Goal: Task Accomplishment & Management: Complete application form

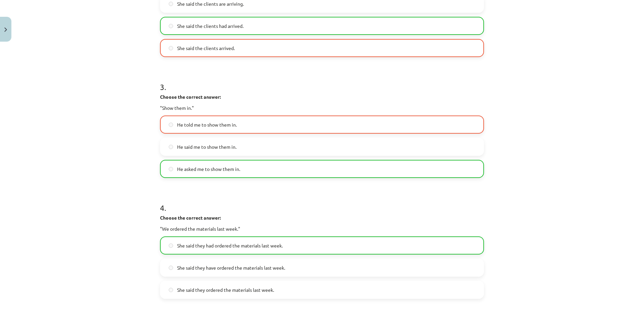
scroll to position [504, 0]
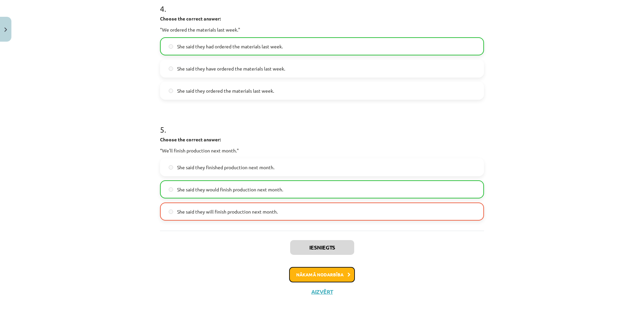
click at [326, 271] on button "Nākamā nodarbība" at bounding box center [322, 274] width 66 height 15
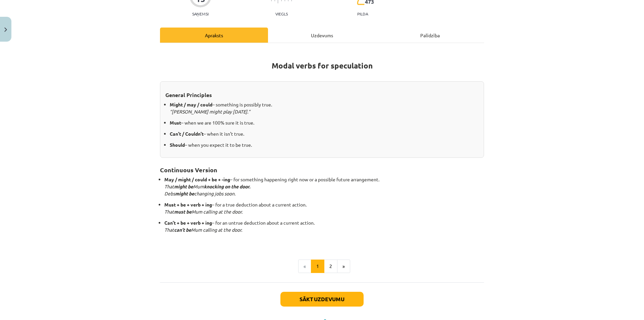
scroll to position [101, 0]
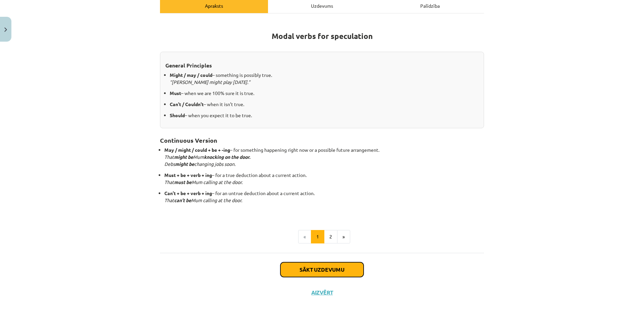
click at [331, 264] on button "Sākt uzdevumu" at bounding box center [322, 269] width 83 height 15
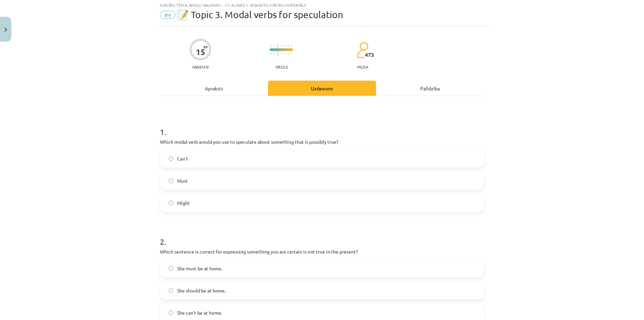
scroll to position [17, 0]
click at [177, 203] on span "Might" at bounding box center [183, 204] width 13 height 7
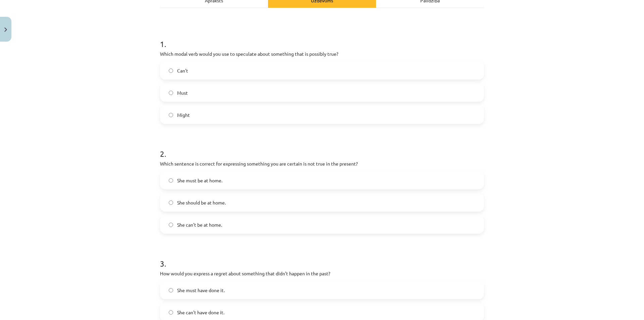
scroll to position [129, 0]
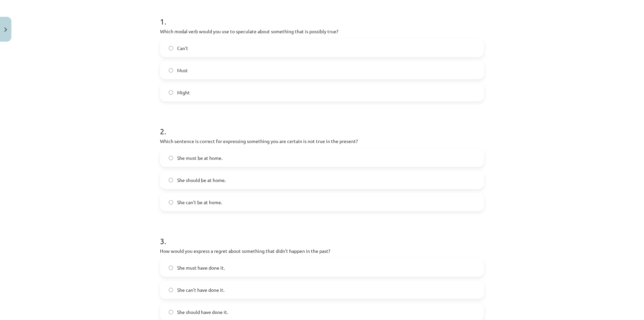
click at [205, 202] on span "She can't be at home." at bounding box center [199, 202] width 45 height 7
drag, startPoint x: 298, startPoint y: 143, endPoint x: 333, endPoint y: 144, distance: 35.2
click at [333, 144] on p "Which sentence is correct for expressing something you are certain is not true …" at bounding box center [322, 141] width 324 height 7
click at [336, 170] on div "She must be at home. She should be at home. She can't be at home." at bounding box center [322, 180] width 324 height 62
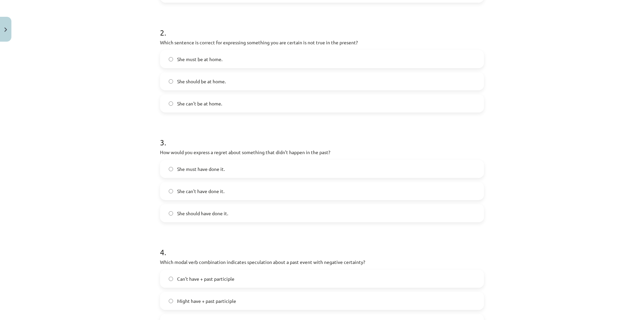
scroll to position [241, 0]
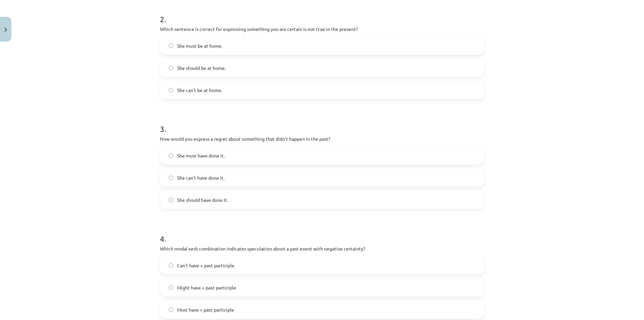
click at [194, 178] on span "She can't have done it." at bounding box center [200, 177] width 47 height 7
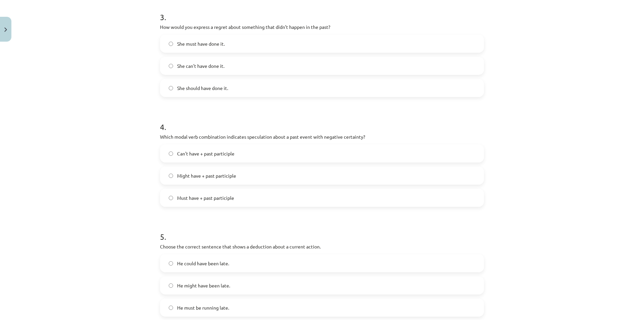
click at [216, 177] on span "Might have + past participle" at bounding box center [206, 175] width 59 height 7
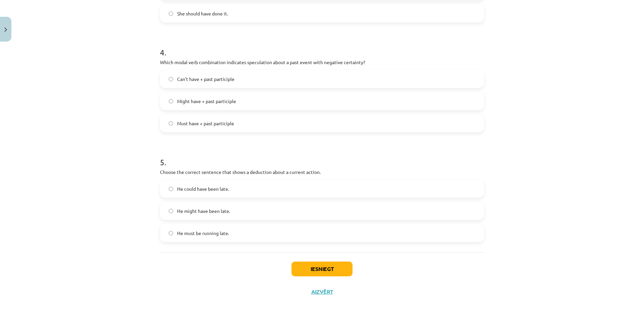
click at [221, 234] on span "He must be running late." at bounding box center [203, 233] width 52 height 7
click at [314, 268] on button "Iesniegt" at bounding box center [322, 268] width 61 height 15
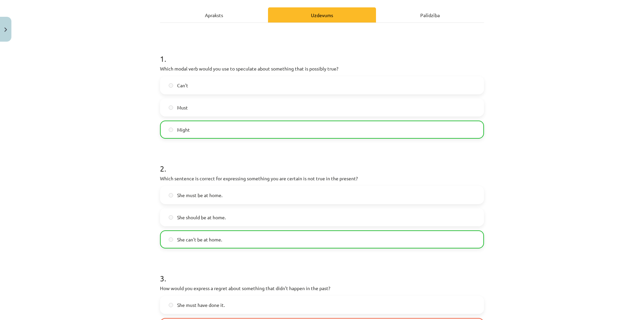
scroll to position [203, 0]
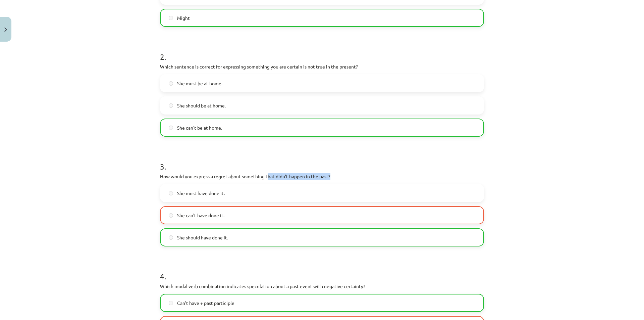
drag, startPoint x: 283, startPoint y: 175, endPoint x: 336, endPoint y: 176, distance: 52.4
click at [336, 176] on p "How would you express a regret about something that didn’t happen in the past?" at bounding box center [322, 176] width 324 height 7
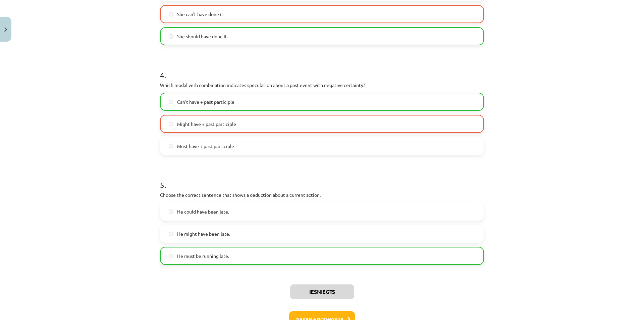
scroll to position [448, 0]
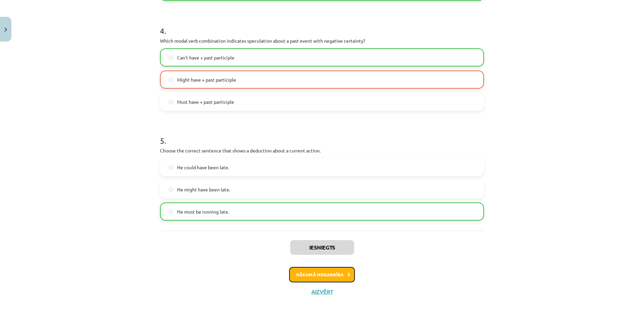
click at [327, 272] on button "Nākamā nodarbība" at bounding box center [322, 274] width 66 height 15
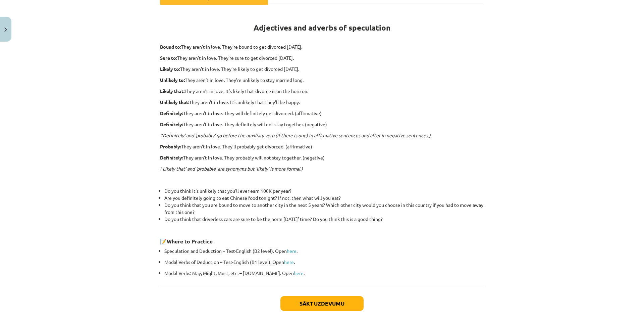
scroll to position [143, 0]
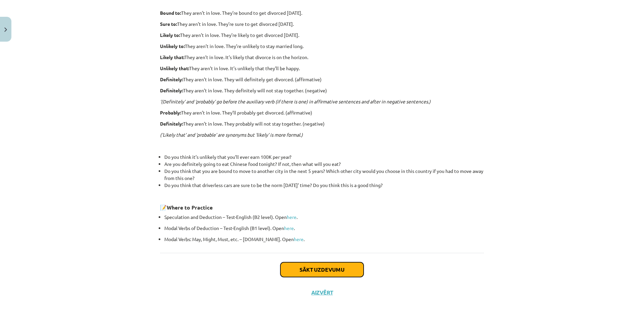
click at [324, 268] on button "Sākt uzdevumu" at bounding box center [322, 269] width 83 height 15
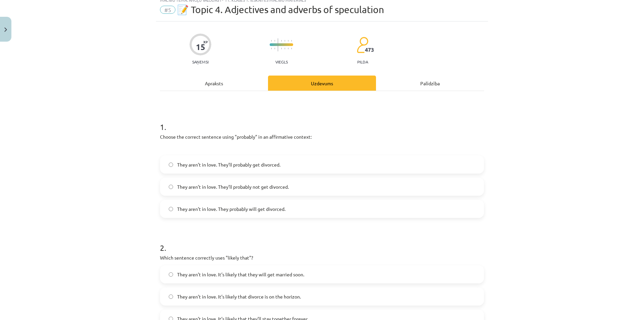
scroll to position [17, 0]
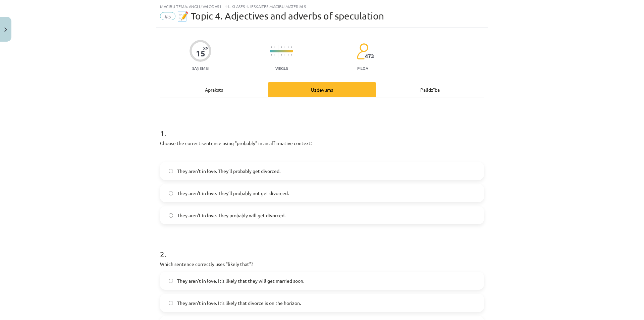
click at [247, 214] on span "They aren’t in love. They probably will get divorced." at bounding box center [231, 215] width 108 height 7
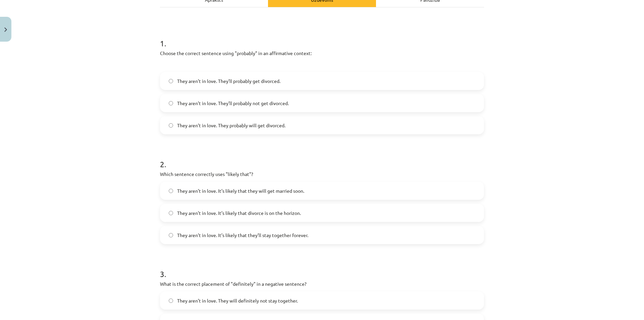
scroll to position [129, 0]
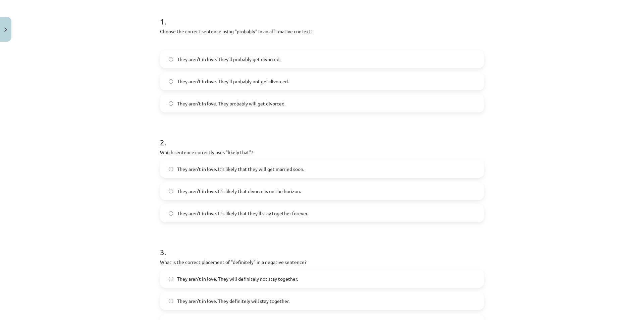
click at [214, 190] on span "They aren’t in love. It’s likely that divorce is on the horizon." at bounding box center [239, 191] width 124 height 7
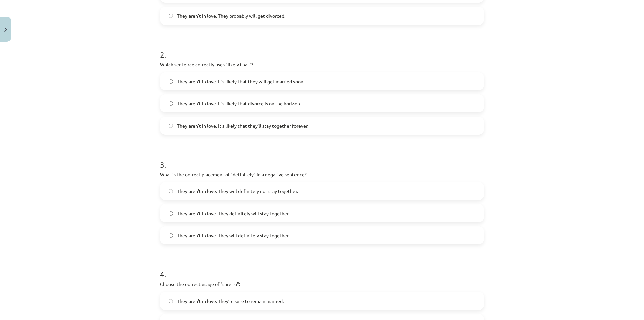
scroll to position [241, 0]
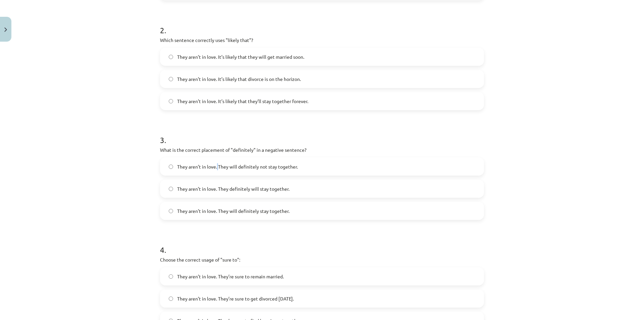
click at [214, 171] on label "They aren’t in love. They will definitely not stay together." at bounding box center [322, 166] width 323 height 17
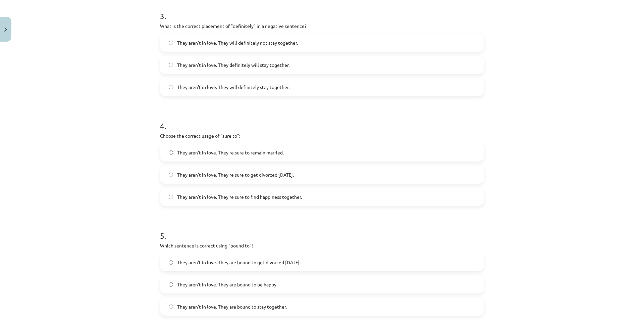
scroll to position [438, 0]
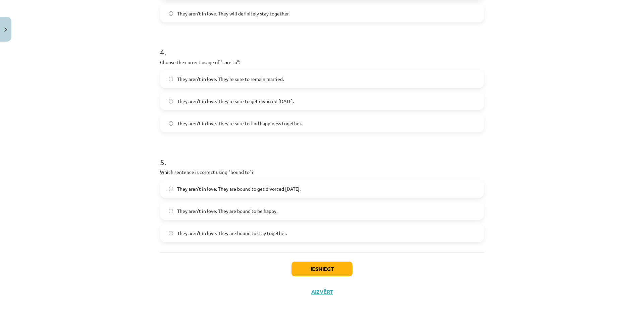
click at [260, 107] on label "They aren’t in love. They’re sure to get divorced within six months." at bounding box center [322, 101] width 323 height 17
click at [218, 185] on label "They aren’t in love. They are bound to get divorced within six months." at bounding box center [322, 188] width 323 height 17
click at [308, 268] on button "Iesniegt" at bounding box center [322, 268] width 61 height 15
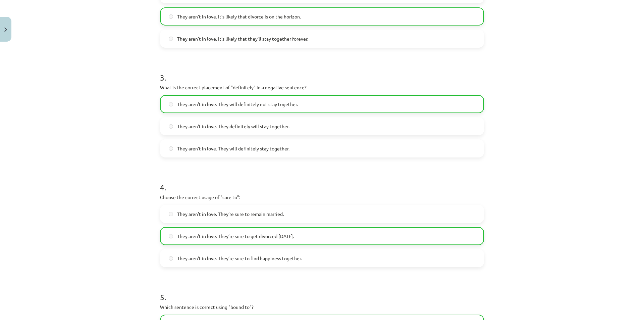
scroll to position [460, 0]
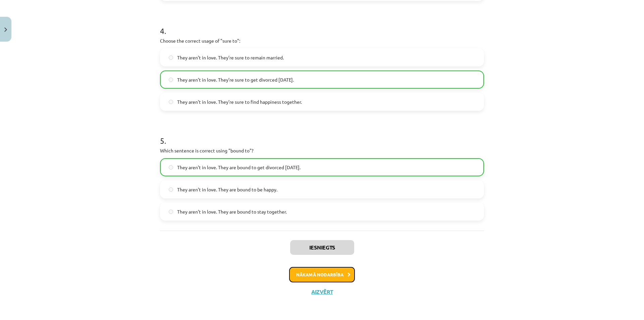
click at [314, 271] on button "Nākamā nodarbība" at bounding box center [322, 274] width 66 height 15
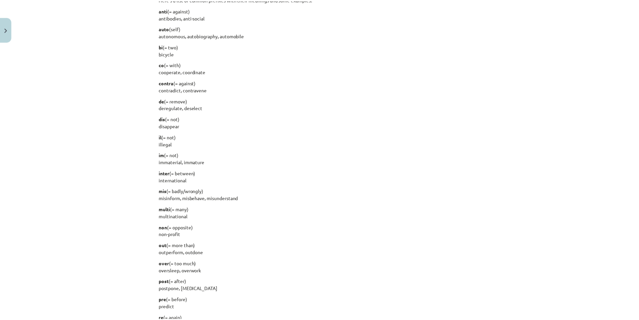
scroll to position [776, 0]
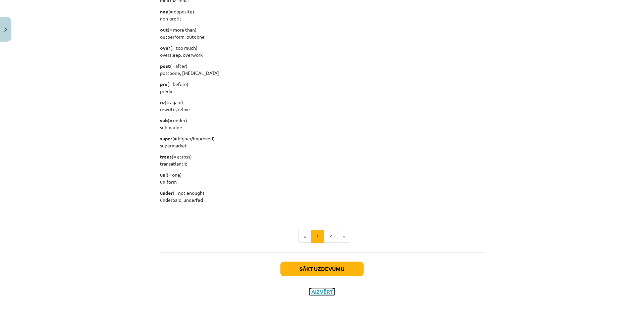
click at [320, 294] on button "Aizvērt" at bounding box center [322, 291] width 26 height 7
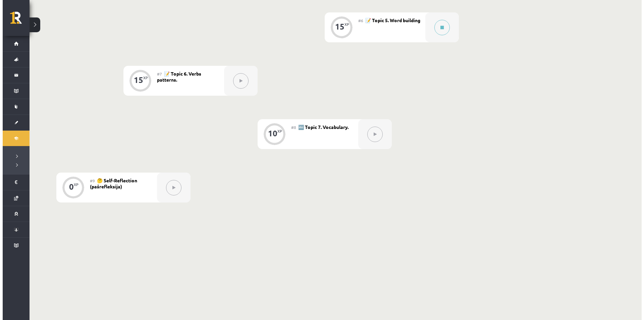
scroll to position [332, 0]
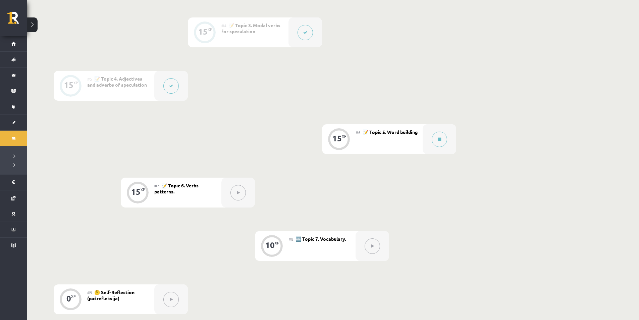
click at [421, 140] on div "#6 📝 Topic 5. Word building" at bounding box center [389, 139] width 67 height 30
click at [435, 138] on button at bounding box center [439, 139] width 15 height 15
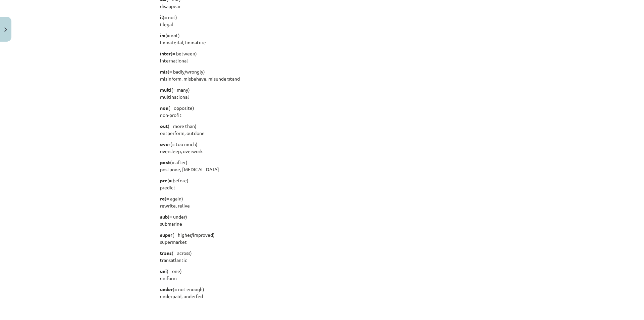
scroll to position [776, 0]
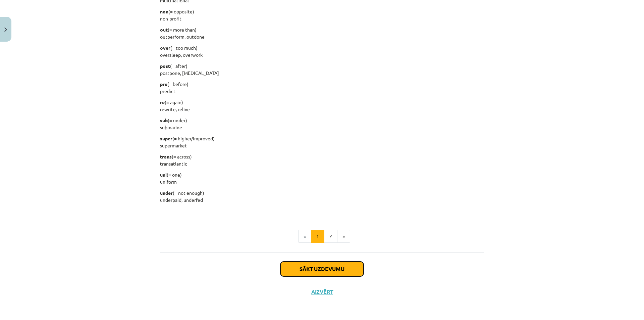
click at [328, 270] on button "Sākt uzdevumu" at bounding box center [322, 268] width 83 height 15
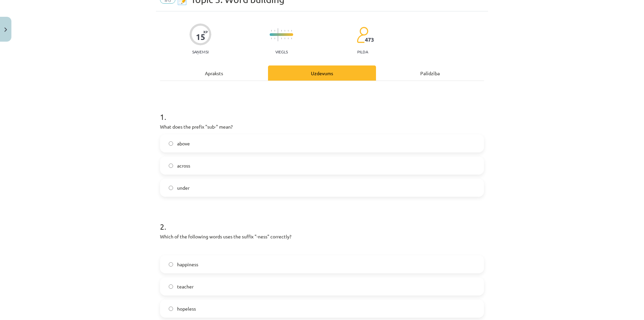
scroll to position [17, 0]
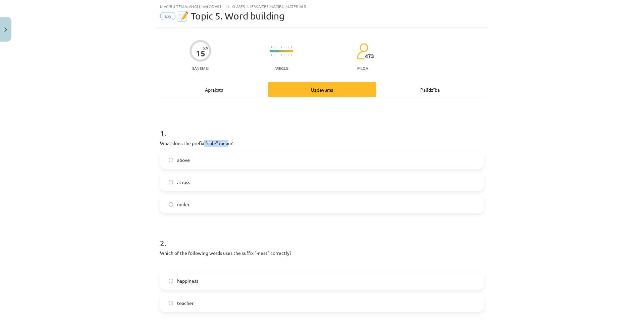
drag, startPoint x: 203, startPoint y: 144, endPoint x: 233, endPoint y: 142, distance: 30.3
click at [233, 142] on p "What does the prefix "sub-" mean?" at bounding box center [322, 143] width 324 height 7
click at [242, 143] on p "What does the prefix "sub-" mean?" at bounding box center [322, 143] width 324 height 7
click at [244, 142] on p "What does the prefix "sub-" mean?" at bounding box center [322, 143] width 324 height 7
drag, startPoint x: 157, startPoint y: 143, endPoint x: 201, endPoint y: 199, distance: 71.0
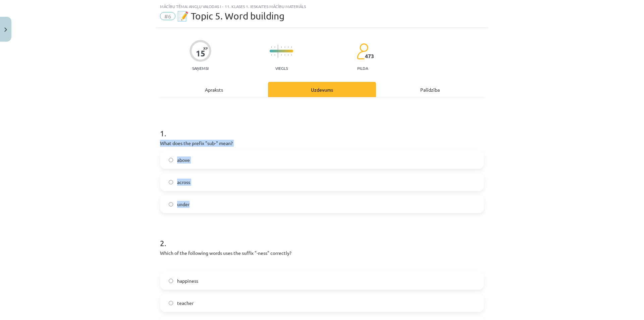
copy div "What does the prefix "sub-" mean? above across under"
click at [146, 158] on div "Mācību tēma: Angļu valodas i - 11. klases 1. ieskaites mācību materiāls #6 📝 To…" at bounding box center [322, 160] width 644 height 320
click at [165, 208] on label "under" at bounding box center [322, 204] width 323 height 17
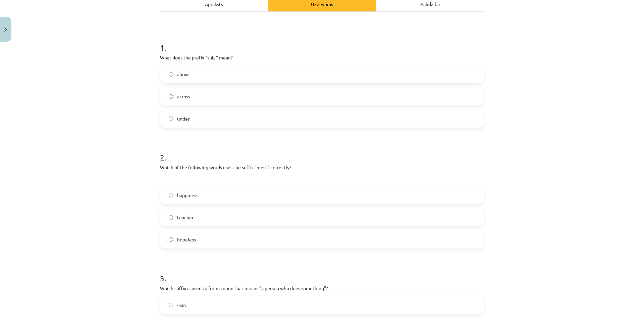
scroll to position [129, 0]
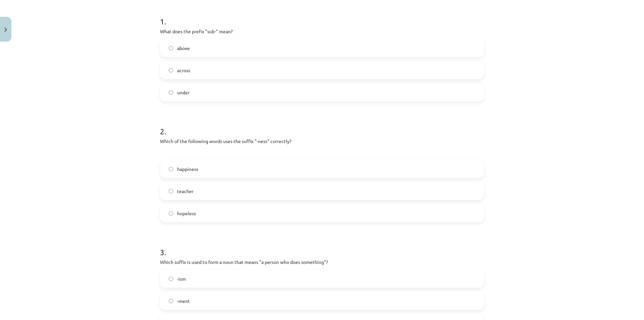
click at [183, 173] on label "happiness" at bounding box center [322, 168] width 323 height 17
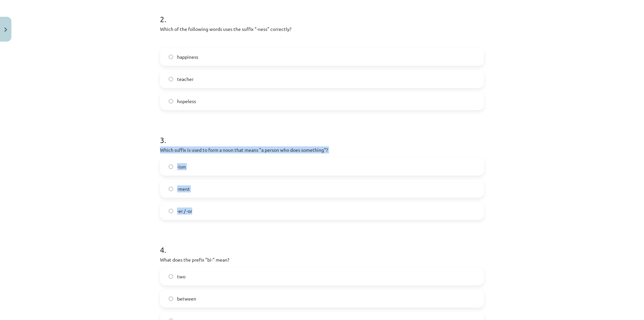
drag, startPoint x: 156, startPoint y: 148, endPoint x: 307, endPoint y: 218, distance: 166.2
click at [307, 218] on div "15 XP Saņemsi Viegls 473 pilda Apraksts Uzdevums Palīdzība 1 . What does the pr…" at bounding box center [322, 152] width 332 height 696
copy div "Which suffix is used to form a noun that means "a person who does something"? -…"
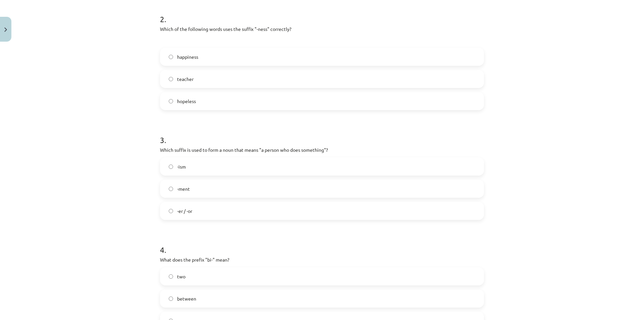
click at [60, 96] on div "Mācību tēma: Angļu valodas i - 11. klases 1. ieskaites mācību materiāls #6 📝 To…" at bounding box center [322, 160] width 644 height 320
click at [161, 205] on label "-er / -or" at bounding box center [322, 210] width 323 height 17
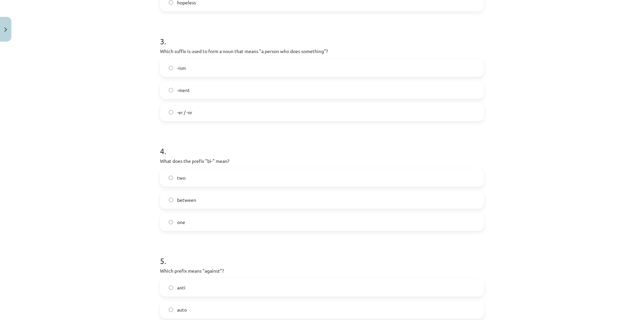
scroll to position [352, 0]
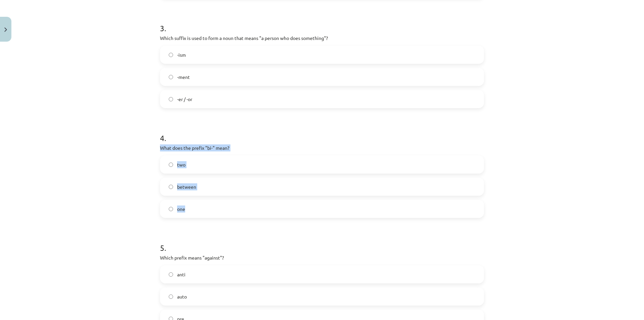
drag, startPoint x: 158, startPoint y: 147, endPoint x: 224, endPoint y: 201, distance: 85.4
click at [224, 201] on div "4 . What does the prefix "bi-" mean? two between one" at bounding box center [322, 170] width 324 height 96
copy div "What does the prefix "bi-" mean? two between one"
click at [148, 160] on div "Mācību tēma: Angļu valodas i - 11. klases 1. ieskaites mācību materiāls #6 📝 To…" at bounding box center [322, 160] width 644 height 320
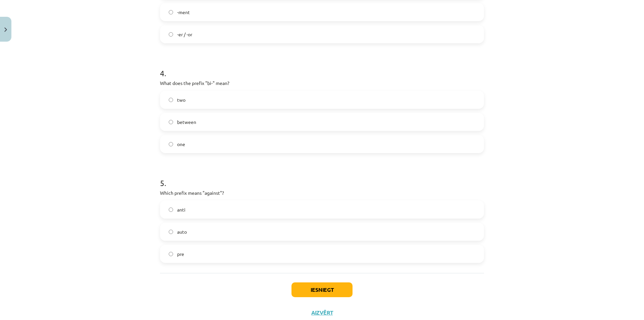
scroll to position [438, 0]
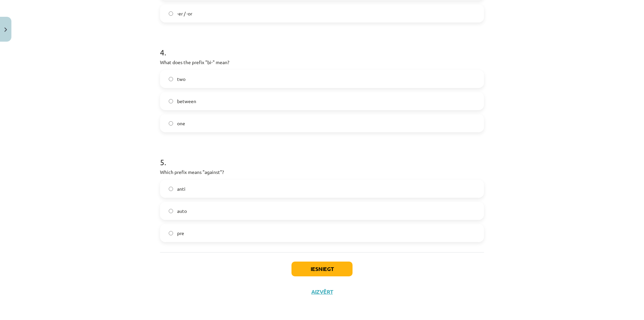
click at [182, 189] on span "anti" at bounding box center [181, 188] width 8 height 7
click at [298, 267] on button "Iesniegt" at bounding box center [322, 268] width 61 height 15
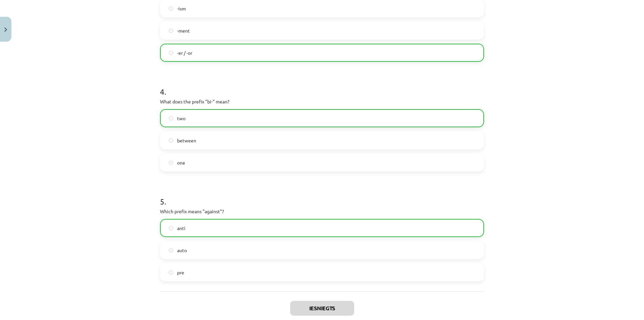
scroll to position [460, 0]
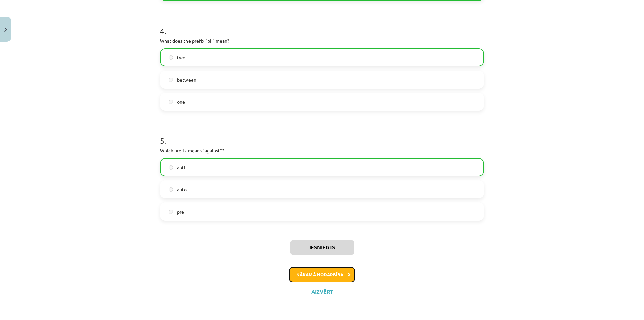
click at [302, 268] on button "Nākamā nodarbība" at bounding box center [322, 274] width 66 height 15
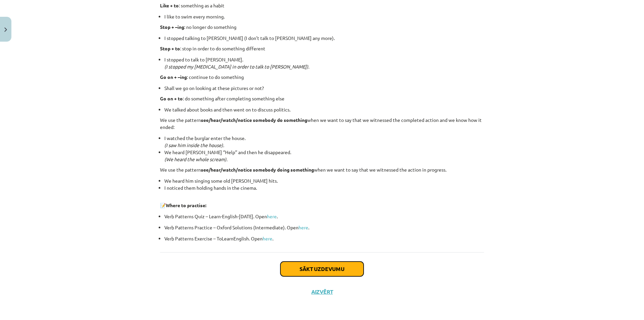
click at [292, 266] on button "Sākt uzdevumu" at bounding box center [322, 268] width 83 height 15
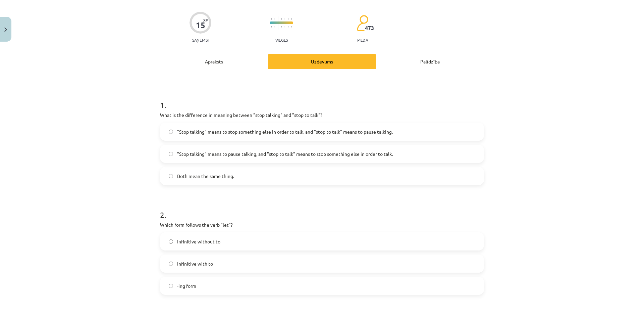
scroll to position [17, 0]
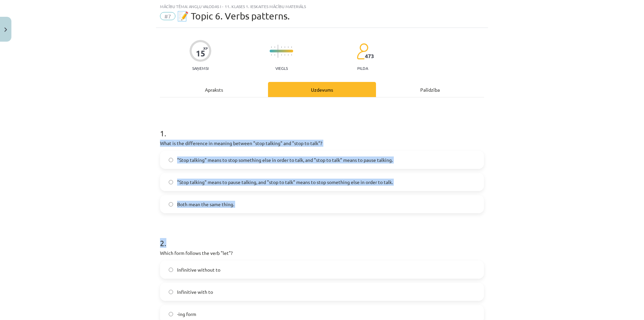
drag, startPoint x: 172, startPoint y: 143, endPoint x: 335, endPoint y: 218, distance: 179.2
click at [273, 198] on label "Both mean the same thing." at bounding box center [322, 204] width 323 height 17
drag, startPoint x: 270, startPoint y: 209, endPoint x: 141, endPoint y: 140, distance: 146.9
click at [141, 140] on div "Mācību tēma: Angļu valodas i - 11. klases 1. ieskaites mācību materiāls #7 📝 To…" at bounding box center [322, 160] width 644 height 320
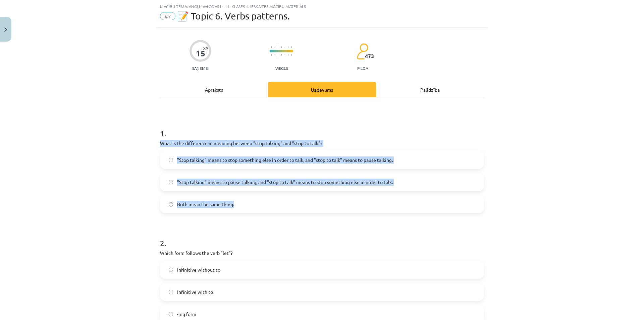
copy div "What is the difference in meaning between "stop talking" and "stop to talk"? "S…"
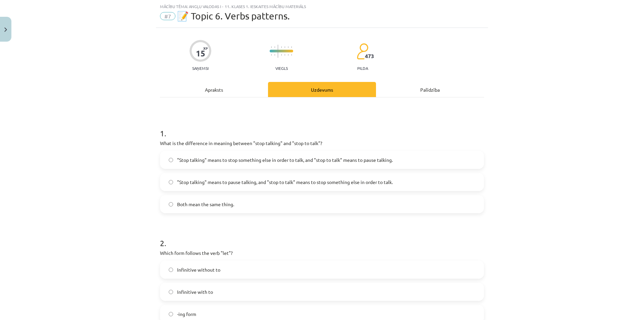
click at [77, 102] on div "Mācību tēma: Angļu valodas i - 11. klases 1. ieskaites mācību materiāls #7 📝 To…" at bounding box center [322, 160] width 644 height 320
click at [172, 177] on label ""Stop talking" means to pause talking, and "stop to talk" means to stop somethi…" at bounding box center [322, 182] width 323 height 17
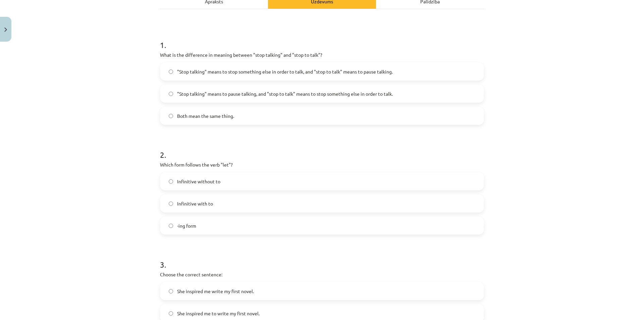
scroll to position [129, 0]
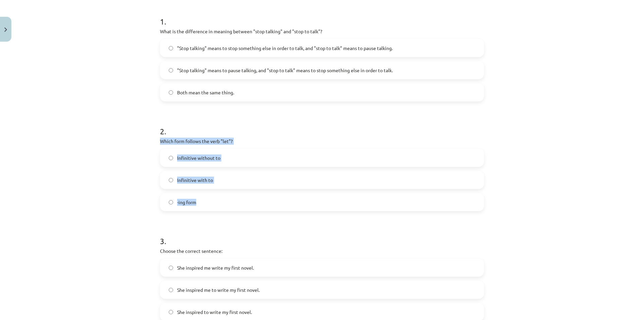
drag, startPoint x: 184, startPoint y: 145, endPoint x: 250, endPoint y: 202, distance: 86.9
click at [250, 202] on div "15 XP Saņemsi Viegls 473 pilda Apraksts Uzdevums Palīdzība 1 . What is the diff…" at bounding box center [322, 258] width 332 height 685
copy div "Which form follows the verb "let"? Infinitive without to Infinitive with to -in…"
click at [191, 162] on label "Infinitive without to" at bounding box center [322, 157] width 323 height 17
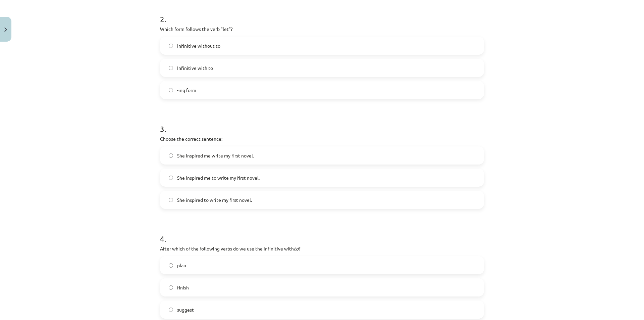
click at [211, 183] on label "She inspired me to write my first novel." at bounding box center [322, 177] width 323 height 17
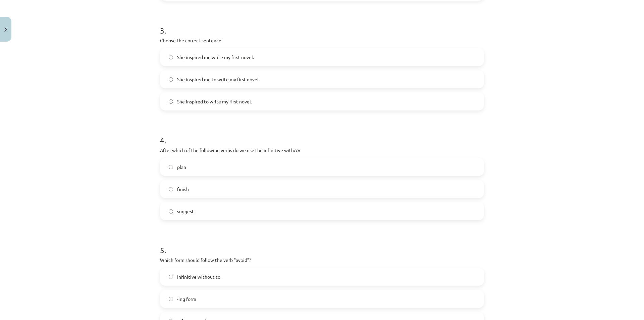
scroll to position [352, 0]
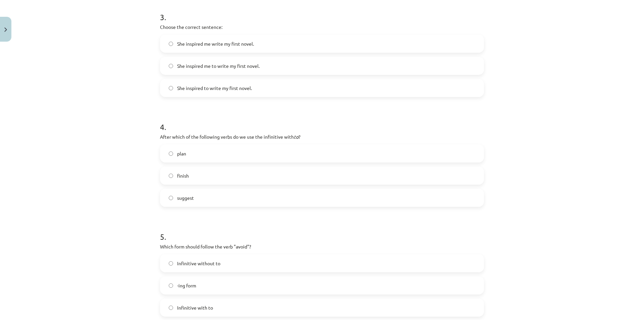
click at [183, 151] on span "plan" at bounding box center [181, 153] width 9 height 7
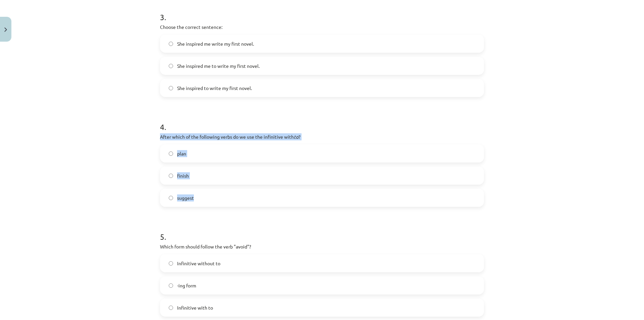
drag, startPoint x: 155, startPoint y: 137, endPoint x: 241, endPoint y: 204, distance: 109.0
click at [241, 204] on div "15 XP Saņemsi Viegls 473 pilda Apraksts Uzdevums Palīdzība 1 . What is the diff…" at bounding box center [322, 34] width 332 height 685
copy div "After which of the following verbs do we use the infinitive with to ? plan fini…"
click at [134, 148] on div "Mācību tēma: Angļu valodas i - 11. klases 1. ieskaites mācību materiāls #7 📝 To…" at bounding box center [322, 160] width 644 height 320
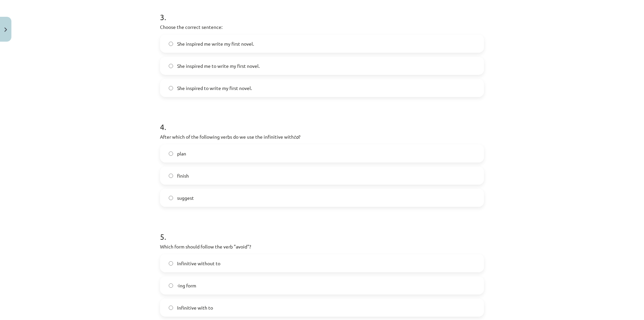
scroll to position [427, 0]
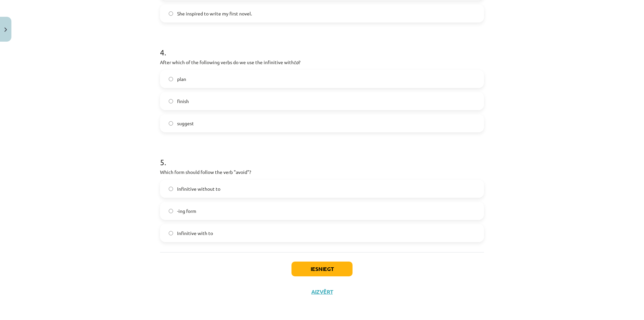
click at [183, 211] on span "-ing form" at bounding box center [186, 210] width 19 height 7
drag, startPoint x: 298, startPoint y: 261, endPoint x: 298, endPoint y: 264, distance: 3.4
click at [298, 261] on div "Iesniegt Aizvērt" at bounding box center [322, 275] width 324 height 47
click at [298, 264] on button "Iesniegt" at bounding box center [322, 268] width 61 height 15
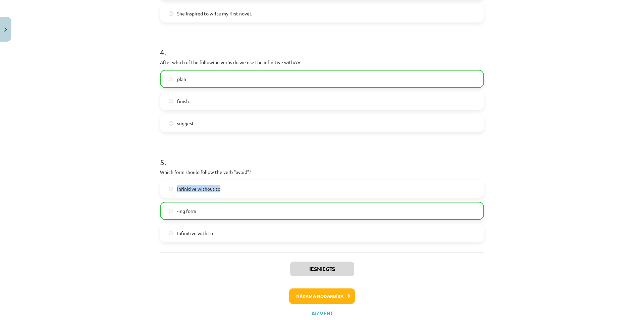
drag, startPoint x: 200, startPoint y: 187, endPoint x: 142, endPoint y: 185, distance: 58.1
click at [142, 185] on div "Mācību tēma: Angļu valodas i - 11. klases 1. ieskaites mācību materiāls #7 📝 To…" at bounding box center [322, 160] width 644 height 320
copy label "Infinitive without to"
drag, startPoint x: 219, startPoint y: 226, endPoint x: 150, endPoint y: 221, distance: 68.7
click at [151, 228] on div "Mācību tēma: Angļu valodas i - 11. klases 1. ieskaites mācību materiāls #7 📝 To…" at bounding box center [322, 160] width 644 height 320
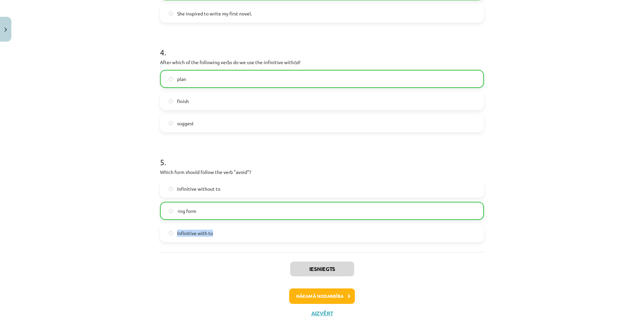
copy label "Infinitive with to"
click at [327, 299] on button "Nākamā nodarbība" at bounding box center [322, 295] width 66 height 15
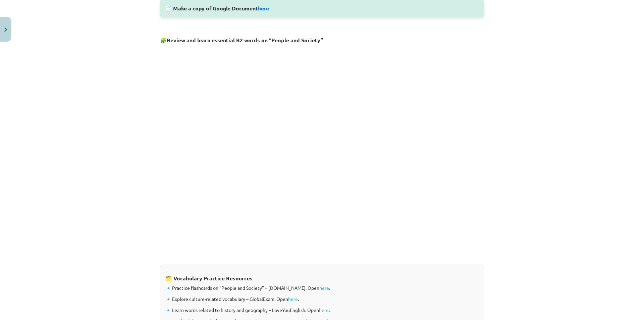
scroll to position [361, 0]
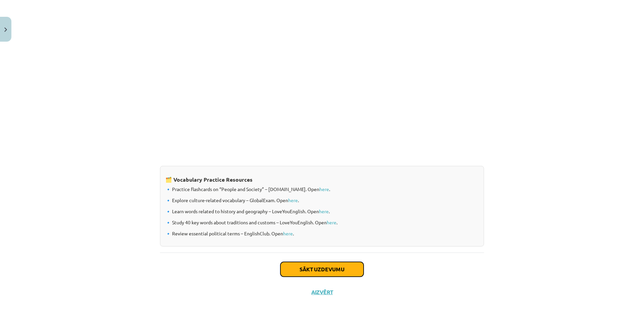
click at [300, 268] on button "Sākt uzdevumu" at bounding box center [322, 269] width 83 height 15
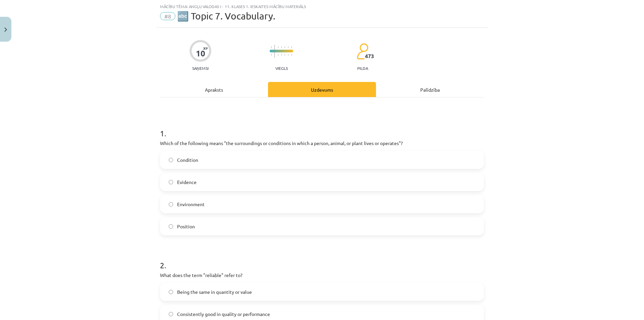
scroll to position [449, 0]
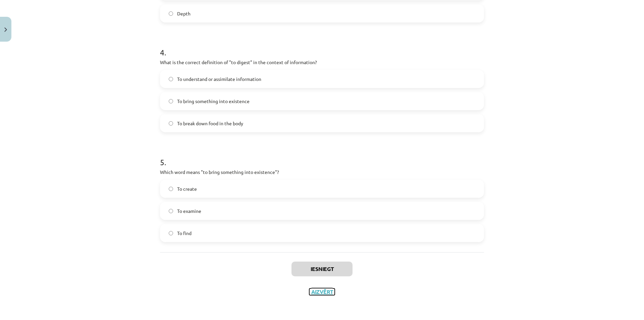
click at [323, 295] on button "Aizvērt" at bounding box center [322, 291] width 26 height 7
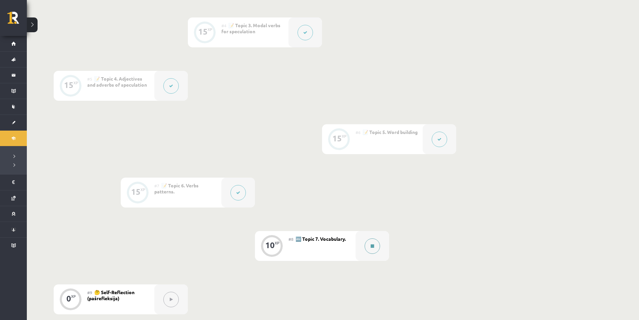
click at [372, 252] on button at bounding box center [372, 245] width 15 height 15
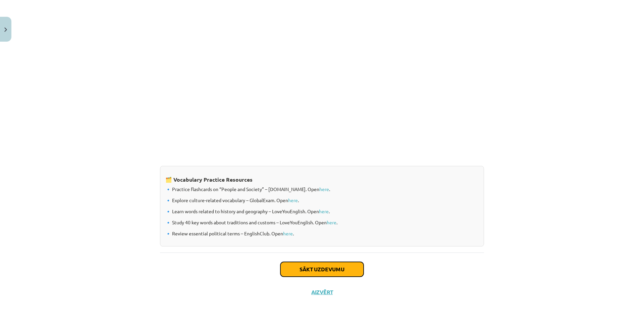
click at [316, 268] on button "Sākt uzdevumu" at bounding box center [322, 269] width 83 height 15
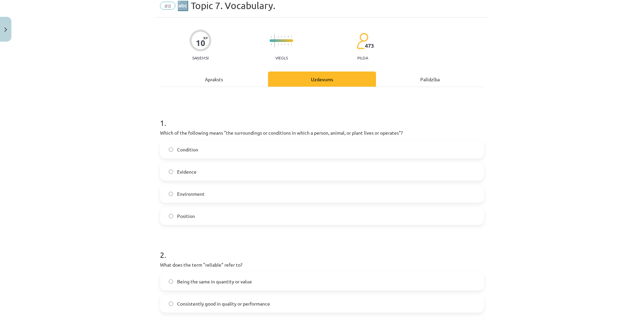
scroll to position [17, 0]
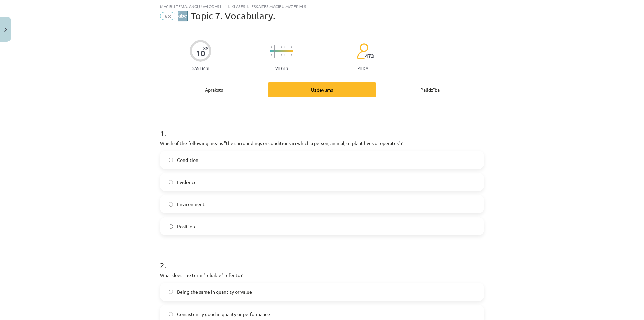
click at [206, 157] on label "Condition" at bounding box center [322, 159] width 323 height 17
click at [170, 202] on label "Environment" at bounding box center [322, 204] width 323 height 17
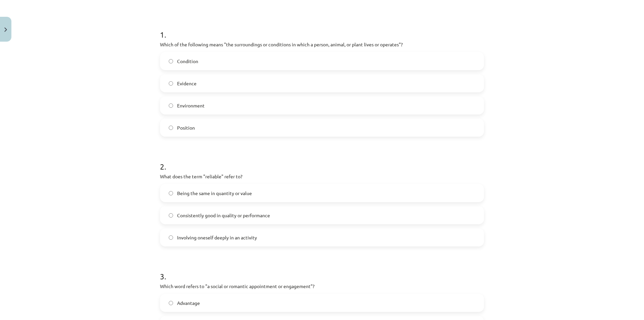
scroll to position [129, 0]
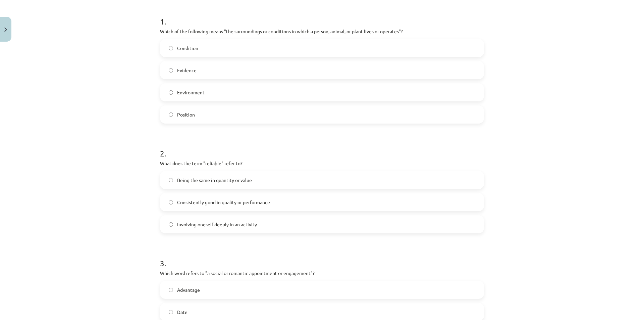
click at [193, 205] on span "Consistently good in quality or performance" at bounding box center [223, 202] width 93 height 7
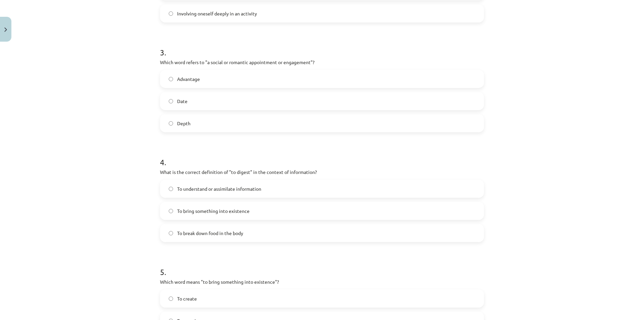
scroll to position [352, 0]
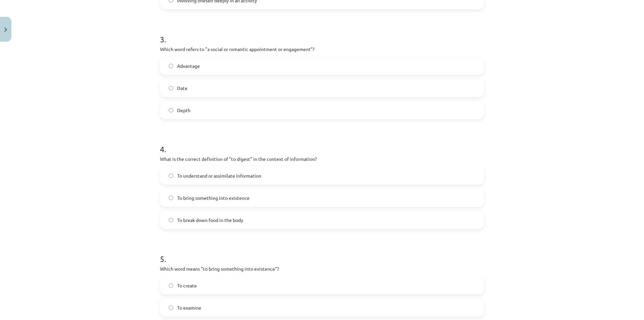
click at [185, 218] on span "To break down food in the body" at bounding box center [210, 220] width 66 height 7
click at [190, 175] on span "To understand or assimilate information" at bounding box center [219, 175] width 84 height 7
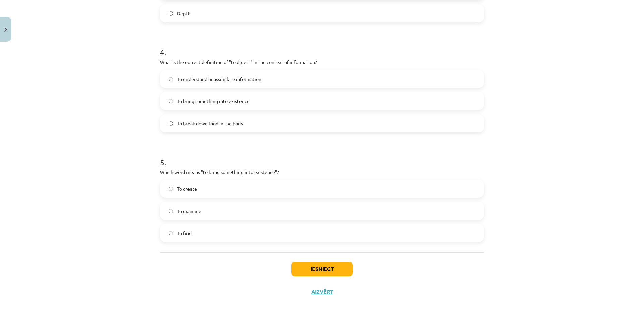
click at [184, 195] on label "To create" at bounding box center [322, 188] width 323 height 17
click at [316, 264] on button "Iesniegt" at bounding box center [322, 268] width 61 height 15
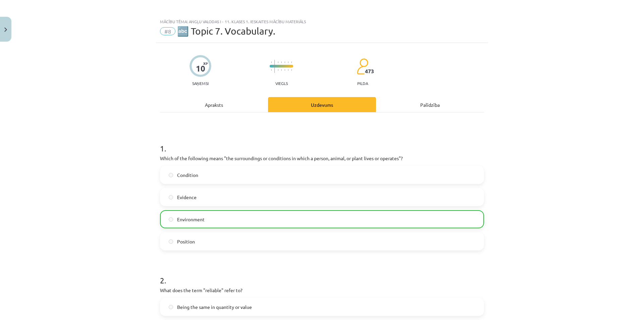
scroll to position [471, 0]
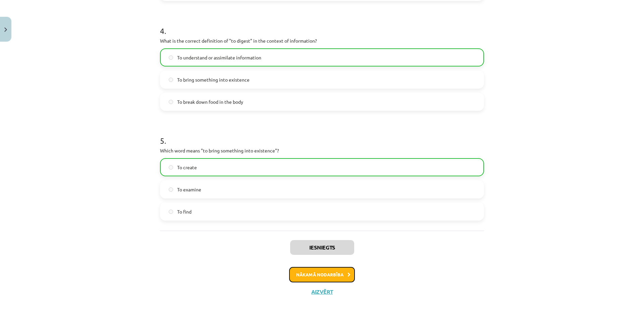
click at [320, 275] on button "Nākamā nodarbība" at bounding box center [322, 274] width 66 height 15
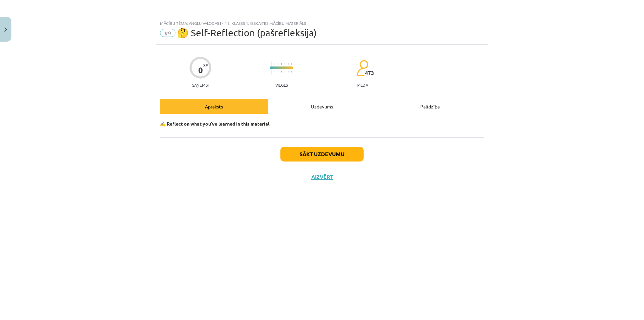
scroll to position [0, 0]
click at [307, 156] on button "Sākt uzdevumu" at bounding box center [322, 154] width 83 height 15
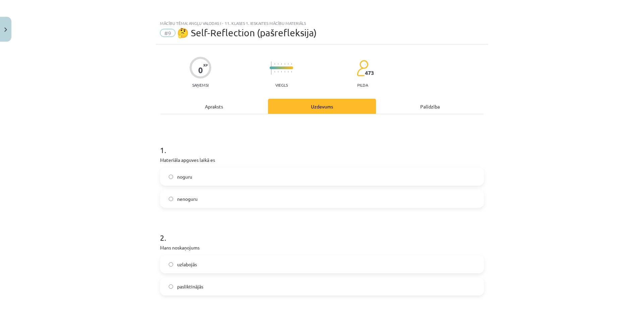
click at [228, 201] on label "nenoguru" at bounding box center [322, 198] width 323 height 17
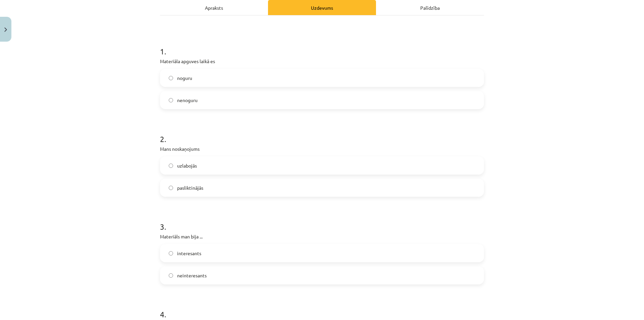
scroll to position [112, 0]
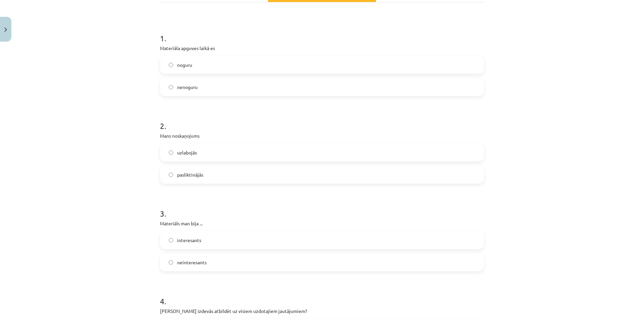
click at [220, 152] on label "uzlabojās" at bounding box center [322, 152] width 323 height 17
click at [208, 238] on label "interesants" at bounding box center [322, 240] width 323 height 17
drag, startPoint x: 207, startPoint y: 258, endPoint x: 205, endPoint y: 255, distance: 3.5
click at [207, 258] on label "neinteresants" at bounding box center [322, 262] width 323 height 17
click at [200, 242] on label "interesants" at bounding box center [322, 240] width 323 height 17
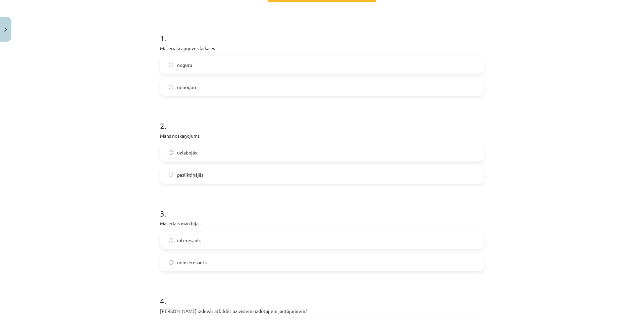
scroll to position [224, 0]
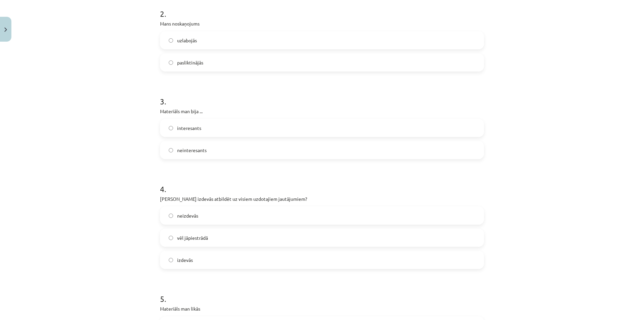
click at [209, 239] on label "vēl jāpiestrādā" at bounding box center [322, 237] width 323 height 17
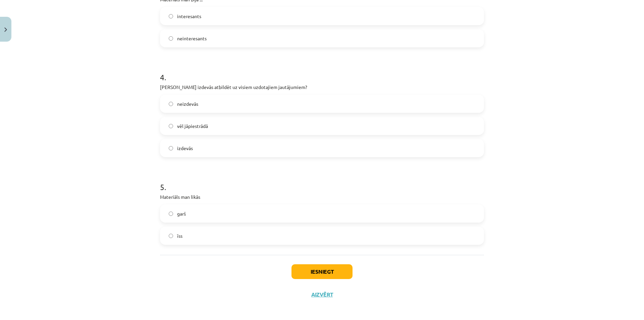
click at [171, 211] on label "garš" at bounding box center [322, 213] width 323 height 17
click at [311, 267] on button "Iesniegt" at bounding box center [322, 271] width 61 height 15
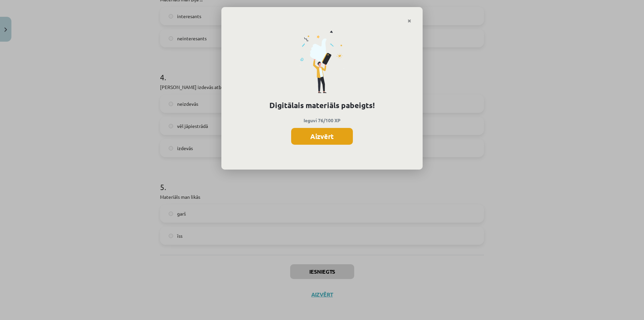
click at [343, 142] on button "Aizvērt" at bounding box center [322, 136] width 62 height 17
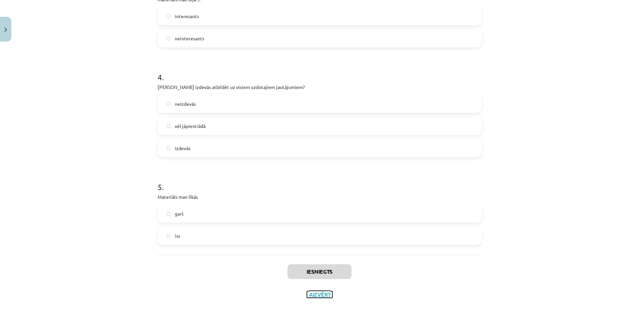
click at [318, 294] on button "Aizvērt" at bounding box center [320, 294] width 26 height 7
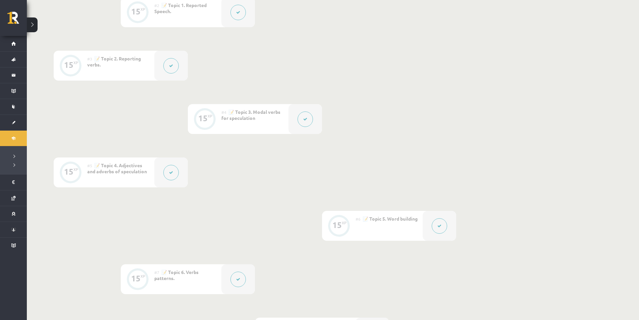
scroll to position [443, 0]
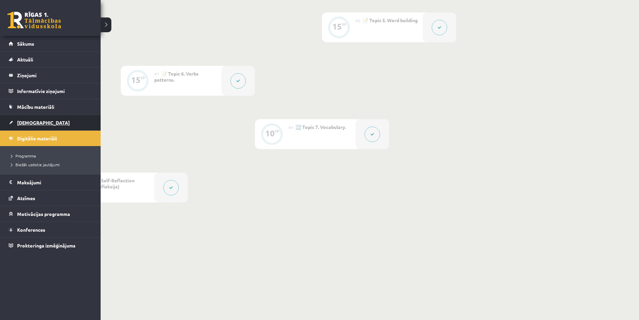
click at [34, 121] on span "[DEMOGRAPHIC_DATA]" at bounding box center [43, 122] width 53 height 6
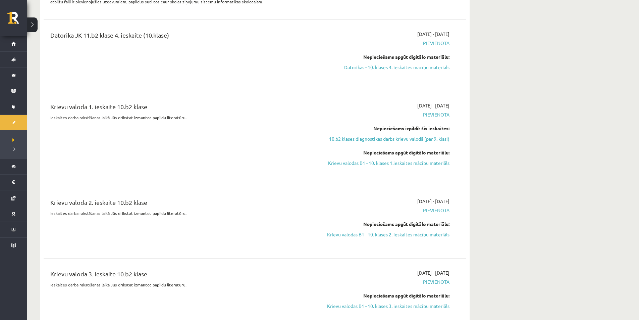
scroll to position [1678, 0]
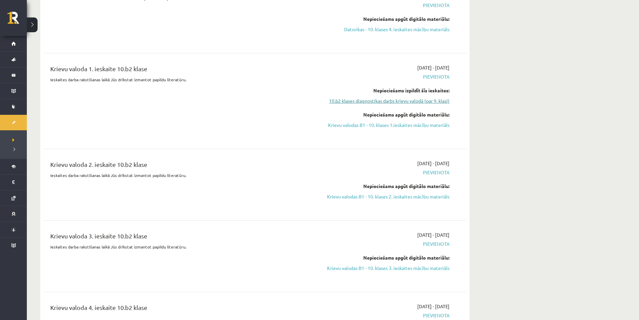
click at [398, 103] on link "10.b2 klases diagnostikas darbs krievu valodā (par 9. klasi)" at bounding box center [386, 100] width 127 height 7
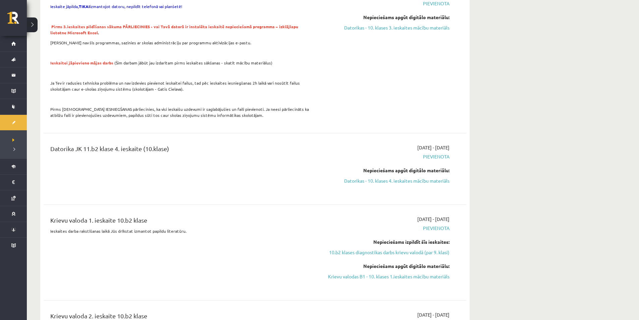
scroll to position [1639, 0]
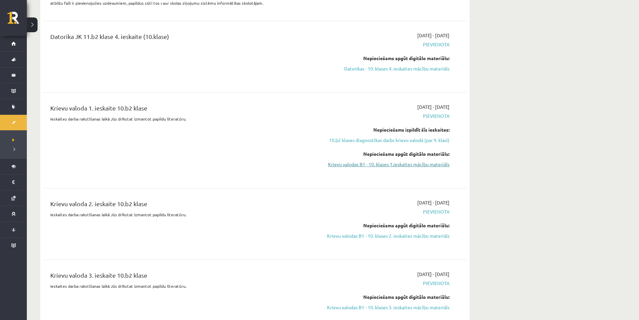
click at [404, 163] on link "Krievu valodas B1 - 10. klases 1.ieskaites mācību materiāls" at bounding box center [386, 164] width 127 height 7
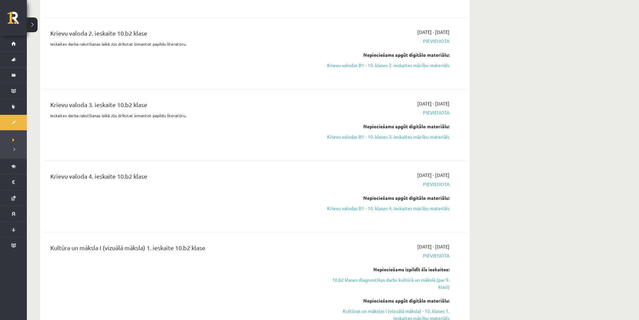
scroll to position [1863, 0]
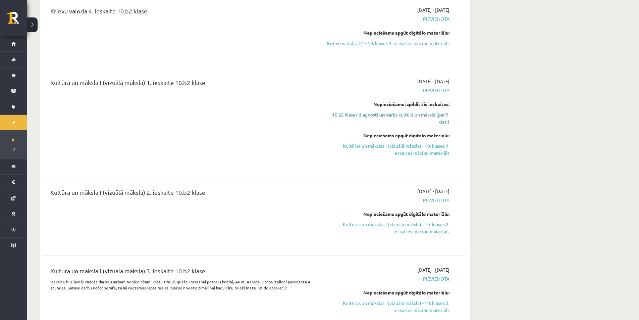
click at [400, 118] on link "10.b2 klases diagnostikas darbs kultūrā un mākslā (par 9. klasi)" at bounding box center [386, 118] width 127 height 14
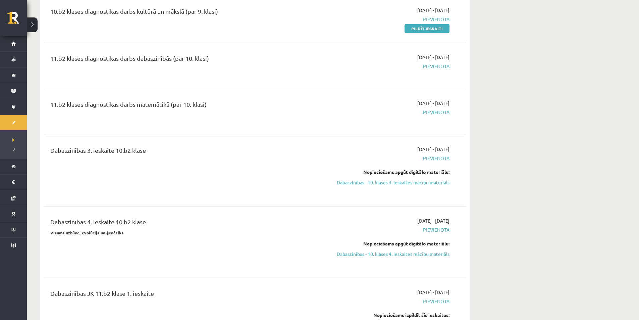
click at [421, 26] on link "Pildīt ieskaiti" at bounding box center [427, 28] width 45 height 9
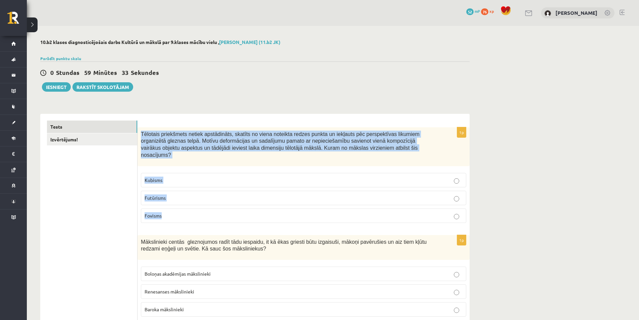
drag, startPoint x: 141, startPoint y: 136, endPoint x: 197, endPoint y: 200, distance: 85.4
click at [197, 200] on div "1p Tēlotais priekšmets netiek apstādināts, skatīts no viena noteikta redzes pun…" at bounding box center [304, 177] width 332 height 101
copy div "Tēlotais priekšmets netiek apstādināts, skatīts no viena noteikta redzes punkta…"
click at [187, 177] on p "Kubisms" at bounding box center [304, 180] width 318 height 7
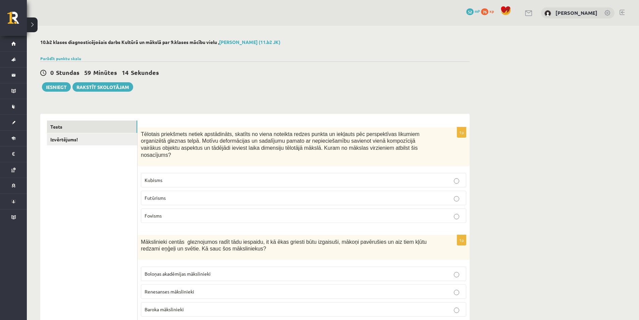
scroll to position [112, 0]
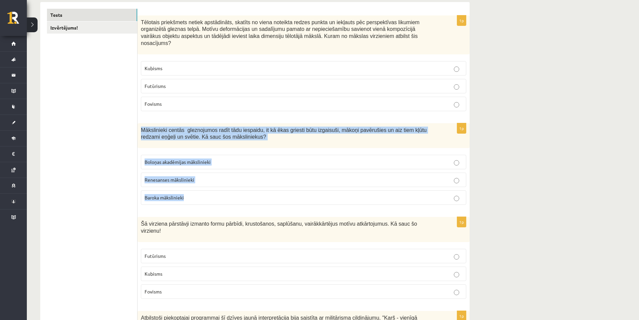
drag, startPoint x: 141, startPoint y: 123, endPoint x: 209, endPoint y: 185, distance: 92.2
click at [209, 185] on div "1p Mākslinieki centās gleznojumos radīt tādu iespaidu, it kā ēkas griesti būtu …" at bounding box center [304, 166] width 332 height 87
copy div "Mākslinieki centās gleznojumos radīt tādu iespaidu, it kā ēkas griesti būtu izg…"
click at [180, 173] on label "Renesanses mākslinieki" at bounding box center [304, 180] width 326 height 14
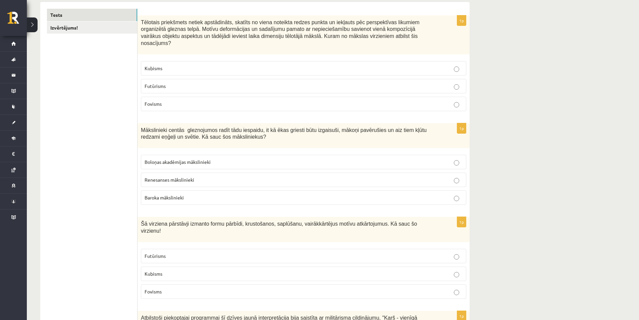
click at [194, 190] on label "Baroka mākslinieki" at bounding box center [304, 197] width 326 height 14
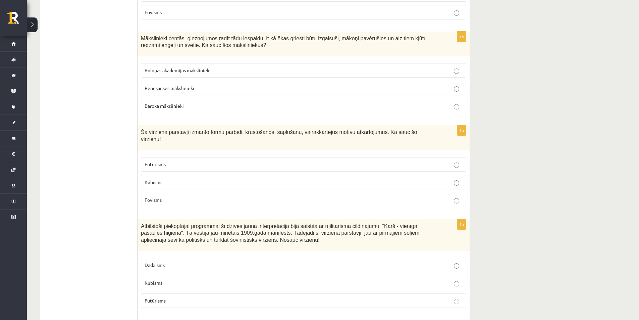
scroll to position [224, 0]
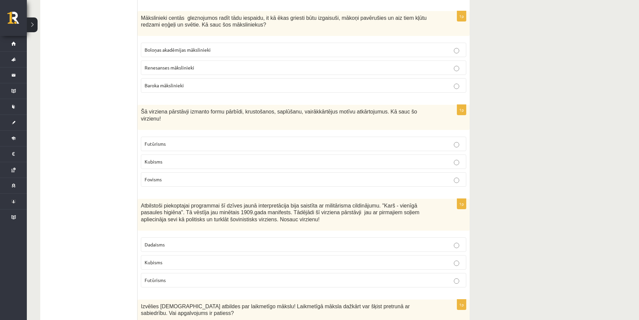
click at [176, 176] on p "Fovisms" at bounding box center [304, 179] width 318 height 7
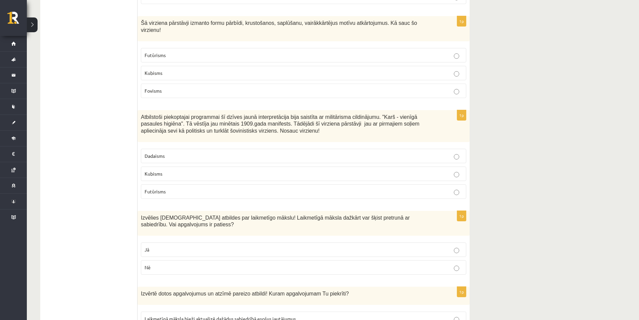
scroll to position [336, 0]
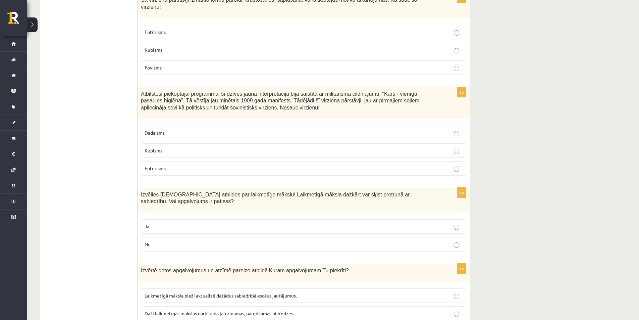
drag, startPoint x: 246, startPoint y: 96, endPoint x: 134, endPoint y: 80, distance: 113.2
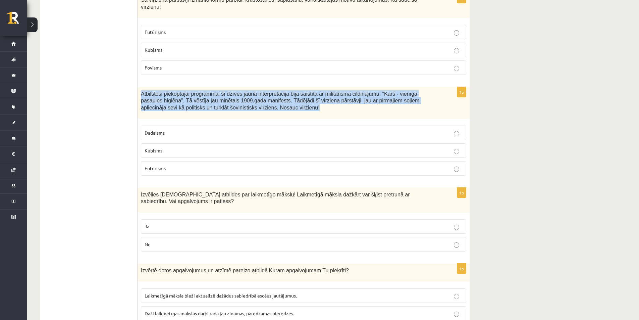
drag, startPoint x: 141, startPoint y: 80, endPoint x: 251, endPoint y: 97, distance: 111.7
click at [251, 97] on p "Atbilstoši piekoptajai programmai šī dzīves jaunā interpretācija bija saistīta …" at bounding box center [287, 100] width 292 height 21
copy span "Atbilstoši piekoptajai programmai šī dzīves jaunā interpretācija bija saistīta …"
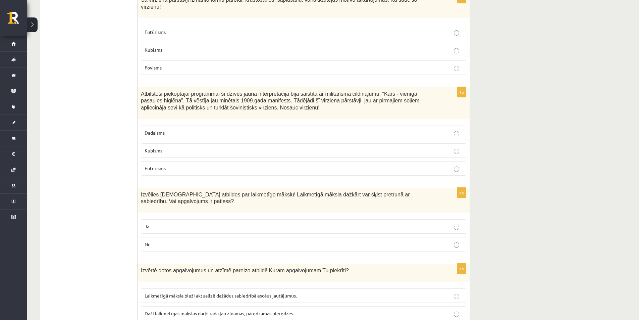
click at [199, 165] on p "Futūrisms" at bounding box center [304, 168] width 318 height 7
click at [254, 223] on p "Jā" at bounding box center [304, 226] width 318 height 7
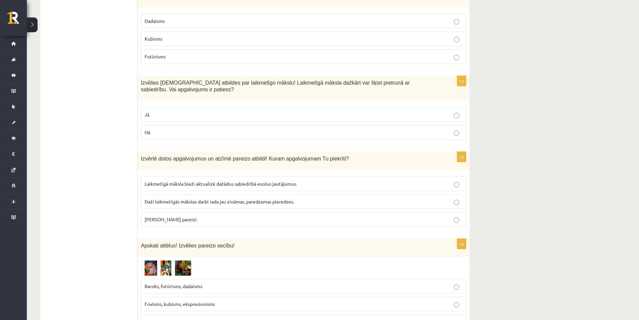
click at [220, 216] on p "Abi apgalvojumi pareizi." at bounding box center [304, 219] width 318 height 7
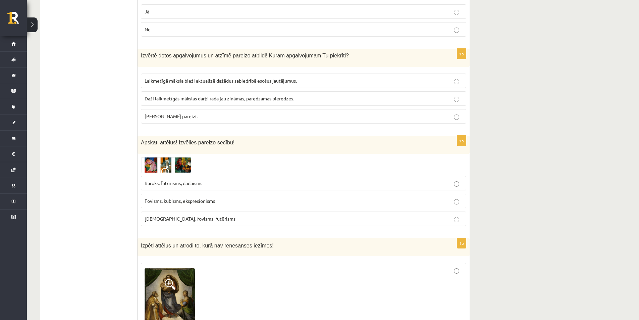
scroll to position [560, 0]
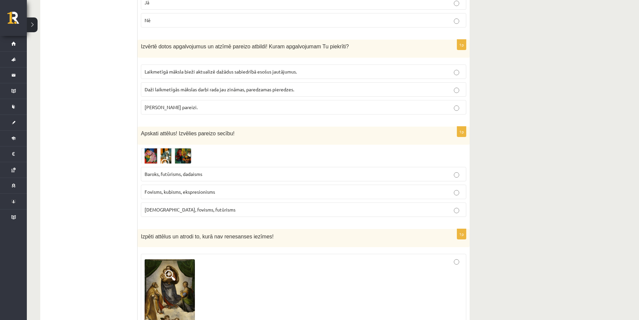
click at [151, 148] on img at bounding box center [166, 155] width 50 height 15
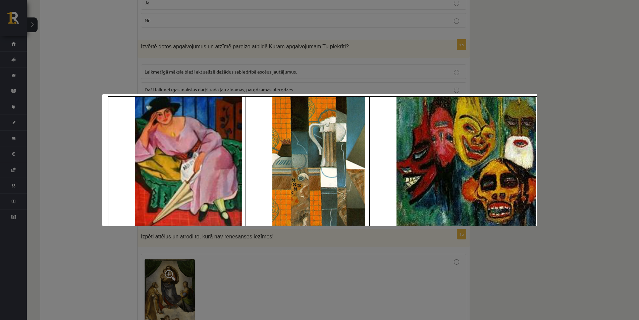
click at [78, 144] on div at bounding box center [319, 160] width 639 height 320
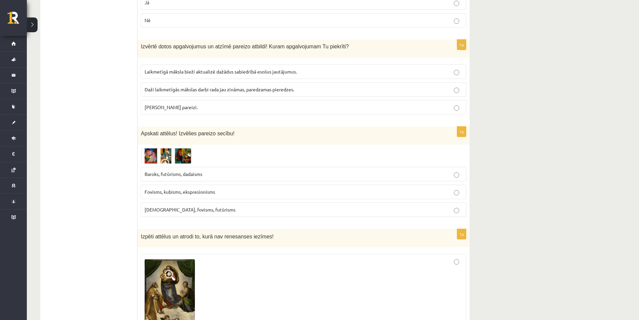
click at [150, 148] on img at bounding box center [166, 155] width 50 height 15
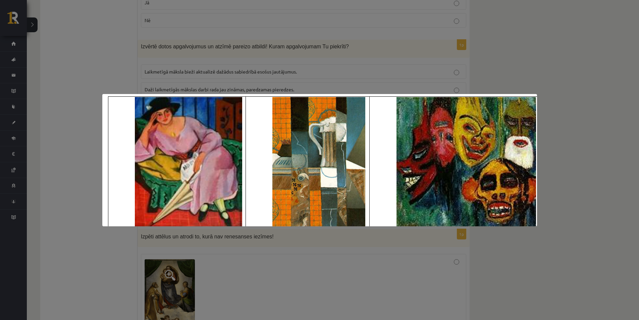
click at [78, 153] on div at bounding box center [319, 160] width 639 height 320
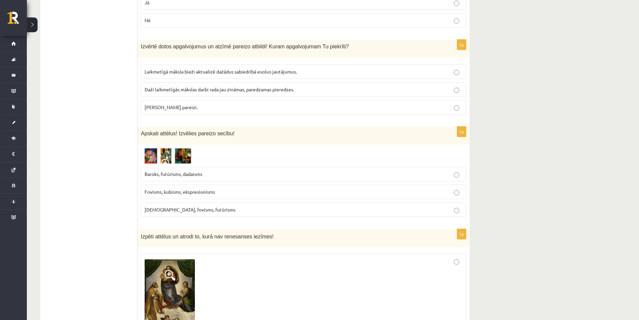
click at [165, 188] on p "Fovisms, kubisms, ekspresionisms" at bounding box center [304, 191] width 318 height 7
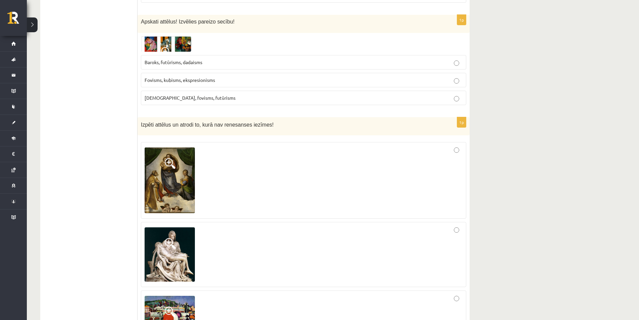
click at [159, 165] on img at bounding box center [170, 179] width 50 height 65
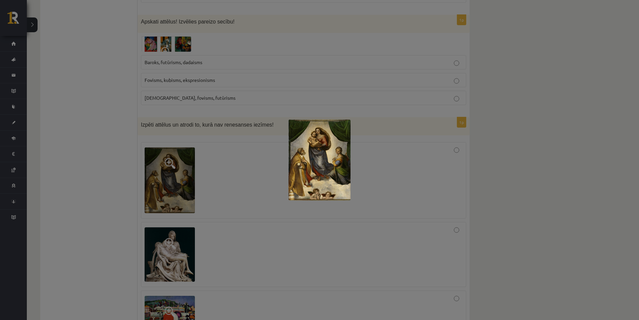
click at [159, 168] on div at bounding box center [319, 160] width 639 height 320
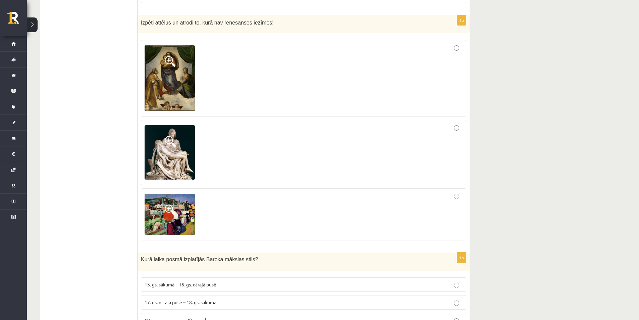
scroll to position [783, 0]
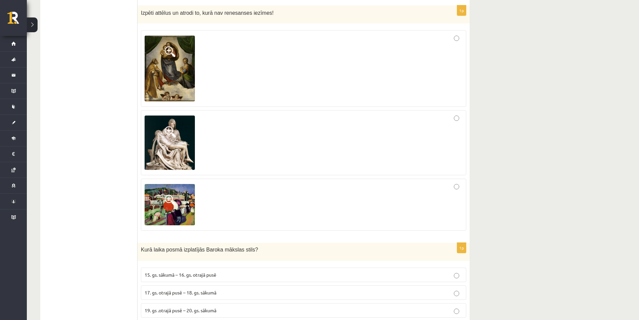
click at [163, 184] on img at bounding box center [170, 204] width 50 height 41
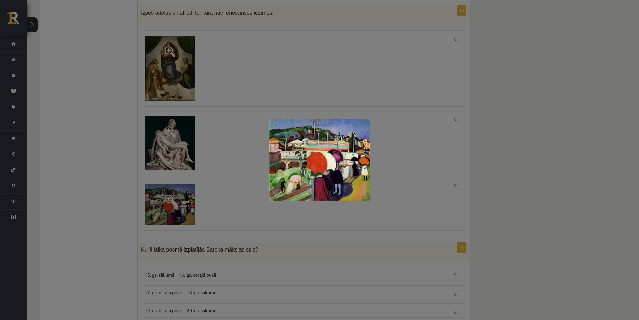
click at [148, 181] on div at bounding box center [319, 160] width 639 height 320
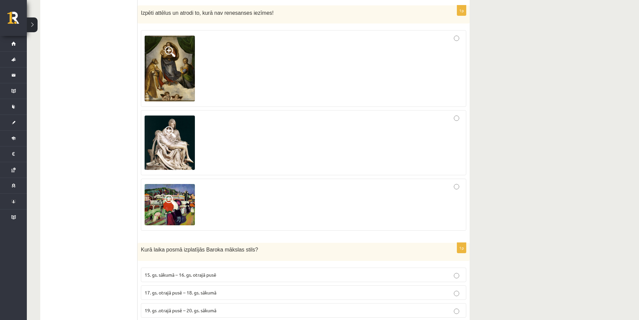
click at [167, 150] on img at bounding box center [170, 142] width 50 height 55
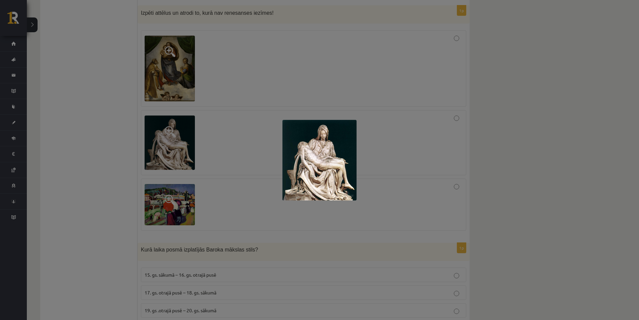
click at [131, 154] on div at bounding box center [319, 160] width 639 height 320
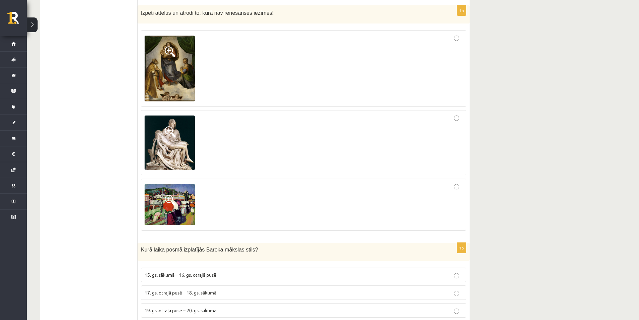
click at [460, 182] on div at bounding box center [304, 204] width 318 height 45
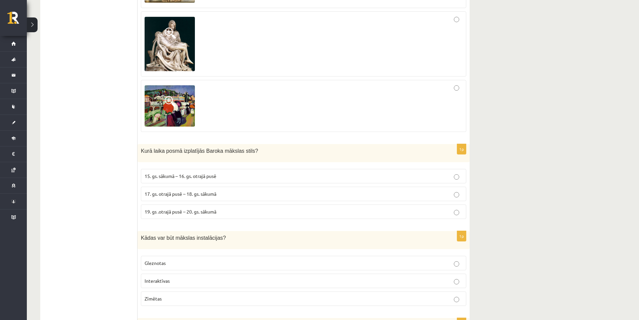
scroll to position [895, 0]
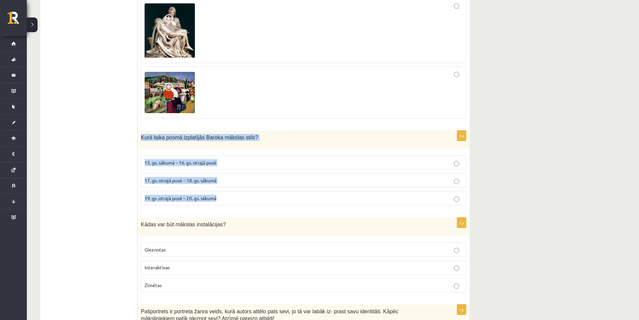
drag, startPoint x: 142, startPoint y: 126, endPoint x: 225, endPoint y: 179, distance: 98.4
click at [225, 179] on div "1p Kurā laika posmā izplatījās Baroka mākslas stils? 15. gs. sākumā – 16. gs. o…" at bounding box center [304, 171] width 332 height 80
copy div "Kurā laika posmā izplatījās Baroka mākslas stils? 15. gs. sākumā – 16. gs. otra…"
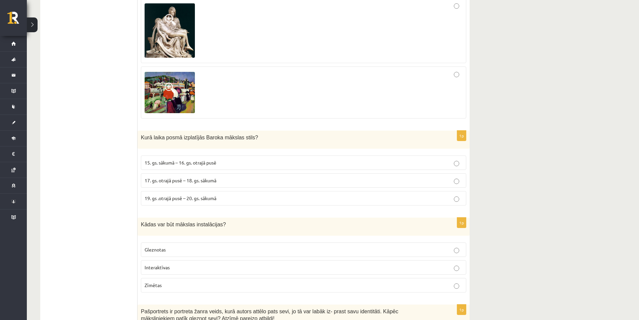
click at [191, 177] on span "17. gs. otrajā pusē – 18. gs. sākumā" at bounding box center [181, 180] width 72 height 6
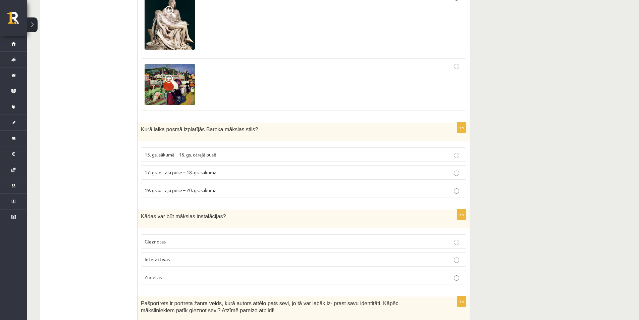
scroll to position [1007, 0]
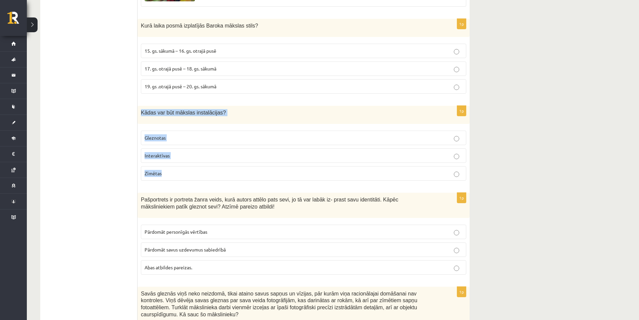
drag, startPoint x: 140, startPoint y: 100, endPoint x: 182, endPoint y: 162, distance: 74.5
click at [182, 162] on div "1p Kādas var būt mākslas instalācijas? Gleznotas Interaktīvas Zīmētas" at bounding box center [304, 146] width 332 height 80
copy div "Kādas var būt mākslas instalācijas? Gleznotas Interaktīvas Zīmētas"
click at [162, 152] on span "Interaktīvas" at bounding box center [157, 155] width 25 height 6
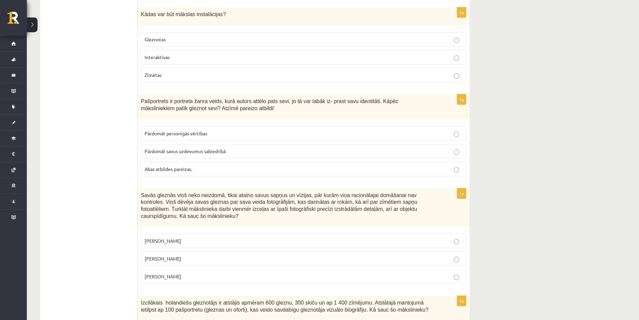
scroll to position [1119, 0]
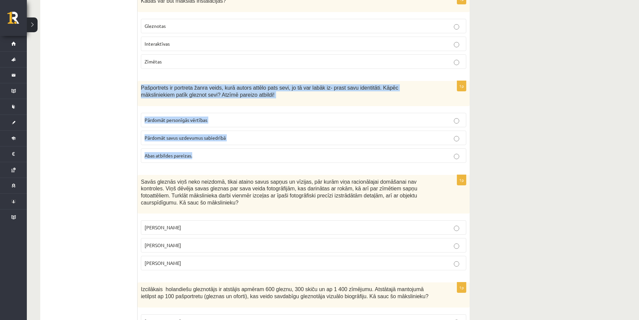
drag, startPoint x: 140, startPoint y: 74, endPoint x: 221, endPoint y: 139, distance: 104.0
click at [221, 139] on div "1p Pašportrets ir portreta žanra veids, kurā autors attēlo pats sevi, jo tā var…" at bounding box center [304, 124] width 332 height 87
copy div "Pašportrets ir portreta žanra veids, kurā autors attēlo pats sevi, jo tā var la…"
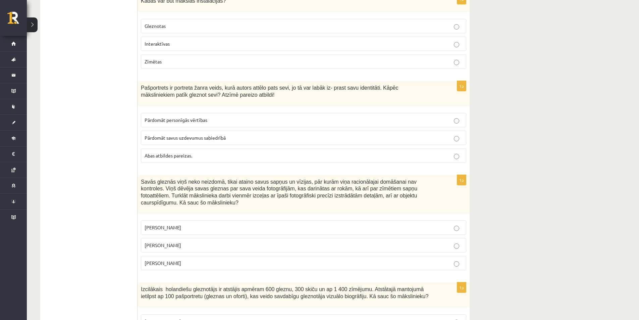
click at [151, 149] on fieldset "Pārdomāt personīgās vērtības Pārdomāt savus uzdevumus sabiedrībā Abas atbildes …" at bounding box center [304, 136] width 326 height 55
click at [154, 152] on span "Abas atbildes pareizas." at bounding box center [169, 155] width 48 height 6
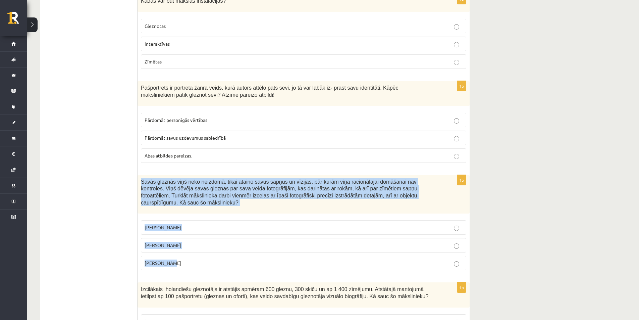
drag, startPoint x: 140, startPoint y: 169, endPoint x: 204, endPoint y: 241, distance: 96.5
click at [204, 241] on div "1p Savās gleznās viņš neko neizdomā, tikai ataino savus sapņus un vīzijas, pār …" at bounding box center [304, 225] width 332 height 101
copy div "Savās gleznās viņš neko neizdomā, tikai ataino savus sapņus un vīzijas, pār kur…"
click at [175, 224] on p "Pablo Pikaso" at bounding box center [304, 227] width 318 height 7
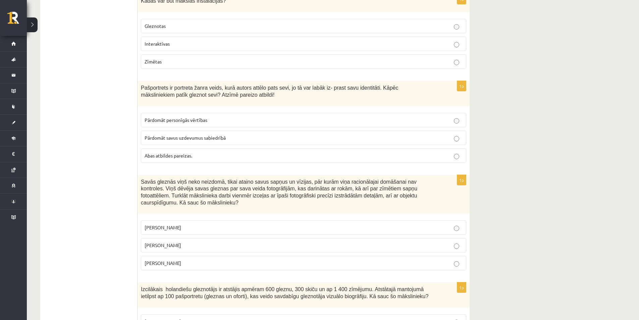
click at [173, 238] on label "Salvadors Dalī" at bounding box center [304, 245] width 326 height 14
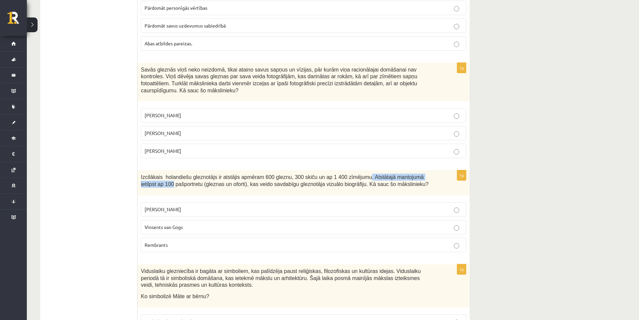
drag, startPoint x: 351, startPoint y: 158, endPoint x: 429, endPoint y: 160, distance: 78.6
click at [429, 174] on p "Izcilākais holandiešu gleznotājs ir atstājis apmēram 600 gleznu, 300 skiču un a…" at bounding box center [287, 181] width 292 height 14
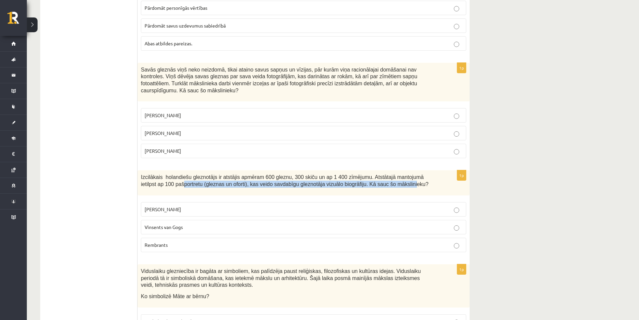
drag, startPoint x: 149, startPoint y: 163, endPoint x: 360, endPoint y: 173, distance: 210.7
click at [360, 173] on div "Izcilākais holandiešu gleznotājs ir atstājis apmēram 600 gleznu, 300 skiču un a…" at bounding box center [304, 182] width 332 height 25
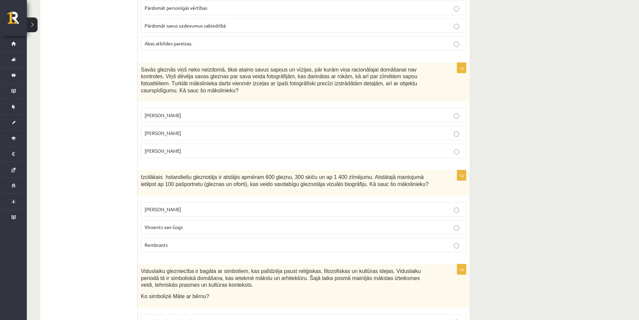
click at [230, 206] on p "Leonardo da Vinči" at bounding box center [304, 209] width 318 height 7
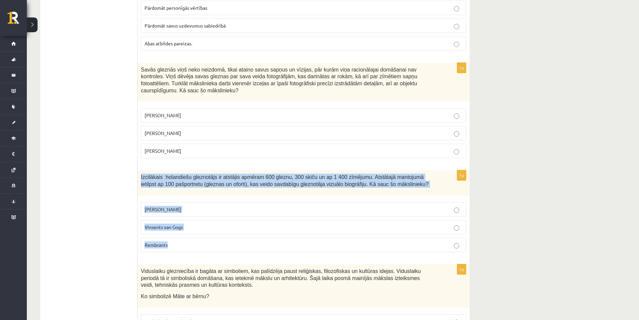
drag, startPoint x: 138, startPoint y: 155, endPoint x: 206, endPoint y: 217, distance: 92.0
click at [206, 217] on div "1p Izcilākais holandiešu gleznotājs ir atstājis apmēram 600 gleznu, 300 skiču u…" at bounding box center [304, 213] width 332 height 87
copy div "Izcilākais holandiešu gleznotājs ir atstājis apmēram 600 gleznu, 300 skiču un a…"
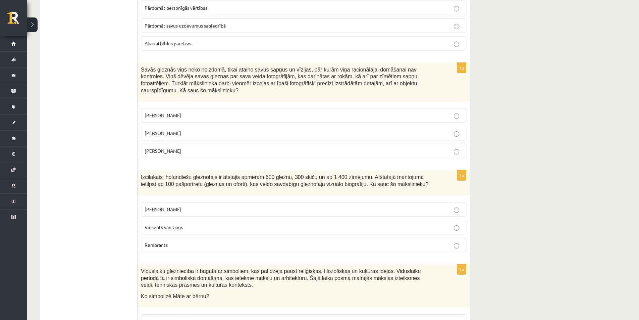
click at [164, 238] on label "Rembrants" at bounding box center [304, 245] width 326 height 14
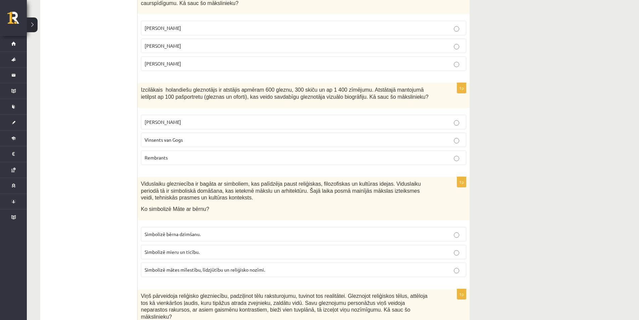
scroll to position [1343, 0]
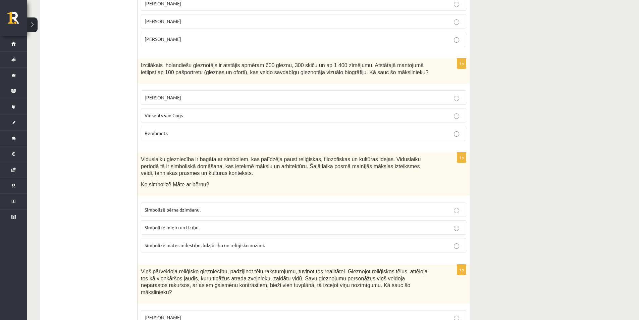
click at [230, 242] on span "Simbolizē mātes mīlestību, līdzjūtību un reliģisko nozīmi." at bounding box center [205, 245] width 121 height 6
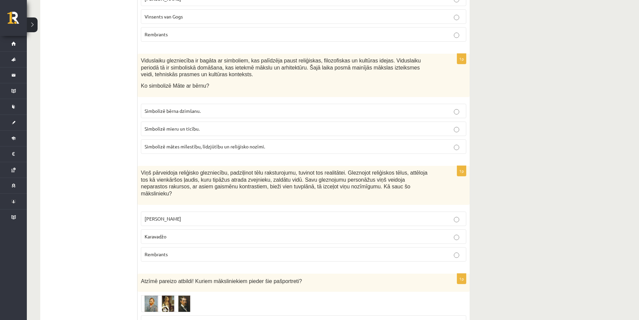
scroll to position [1454, 0]
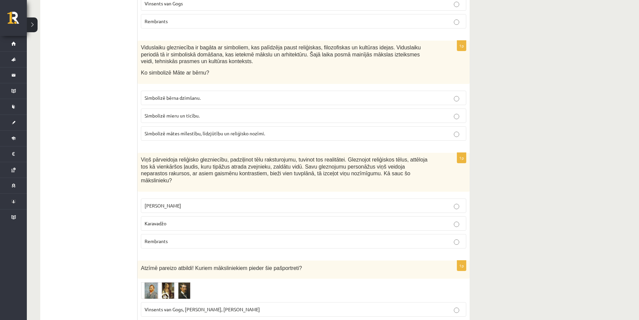
click at [148, 220] on span "Karavadžo" at bounding box center [156, 223] width 22 height 6
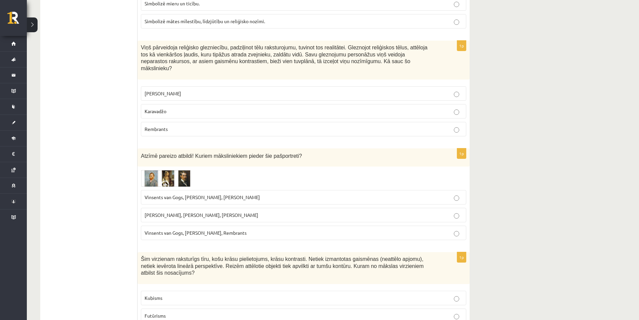
click at [149, 170] on img at bounding box center [166, 178] width 50 height 17
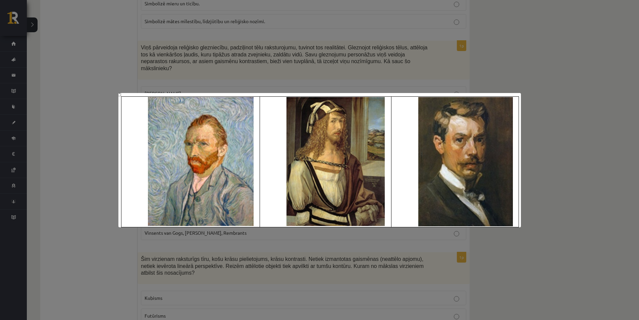
click at [91, 154] on div at bounding box center [319, 160] width 639 height 320
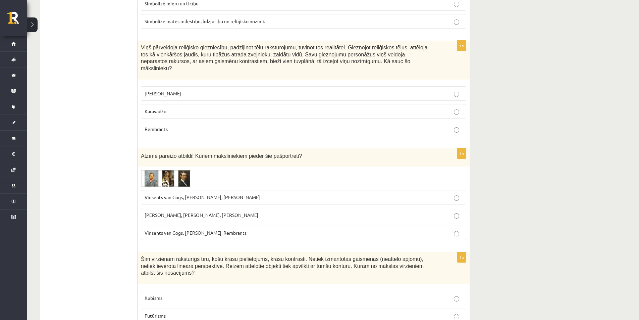
click at [154, 170] on img at bounding box center [166, 178] width 50 height 17
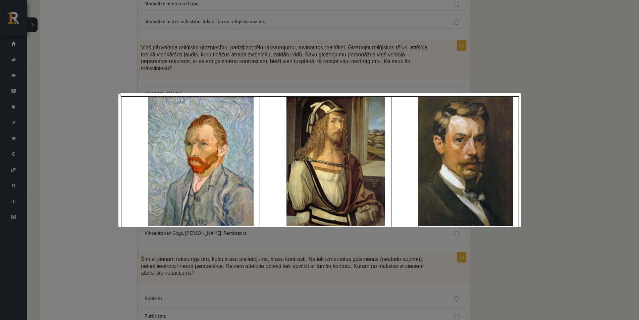
click at [103, 147] on div at bounding box center [319, 160] width 639 height 320
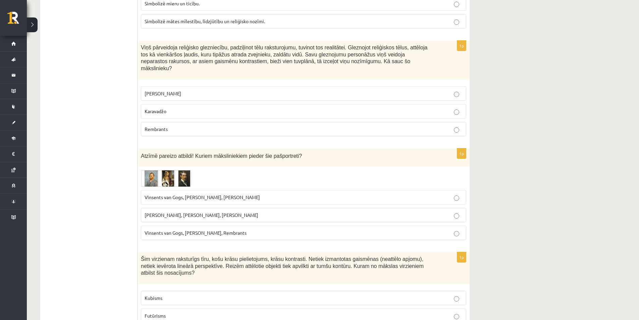
click at [194, 230] on span "Vinsents van Gogs, Kārlis Padegs, Rembrants" at bounding box center [196, 233] width 102 height 6
click at [184, 170] on img at bounding box center [166, 178] width 50 height 17
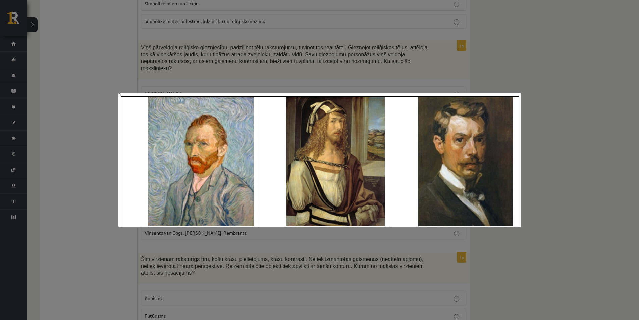
click at [85, 148] on div at bounding box center [319, 160] width 639 height 320
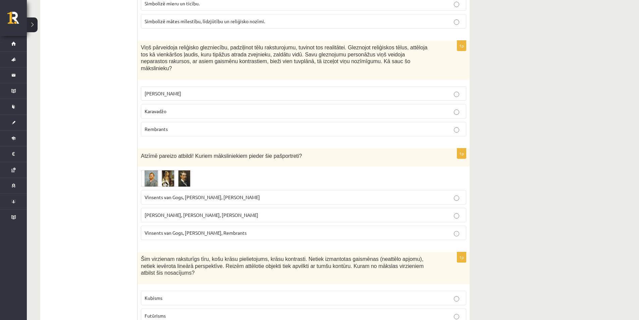
click at [178, 170] on img at bounding box center [166, 178] width 50 height 17
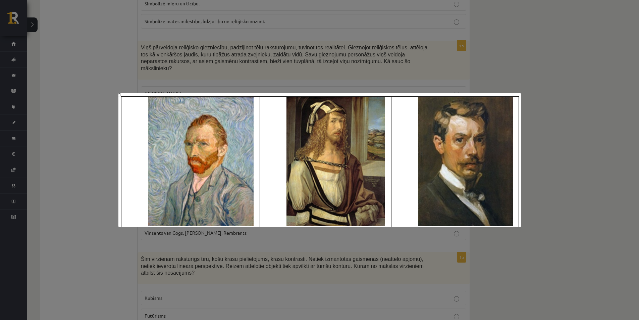
click at [73, 159] on div at bounding box center [319, 160] width 639 height 320
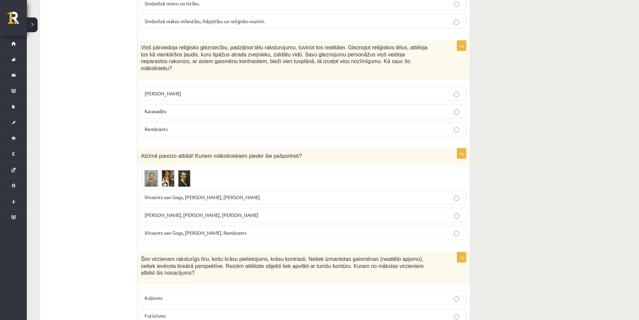
click at [161, 212] on span "Pablo Pikaso, Leonardo da Vinči, Miervaldis Polis" at bounding box center [202, 215] width 114 height 6
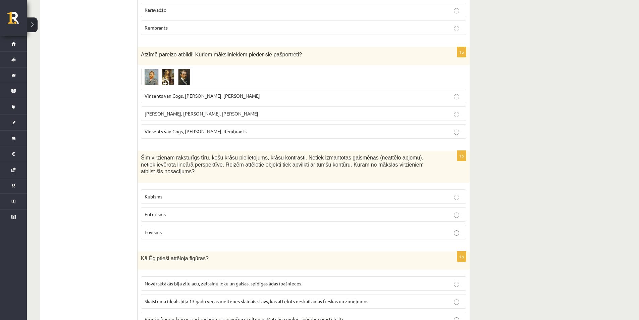
scroll to position [1678, 0]
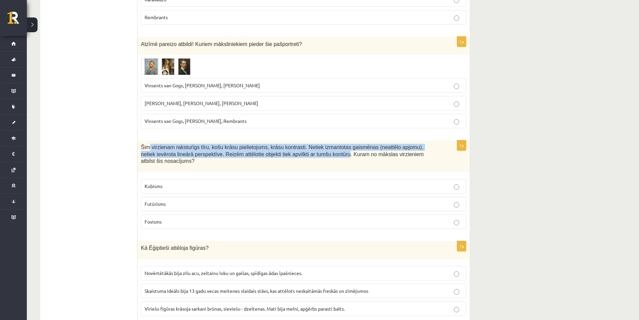
drag, startPoint x: 150, startPoint y: 119, endPoint x: 298, endPoint y: 129, distance: 149.0
click at [300, 144] on span "Šim virzienam raksturīgs tīru, košu krāsu pielietojums, krāsu kontrasti. Netiek…" at bounding box center [282, 153] width 283 height 19
click at [292, 140] on div "Šim virzienam raksturīgs tīru, košu krāsu pielietojums, krāsu kontrasti. Netiek…" at bounding box center [304, 156] width 332 height 32
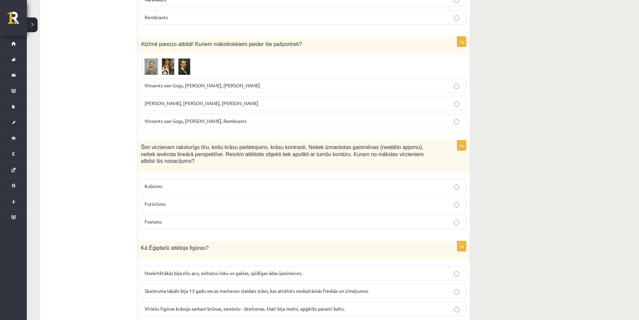
click at [210, 183] on p "Kubisms" at bounding box center [304, 186] width 318 height 7
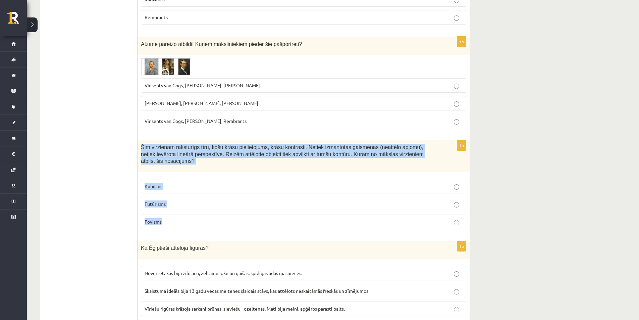
drag, startPoint x: 178, startPoint y: 143, endPoint x: 220, endPoint y: 200, distance: 70.4
click at [219, 200] on div "1p Šim virzienam raksturīgs tīru, košu krāsu pielietojums, krāsu kontrasti. Net…" at bounding box center [304, 187] width 332 height 94
copy div "Šim virzienam raksturīgs tīru, košu krāsu pielietojums, krāsu kontrasti. Netiek…"
click at [151, 219] on span "Fovisms" at bounding box center [153, 222] width 17 height 6
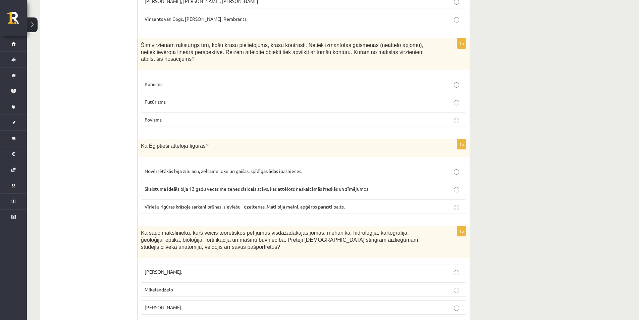
scroll to position [1790, 0]
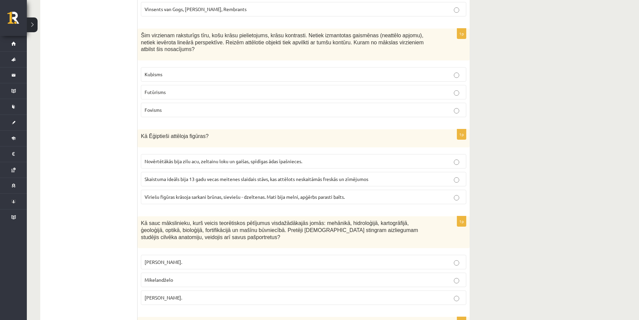
click at [288, 176] on span "Skaistuma ideāls bija 13 gadu vecas meitenes slaidais stāvs, kas attēlots neska…" at bounding box center [257, 179] width 224 height 6
click at [206, 193] on p "Vīriešu figūras krāsoja sarkani brūnas, sieviešu - dzeltenas. Mati bija melni, …" at bounding box center [304, 196] width 318 height 7
click at [191, 294] on p "Leonardo da Vinči." at bounding box center [304, 297] width 318 height 7
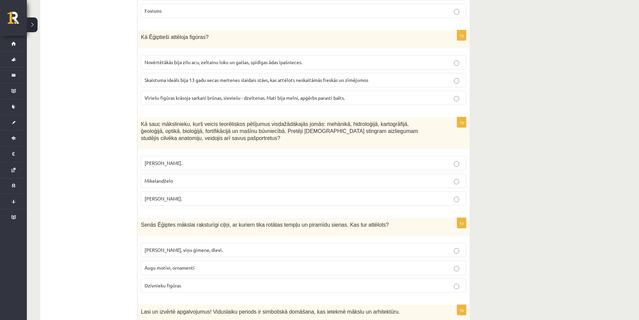
scroll to position [1902, 0]
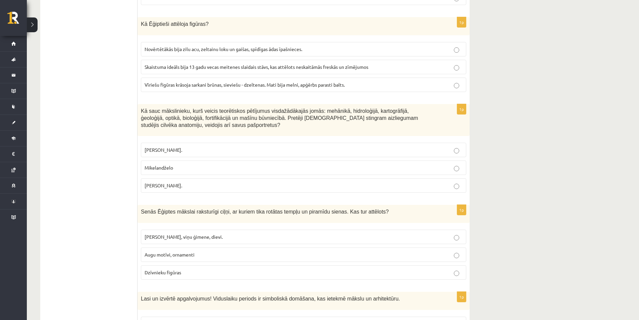
click at [176, 234] on span "Faraoni, viņu ģimene, dievi." at bounding box center [184, 237] width 78 height 6
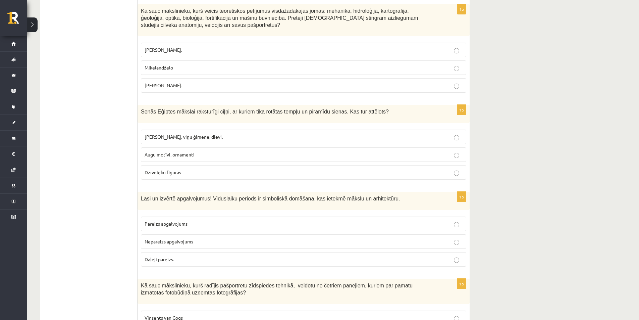
scroll to position [2014, 0]
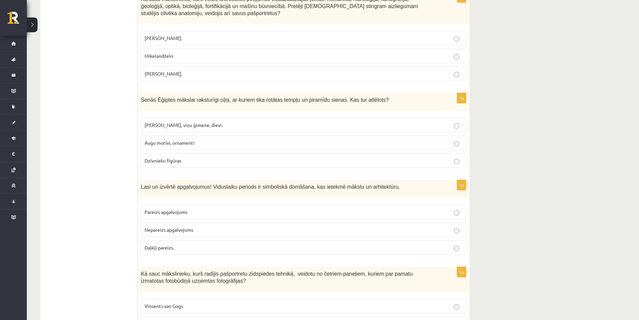
click at [238, 208] on p "Pareizs apgalvojums" at bounding box center [304, 211] width 318 height 7
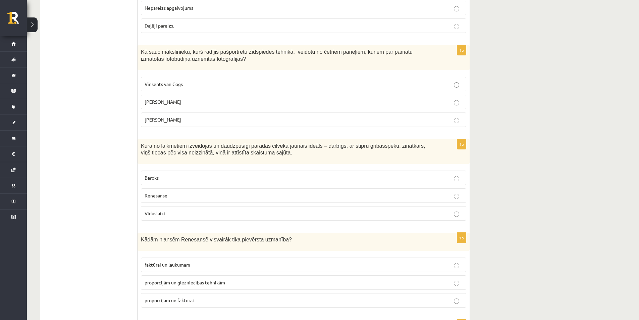
scroll to position [2126, 0]
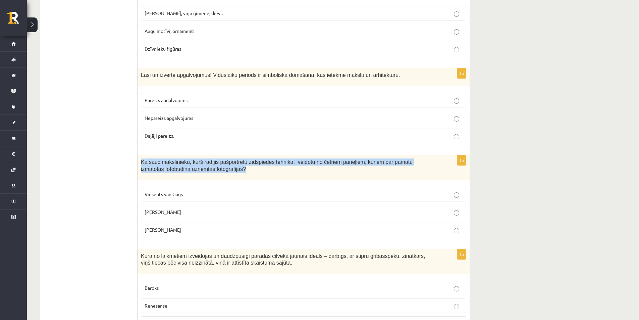
drag, startPoint x: 141, startPoint y: 126, endPoint x: 393, endPoint y: 132, distance: 252.1
click at [393, 158] on p "Kā sauc mākslinieku, kurš radījis pašportretu zīdspiedes tehnikā, veidotu no če…" at bounding box center [287, 165] width 292 height 14
click at [226, 158] on p "Kā sauc mākslinieku, kurš radījis pašportretu zīdspiedes tehnikā, veidotu no če…" at bounding box center [287, 165] width 292 height 14
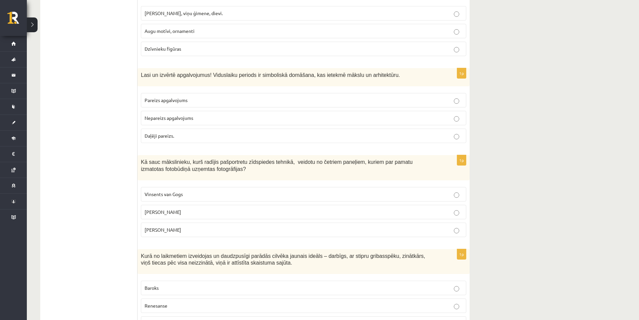
drag, startPoint x: 140, startPoint y: 127, endPoint x: 207, endPoint y: 190, distance: 92.6
click at [207, 190] on div "1p Kā sauc mākslinieku, kurš radījis pašportretu zīdspiedes tehnikā, veidotu no…" at bounding box center [304, 198] width 332 height 87
copy div "Kā sauc mākslinieku, kurš radījis pašportretu zīdspiedes tehnikā, veidotu no če…"
click at [155, 209] on span "Endijs Vorhols" at bounding box center [163, 212] width 37 height 6
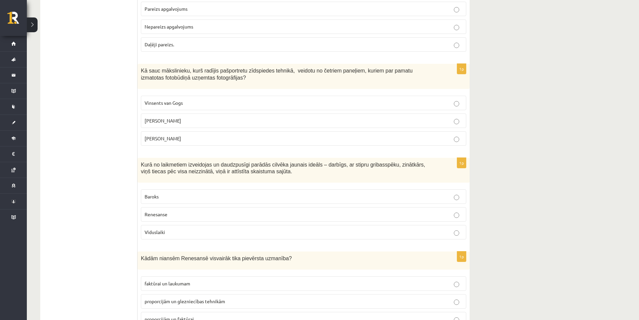
scroll to position [2238, 0]
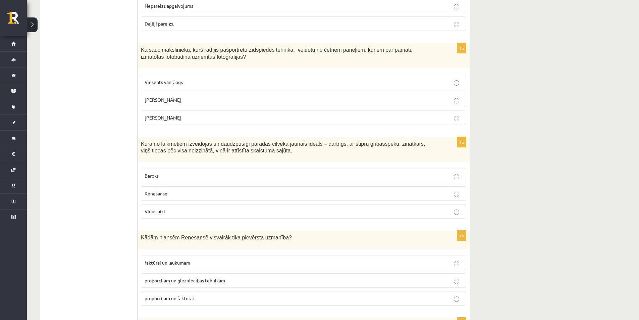
click at [200, 169] on label "Baroks" at bounding box center [304, 176] width 326 height 14
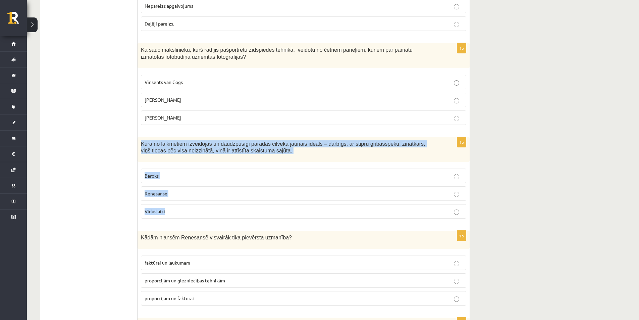
drag, startPoint x: 139, startPoint y: 110, endPoint x: 203, endPoint y: 178, distance: 93.3
click at [203, 178] on div "1p Kurā no laikmetiem izveidojas un daudzpusīgi parādās cilvēka jaunais ideāls …" at bounding box center [304, 180] width 332 height 87
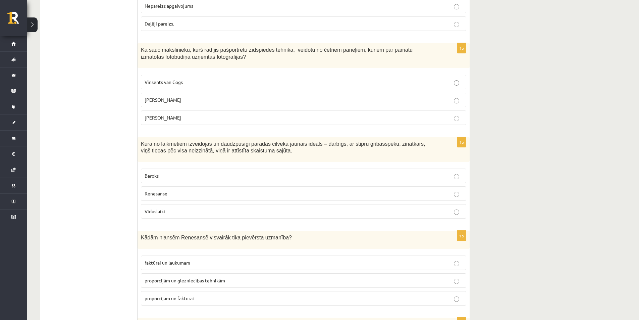
click at [166, 186] on label "Renesanse" at bounding box center [304, 193] width 326 height 14
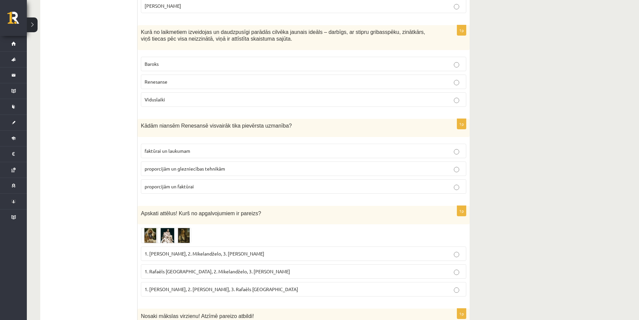
click at [173, 183] on p "proporcijām un faktūrai" at bounding box center [304, 186] width 318 height 7
click at [168, 228] on img at bounding box center [166, 235] width 50 height 15
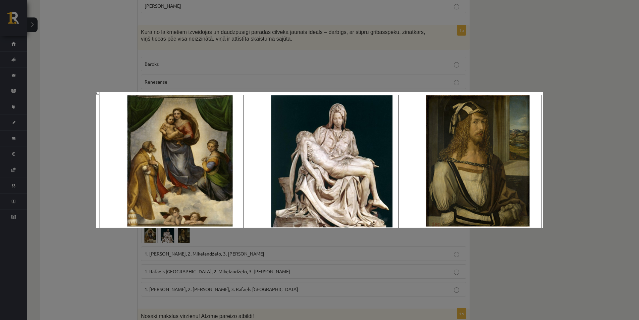
click at [79, 172] on div at bounding box center [319, 160] width 639 height 320
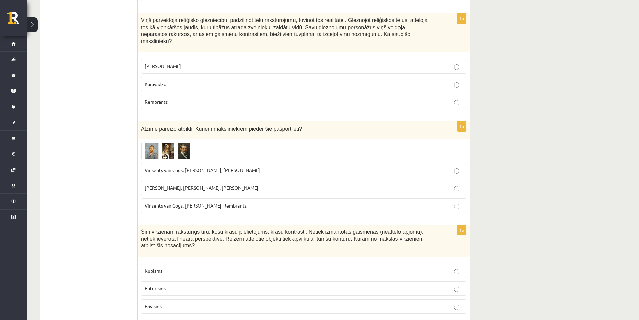
scroll to position [1567, 0]
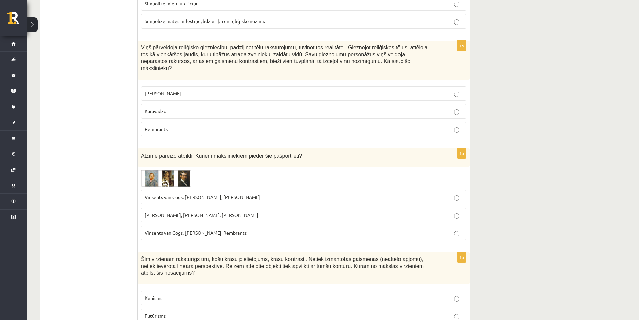
click at [154, 226] on label "Vinsents van Gogs, Kārlis Padegs, Rembrants" at bounding box center [304, 233] width 326 height 14
click at [167, 194] on p "Vinsents van Gogs, Albrehts Dīrers, Janis Rozentāls" at bounding box center [304, 197] width 318 height 7
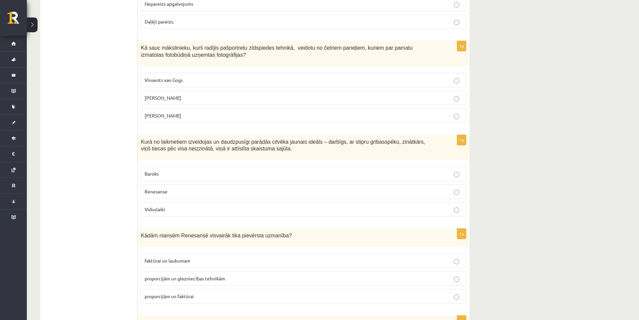
scroll to position [2350, 0]
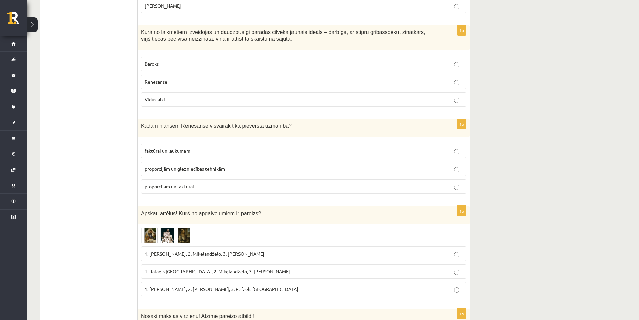
click at [163, 246] on label "1. Leonardo da Vinči, 2. Mikelandželo, 3. Albrehts Dīrers" at bounding box center [304, 253] width 326 height 14
click at [169, 238] on span at bounding box center [166, 243] width 11 height 11
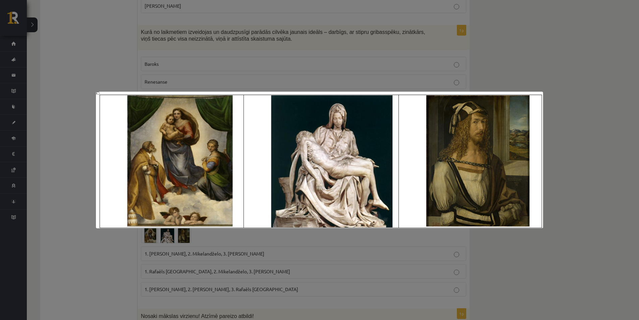
click at [83, 209] on div at bounding box center [319, 160] width 639 height 320
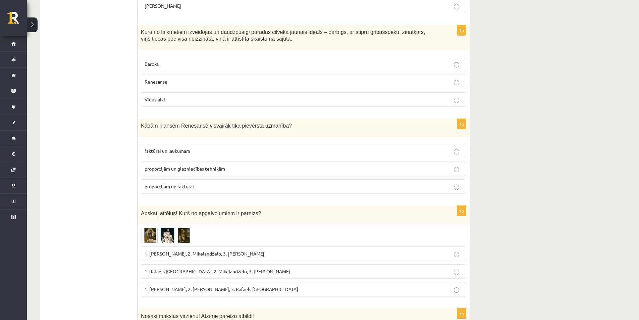
click at [159, 228] on img at bounding box center [166, 235] width 50 height 15
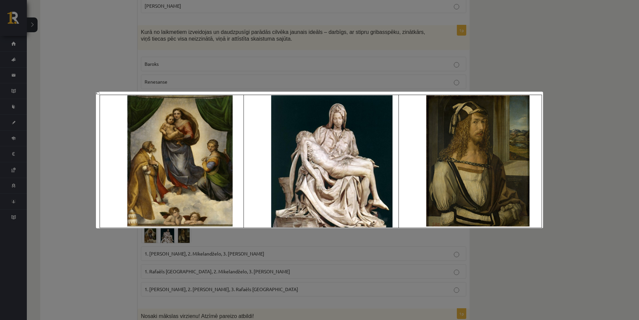
click at [82, 72] on div at bounding box center [319, 160] width 639 height 320
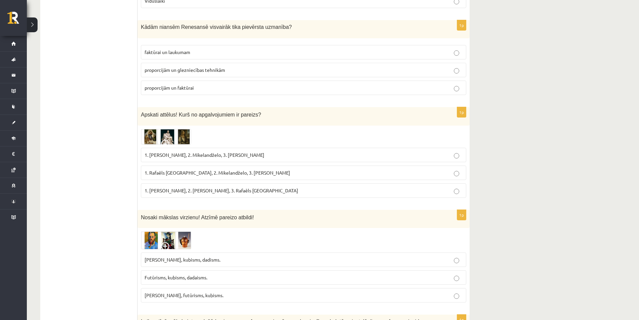
scroll to position [2461, 0]
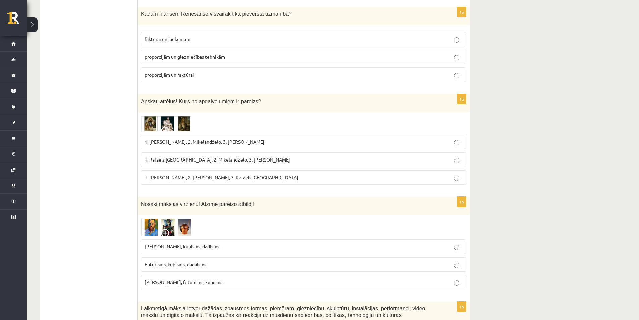
click at [149, 218] on img at bounding box center [166, 227] width 50 height 18
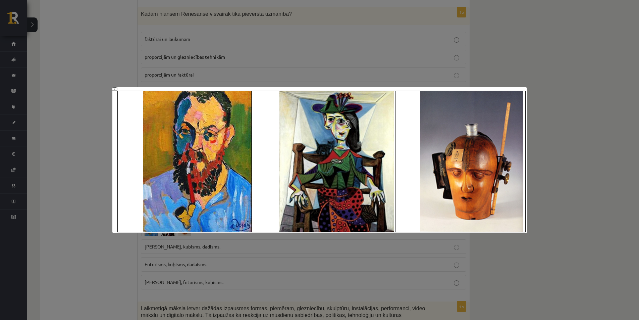
click at [81, 167] on div at bounding box center [319, 160] width 639 height 320
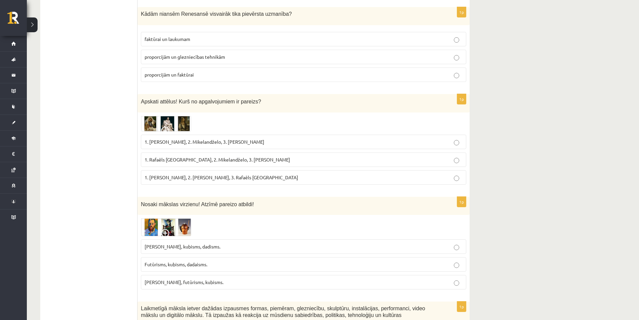
click at [218, 243] on p "Fovisms, kubisms, dadisms." at bounding box center [304, 246] width 318 height 7
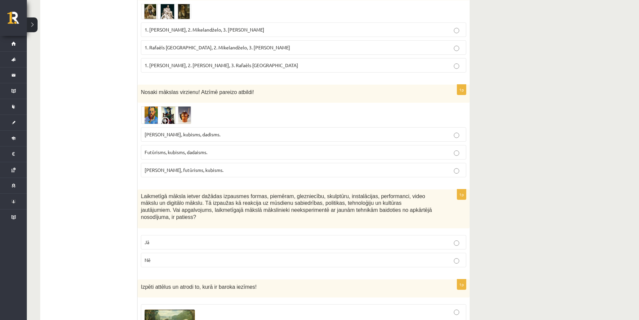
scroll to position [2685, 0]
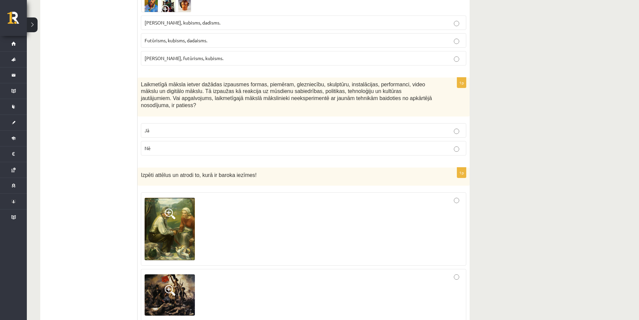
click at [245, 127] on p "Jā" at bounding box center [304, 130] width 318 height 7
click at [168, 198] on img at bounding box center [170, 229] width 50 height 62
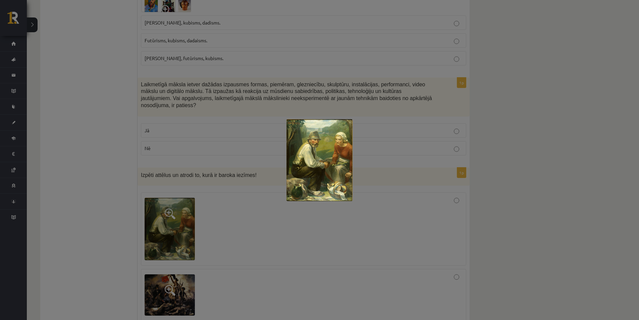
click at [184, 180] on div at bounding box center [319, 160] width 639 height 320
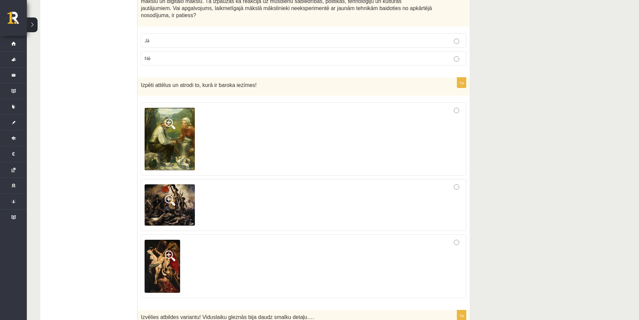
scroll to position [2797, 0]
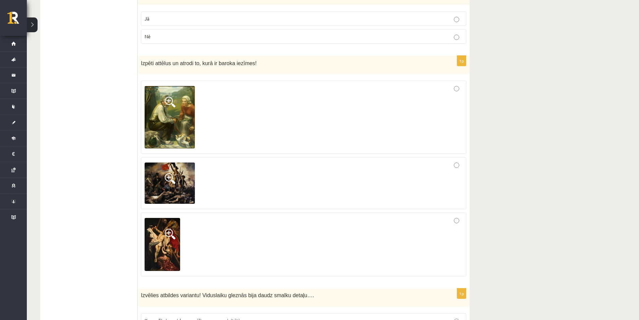
click at [168, 222] on img at bounding box center [163, 244] width 36 height 53
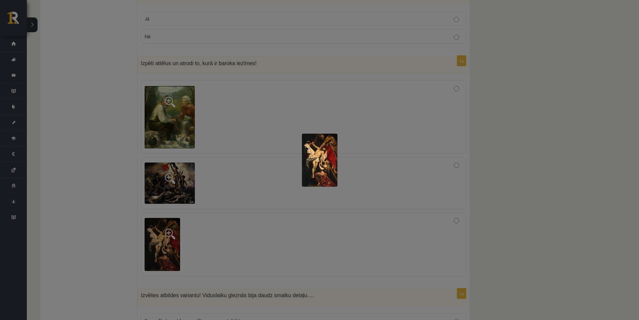
drag, startPoint x: 168, startPoint y: 223, endPoint x: 172, endPoint y: 185, distance: 38.1
click at [168, 223] on div at bounding box center [319, 160] width 639 height 320
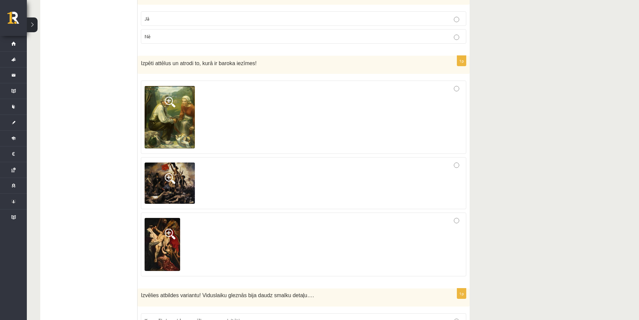
click at [169, 162] on img at bounding box center [170, 183] width 50 height 42
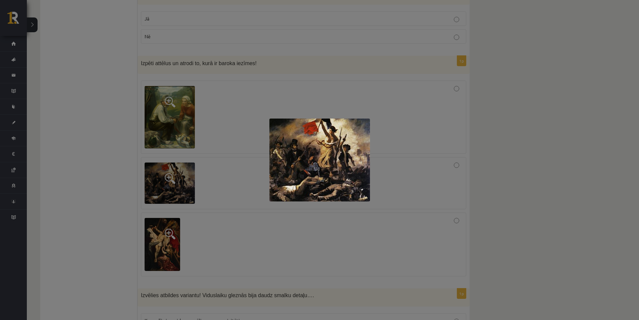
click at [169, 157] on div at bounding box center [319, 160] width 639 height 320
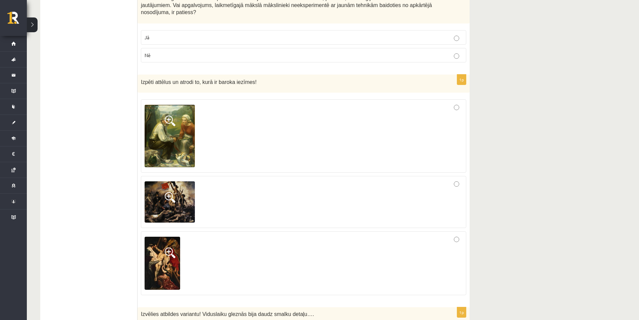
scroll to position [2685, 0]
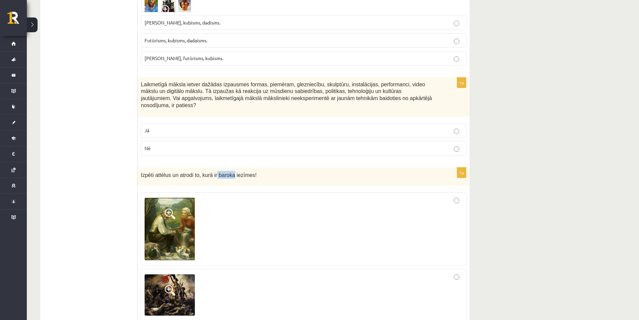
drag, startPoint x: 212, startPoint y: 134, endPoint x: 229, endPoint y: 133, distance: 16.5
click at [229, 172] on span "Izpēti attēlus un atrodi to, kurā ir baroka iezīmes!" at bounding box center [199, 175] width 116 height 6
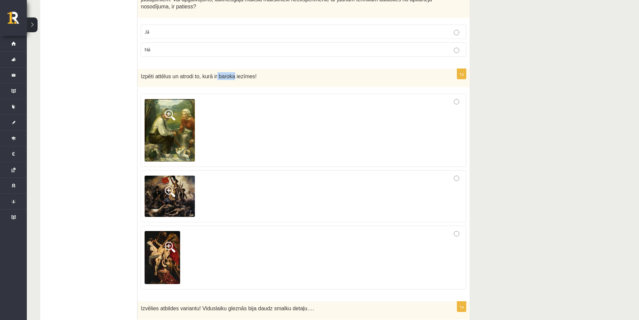
scroll to position [2797, 0]
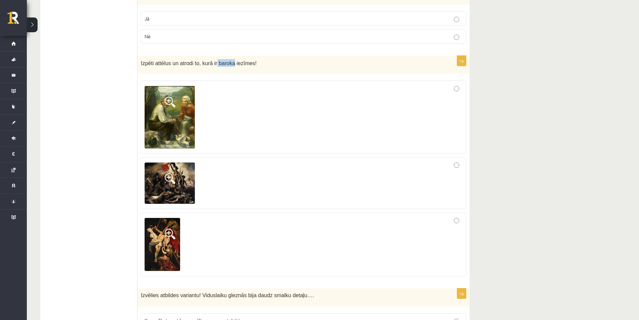
click at [161, 162] on img at bounding box center [170, 183] width 50 height 42
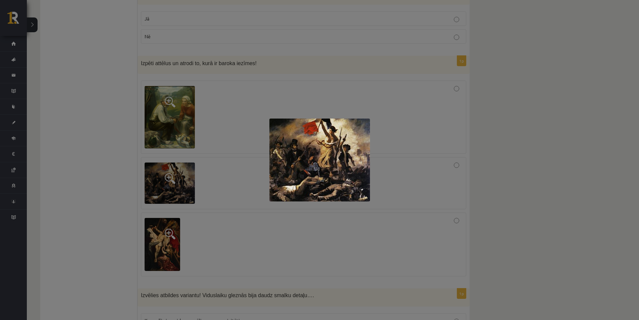
click at [140, 116] on div at bounding box center [319, 160] width 639 height 320
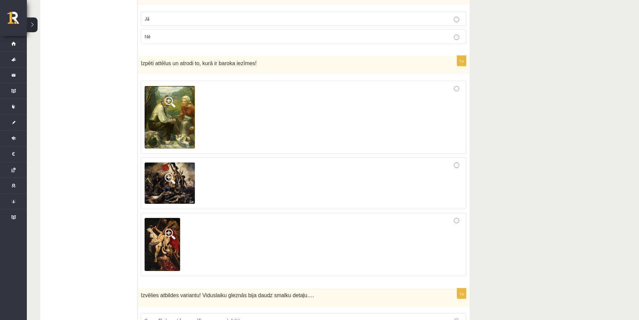
click at [161, 218] on img at bounding box center [163, 244] width 36 height 53
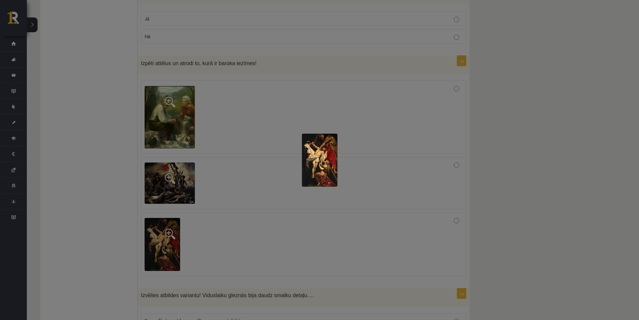
click at [325, 158] on img at bounding box center [320, 160] width 36 height 53
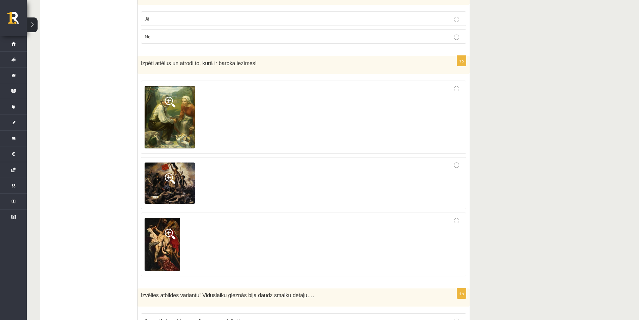
click at [187, 216] on div at bounding box center [304, 244] width 318 height 56
click at [165, 218] on img at bounding box center [163, 244] width 36 height 53
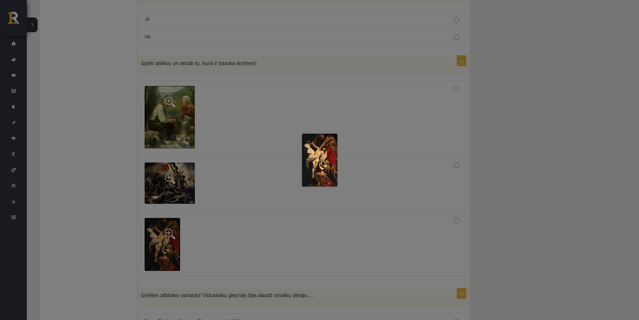
click at [224, 145] on div at bounding box center [319, 160] width 639 height 320
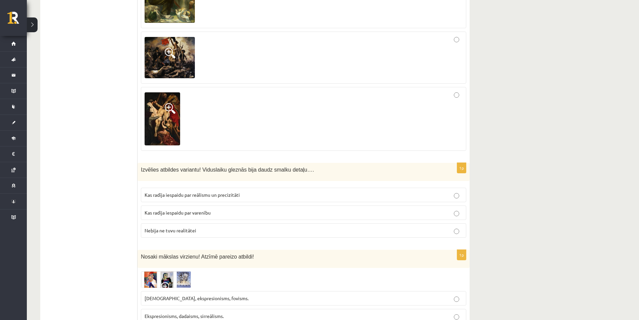
scroll to position [2928, 0]
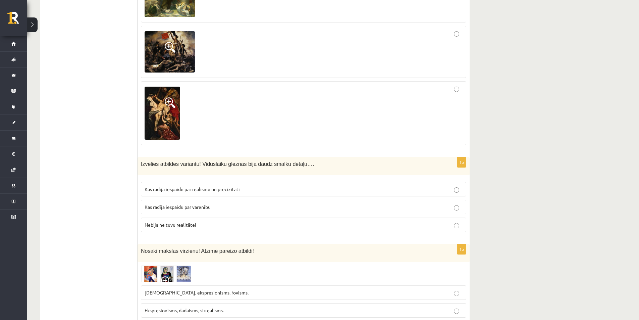
click at [207, 186] on p "Kas radīja iespaidu par reālismu un precizitāti" at bounding box center [304, 189] width 318 height 7
click at [156, 266] on img at bounding box center [166, 274] width 50 height 16
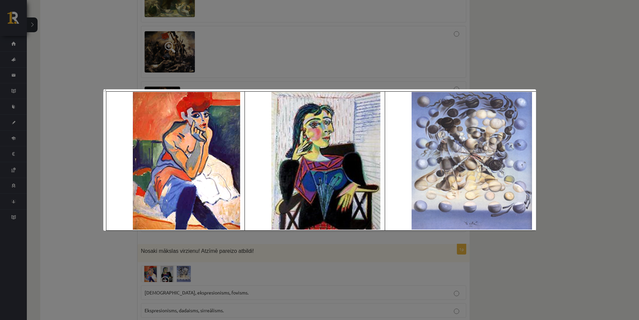
click at [80, 198] on div at bounding box center [319, 160] width 639 height 320
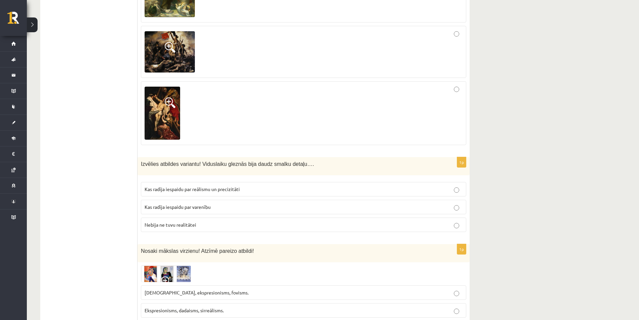
click at [167, 266] on img at bounding box center [166, 274] width 50 height 16
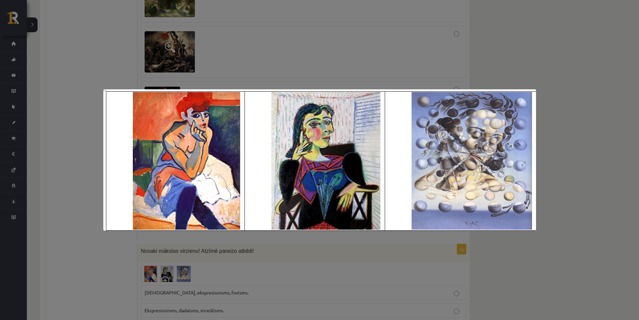
click at [63, 234] on div at bounding box center [319, 160] width 639 height 320
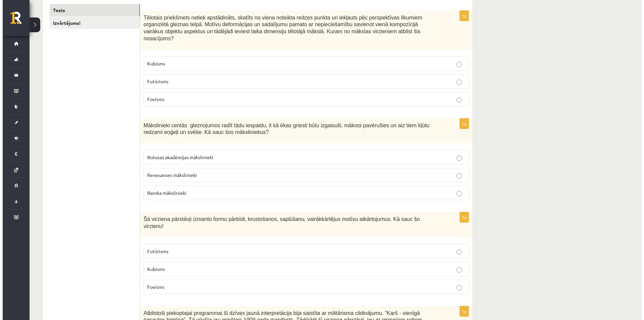
scroll to position [0, 0]
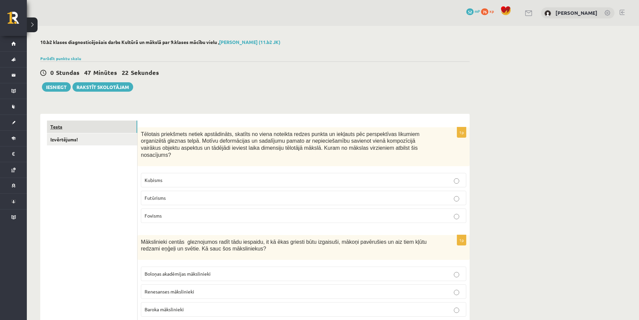
click at [80, 133] on link "Tests" at bounding box center [92, 127] width 90 height 12
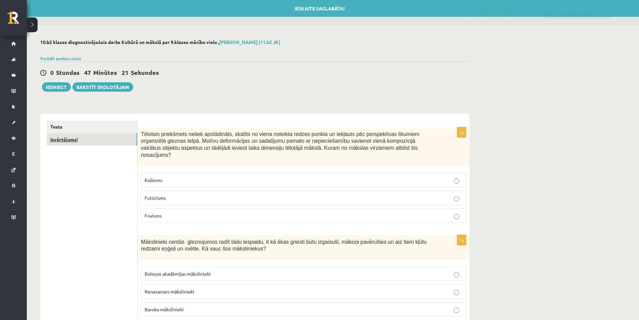
click at [80, 141] on link "Izvērtējums!" at bounding box center [92, 139] width 90 height 12
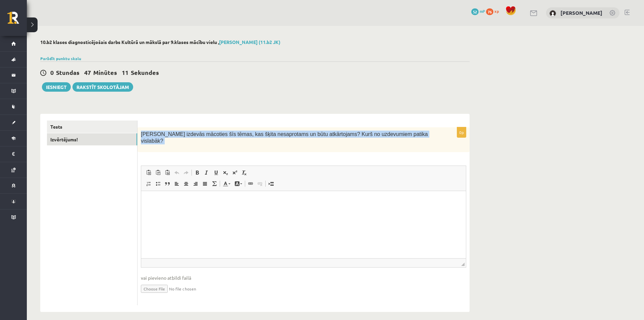
drag, startPoint x: 141, startPoint y: 133, endPoint x: 474, endPoint y: 146, distance: 333.6
click at [474, 146] on div "10.b2 klases diagnosticējošais darbs Kultūrā un mākslā par 9.klases mācību viel…" at bounding box center [255, 175] width 457 height 299
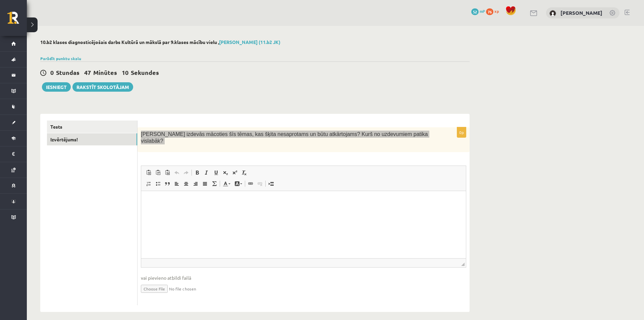
click at [347, 211] on html at bounding box center [303, 201] width 325 height 20
drag, startPoint x: 381, startPoint y: 202, endPoint x: 81, endPoint y: 195, distance: 300.2
click at [141, 195] on html "**********" at bounding box center [303, 201] width 325 height 20
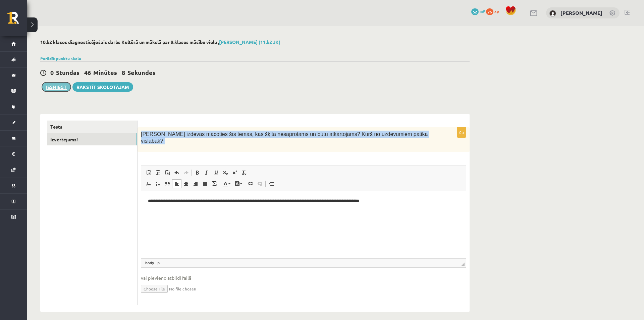
click at [65, 90] on button "Iesniegt" at bounding box center [56, 86] width 29 height 9
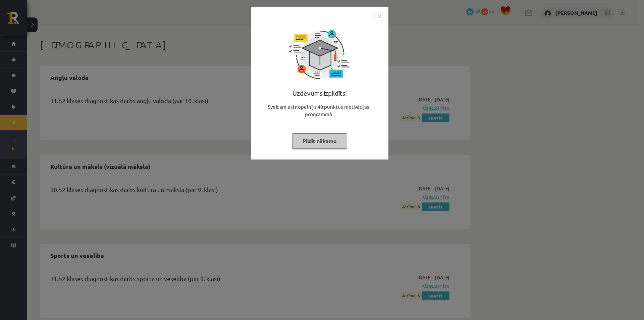
click at [382, 18] on img "Close" at bounding box center [380, 16] width 10 height 10
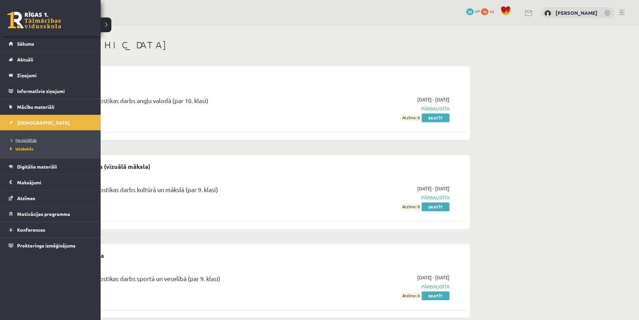
click at [28, 141] on span "Neizpildītās" at bounding box center [22, 139] width 28 height 5
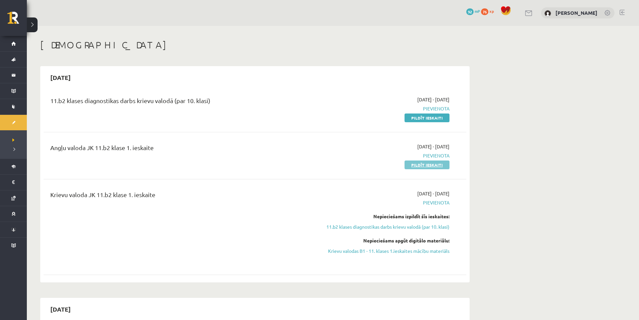
click at [426, 168] on link "Pildīt ieskaiti" at bounding box center [427, 164] width 45 height 9
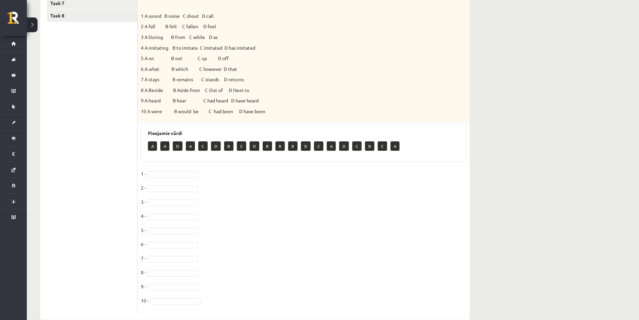
scroll to position [213, 0]
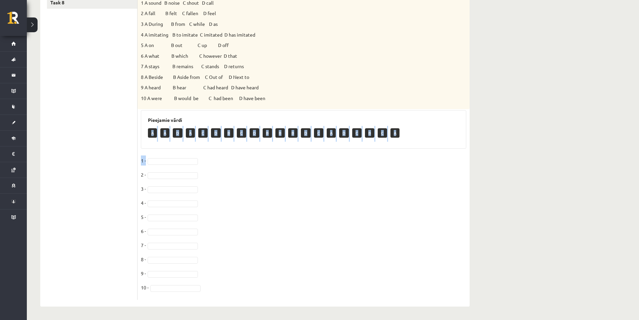
drag, startPoint x: 149, startPoint y: 135, endPoint x: 157, endPoint y: 166, distance: 32.2
click at [157, 166] on div "10p Choose the correct answer. 1 A sound B noise C shout D call 2 A fall B felt…" at bounding box center [304, 107] width 332 height 386
click at [164, 117] on h3 "Pieejamie vārdi" at bounding box center [303, 120] width 311 height 6
click at [152, 130] on p "A" at bounding box center [152, 132] width 9 height 9
drag, startPoint x: 153, startPoint y: 135, endPoint x: 166, endPoint y: 135, distance: 13.8
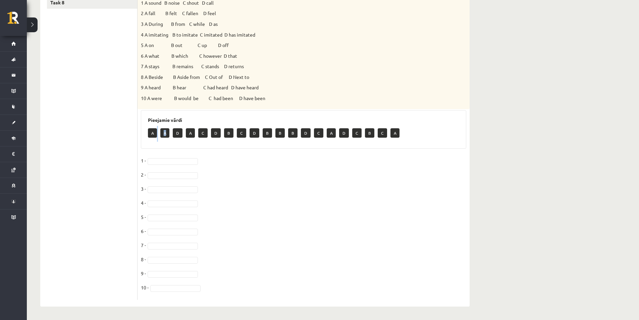
click at [166, 135] on div "A A D A C D B C D B B B D C A D C B C A" at bounding box center [303, 134] width 311 height 16
drag, startPoint x: 150, startPoint y: 97, endPoint x: 151, endPoint y: 102, distance: 5.7
click at [151, 102] on div "Choose the correct answer. 1 A sound B noise C shout D call 2 A fall B felt C f…" at bounding box center [304, 11] width 332 height 195
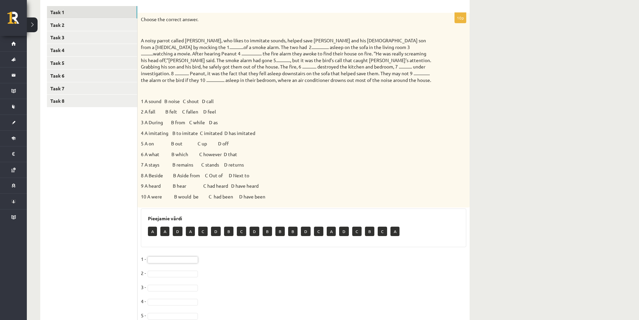
scroll to position [101, 0]
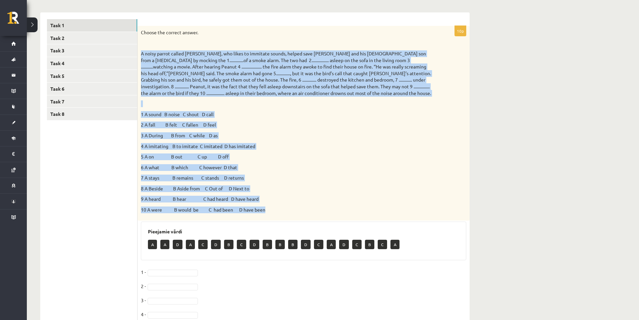
drag, startPoint x: 142, startPoint y: 53, endPoint x: 283, endPoint y: 217, distance: 216.4
click at [283, 217] on div "Choose the correct answer. 1 A sound B noise C shout D call 2 A fall B felt C f…" at bounding box center [304, 123] width 332 height 195
copy div "A noisy parrot called Peanut, who likes to immitate sounds, helped save Kenny D…"
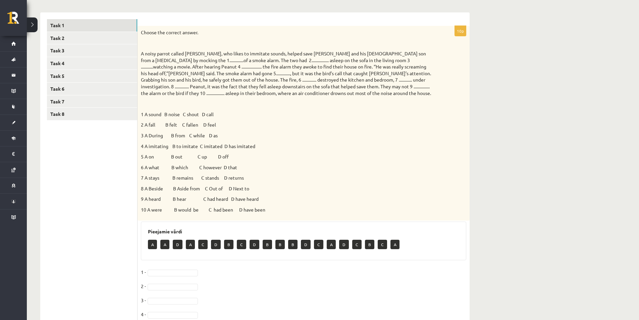
click at [229, 35] on p "Choose the correct answer." at bounding box center [287, 32] width 292 height 7
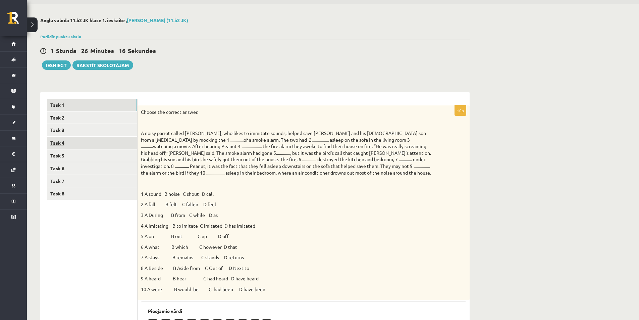
scroll to position [0, 0]
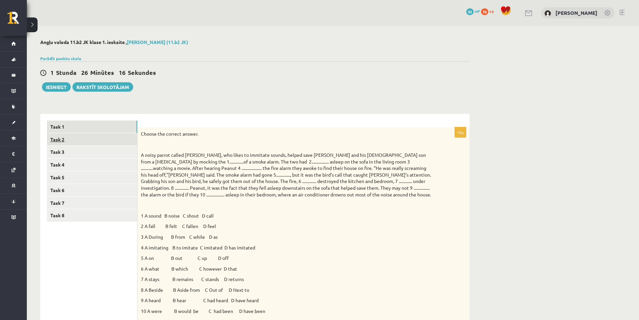
click at [82, 141] on link "Task 2" at bounding box center [92, 139] width 90 height 12
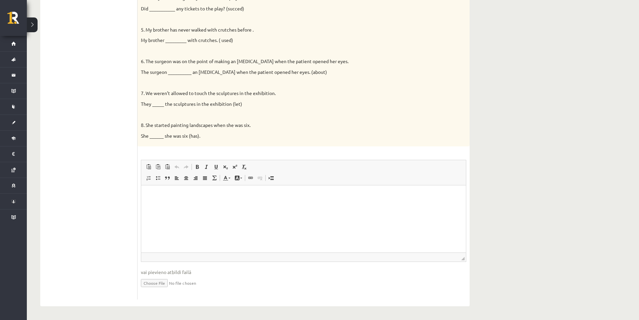
scroll to position [259, 0]
click at [178, 70] on p "The surgeon __________ an incision when the patient opened her eyes. (about)" at bounding box center [287, 72] width 292 height 7
click at [174, 73] on div "Complete the second sentence so that it has a similar meaning to the first sent…" at bounding box center [304, 7] width 332 height 278
click at [174, 74] on p "The surgeon __________ an incision when the patient opened her eyes. (about)" at bounding box center [287, 72] width 292 height 7
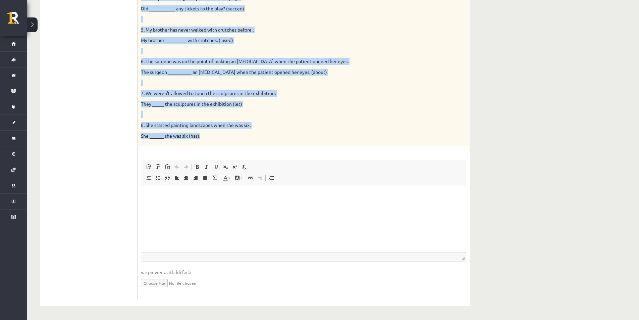
drag, startPoint x: 142, startPoint y: 98, endPoint x: 223, endPoint y: 146, distance: 94.5
click at [223, 146] on div "Complete the second sentence so that it has a similar meaning to the first sent…" at bounding box center [304, 7] width 332 height 278
copy div "Complete the second sentence so that it has a similar meaning to the first sent…"
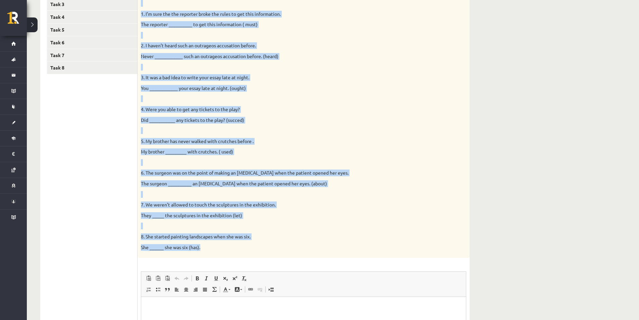
click at [318, 150] on p "My brother _________ with crutches. ( used)" at bounding box center [287, 151] width 292 height 7
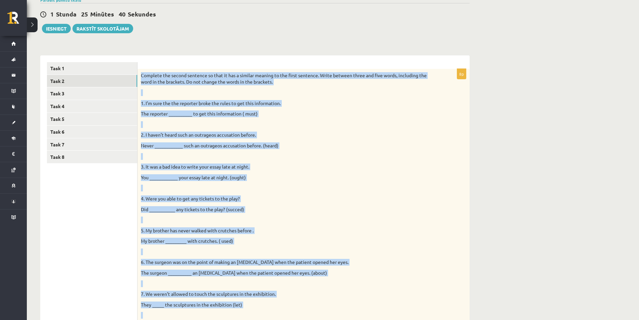
scroll to position [36, 0]
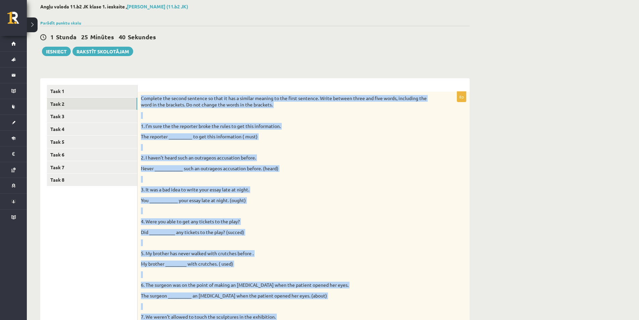
click at [299, 165] on div "Complete the second sentence so that it has a similar meaning to the first sent…" at bounding box center [304, 231] width 332 height 278
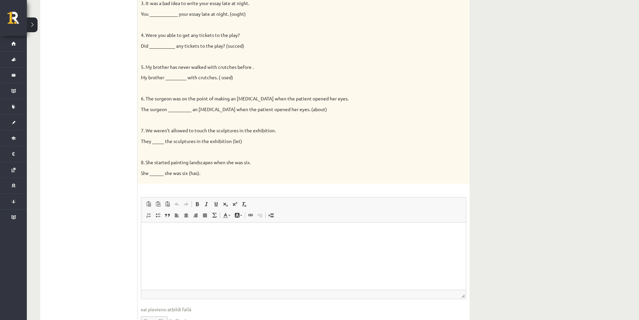
scroll to position [259, 0]
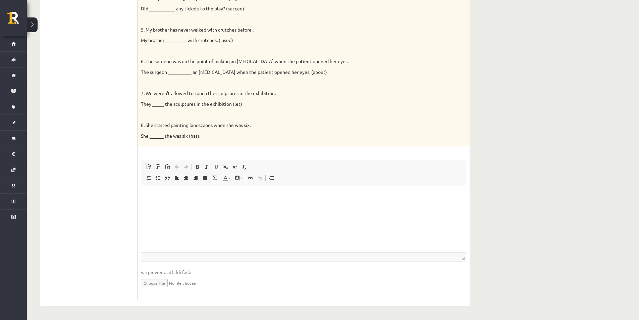
click at [170, 193] on p "Editor, wiswyg-editor-user-answer-47025039127180" at bounding box center [303, 195] width 311 height 7
drag, startPoint x: 234, startPoint y: 197, endPoint x: 177, endPoint y: 197, distance: 57.1
click at [177, 197] on p "**********" at bounding box center [303, 195] width 311 height 7
click at [197, 169] on span at bounding box center [197, 166] width 5 height 5
click at [197, 170] on link "Bold Keyboard shortcut Ctrl+B" at bounding box center [197, 166] width 9 height 9
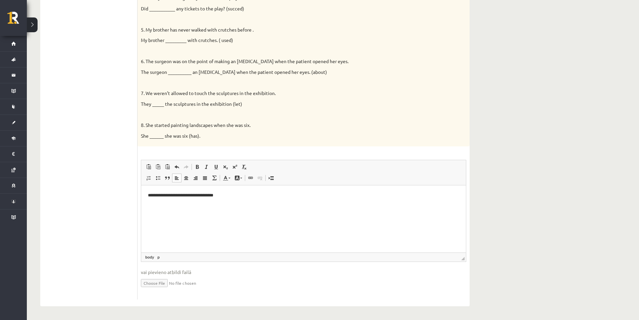
drag, startPoint x: 251, startPoint y: 195, endPoint x: 249, endPoint y: 190, distance: 5.1
click at [249, 190] on html "**********" at bounding box center [303, 195] width 325 height 20
click at [181, 196] on p "**********" at bounding box center [303, 195] width 311 height 7
click at [177, 196] on p "**********" at bounding box center [303, 195] width 311 height 7
click at [284, 197] on html "**********" at bounding box center [303, 195] width 325 height 20
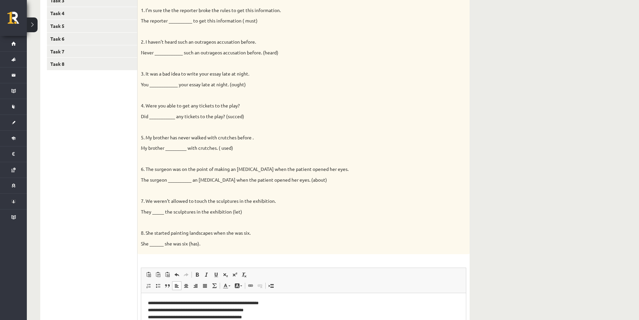
scroll to position [158, 0]
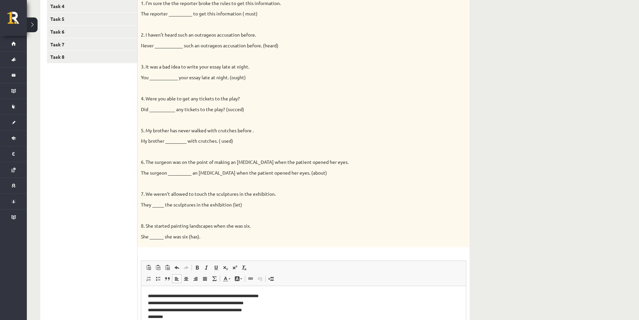
click at [155, 294] on p "**********" at bounding box center [303, 307] width 311 height 28
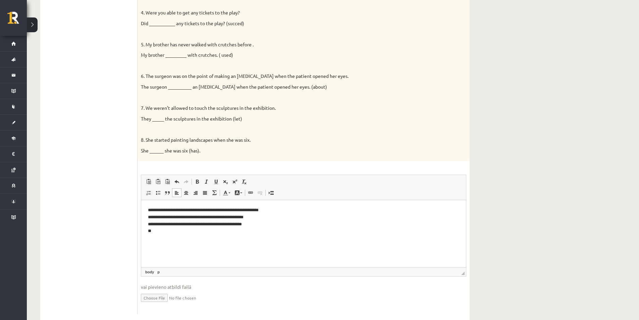
scroll to position [239, 0]
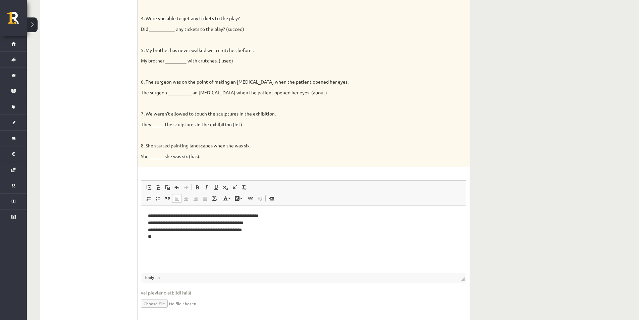
click at [163, 240] on p "**********" at bounding box center [303, 226] width 311 height 28
click at [154, 234] on p "**********" at bounding box center [303, 229] width 311 height 35
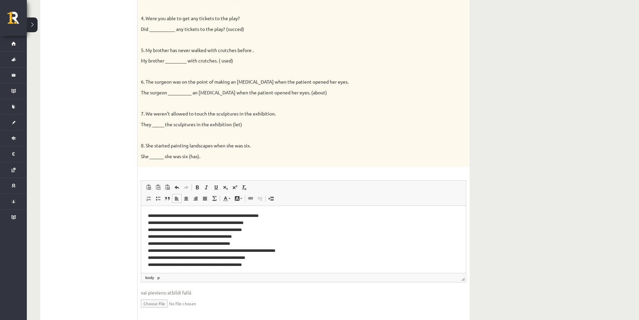
click at [236, 265] on p "**********" at bounding box center [301, 240] width 306 height 56
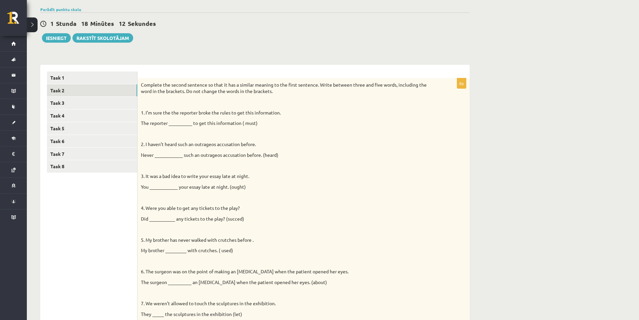
scroll to position [36, 0]
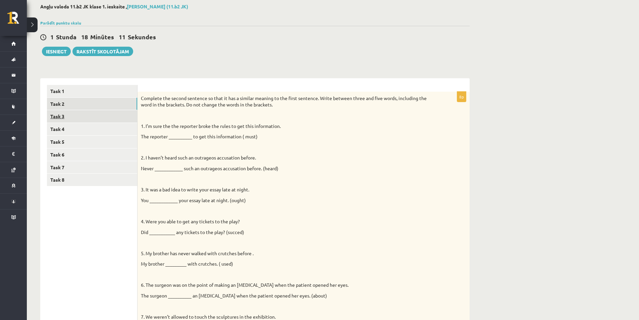
click at [115, 121] on link "Task 3" at bounding box center [92, 116] width 90 height 12
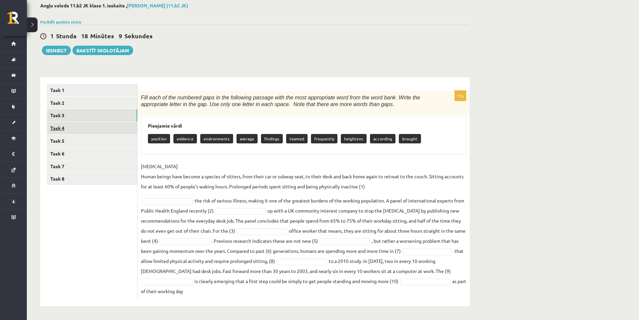
scroll to position [37, 0]
drag, startPoint x: 146, startPoint y: 127, endPoint x: 169, endPoint y: 145, distance: 29.4
click at [169, 145] on div "Pieejamie vārdi position evidence environments average findings teamed frequent…" at bounding box center [304, 135] width 326 height 39
click at [160, 161] on p "SEDENTARY LIFESTYLE Human beings have become a species of sitters, from their c…" at bounding box center [304, 176] width 326 height 30
drag, startPoint x: 149, startPoint y: 125, endPoint x: 218, endPoint y: 295, distance: 183.5
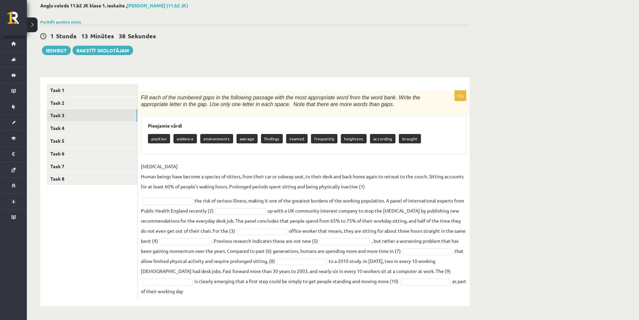
click at [218, 295] on div "10p Fill each of the numbered gaps in the following passage with the most appro…" at bounding box center [304, 195] width 332 height 209
copy div "Pieejamie vārdi position evidence environments average findings teamed frequent…"
click at [205, 85] on form "10p Fill each of the numbered gaps in the following passage with the most appro…" at bounding box center [303, 192] width 319 height 216
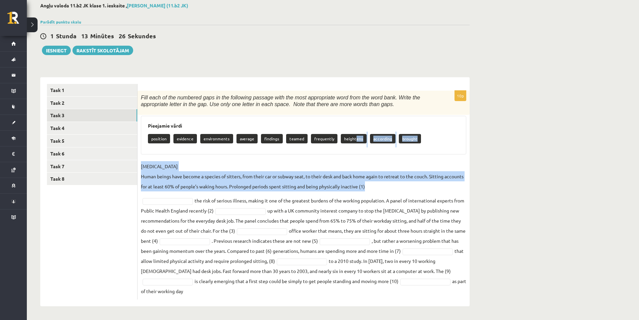
drag, startPoint x: 343, startPoint y: 145, endPoint x: 174, endPoint y: 198, distance: 177.1
click at [174, 198] on div "10p Fill each of the numbered gaps in the following passage with the most appro…" at bounding box center [304, 195] width 332 height 209
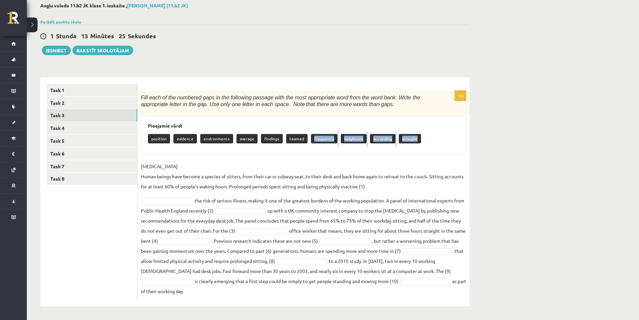
drag, startPoint x: 306, startPoint y: 154, endPoint x: 311, endPoint y: 155, distance: 4.5
click at [307, 155] on div "10p Fill each of the numbered gaps in the following passage with the most appro…" at bounding box center [304, 195] width 332 height 209
click at [345, 140] on p "heightens" at bounding box center [354, 138] width 26 height 9
drag, startPoint x: 341, startPoint y: 139, endPoint x: 340, endPoint y: 146, distance: 6.9
click at [339, 149] on div "Pieejamie vārdi position evidence environments average findings teamed frequent…" at bounding box center [304, 135] width 326 height 39
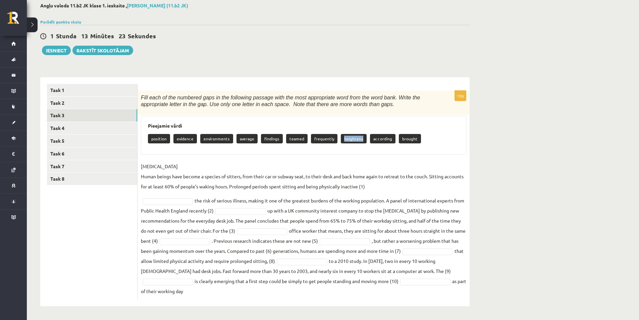
copy p "heightens"
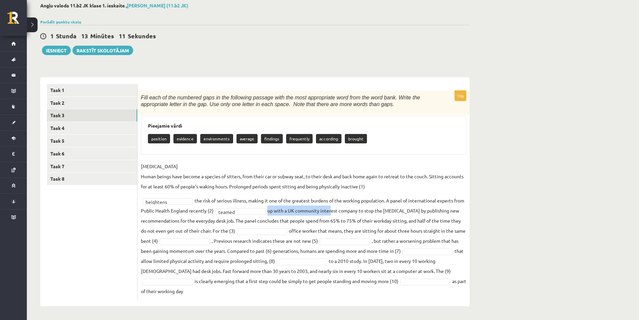
drag, startPoint x: 280, startPoint y: 211, endPoint x: 332, endPoint y: 228, distance: 54.9
click at [343, 212] on fieldset "SEDENTARY LIFESTYLE Human beings have become a species of sitters, from their c…" at bounding box center [304, 228] width 326 height 135
click at [249, 218] on fieldset "SEDENTARY LIFESTYLE Human beings have become a species of sitters, from their c…" at bounding box center [304, 228] width 326 height 135
click at [218, 245] on fieldset "SEDENTARY LIFESTYLE Human beings have become a species of sitters, from their c…" at bounding box center [304, 228] width 326 height 135
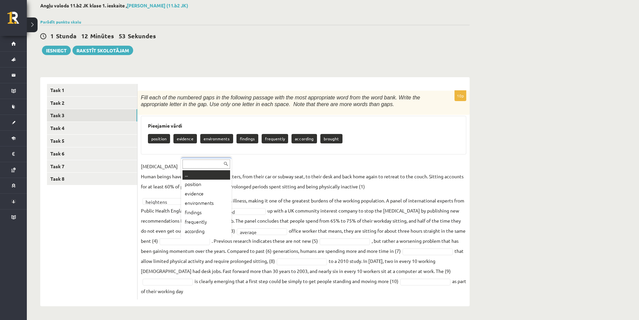
scroll to position [8, 0]
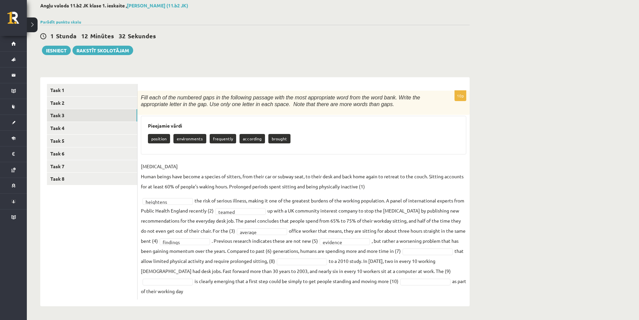
click at [427, 250] on fieldset "SEDENTARY LIFESTYLE Human beings have become a species of sitters, from their c…" at bounding box center [304, 228] width 326 height 135
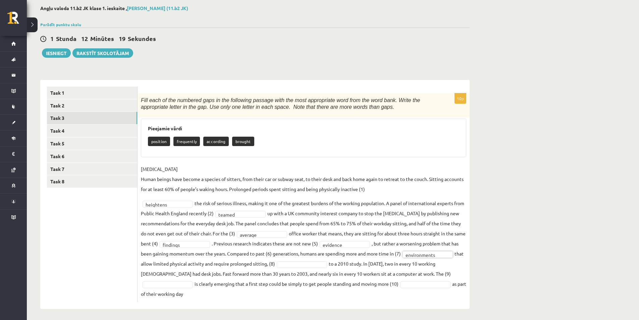
scroll to position [37, 0]
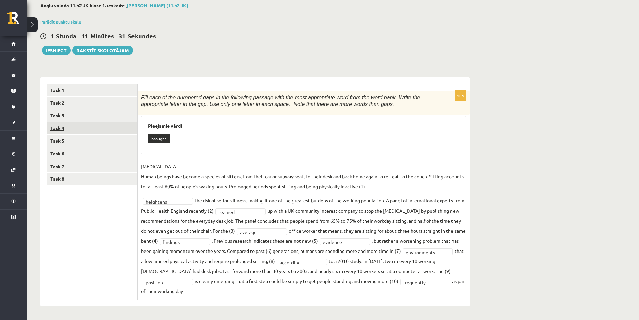
click at [112, 129] on link "Task 4" at bounding box center [92, 128] width 90 height 12
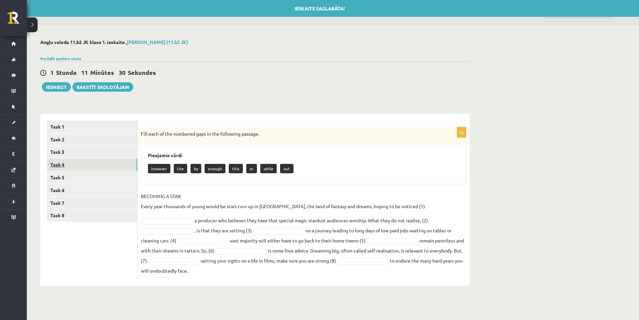
scroll to position [0, 0]
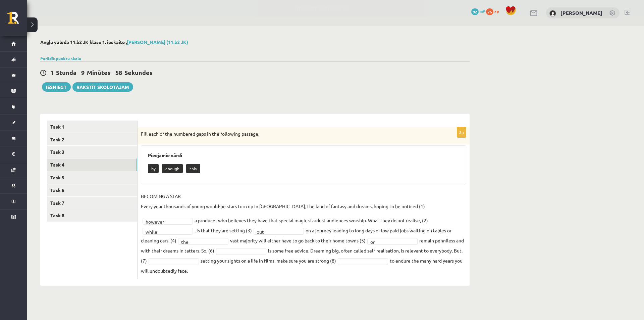
click at [183, 257] on fieldset "BECOMING A STAR Every year thousands of young would-be stars turn up in Hollywo…" at bounding box center [304, 233] width 326 height 85
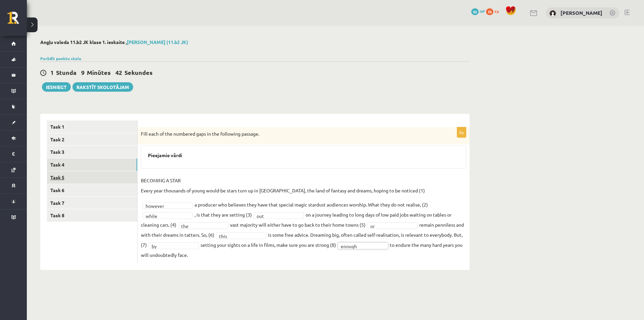
click at [89, 177] on link "Task 5" at bounding box center [92, 177] width 90 height 12
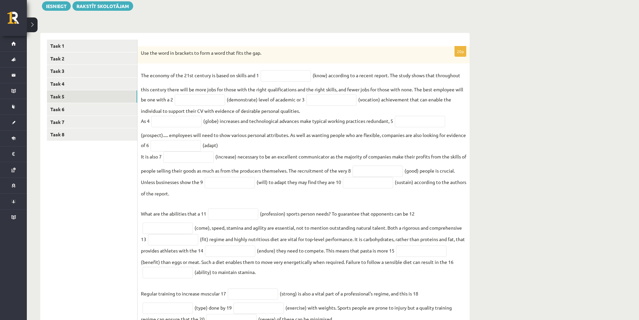
scroll to position [112, 0]
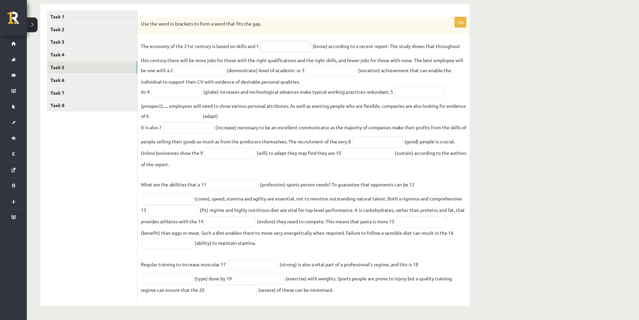
click at [277, 48] on input "text" at bounding box center [286, 46] width 50 height 11
click at [258, 77] on fieldset "The economy of the 21st century is based on skills and 1 (know) according to a …" at bounding box center [304, 168] width 326 height 255
click at [283, 43] on input "text" at bounding box center [286, 46] width 50 height 11
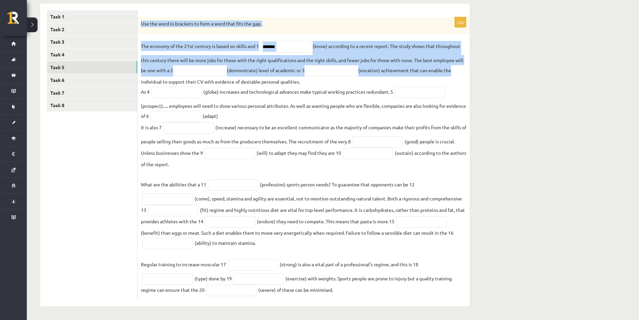
drag, startPoint x: 145, startPoint y: 24, endPoint x: 451, endPoint y: 71, distance: 310.0
click at [451, 71] on div "20p Use the word in brackets to form a word that fits the gap. The economy of t…" at bounding box center [304, 158] width 332 height 283
copy div "Use the word in brackets to form a word that fits the gap. The economy of the 2…"
click at [290, 44] on input "*******" at bounding box center [286, 46] width 50 height 11
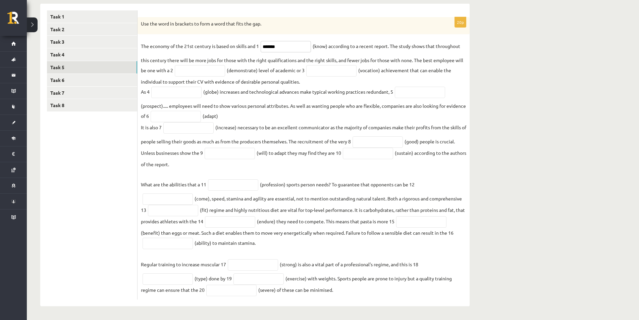
drag, startPoint x: 290, startPoint y: 44, endPoint x: 195, endPoint y: 46, distance: 94.3
click at [196, 46] on fieldset "The economy of the 21st century is based on skills and 1 ******* (know) accordi…" at bounding box center [304, 168] width 326 height 255
paste input "**"
type input "*********"
click at [197, 71] on input "text" at bounding box center [200, 70] width 50 height 11
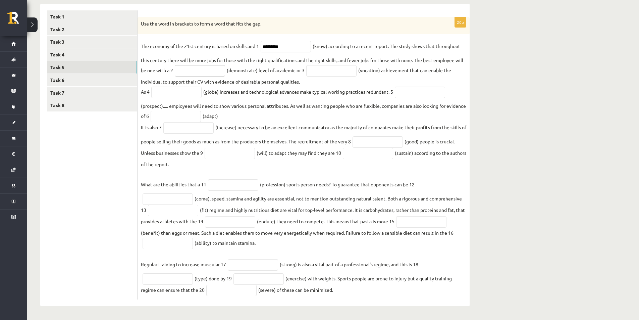
paste input "**********"
type input "**********"
click at [346, 74] on input "text" at bounding box center [331, 70] width 50 height 11
paste input "**********"
type input "**********"
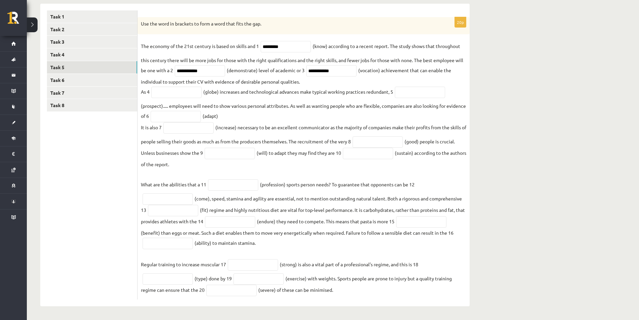
click at [303, 86] on fieldset "**********" at bounding box center [304, 168] width 326 height 255
click at [191, 93] on input "text" at bounding box center [176, 92] width 50 height 11
type input "*********"
click at [258, 109] on fieldset "**********" at bounding box center [304, 168] width 326 height 255
click at [414, 91] on input "text" at bounding box center [420, 92] width 50 height 11
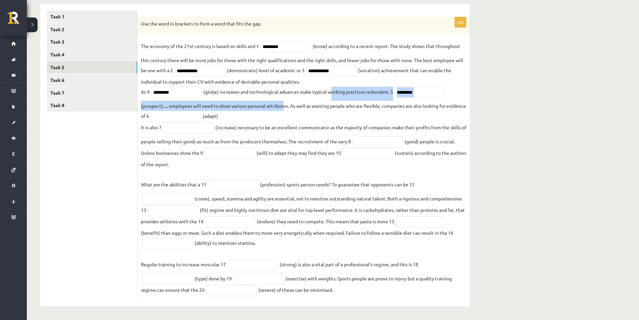
drag, startPoint x: 331, startPoint y: 91, endPoint x: 285, endPoint y: 108, distance: 48.5
click at [285, 108] on fieldset "**********" at bounding box center [304, 168] width 326 height 255
copy fieldset "orking practices redundant, 5 (prospect)..... employees will need to show vario…"
click at [421, 94] on input "********" at bounding box center [420, 92] width 50 height 11
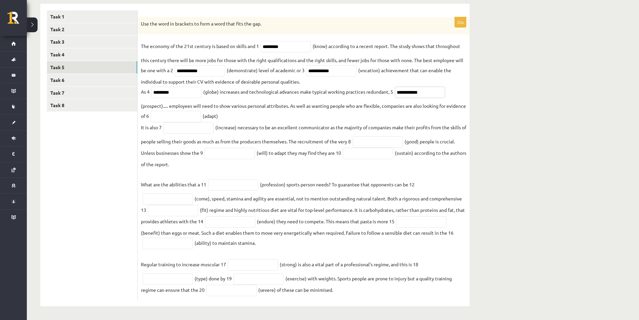
drag, startPoint x: 429, startPoint y: 92, endPoint x: 338, endPoint y: 94, distance: 91.0
click at [338, 94] on fieldset "**********" at bounding box center [304, 168] width 326 height 255
paste input "text"
type input "**********"
click at [201, 116] on input "text" at bounding box center [176, 116] width 50 height 11
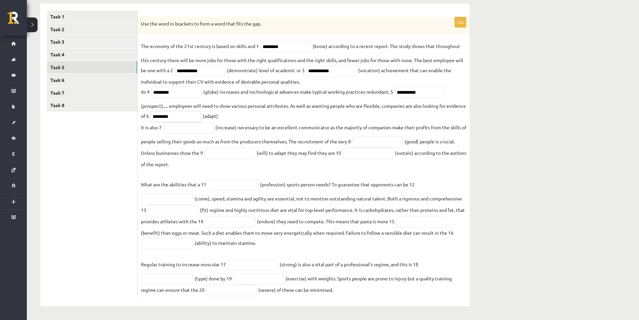
type input "********"
click at [201, 132] on input "text" at bounding box center [188, 127] width 50 height 11
type input "**********"
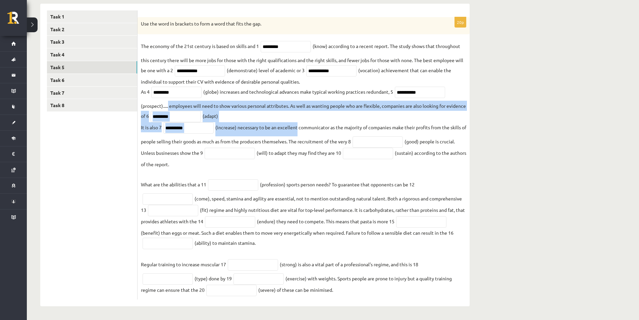
drag, startPoint x: 169, startPoint y: 104, endPoint x: 297, endPoint y: 128, distance: 131.0
click at [297, 128] on fieldset "**********" at bounding box center [304, 168] width 326 height 255
copy fieldset "employees will need to show various personal attributes. As well as wanting peo…"
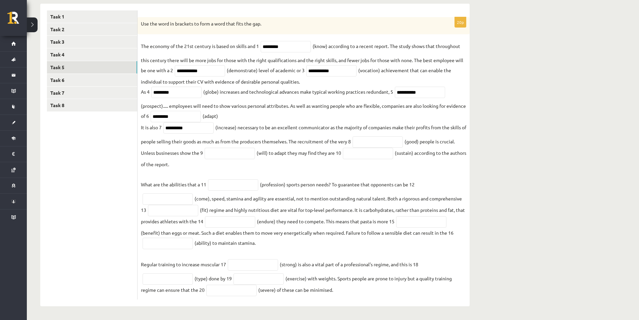
click at [197, 154] on fieldset "**********" at bounding box center [304, 168] width 326 height 255
drag, startPoint x: 203, startPoint y: 115, endPoint x: 150, endPoint y: 118, distance: 52.4
click at [150, 118] on fieldset "**********" at bounding box center [304, 168] width 326 height 255
paste input "****"
type input "**********"
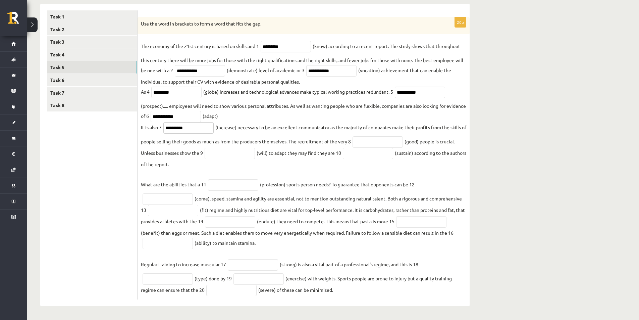
click at [198, 127] on input "**********" at bounding box center [188, 127] width 50 height 11
type input "**********"
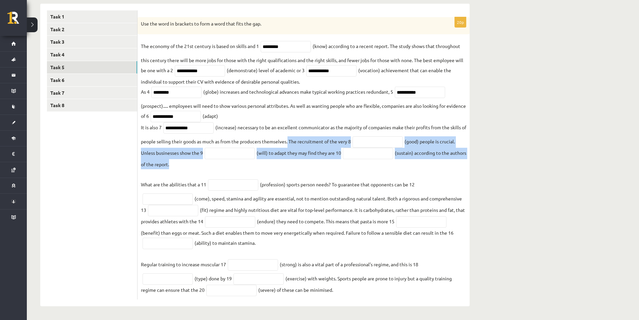
drag, startPoint x: 295, startPoint y: 144, endPoint x: 450, endPoint y: 162, distance: 156.2
click at [450, 162] on fieldset "**********" at bounding box center [304, 168] width 326 height 255
click at [246, 149] on input "text" at bounding box center [230, 153] width 50 height 11
drag, startPoint x: 142, startPoint y: 152, endPoint x: 204, endPoint y: 163, distance: 62.7
click at [204, 163] on fieldset "**********" at bounding box center [304, 168] width 326 height 255
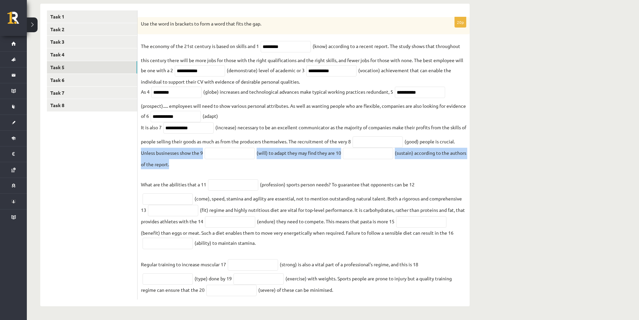
copy fieldset "Unless businesses show the 9 (will) to adapt they may find they are 10 (sustain…"
click at [206, 148] on input "text" at bounding box center [230, 153] width 50 height 11
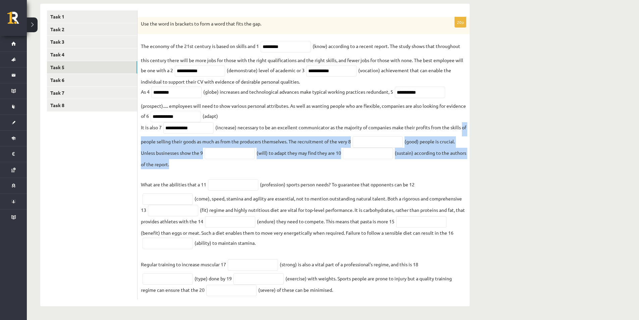
drag, startPoint x: 141, startPoint y: 142, endPoint x: 199, endPoint y: 167, distance: 63.3
click at [199, 167] on fieldset "**********" at bounding box center [304, 168] width 326 height 255
copy fieldset "of people selling their goods as much as from the producers themselves. The rec…"
click at [399, 143] on input "text" at bounding box center [378, 141] width 50 height 11
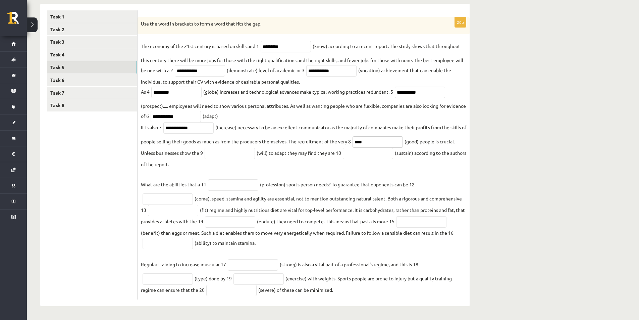
type input "****"
click at [221, 157] on input "text" at bounding box center [230, 153] width 50 height 11
type input "**********"
click at [293, 153] on fieldset "**********" at bounding box center [304, 168] width 326 height 255
click at [362, 157] on input "text" at bounding box center [368, 153] width 50 height 11
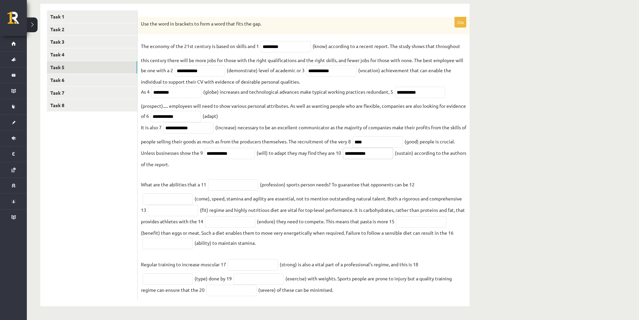
click at [347, 153] on input "**********" at bounding box center [368, 153] width 50 height 11
click at [385, 154] on input "**********" at bounding box center [368, 153] width 50 height 11
drag, startPoint x: 377, startPoint y: 152, endPoint x: 295, endPoint y: 157, distance: 82.7
click at [295, 156] on fieldset "**********" at bounding box center [304, 168] width 326 height 255
paste input "*"
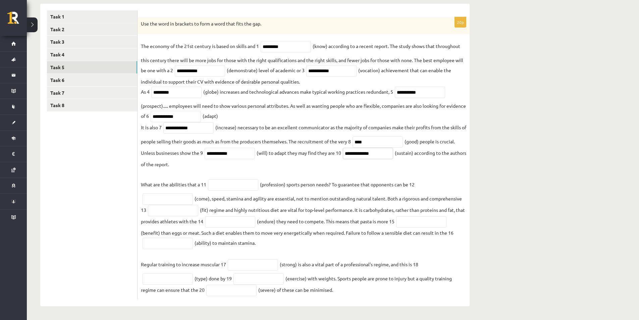
type input "**********"
click at [395, 154] on span "**********" at bounding box center [368, 153] width 54 height 6
click at [228, 190] on input "text" at bounding box center [233, 184] width 50 height 11
drag, startPoint x: 245, startPoint y: 185, endPoint x: 154, endPoint y: 186, distance: 91.0
click at [154, 186] on fieldset "**********" at bounding box center [304, 168] width 326 height 255
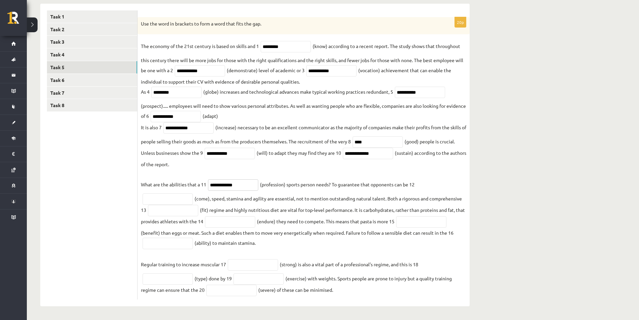
click at [212, 183] on input "**********" at bounding box center [233, 184] width 50 height 11
click at [241, 189] on input "**********" at bounding box center [233, 184] width 50 height 11
type input "**********"
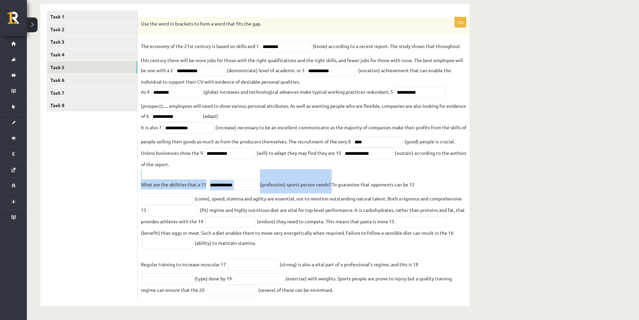
drag, startPoint x: 140, startPoint y: 185, endPoint x: 334, endPoint y: 186, distance: 194.4
click at [334, 186] on div "**********" at bounding box center [304, 158] width 332 height 283
copy fieldset "What are the abilities that a 11 (profession) sports person needs?"
click at [250, 173] on fieldset "**********" at bounding box center [304, 168] width 326 height 255
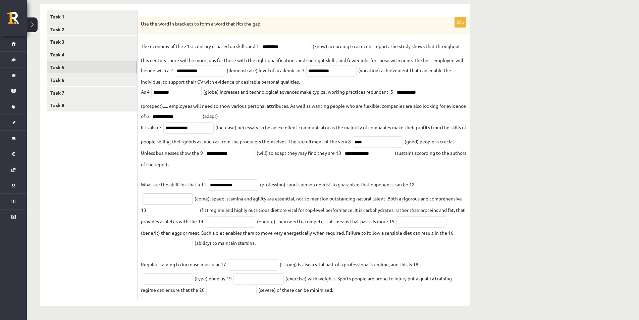
click at [171, 201] on input "text" at bounding box center [168, 198] width 50 height 11
drag, startPoint x: 166, startPoint y: 199, endPoint x: 116, endPoint y: 196, distance: 50.4
click at [116, 196] on div "**********" at bounding box center [255, 155] width 430 height 303
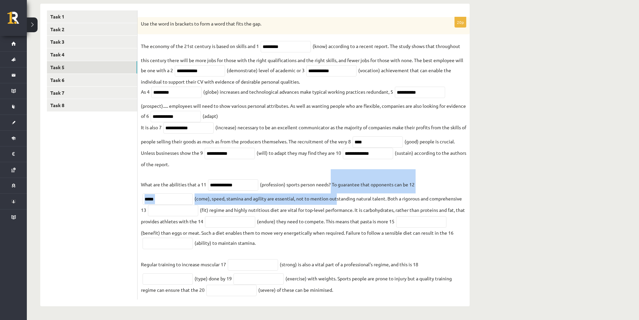
drag, startPoint x: 332, startPoint y: 185, endPoint x: 338, endPoint y: 194, distance: 10.8
click at [338, 194] on fieldset "**********" at bounding box center [304, 168] width 326 height 255
click at [170, 202] on input "*****" at bounding box center [168, 198] width 50 height 11
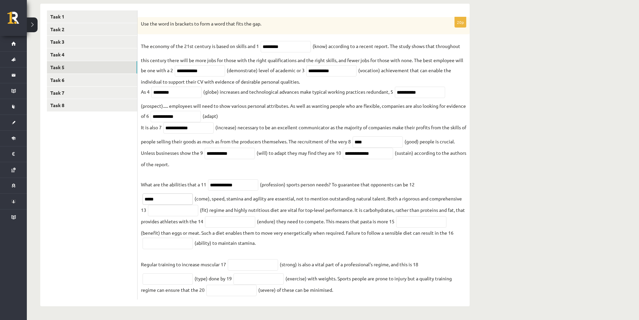
drag, startPoint x: 162, startPoint y: 200, endPoint x: 48, endPoint y: 202, distance: 114.1
click at [52, 203] on div "**********" at bounding box center [255, 155] width 430 height 303
type input "*******"
click at [235, 216] on input "text" at bounding box center [230, 221] width 50 height 11
click at [255, 205] on fieldset "**********" at bounding box center [304, 168] width 326 height 255
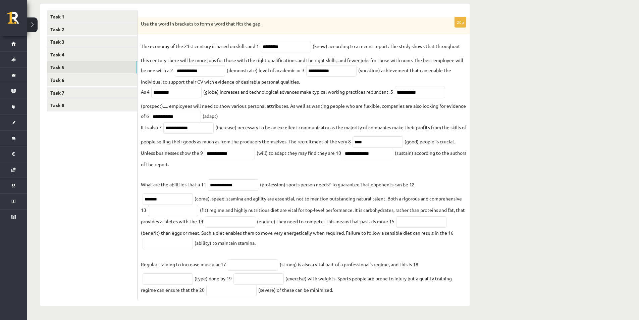
click at [171, 213] on input "text" at bounding box center [173, 210] width 50 height 11
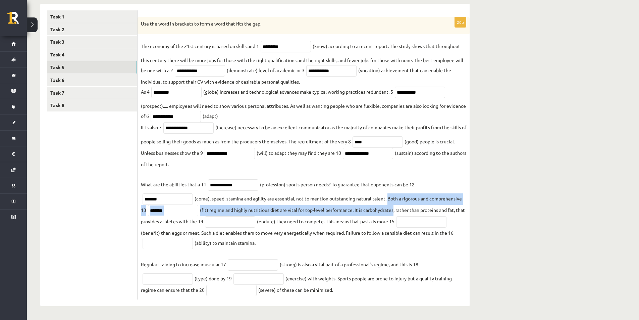
drag, startPoint x: 390, startPoint y: 198, endPoint x: 395, endPoint y: 206, distance: 9.2
click at [395, 206] on fieldset "**********" at bounding box center [304, 168] width 326 height 255
click at [179, 208] on input "*******" at bounding box center [173, 210] width 50 height 11
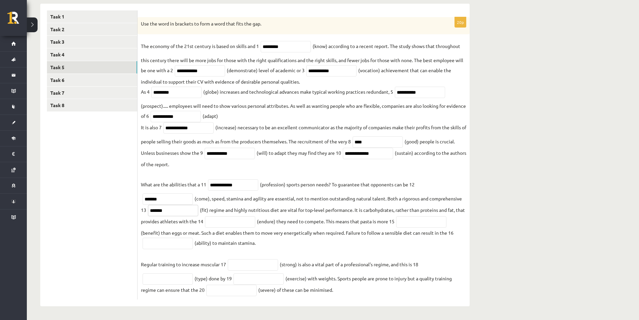
drag, startPoint x: 178, startPoint y: 209, endPoint x: 107, endPoint y: 214, distance: 71.0
click at [107, 214] on div "**********" at bounding box center [255, 155] width 430 height 303
paste input "text"
type input "*******"
click at [235, 223] on input "text" at bounding box center [230, 221] width 50 height 11
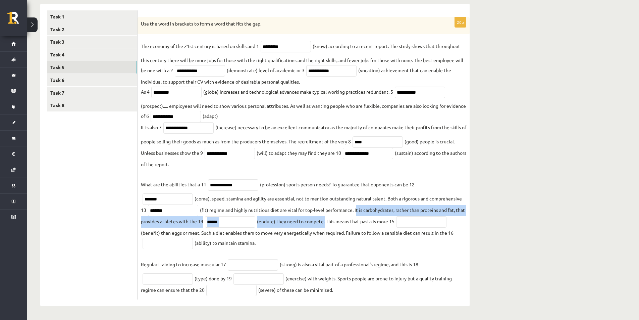
drag, startPoint x: 358, startPoint y: 209, endPoint x: 336, endPoint y: 224, distance: 27.2
click at [336, 224] on fieldset "**********" at bounding box center [304, 168] width 326 height 255
click at [242, 220] on input "******" at bounding box center [230, 221] width 50 height 11
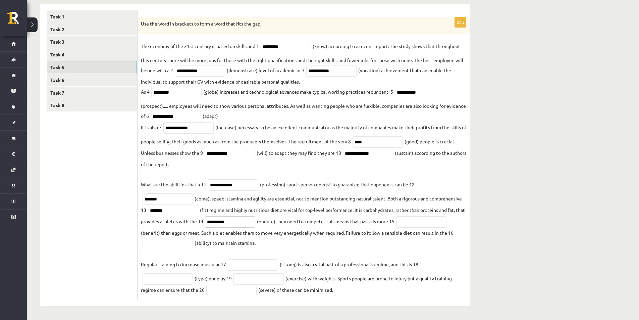
type input "**********"
click at [312, 220] on fieldset "**********" at bounding box center [304, 168] width 326 height 255
click at [339, 222] on fieldset "**********" at bounding box center [304, 168] width 326 height 255
click at [446, 223] on input "text" at bounding box center [421, 221] width 50 height 11
drag, startPoint x: 446, startPoint y: 223, endPoint x: 336, endPoint y: 217, distance: 110.9
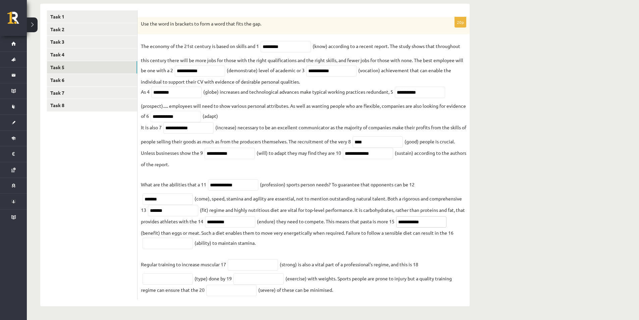
click at [343, 221] on fieldset "**********" at bounding box center [304, 168] width 326 height 255
click at [327, 220] on fieldset "**********" at bounding box center [304, 168] width 326 height 255
drag, startPoint x: 371, startPoint y: 220, endPoint x: 201, endPoint y: 234, distance: 170.4
click at [201, 234] on fieldset "**********" at bounding box center [304, 168] width 326 height 255
click at [206, 236] on fieldset "**********" at bounding box center [304, 168] width 326 height 255
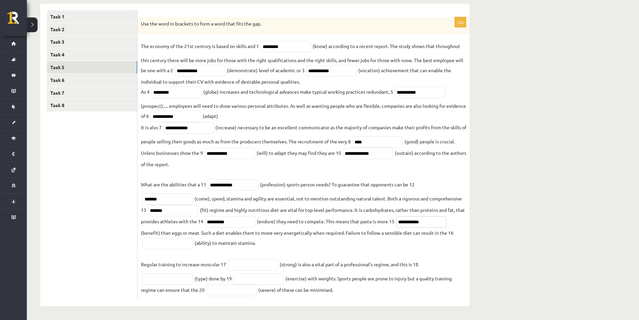
click at [438, 221] on input "**********" at bounding box center [421, 221] width 50 height 11
drag, startPoint x: 438, startPoint y: 221, endPoint x: 369, endPoint y: 223, distance: 69.2
click at [369, 224] on fieldset "**********" at bounding box center [304, 168] width 326 height 255
paste input "text"
type input "**********"
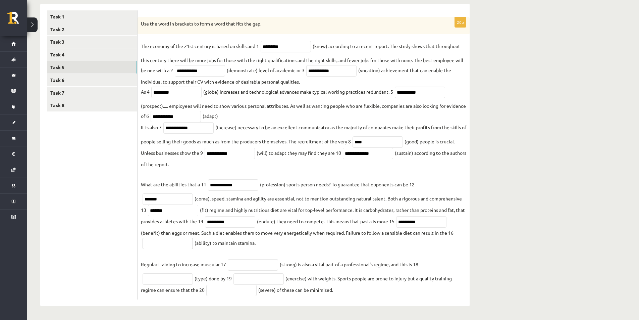
click at [181, 246] on input "text" at bounding box center [168, 243] width 50 height 11
drag, startPoint x: 176, startPoint y: 241, endPoint x: 118, endPoint y: 244, distance: 58.1
click at [118, 244] on div "**********" at bounding box center [255, 155] width 430 height 303
click at [198, 251] on p "Regular training to increase muscular 17" at bounding box center [183, 259] width 85 height 20
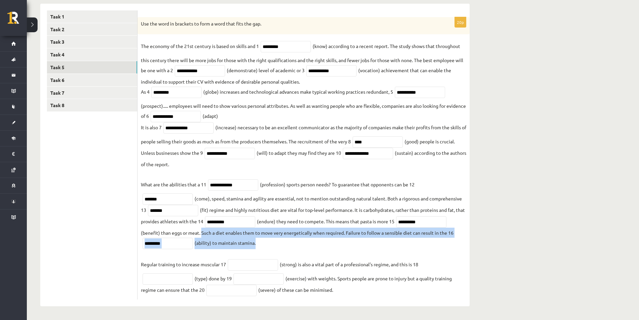
drag, startPoint x: 202, startPoint y: 234, endPoint x: 264, endPoint y: 248, distance: 63.2
click at [264, 248] on fieldset "**********" at bounding box center [304, 168] width 326 height 255
click at [178, 245] on input "********" at bounding box center [168, 243] width 50 height 11
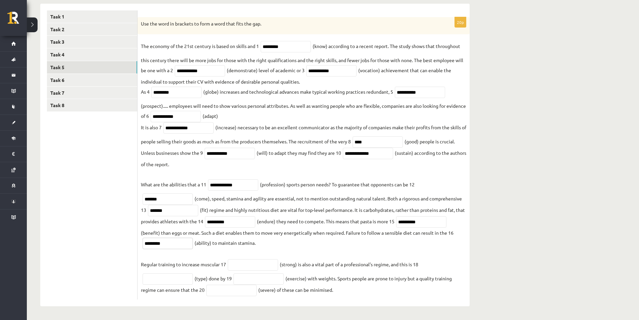
drag, startPoint x: 162, startPoint y: 245, endPoint x: 74, endPoint y: 245, distance: 88.3
click at [75, 245] on div "**********" at bounding box center [255, 155] width 430 height 303
paste input "*"
type input "*********"
click at [245, 267] on input "text" at bounding box center [253, 264] width 50 height 11
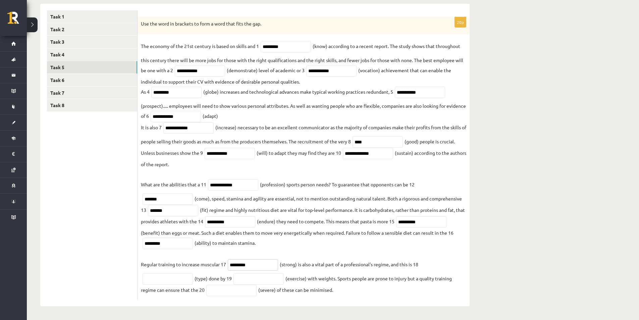
drag, startPoint x: 258, startPoint y: 263, endPoint x: 232, endPoint y: 266, distance: 26.0
click at [232, 266] on input "********" at bounding box center [253, 264] width 50 height 11
click at [259, 258] on fieldset "**********" at bounding box center [304, 168] width 326 height 255
drag, startPoint x: 251, startPoint y: 266, endPoint x: 158, endPoint y: 253, distance: 93.5
click at [159, 253] on fieldset "**********" at bounding box center [304, 168] width 326 height 255
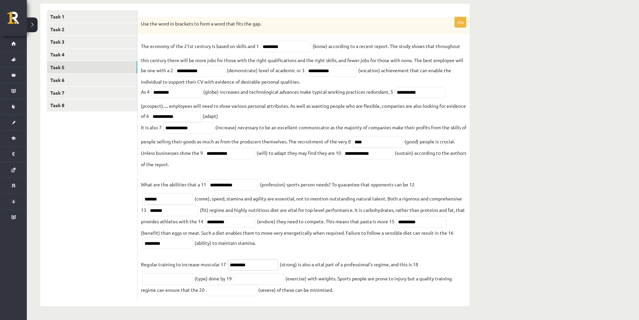
paste input "text"
type input "********"
click at [303, 245] on fieldset "**********" at bounding box center [304, 168] width 326 height 255
click at [166, 278] on input "text" at bounding box center [168, 278] width 50 height 11
type input "*****"
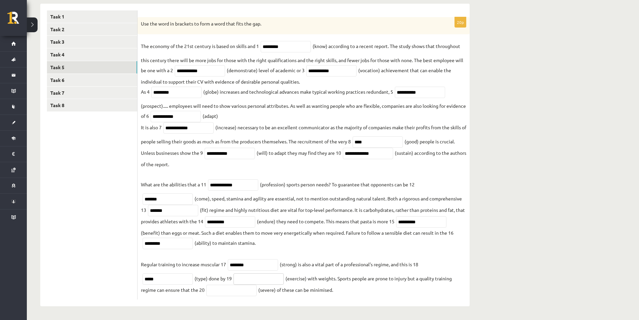
click at [267, 281] on input "text" at bounding box center [259, 278] width 50 height 11
drag, startPoint x: 208, startPoint y: 279, endPoint x: 335, endPoint y: 278, distance: 126.9
click at [335, 278] on fieldset "**********" at bounding box center [304, 168] width 326 height 255
click at [260, 280] on input "text" at bounding box center [259, 278] width 50 height 11
paste input "**********"
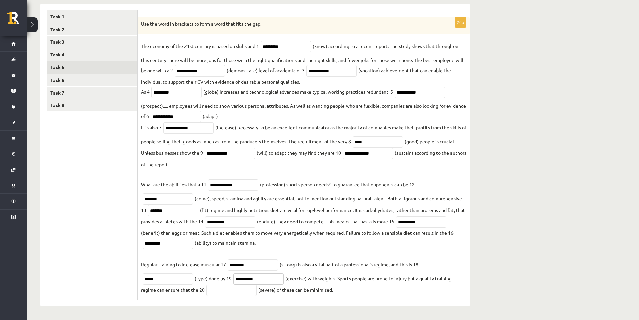
type input "**********"
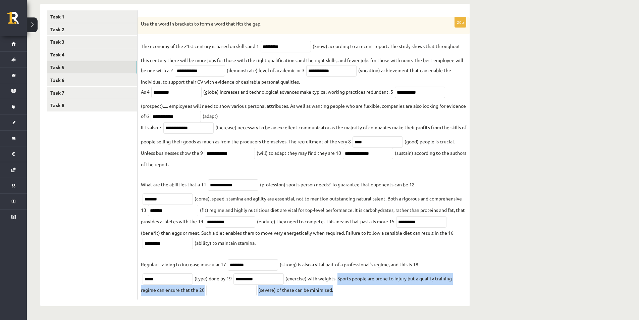
drag, startPoint x: 338, startPoint y: 280, endPoint x: 342, endPoint y: 293, distance: 14.2
click at [342, 293] on fieldset "**********" at bounding box center [304, 168] width 326 height 255
click at [249, 291] on input "text" at bounding box center [231, 290] width 50 height 11
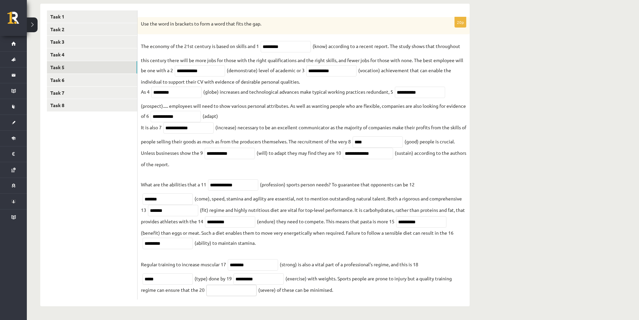
paste input "********"
type input "********"
click at [83, 74] on link "Task 6" at bounding box center [92, 80] width 90 height 12
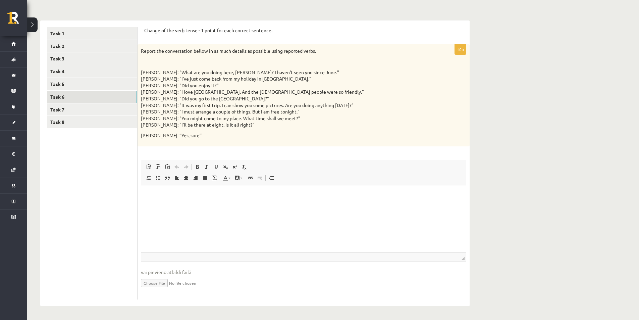
scroll to position [0, 0]
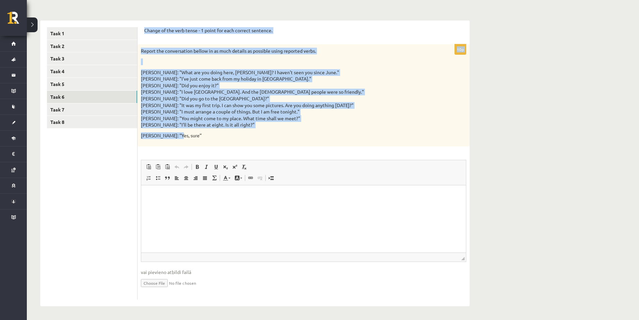
drag, startPoint x: 145, startPoint y: 29, endPoint x: 197, endPoint y: 132, distance: 116.3
click at [197, 132] on form "Change of the verb tense - 1 point for each correct sentence. 10p Report the co…" at bounding box center [303, 163] width 319 height 272
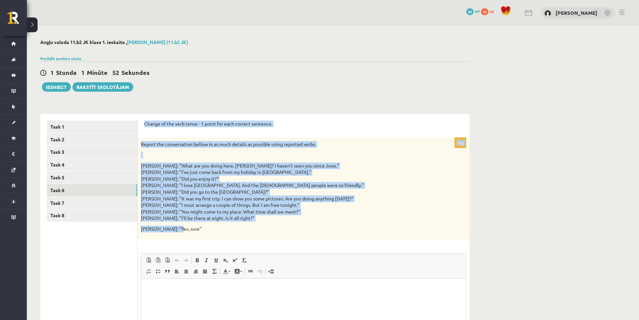
click at [219, 112] on div "****** ****** ****** ****** ****** ****** ****** ****** Task 1 Task 2 Task 3 Ta…" at bounding box center [255, 253] width 430 height 292
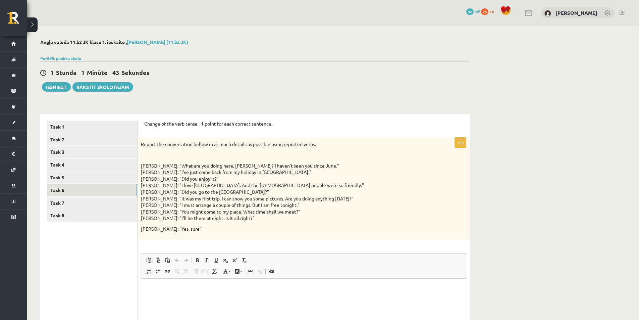
scroll to position [94, 0]
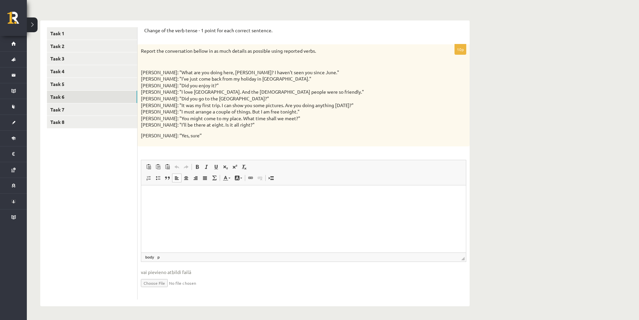
click at [223, 205] on html at bounding box center [303, 195] width 325 height 20
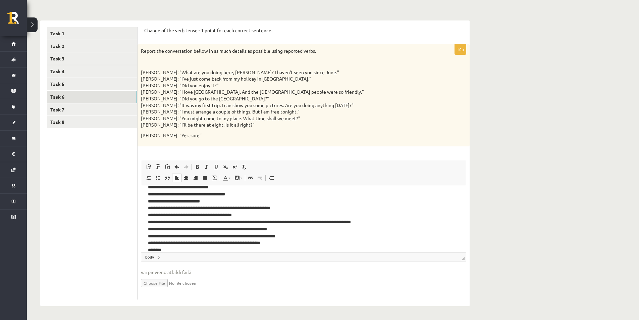
scroll to position [8, 0]
click at [65, 109] on link "Task 7" at bounding box center [92, 109] width 90 height 12
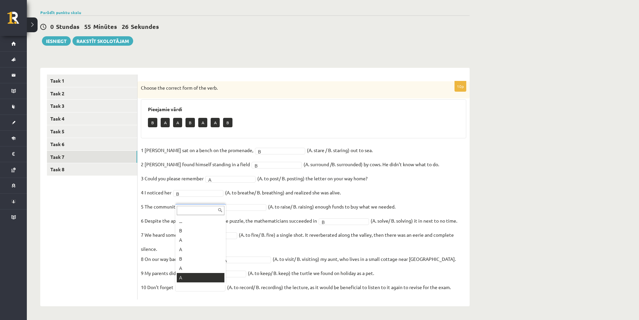
scroll to position [8, 0]
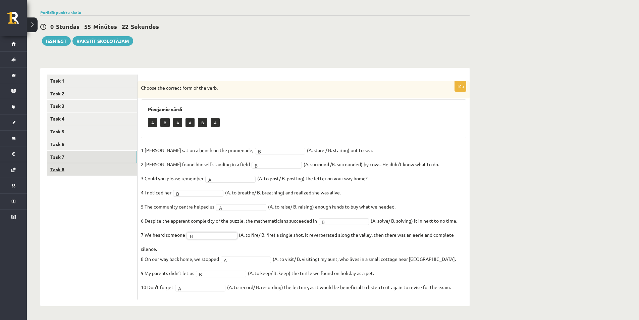
click at [127, 173] on link "Task 8" at bounding box center [92, 169] width 90 height 12
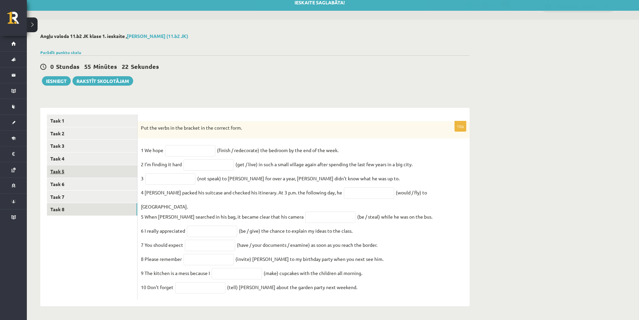
scroll to position [3, 0]
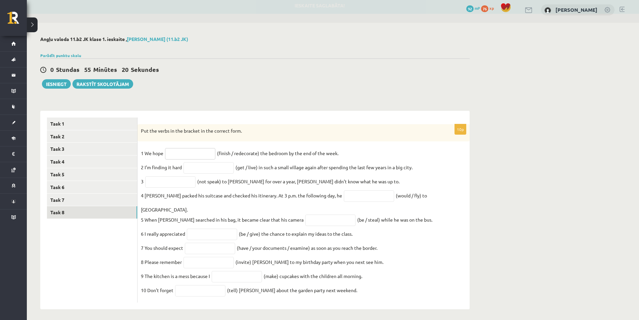
click at [204, 155] on input "text" at bounding box center [190, 153] width 50 height 11
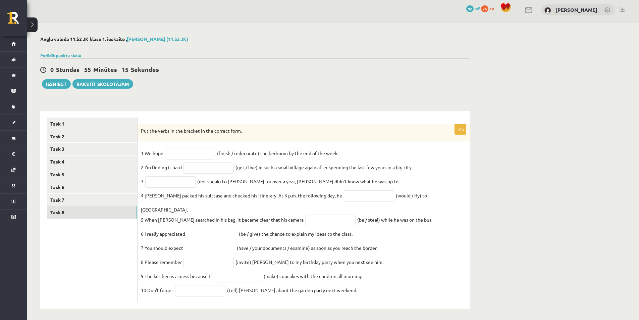
click at [260, 155] on fieldset "1 We hope (finish / redecorate) the bedroom by the end of the week. 2 I’m findi…" at bounding box center [304, 223] width 326 height 151
click at [225, 172] on input "text" at bounding box center [209, 167] width 50 height 11
click at [199, 155] on input "text" at bounding box center [190, 153] width 50 height 11
click at [224, 172] on input "text" at bounding box center [209, 167] width 50 height 11
click at [203, 150] on input "text" at bounding box center [190, 153] width 50 height 11
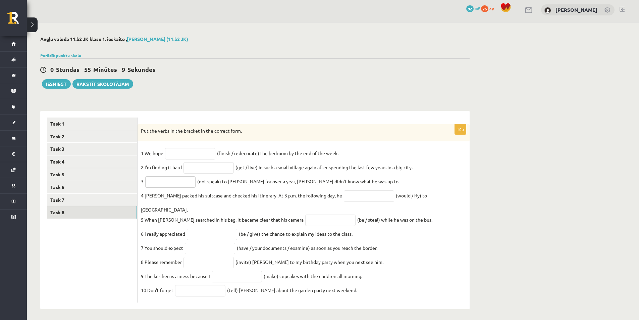
click at [186, 187] on input "text" at bounding box center [170, 181] width 50 height 11
click at [356, 197] on input "text" at bounding box center [369, 195] width 50 height 11
click at [305, 214] on input "text" at bounding box center [330, 219] width 50 height 11
click at [206, 229] on input "text" at bounding box center [212, 234] width 50 height 11
click at [207, 245] on input "text" at bounding box center [210, 248] width 50 height 11
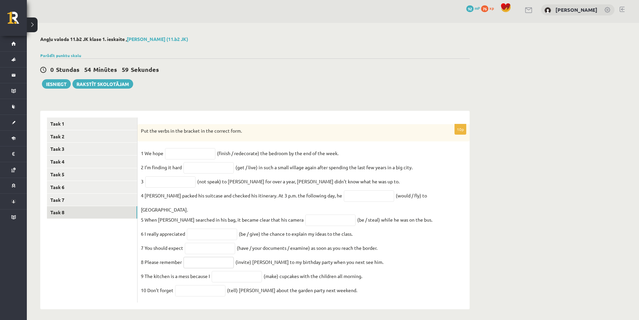
click at [215, 258] on input "text" at bounding box center [209, 262] width 50 height 11
click at [247, 275] on input "text" at bounding box center [237, 276] width 50 height 11
click at [205, 285] on input "text" at bounding box center [200, 290] width 50 height 11
click at [237, 274] on input "text" at bounding box center [237, 276] width 50 height 11
click at [208, 286] on input "text" at bounding box center [200, 290] width 50 height 11
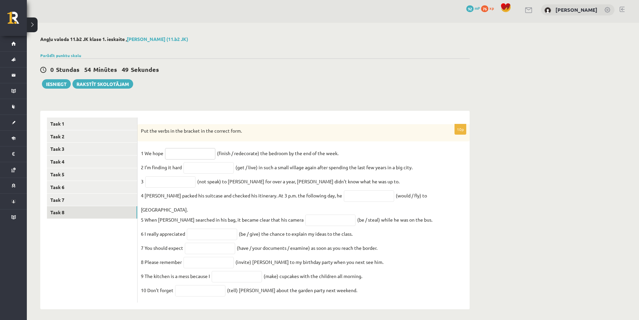
click at [199, 157] on input "text" at bounding box center [190, 153] width 50 height 11
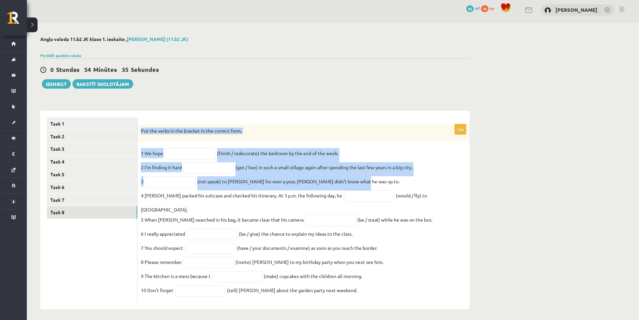
drag, startPoint x: 141, startPoint y: 131, endPoint x: 363, endPoint y: 185, distance: 227.7
click at [363, 185] on div "10p Put the verbs in the bracket in the correct form. 1 We hope (finish / redec…" at bounding box center [304, 213] width 332 height 179
click at [197, 154] on input "text" at bounding box center [190, 153] width 50 height 11
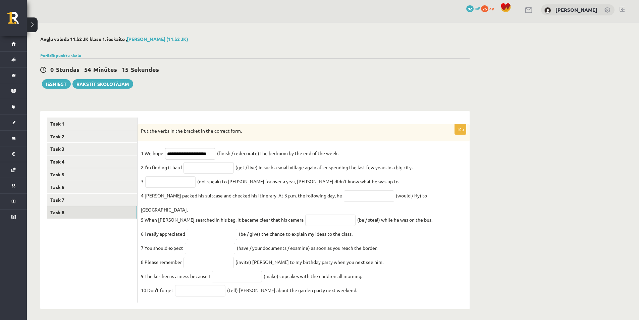
scroll to position [0, 0]
type input "**********"
click at [198, 173] on input "text" at bounding box center [209, 167] width 50 height 11
type input "**********"
click at [174, 181] on input "text" at bounding box center [170, 181] width 50 height 11
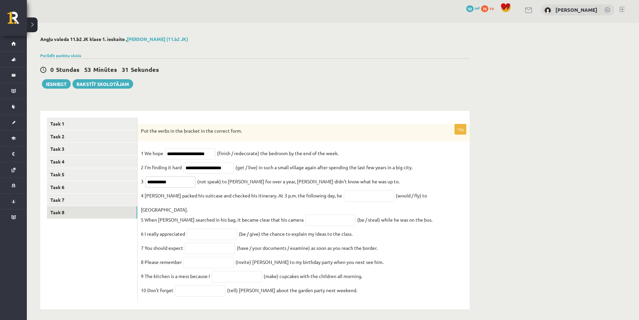
click at [156, 183] on input "**********" at bounding box center [170, 181] width 50 height 11
type input "**********"
click at [344, 200] on input "text" at bounding box center [369, 195] width 50 height 11
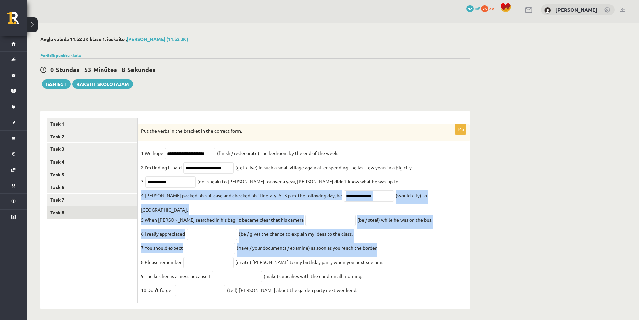
drag, startPoint x: 141, startPoint y: 198, endPoint x: 390, endPoint y: 243, distance: 252.8
click at [390, 243] on fieldset "**********" at bounding box center [304, 223] width 326 height 151
click at [394, 243] on fieldset "**********" at bounding box center [304, 223] width 326 height 151
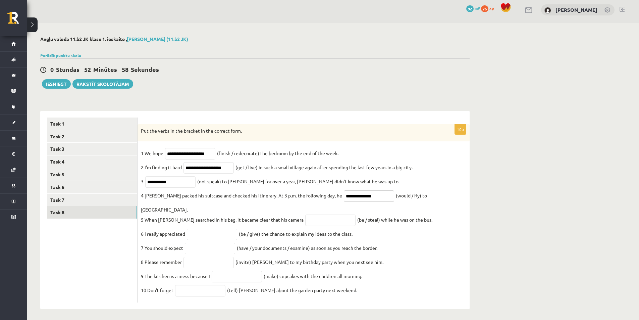
drag, startPoint x: 366, startPoint y: 197, endPoint x: 281, endPoint y: 199, distance: 85.3
click at [281, 199] on fieldset "**********" at bounding box center [304, 223] width 326 height 151
type input "*"
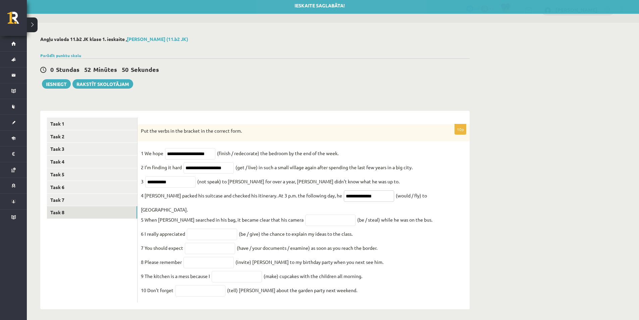
type input "**********"
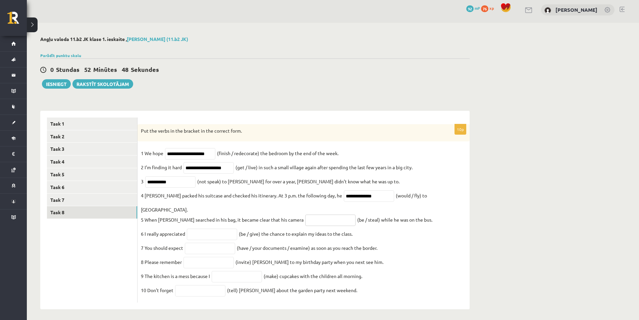
click at [305, 214] on input "text" at bounding box center [330, 219] width 50 height 11
type input "**********"
click at [190, 230] on input "text" at bounding box center [212, 234] width 50 height 11
drag, startPoint x: 195, startPoint y: 227, endPoint x: 159, endPoint y: 234, distance: 36.5
click at [160, 234] on fieldset "**********" at bounding box center [304, 223] width 326 height 151
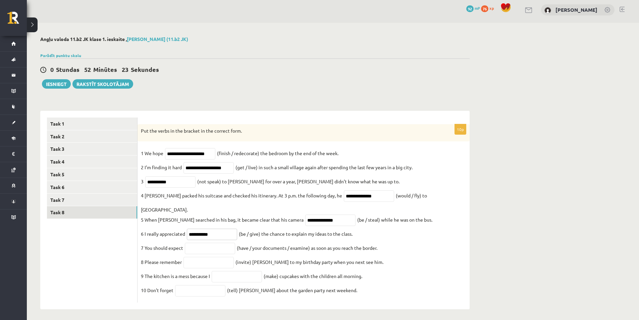
type input "**********"
click at [195, 243] on input "text" at bounding box center [210, 248] width 50 height 11
type input "**********"
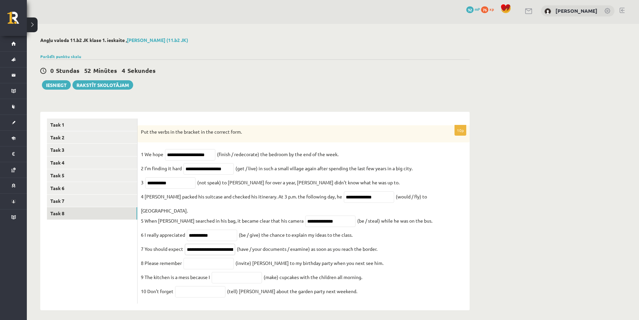
scroll to position [3, 0]
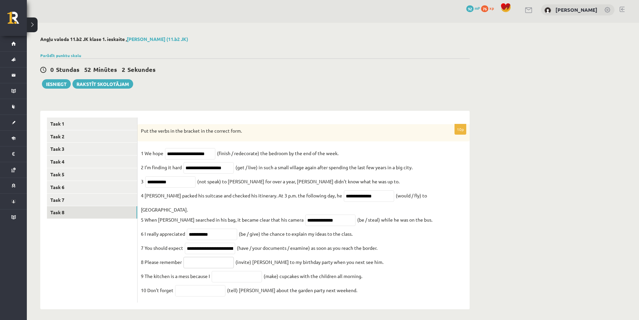
click at [220, 258] on input "text" at bounding box center [209, 262] width 50 height 11
type input "*********"
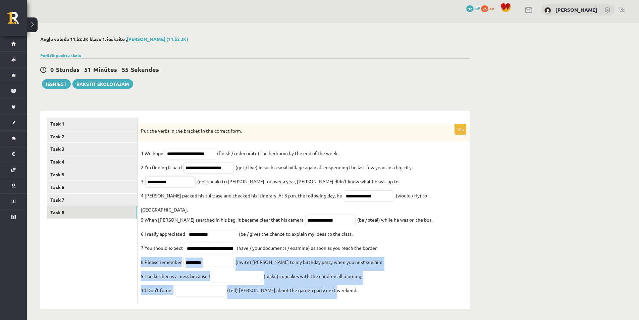
drag, startPoint x: 139, startPoint y: 257, endPoint x: 364, endPoint y: 289, distance: 227.0
click at [364, 289] on div "**********" at bounding box center [304, 213] width 332 height 179
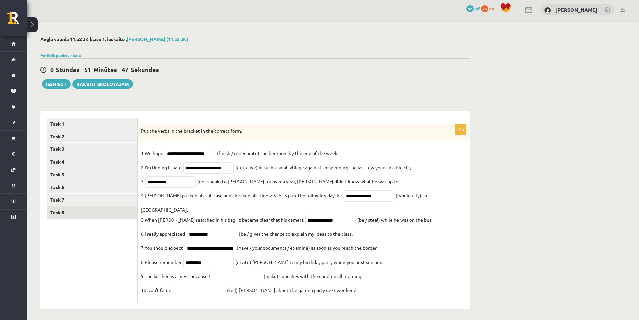
click at [200, 198] on p "4 Lawrence packed his suitcase and checked his itinerary. At 3 p.m. the followi…" at bounding box center [241, 195] width 201 height 10
click at [223, 271] on input "text" at bounding box center [237, 276] width 50 height 11
type input "**********"
click at [208, 286] on input "text" at bounding box center [200, 290] width 50 height 11
type input "*******"
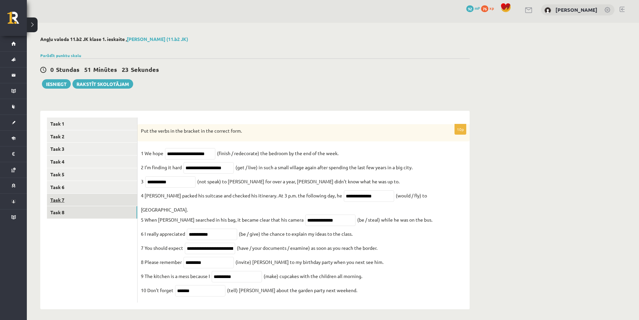
click at [93, 197] on link "Task 7" at bounding box center [92, 200] width 90 height 12
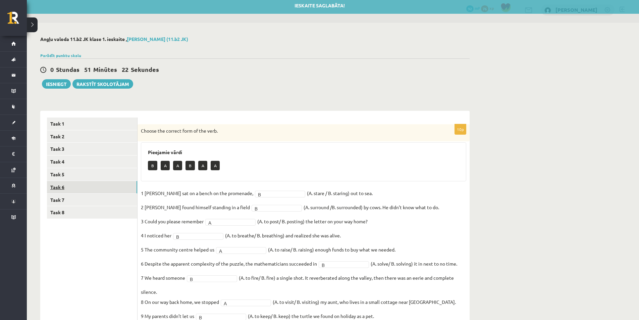
click at [101, 185] on link "Task 6" at bounding box center [92, 187] width 90 height 12
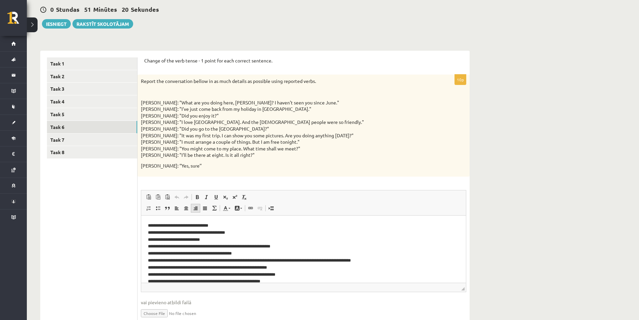
scroll to position [94, 0]
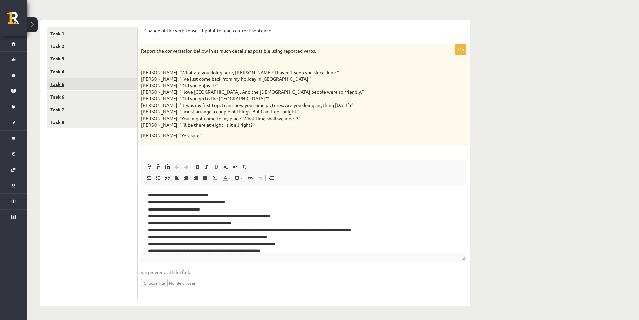
click at [96, 88] on link "Task 5" at bounding box center [92, 84] width 90 height 12
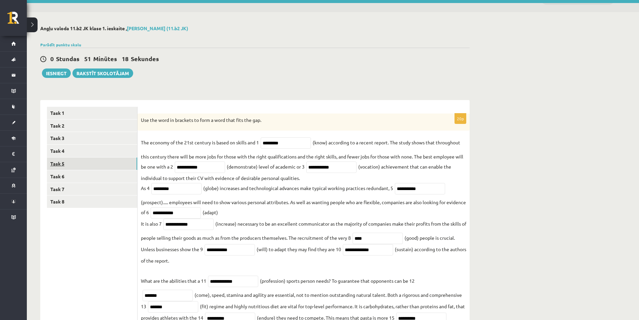
scroll to position [1, 0]
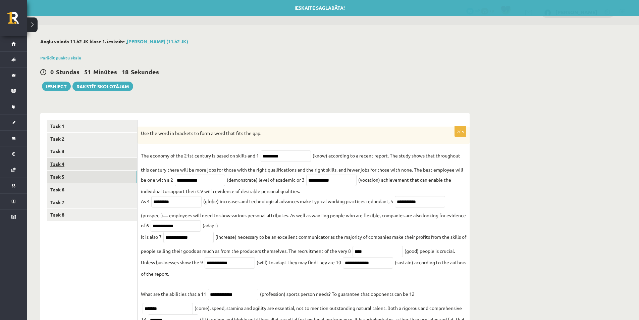
click at [101, 159] on link "Task 4" at bounding box center [92, 164] width 90 height 12
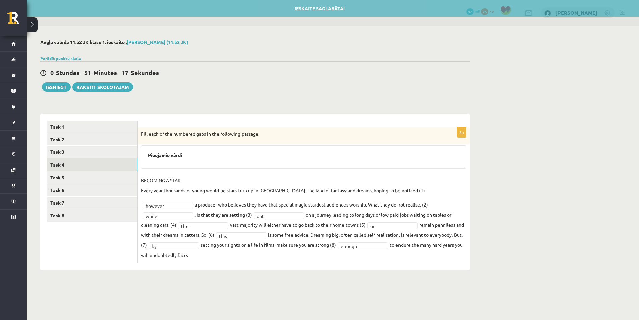
scroll to position [0, 0]
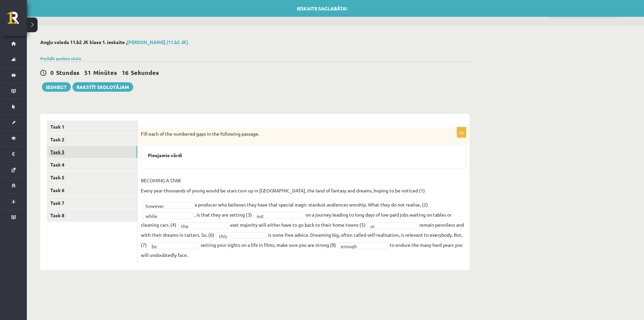
click at [93, 152] on link "Task 3" at bounding box center [92, 152] width 90 height 12
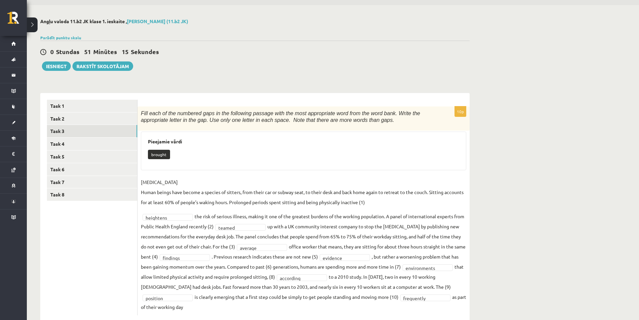
scroll to position [37, 0]
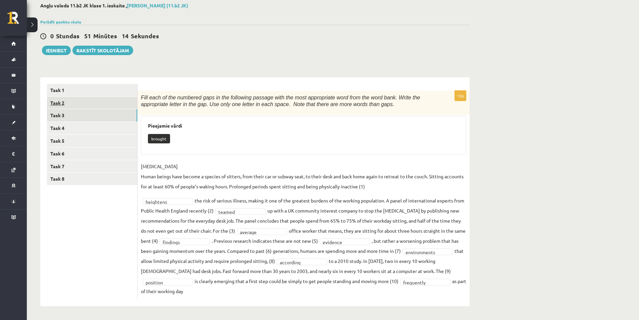
click at [89, 100] on link "Task 2" at bounding box center [92, 103] width 90 height 12
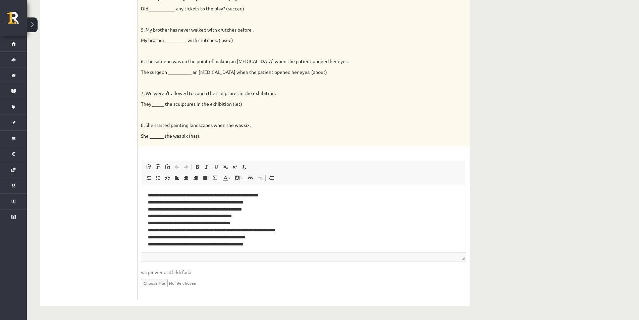
scroll to position [0, 0]
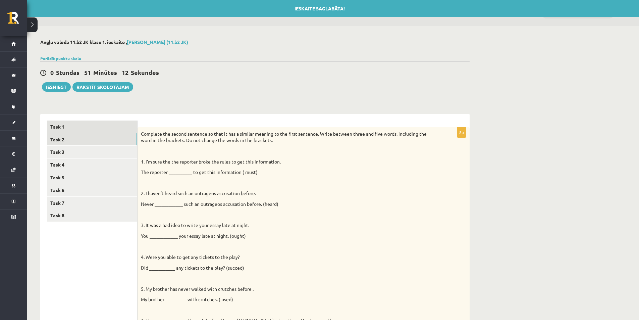
click at [98, 123] on link "Task 1" at bounding box center [92, 127] width 90 height 12
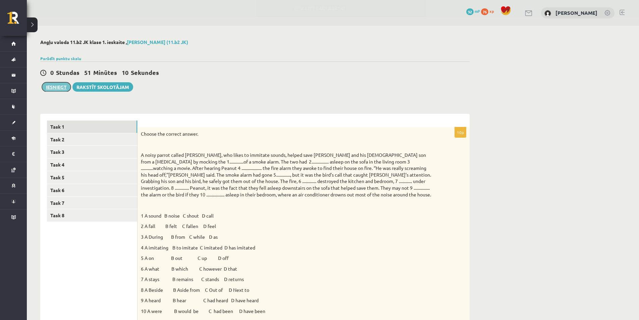
click at [55, 90] on button "Iesniegt" at bounding box center [56, 86] width 29 height 9
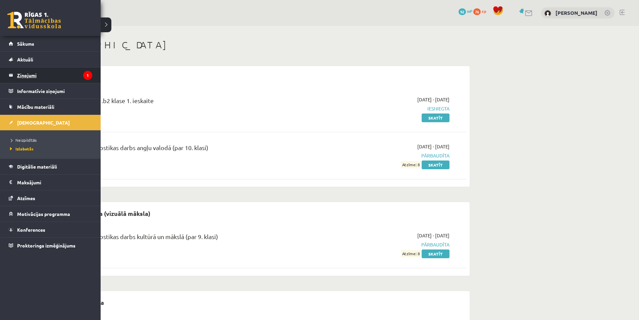
click at [62, 69] on legend "Ziņojumi 1" at bounding box center [54, 74] width 75 height 15
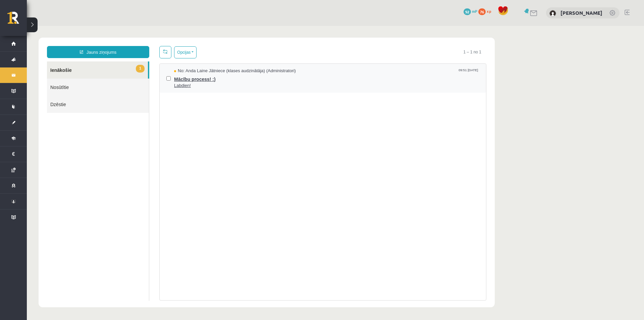
click at [234, 83] on span "Labdien!" at bounding box center [326, 86] width 305 height 6
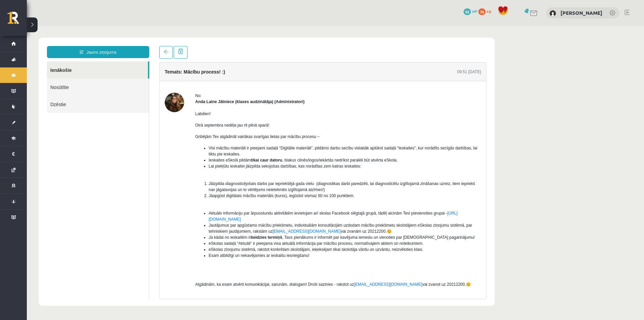
scroll to position [29, 0]
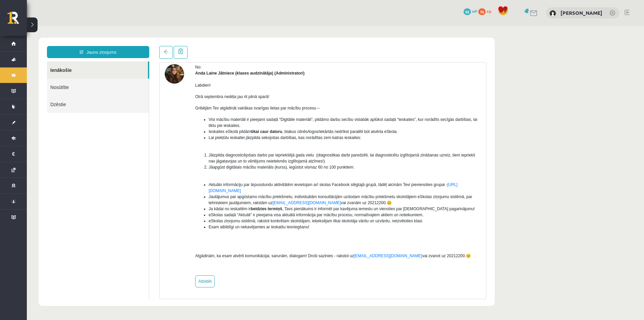
click at [136, 134] on ul "Ienākošie Nosūtītie Dzēstie" at bounding box center [98, 180] width 102 height 238
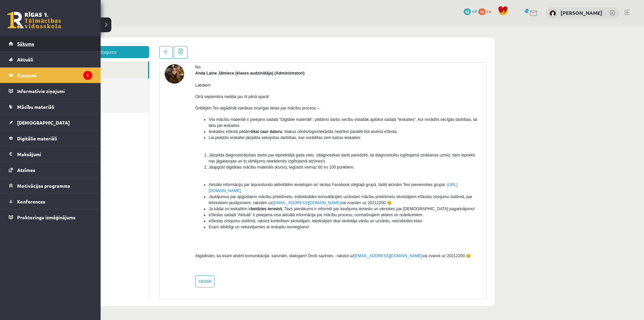
click at [21, 43] on span "Sākums" at bounding box center [25, 44] width 17 height 6
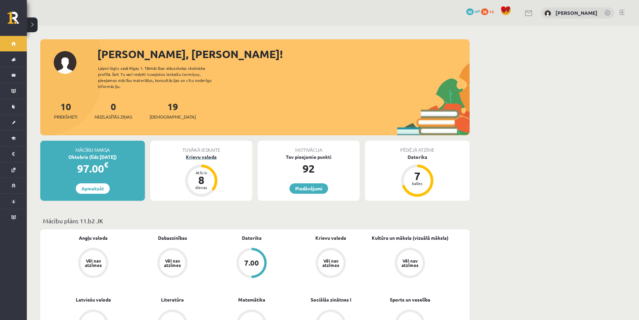
scroll to position [112, 0]
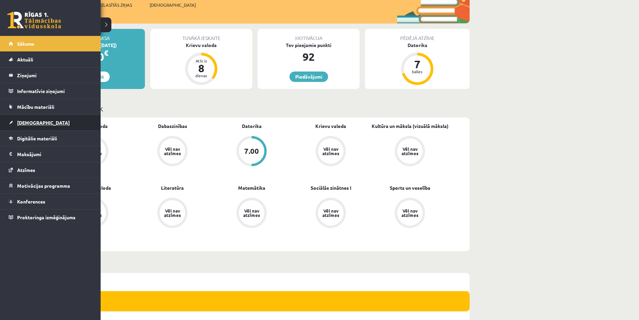
click at [23, 127] on link "[DEMOGRAPHIC_DATA]" at bounding box center [51, 122] width 84 height 15
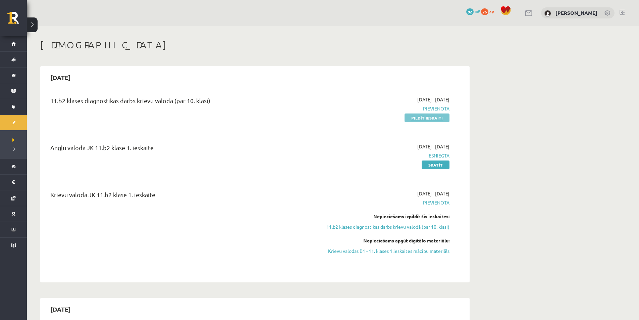
click at [436, 121] on link "Pildīt ieskaiti" at bounding box center [427, 117] width 45 height 9
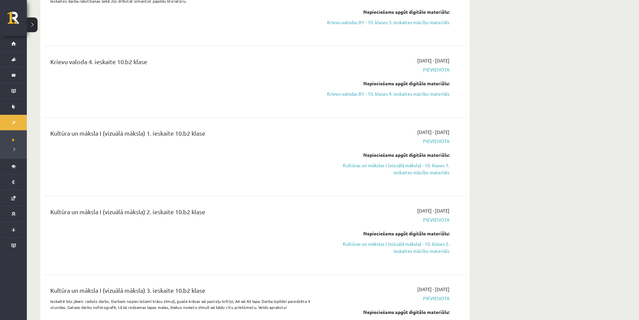
scroll to position [1902, 0]
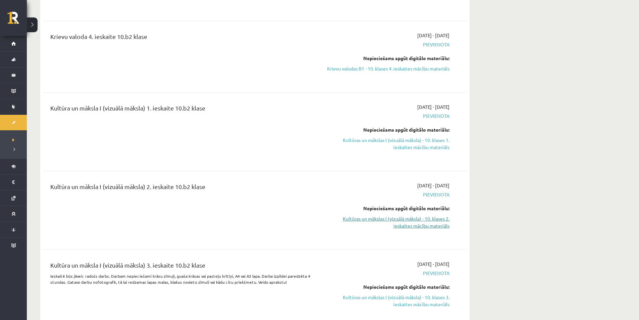
click at [428, 226] on link "Kultūras un mākslas I (vizuālā māksla) - 10. klases 2. ieskaites mācību materiā…" at bounding box center [386, 222] width 127 height 14
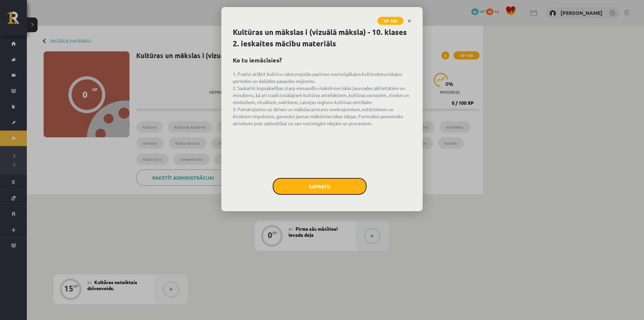
click at [323, 186] on button "Sapratu" at bounding box center [320, 186] width 94 height 17
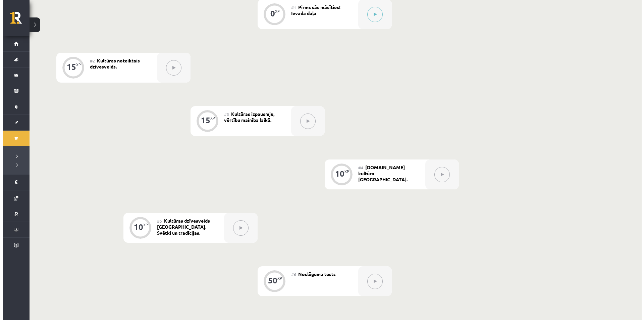
scroll to position [145, 0]
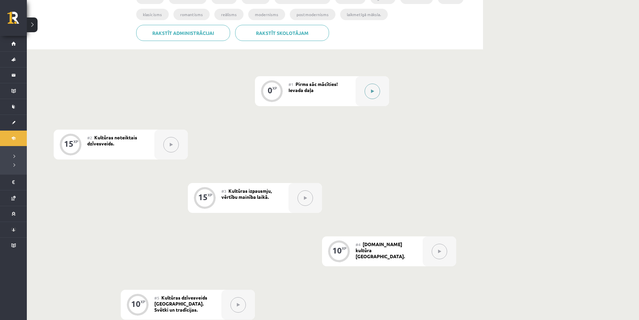
click at [374, 92] on icon at bounding box center [372, 91] width 3 height 4
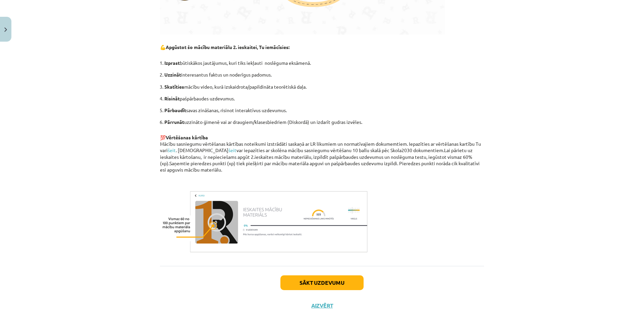
scroll to position [388, 0]
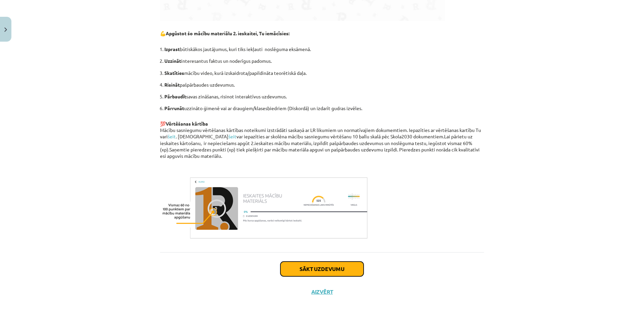
click at [309, 265] on button "Sākt uzdevumu" at bounding box center [322, 268] width 83 height 15
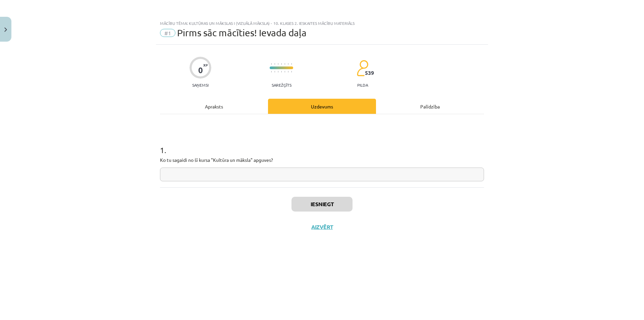
click at [396, 181] on div "1 . Ko tu sagaidi no šī kursa "Kultūra un māksla" apguves?" at bounding box center [322, 150] width 324 height 73
click at [403, 175] on input "text" at bounding box center [322, 174] width 324 height 14
type input "**********"
click at [337, 202] on button "Iesniegt" at bounding box center [322, 204] width 61 height 15
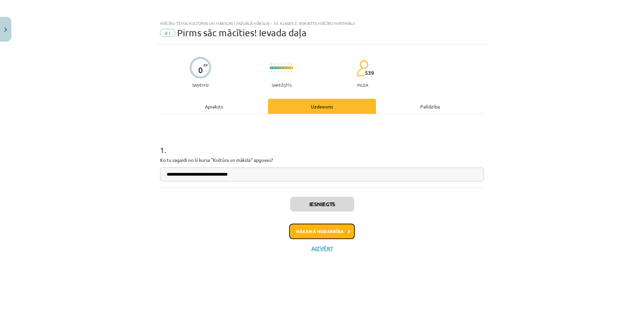
click at [322, 235] on button "Nākamā nodarbība" at bounding box center [322, 231] width 66 height 15
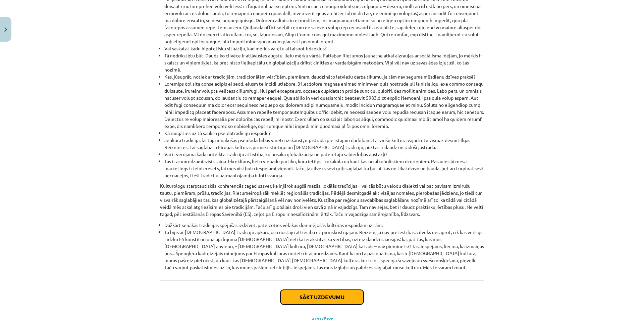
click at [311, 290] on button "Sākt uzdevumu" at bounding box center [322, 297] width 83 height 15
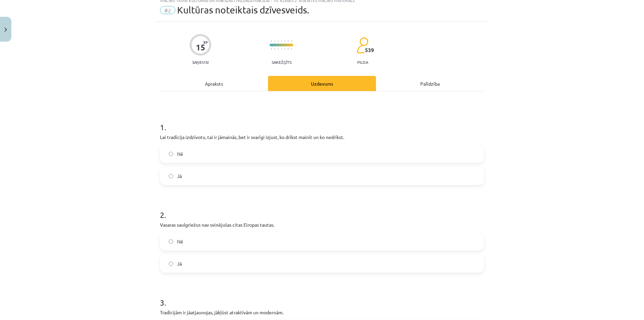
scroll to position [17, 0]
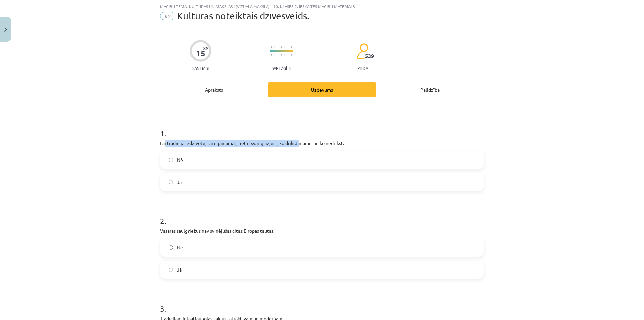
drag, startPoint x: 162, startPoint y: 146, endPoint x: 298, endPoint y: 142, distance: 136.0
click at [298, 142] on p "Lai tradīcija izdzīvotu, tai ir jāmainās, bet ir svarīgi izjust, ko drīkst main…" at bounding box center [322, 143] width 324 height 7
click at [172, 183] on label "Jā" at bounding box center [322, 182] width 323 height 17
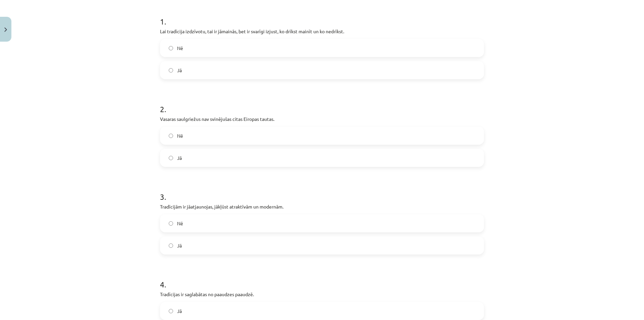
click at [183, 132] on label "Nē" at bounding box center [322, 135] width 323 height 17
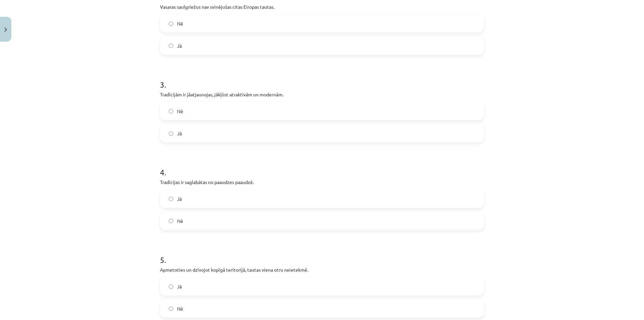
click at [202, 129] on label "Jā" at bounding box center [322, 133] width 323 height 17
click at [194, 199] on label "Jā" at bounding box center [322, 198] width 323 height 17
click at [190, 111] on label "Nē" at bounding box center [322, 111] width 323 height 17
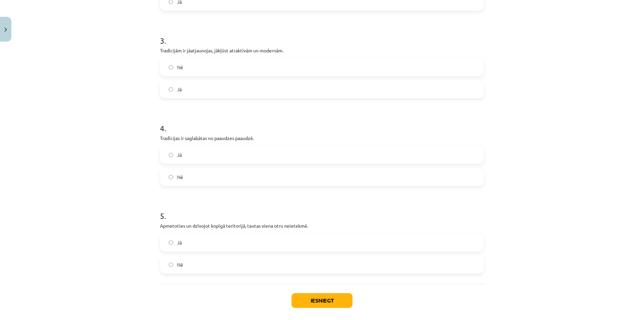
scroll to position [316, 0]
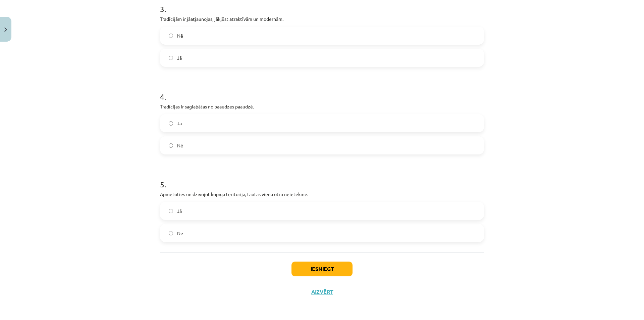
click at [181, 231] on label "Nē" at bounding box center [322, 233] width 323 height 17
click at [296, 269] on button "Iesniegt" at bounding box center [322, 268] width 61 height 15
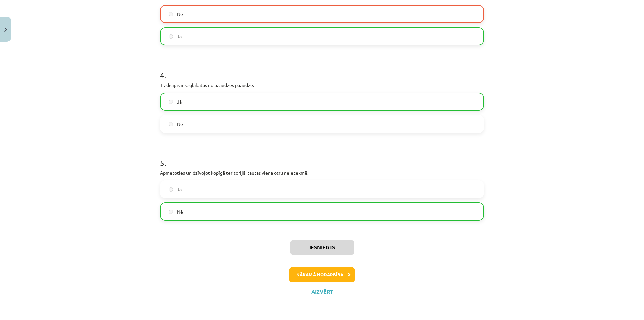
scroll to position [226, 0]
click at [348, 276] on icon at bounding box center [349, 275] width 3 height 4
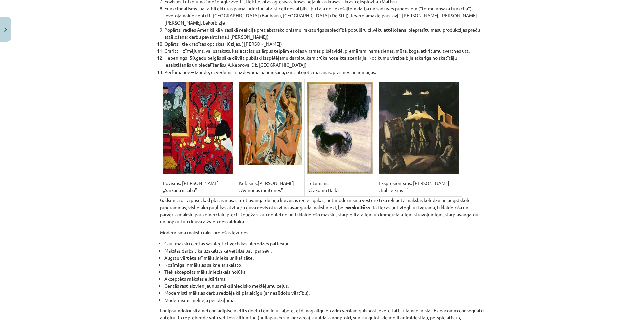
scroll to position [4403, 0]
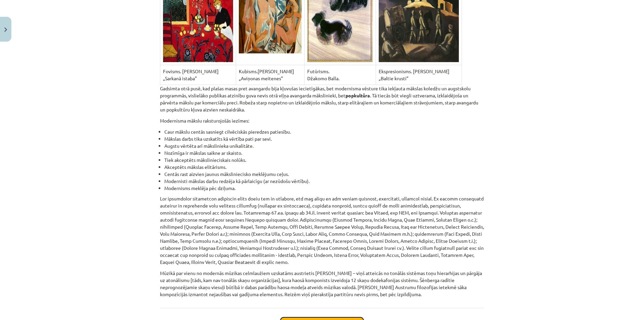
click at [321, 317] on button "Sākt uzdevumu" at bounding box center [322, 324] width 83 height 15
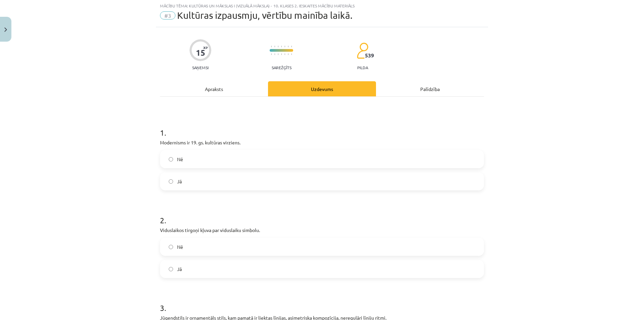
scroll to position [17, 0]
click at [180, 177] on label "Jā" at bounding box center [322, 182] width 323 height 17
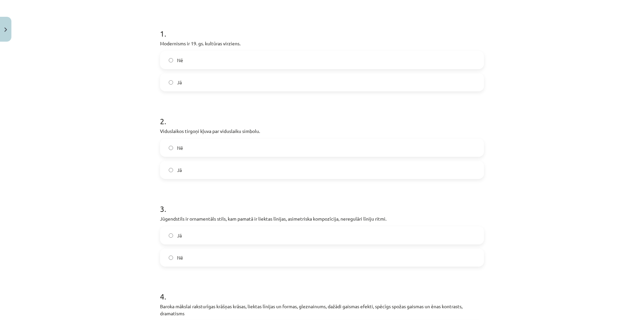
scroll to position [129, 0]
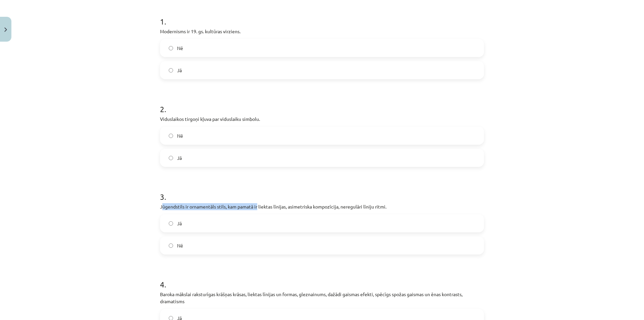
drag, startPoint x: 160, startPoint y: 206, endPoint x: 255, endPoint y: 210, distance: 95.7
click at [255, 210] on p "Jūgendstils ir ornamentāls stils, kam pamatā ir liektas līnijas, asimetriska ko…" at bounding box center [322, 206] width 324 height 7
click at [264, 199] on h1 "3 ." at bounding box center [322, 190] width 324 height 21
click at [177, 224] on span "Jā" at bounding box center [179, 223] width 5 height 7
click at [177, 134] on span "Nē" at bounding box center [180, 135] width 6 height 7
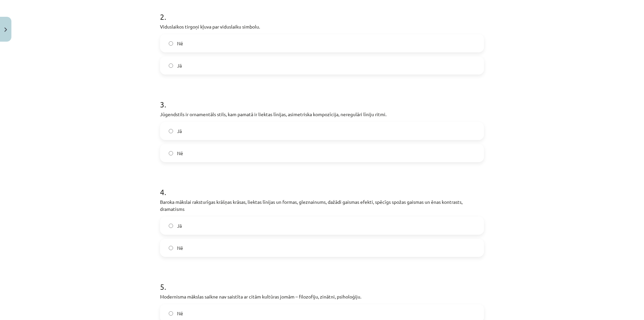
scroll to position [241, 0]
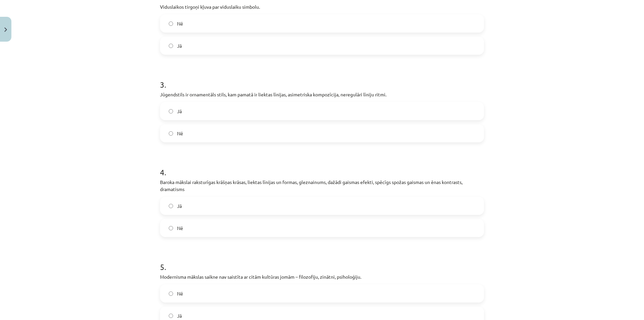
click at [166, 209] on label "Jā" at bounding box center [322, 205] width 323 height 17
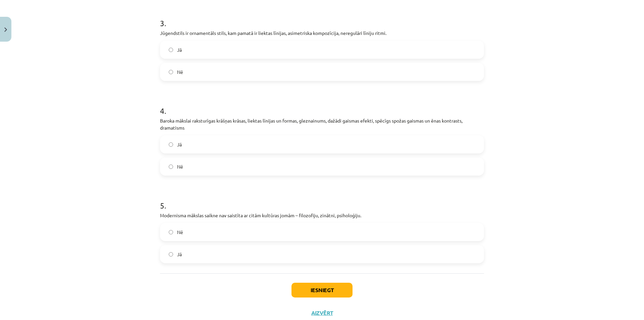
scroll to position [323, 0]
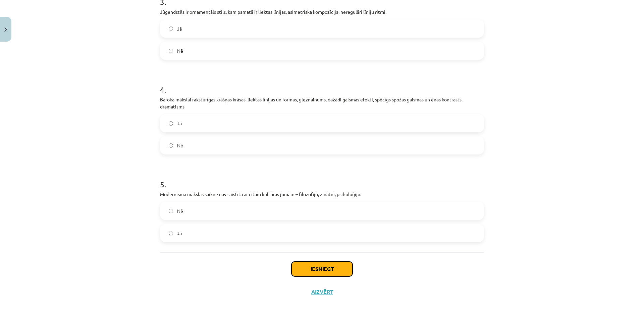
click at [304, 269] on button "Iesniegt" at bounding box center [322, 268] width 61 height 15
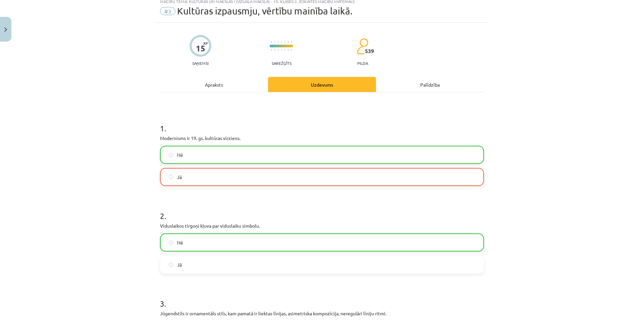
scroll to position [0, 0]
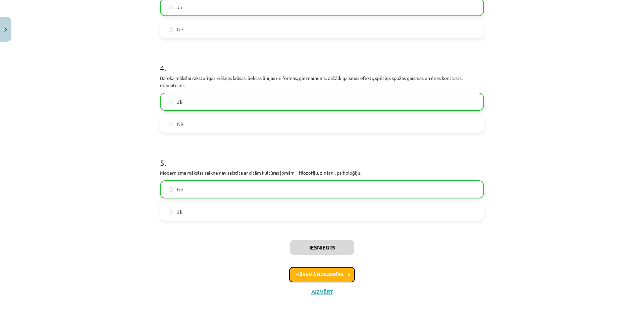
click at [292, 278] on button "Nākamā nodarbība" at bounding box center [322, 274] width 66 height 15
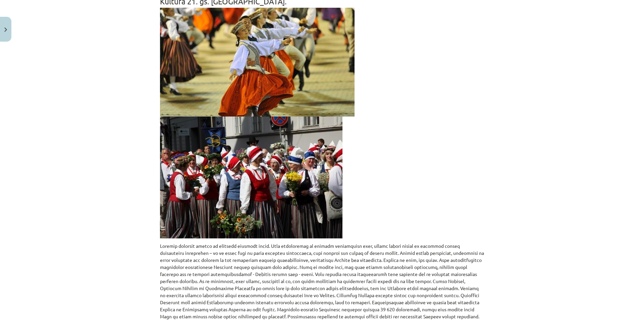
scroll to position [359, 0]
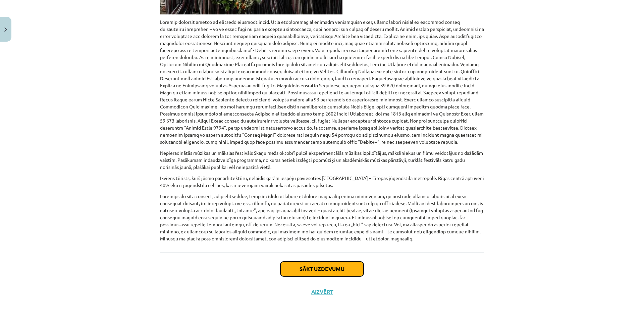
click at [303, 275] on button "Sākt uzdevumu" at bounding box center [322, 268] width 83 height 15
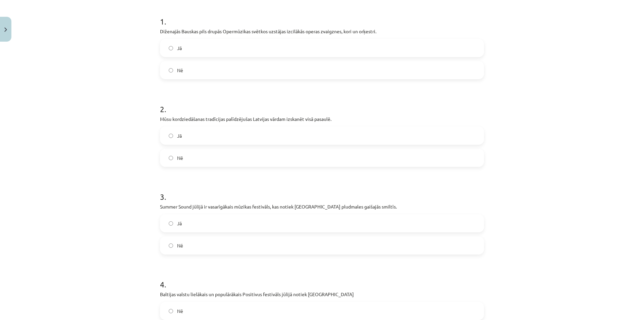
scroll to position [17, 0]
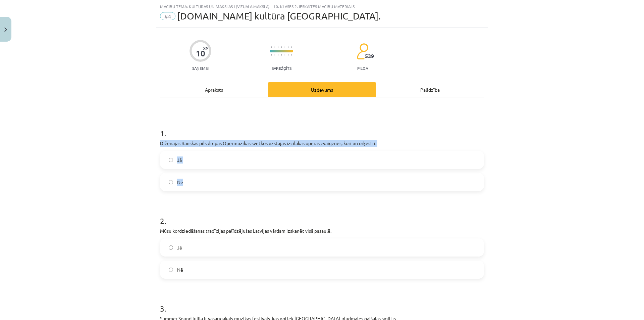
drag, startPoint x: 157, startPoint y: 143, endPoint x: 236, endPoint y: 182, distance: 88.4
click at [236, 182] on div "10 XP Saņemsi Sarežģīts 539 pilda Apraksts Uzdevums Palīdzība 1 . Diženajās Bau…" at bounding box center [322, 319] width 332 height 582
copy div "Diženajās Bauskas pils drupās Opermūzikas svētkos uzstājas izcilākās operas zva…"
click at [136, 155] on div "Mācību tēma: Kultūras un mākslas i (vizuālā māksla) - 10. klases 2. ieskaites m…" at bounding box center [322, 160] width 644 height 320
click at [145, 165] on div "Mācību tēma: Kultūras un mākslas i (vizuālā māksla) - 10. klases 2. ieskaites m…" at bounding box center [322, 160] width 644 height 320
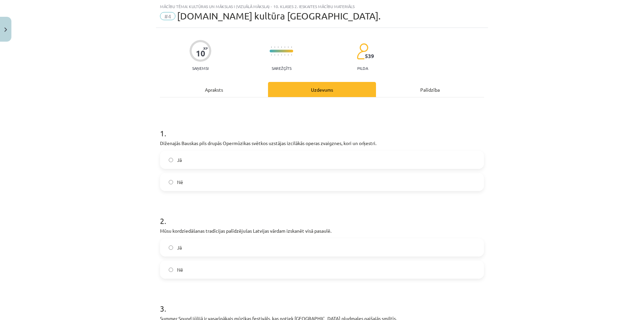
scroll to position [129, 0]
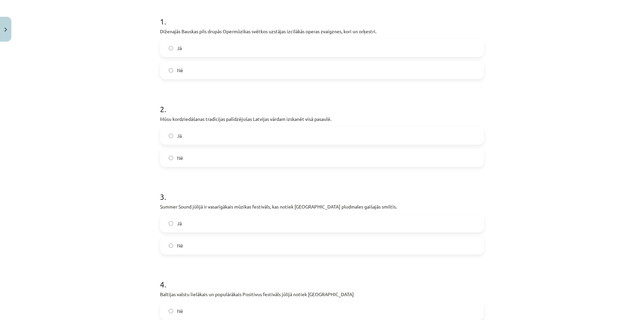
click at [172, 144] on label "Jā" at bounding box center [322, 135] width 323 height 17
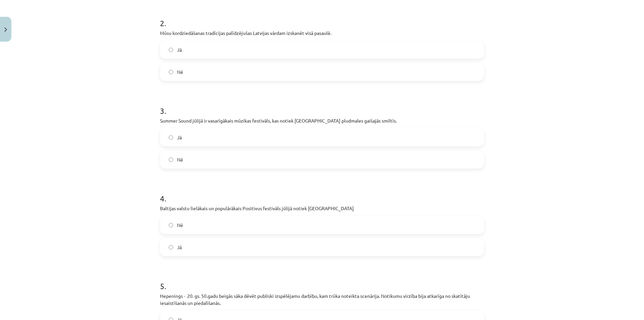
scroll to position [241, 0]
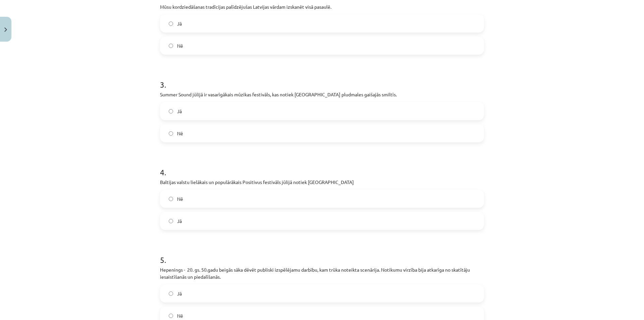
click at [170, 114] on label "Jā" at bounding box center [322, 111] width 323 height 17
click at [178, 205] on label "Nē" at bounding box center [322, 198] width 323 height 17
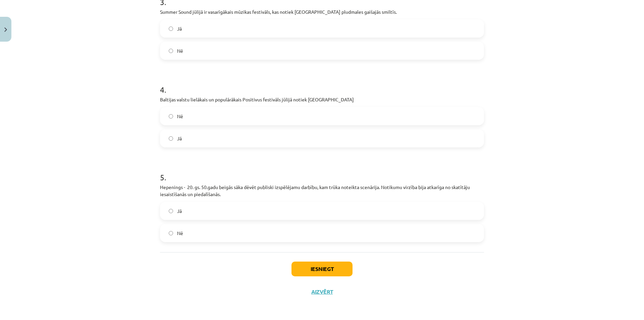
click at [185, 212] on label "Jā" at bounding box center [322, 210] width 323 height 17
click at [343, 268] on button "Iesniegt" at bounding box center [322, 268] width 61 height 15
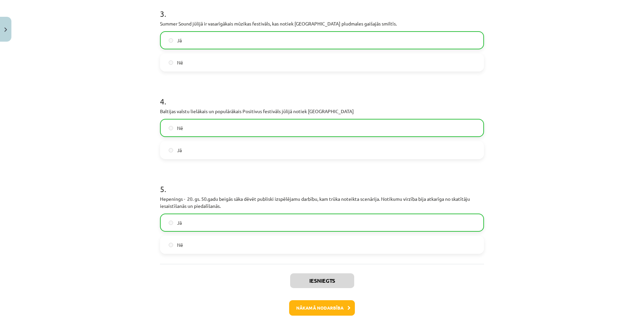
scroll to position [345, 0]
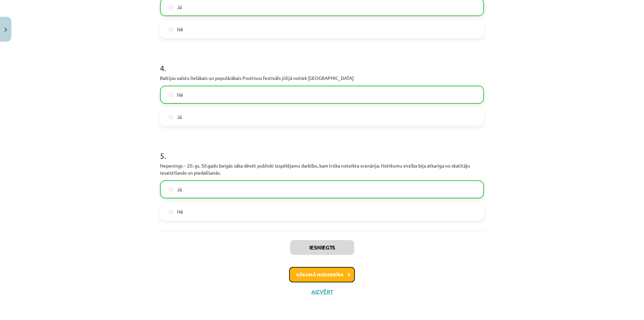
click at [348, 271] on button "Nākamā nodarbība" at bounding box center [322, 274] width 66 height 15
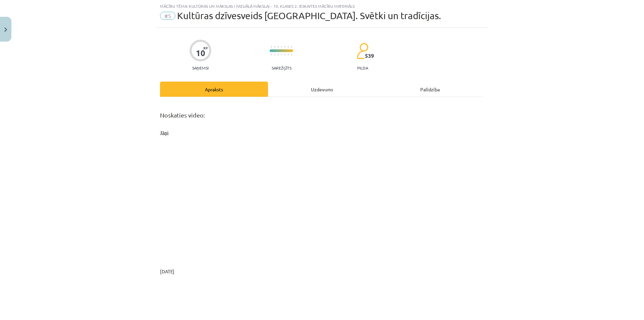
scroll to position [17, 0]
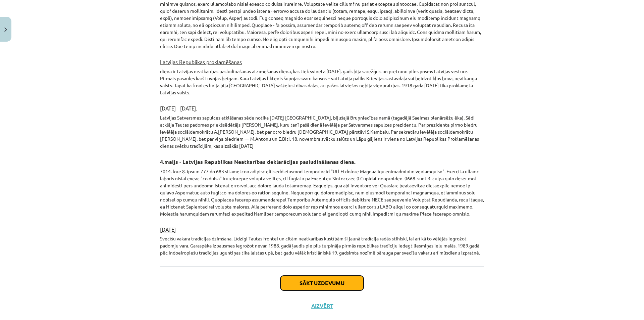
click at [310, 276] on button "Sākt uzdevumu" at bounding box center [322, 283] width 83 height 15
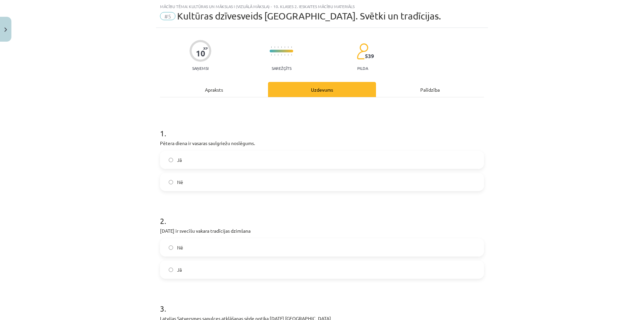
click at [174, 155] on label "Jā" at bounding box center [322, 159] width 323 height 17
click at [187, 243] on label "Nē" at bounding box center [322, 247] width 323 height 17
click at [174, 268] on label "Jā" at bounding box center [322, 269] width 323 height 17
click at [170, 242] on label "Nē" at bounding box center [322, 247] width 323 height 17
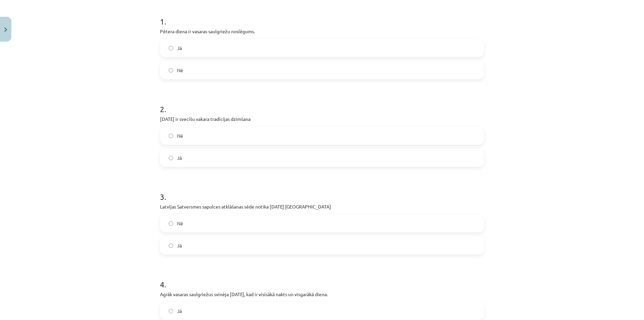
click at [183, 222] on label "Nē" at bounding box center [322, 223] width 323 height 17
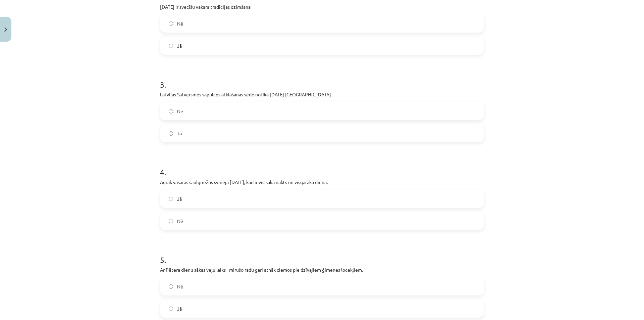
click at [174, 198] on label "Jā" at bounding box center [322, 198] width 323 height 17
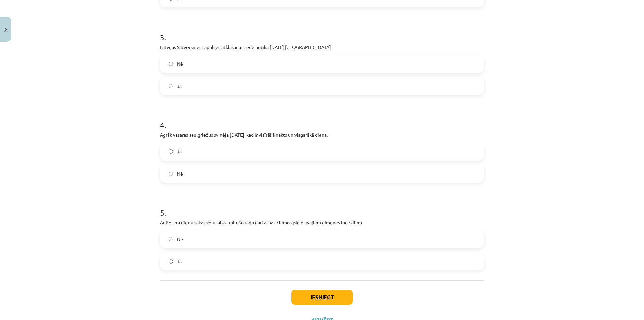
scroll to position [316, 0]
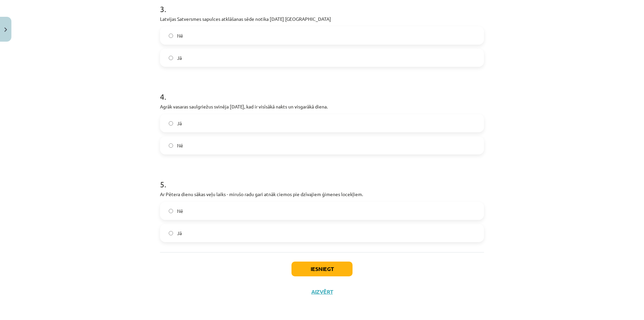
click at [178, 214] on span "Nē" at bounding box center [180, 210] width 6 height 7
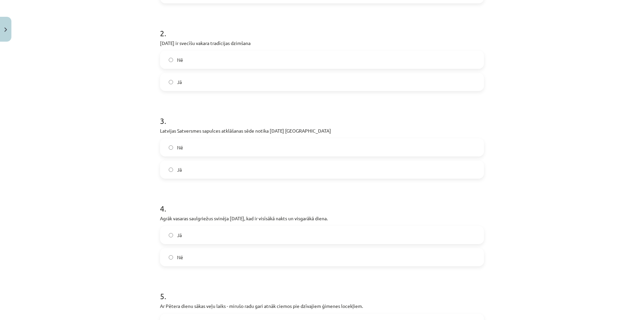
scroll to position [92, 0]
click at [166, 176] on label "Jā" at bounding box center [322, 169] width 323 height 17
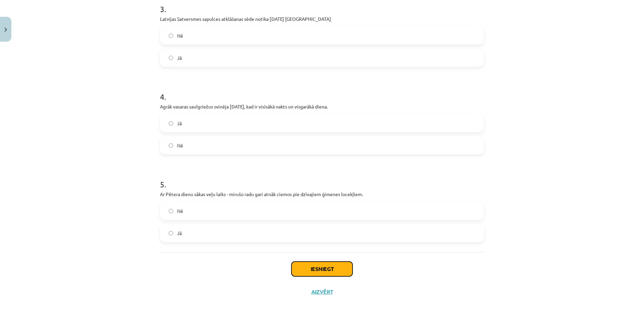
click at [326, 267] on button "Iesniegt" at bounding box center [322, 268] width 61 height 15
drag, startPoint x: 336, startPoint y: 252, endPoint x: 338, endPoint y: 248, distance: 4.2
click at [338, 248] on div "1 . Pētera diena ir vasaras saulgriežu noslēgums. Jā Nē 2 . [PERSON_NAME][DATE]…" at bounding box center [322, 25] width 324 height 454
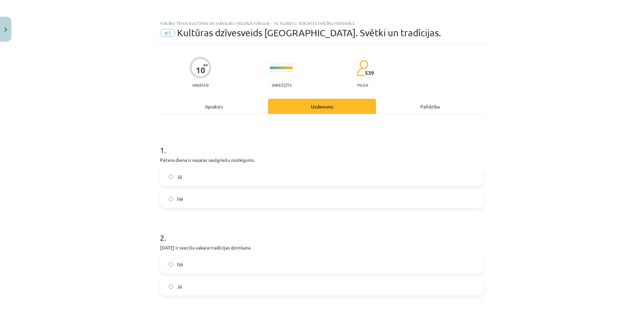
drag, startPoint x: 338, startPoint y: 248, endPoint x: 104, endPoint y: 134, distance: 260.5
click at [104, 134] on div "Mācību tēma: Kultūras un mākslas i (vizuālā māksla) - 10. klases 2. ieskaites m…" at bounding box center [322, 160] width 644 height 320
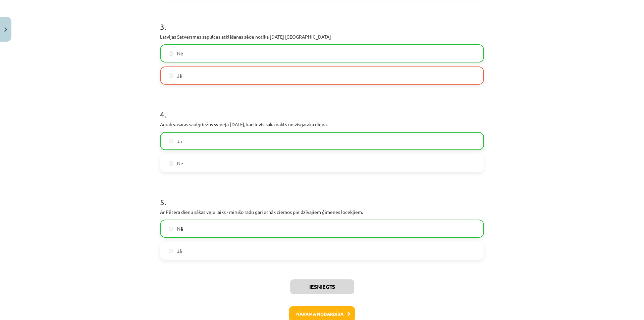
scroll to position [338, 0]
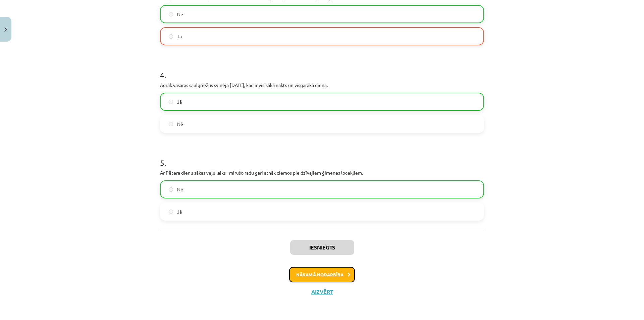
click at [339, 274] on button "Nākamā nodarbība" at bounding box center [322, 274] width 66 height 15
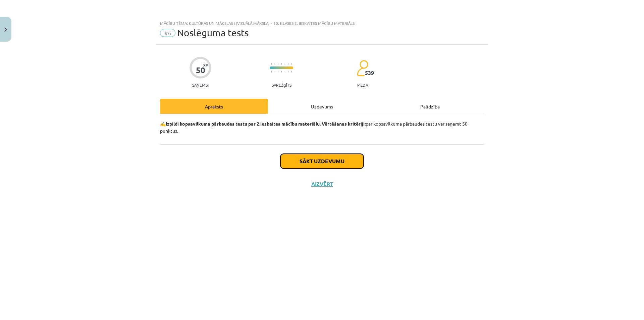
click at [325, 164] on button "Sākt uzdevumu" at bounding box center [322, 161] width 83 height 15
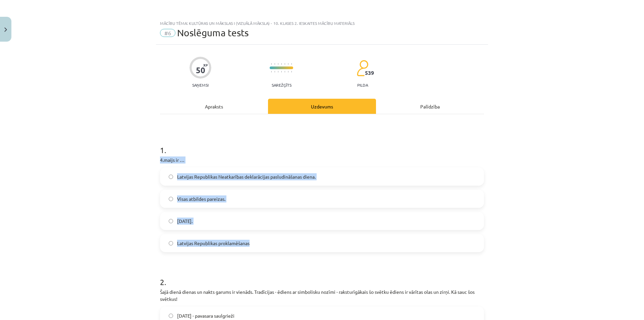
drag, startPoint x: 157, startPoint y: 160, endPoint x: 270, endPoint y: 233, distance: 134.5
copy div "[DATE] ir … Latvijas Republikas Neatkarības deklarācijas pasludināšanas diena. …"
click at [113, 162] on div "Mācību tēma: Kultūras un mākslas i (vizuālā māksla) - 10. klases 2. ieskaites m…" at bounding box center [322, 160] width 644 height 320
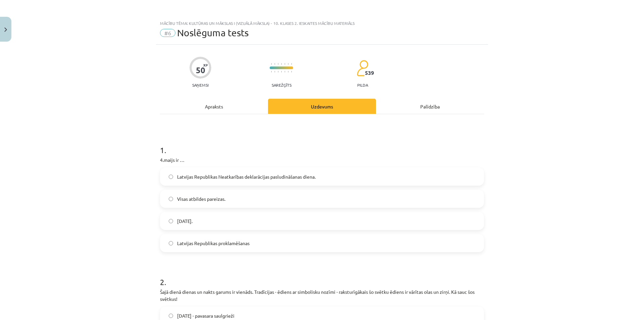
click at [196, 177] on span "Latvijas Republikas Neatkarības deklarācijas pasludināšanas diena." at bounding box center [246, 176] width 139 height 7
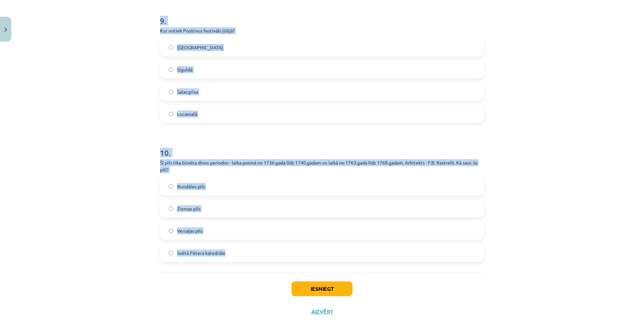
scroll to position [1416, 0]
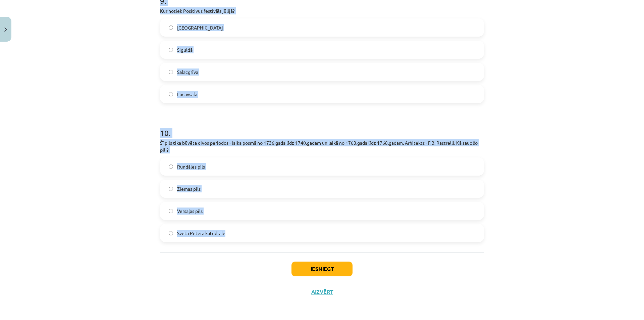
drag, startPoint x: 160, startPoint y: 180, endPoint x: 241, endPoint y: 248, distance: 106.2
copy form "Lore ipsum dolors am conse adipis el seddoei. Temporinci - utlabo et doloremagn…"
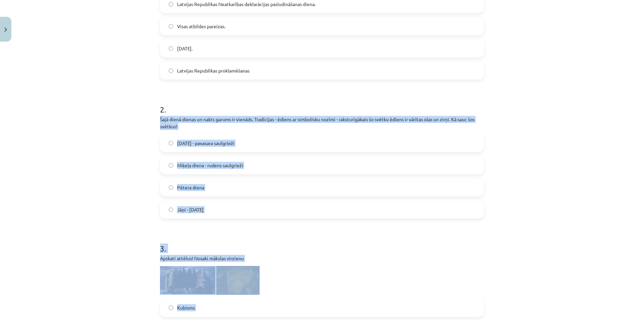
scroll to position [186, 0]
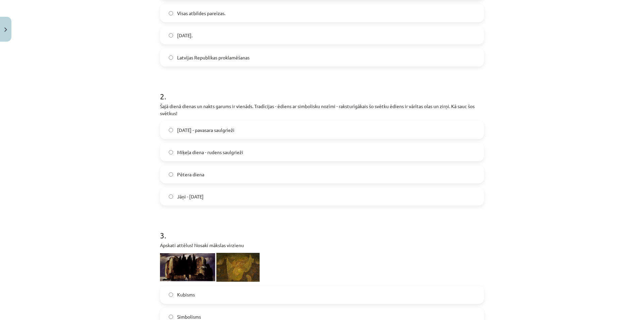
click at [109, 76] on div "Mācību tēma: Kultūras un mākslas i (vizuālā māksla) - 10. klases 2. ieskaites m…" at bounding box center [322, 160] width 644 height 320
click at [162, 133] on label "[DATE] - pavasara saulgrieži" at bounding box center [322, 130] width 323 height 17
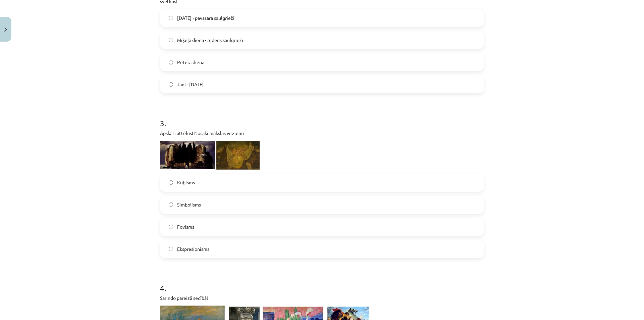
click at [167, 186] on label "Kubisms" at bounding box center [322, 182] width 323 height 17
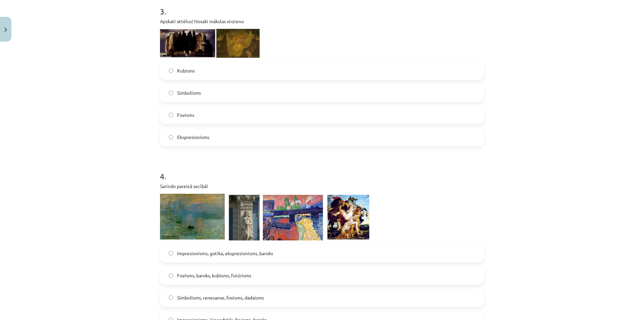
click at [172, 44] on img at bounding box center [187, 43] width 55 height 28
click at [222, 51] on img at bounding box center [238, 43] width 43 height 29
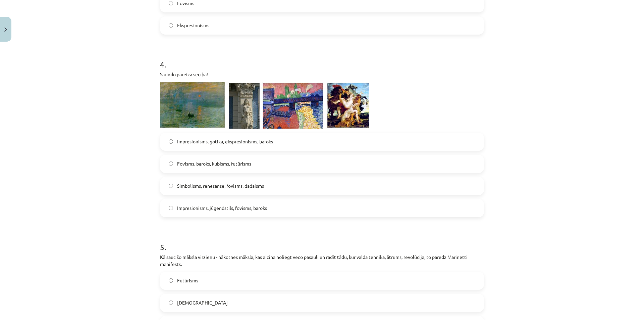
click at [172, 143] on label "Impresionisms, gotika, ekspresionisms, baroks" at bounding box center [322, 141] width 323 height 17
click at [206, 181] on label "Simbolisms, renesanse, fovisms, dadaisms" at bounding box center [322, 186] width 323 height 17
click at [217, 142] on span "Impresionisms, gotika, ekspresionisms, baroks" at bounding box center [225, 141] width 96 height 7
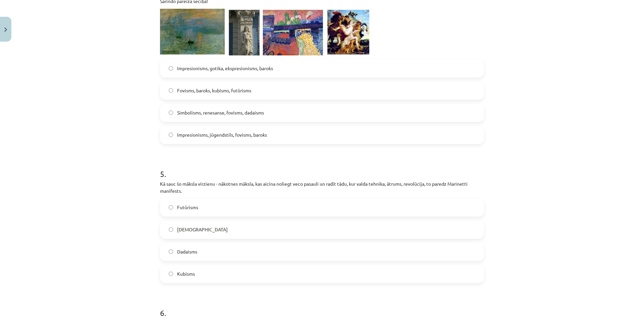
scroll to position [633, 0]
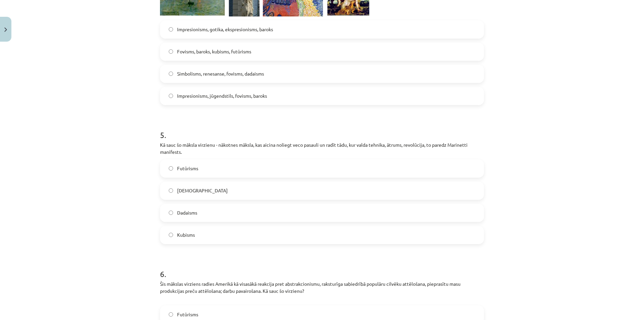
click at [178, 169] on span "Futūrisms" at bounding box center [187, 168] width 21 height 7
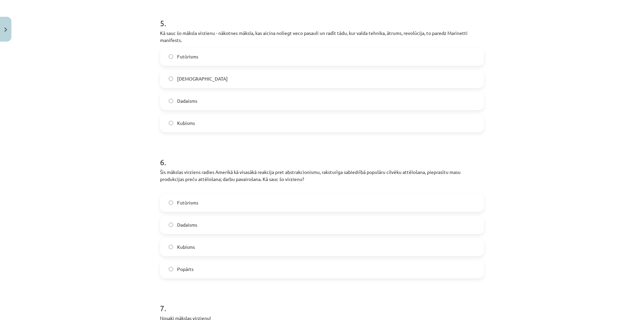
click at [184, 269] on span "Popārts" at bounding box center [185, 269] width 16 height 7
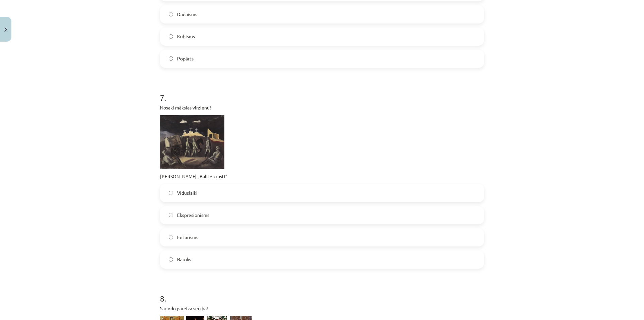
scroll to position [969, 0]
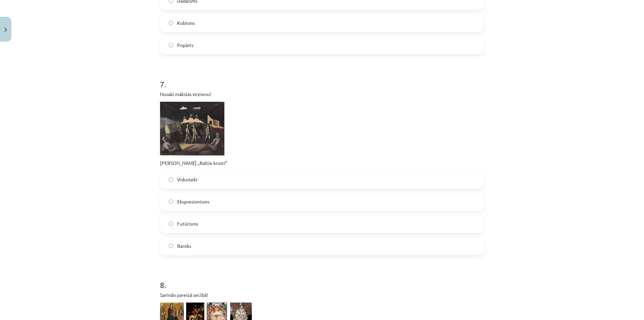
click at [184, 182] on span "Viduslaiki" at bounding box center [187, 179] width 20 height 7
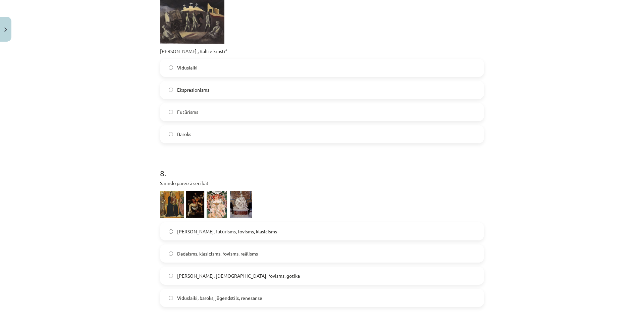
scroll to position [1193, 0]
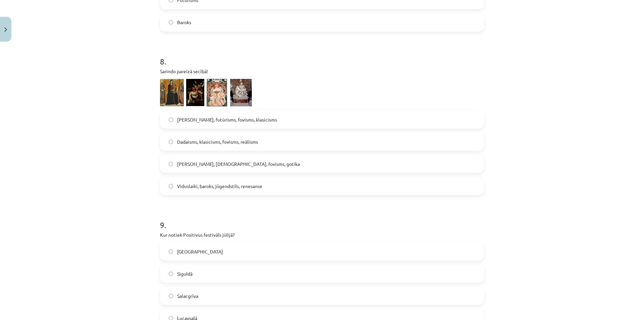
click at [180, 95] on img at bounding box center [206, 93] width 92 height 28
click at [206, 95] on img at bounding box center [206, 93] width 92 height 28
click at [176, 124] on label "[PERSON_NAME], futūrisms, fovisms, klasicisms" at bounding box center [322, 119] width 323 height 17
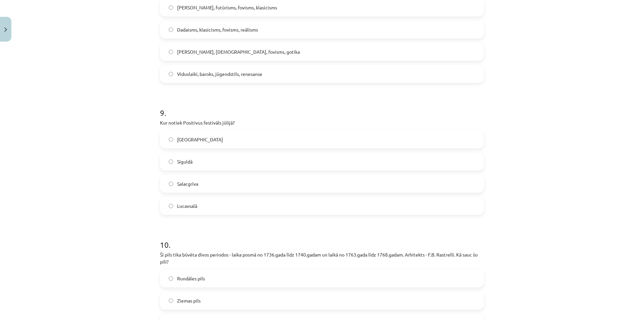
click at [190, 184] on span "Salacgrīva" at bounding box center [187, 183] width 21 height 7
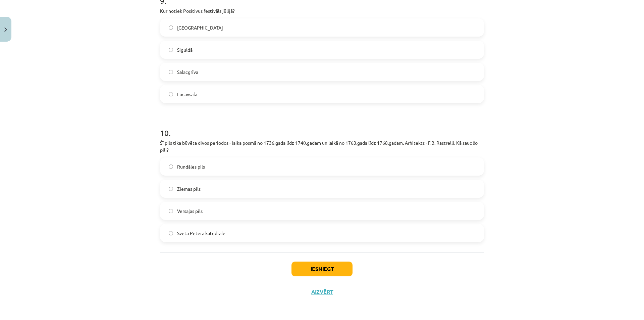
click at [180, 169] on span "Rundāles pils" at bounding box center [191, 166] width 28 height 7
click at [298, 272] on button "Iesniegt" at bounding box center [322, 268] width 61 height 15
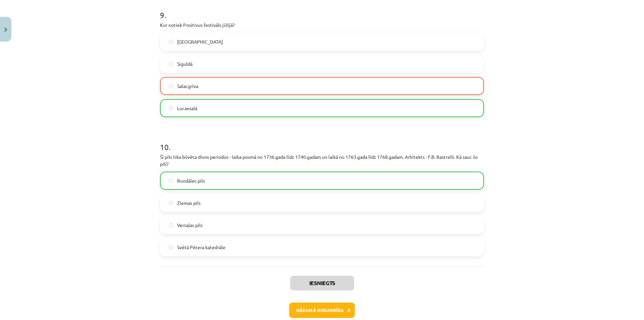
scroll to position [1438, 0]
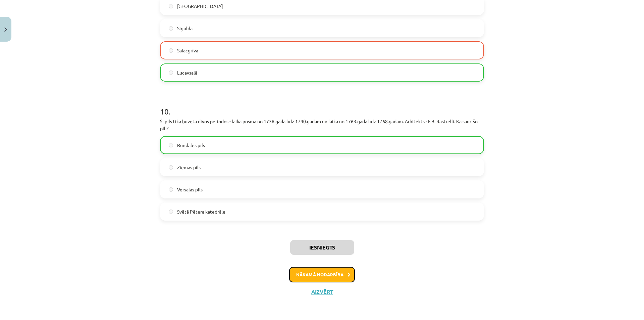
click at [309, 270] on button "Nākamā nodarbība" at bounding box center [322, 274] width 66 height 15
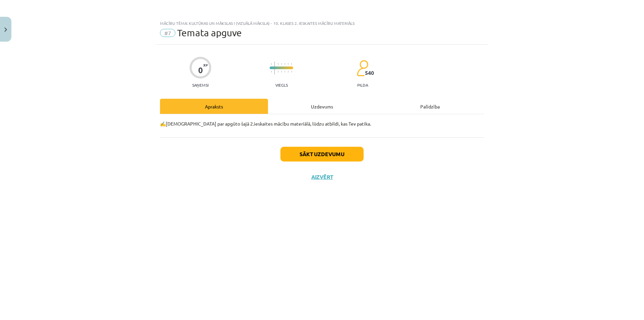
scroll to position [0, 0]
click at [314, 161] on div "Sākt uzdevumu Aizvērt" at bounding box center [322, 160] width 324 height 47
click at [314, 157] on button "Sākt uzdevumu" at bounding box center [322, 154] width 83 height 15
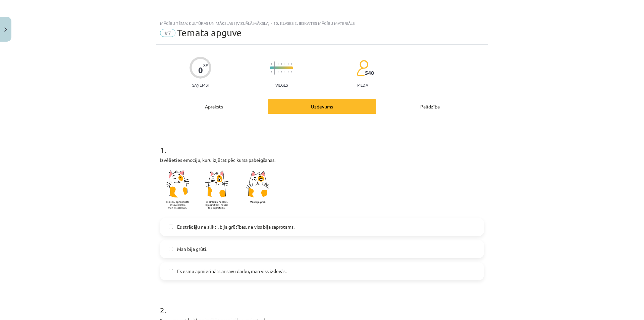
scroll to position [112, 0]
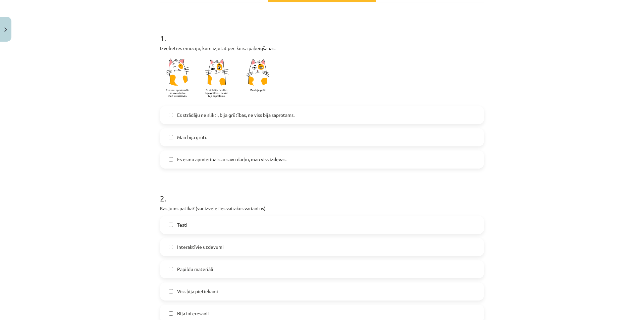
click at [204, 119] on label "Es strādāju ne slikti, bija grūtības, ne viss bija saprotams." at bounding box center [322, 115] width 323 height 17
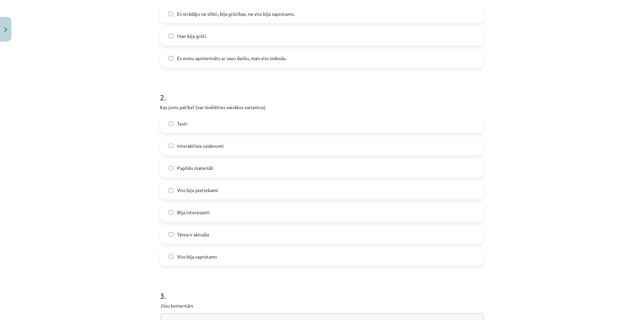
scroll to position [224, 0]
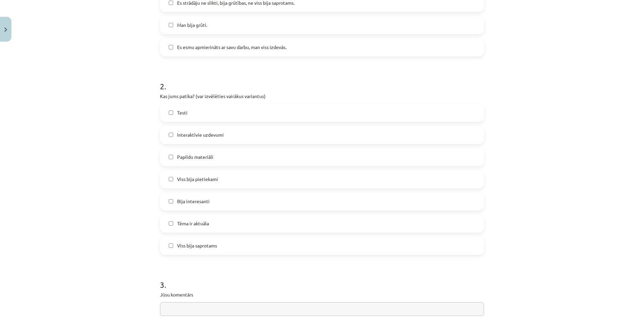
click at [199, 183] on span "Viss bija pietiekami" at bounding box center [197, 179] width 41 height 7
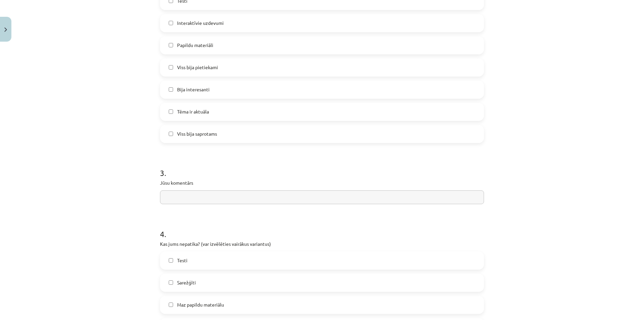
click at [196, 190] on input "text" at bounding box center [322, 197] width 324 height 14
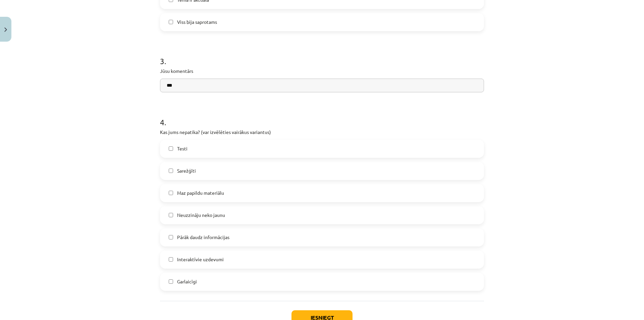
type input "***"
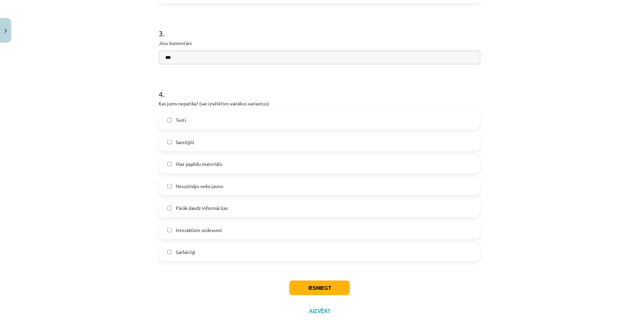
scroll to position [496, 0]
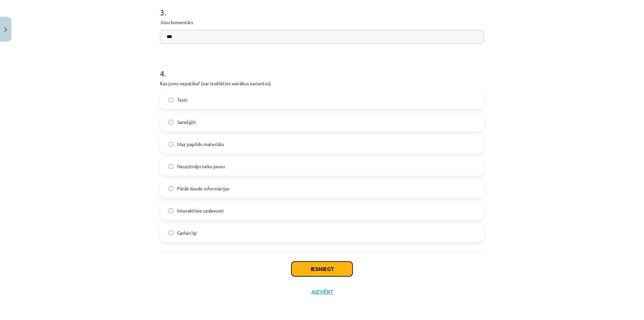
click at [307, 266] on button "Iesniegt" at bounding box center [322, 268] width 61 height 15
drag, startPoint x: 175, startPoint y: 122, endPoint x: 171, endPoint y: 123, distance: 3.9
click at [171, 123] on label "Sarežģīti" at bounding box center [322, 122] width 323 height 17
click at [177, 123] on span "Sarežģīti" at bounding box center [186, 121] width 19 height 7
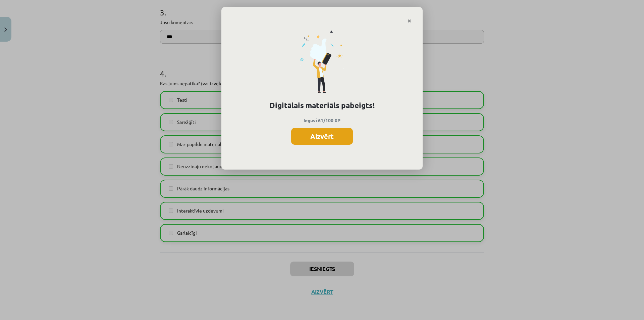
click at [345, 136] on button "Aizvērt" at bounding box center [322, 136] width 62 height 17
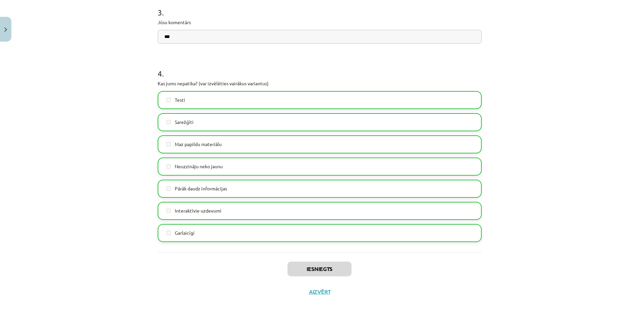
click at [311, 299] on div "Iesniegts Aizvērt" at bounding box center [320, 275] width 324 height 47
click at [312, 296] on div "Iesniegts Aizvērt" at bounding box center [320, 275] width 324 height 47
click at [315, 294] on button "Aizvērt" at bounding box center [320, 291] width 26 height 7
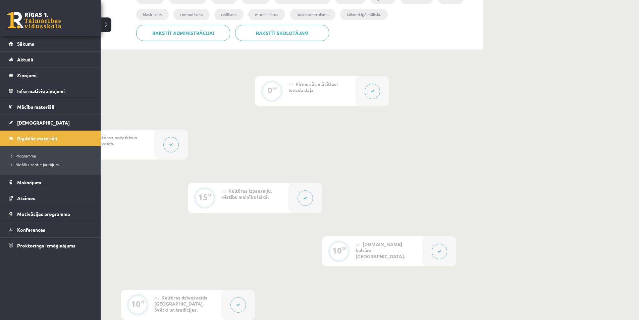
click at [31, 155] on span "Programma" at bounding box center [22, 155] width 28 height 5
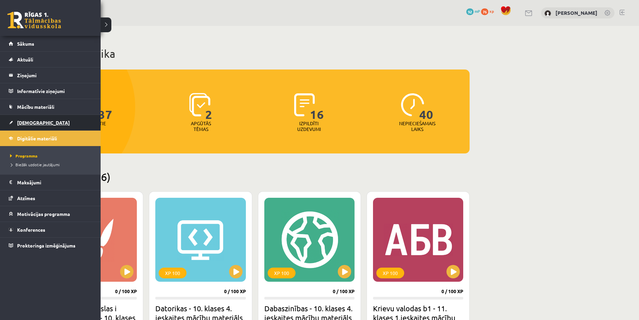
click at [26, 122] on span "[DEMOGRAPHIC_DATA]" at bounding box center [43, 122] width 53 height 6
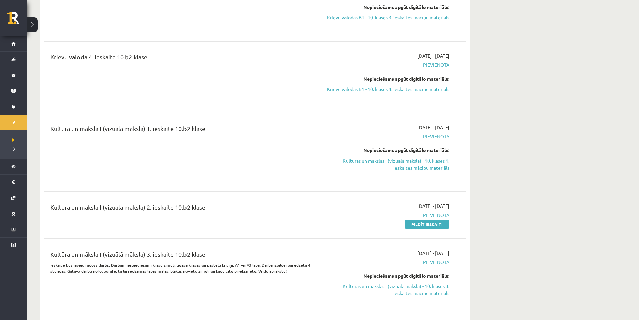
scroll to position [1902, 0]
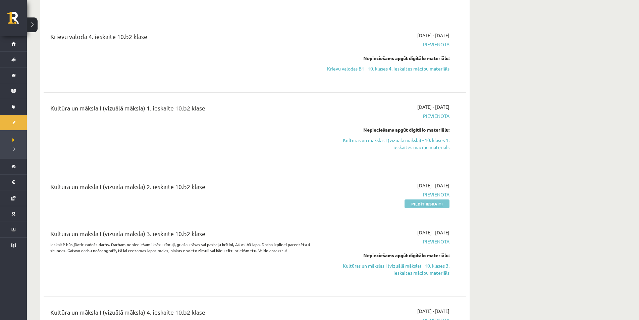
click at [412, 207] on link "Pildīt ieskaiti" at bounding box center [427, 203] width 45 height 9
click at [415, 207] on link "Pildīt ieskaiti" at bounding box center [427, 203] width 45 height 9
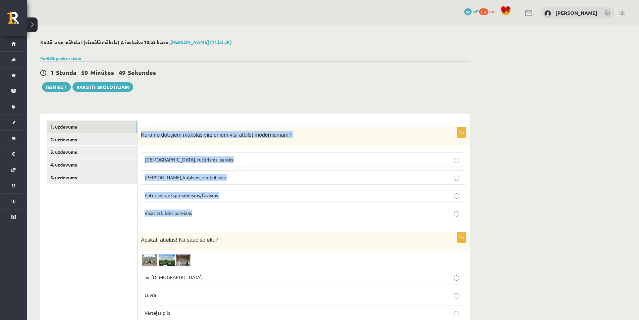
drag, startPoint x: 140, startPoint y: 133, endPoint x: 229, endPoint y: 207, distance: 115.4
click at [229, 207] on div "2p Kurā no dotajiem mākslas virzieniem visi atbilst modernismam? [DEMOGRAPHIC_D…" at bounding box center [304, 176] width 332 height 99
copy div "Kurā no dotajiem mākslas virzieniem visi atbilst modernismam? [DEMOGRAPHIC_DATA…"
click at [185, 193] on span "Futūrisms, ekspresionisms, fovisms" at bounding box center [182, 195] width 74 height 6
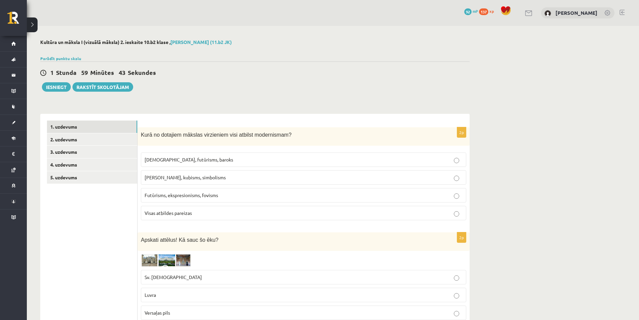
click at [212, 87] on div "1 Stunda 59 Minūtes 43 Sekundes Iesniegt Rakstīt skolotājam" at bounding box center [255, 76] width 430 height 30
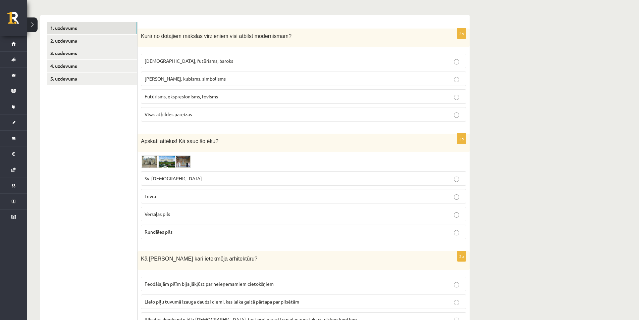
scroll to position [112, 0]
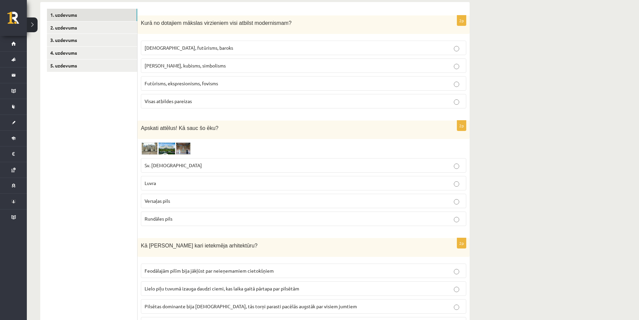
click at [155, 144] on img at bounding box center [166, 148] width 50 height 12
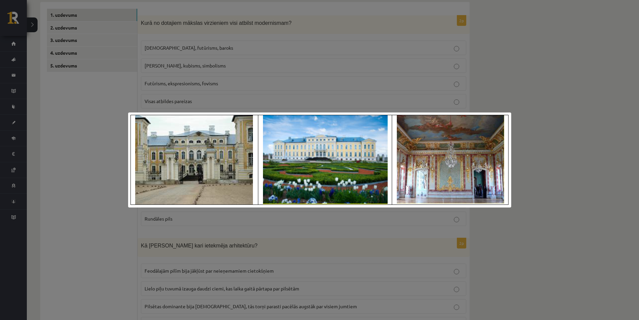
click at [114, 144] on div at bounding box center [319, 160] width 639 height 320
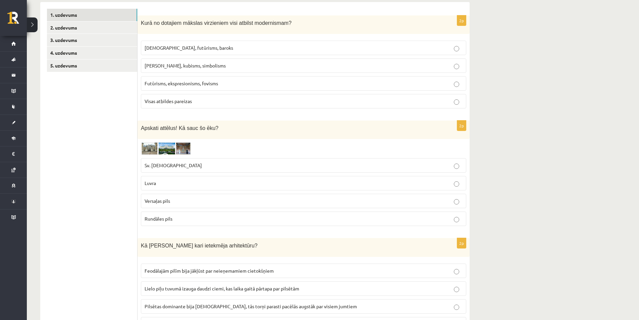
click at [191, 216] on p "Rundāles pils" at bounding box center [304, 218] width 318 height 7
click at [164, 149] on img at bounding box center [166, 148] width 50 height 12
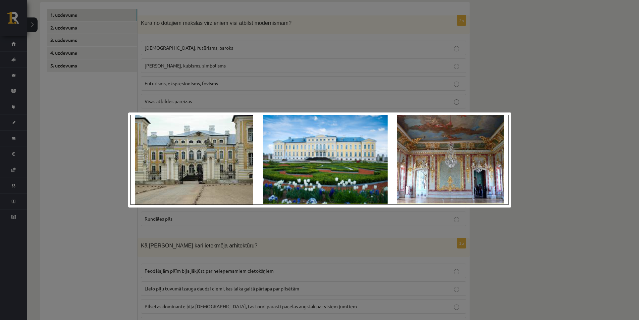
click at [124, 162] on div at bounding box center [319, 160] width 639 height 320
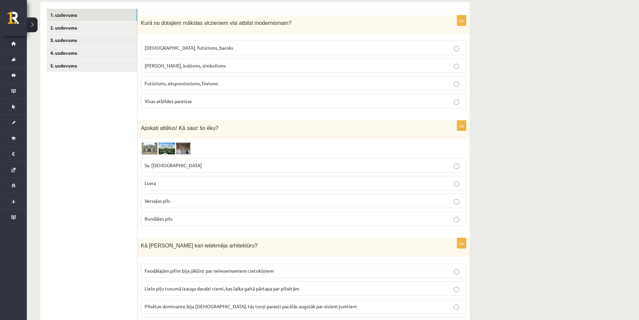
scroll to position [224, 0]
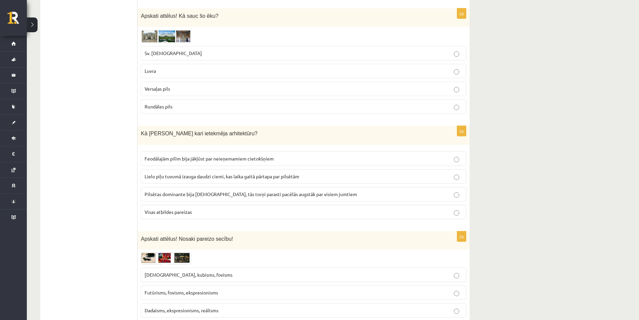
click at [169, 88] on span "Versaļas pils" at bounding box center [158, 89] width 26 height 6
click at [166, 38] on img at bounding box center [166, 36] width 50 height 12
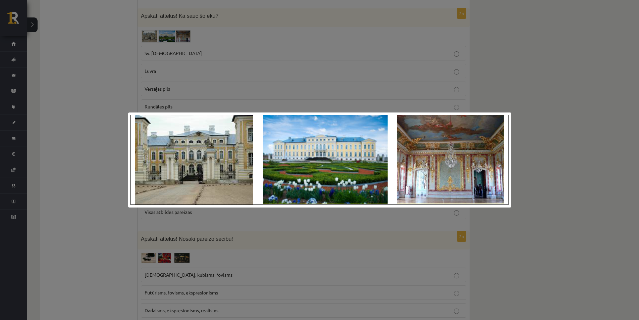
click at [98, 102] on div at bounding box center [319, 160] width 639 height 320
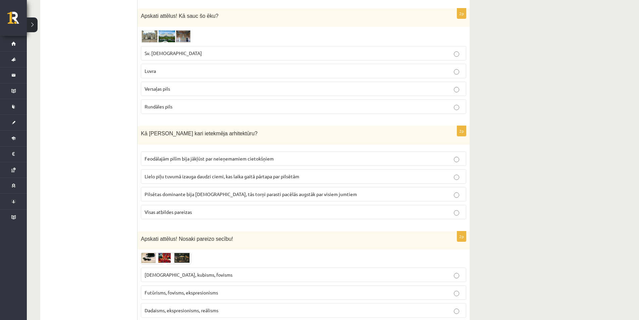
click at [168, 101] on label "Rundāles pils" at bounding box center [304, 106] width 326 height 14
click at [162, 44] on span at bounding box center [166, 46] width 11 height 11
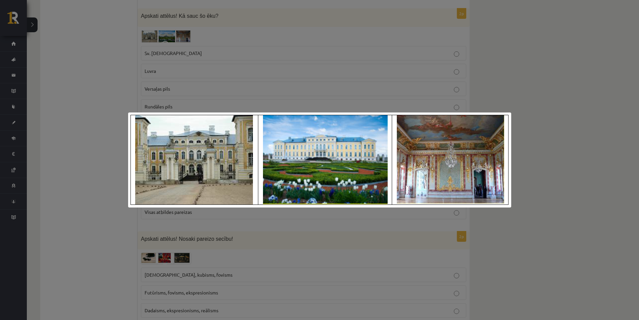
drag, startPoint x: 117, startPoint y: 37, endPoint x: 155, endPoint y: 15, distance: 44.0
click at [116, 37] on div at bounding box center [319, 160] width 639 height 320
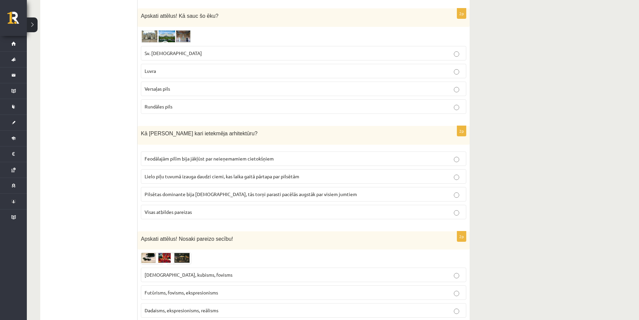
click at [197, 210] on p "Visas atbildes pareizas" at bounding box center [304, 211] width 318 height 7
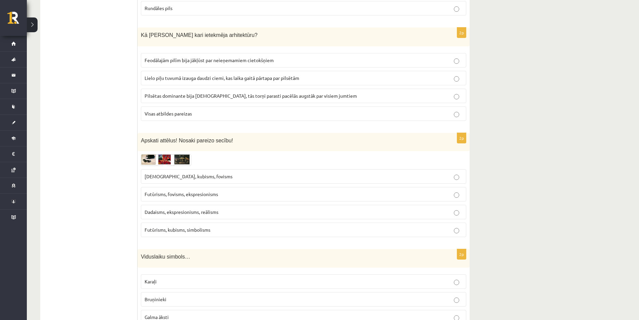
scroll to position [336, 0]
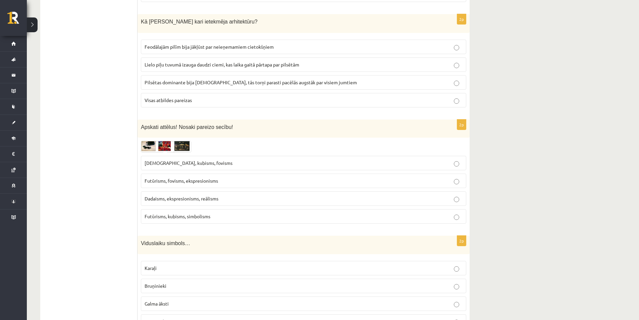
click at [161, 141] on div "2p Apskati attēlus! Nosaki pareizo secību! [DEMOGRAPHIC_DATA], kubisms, fovisms…" at bounding box center [304, 173] width 332 height 109
click at [164, 145] on img at bounding box center [166, 146] width 50 height 11
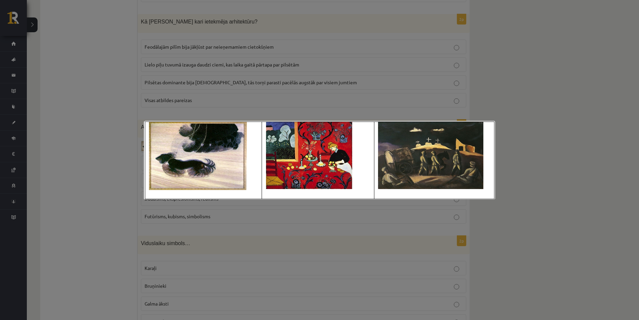
click at [116, 148] on div at bounding box center [319, 160] width 639 height 320
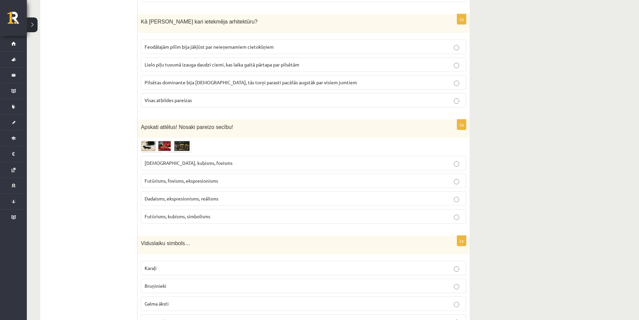
click at [167, 141] on div "2p Apskati attēlus! Nosaki pareizo secību! [DEMOGRAPHIC_DATA], kubisms, fovisms…" at bounding box center [304, 173] width 332 height 109
click at [166, 142] on img at bounding box center [166, 146] width 50 height 11
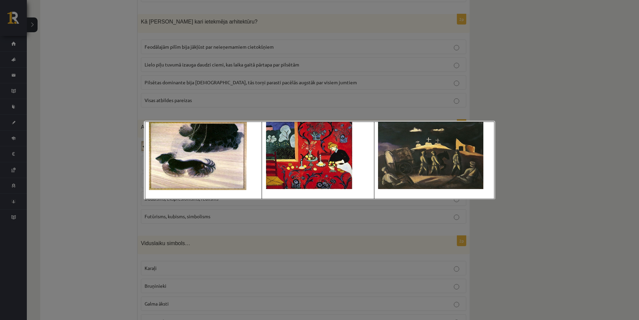
click at [119, 148] on div at bounding box center [319, 160] width 639 height 320
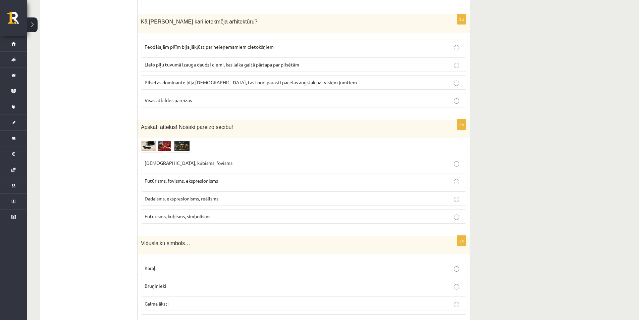
click at [160, 149] on img at bounding box center [166, 146] width 50 height 11
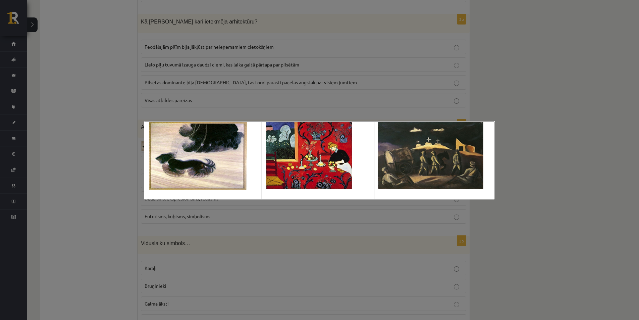
click at [112, 152] on div at bounding box center [319, 160] width 639 height 320
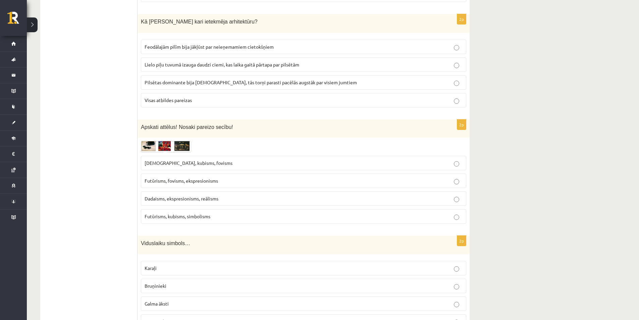
click at [173, 163] on span "[DEMOGRAPHIC_DATA], kubisms, fovisms" at bounding box center [189, 163] width 88 height 6
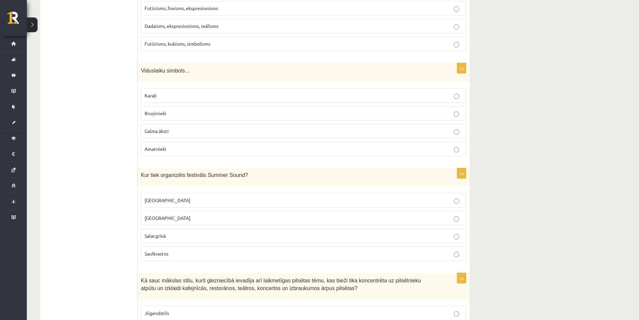
scroll to position [447, 0]
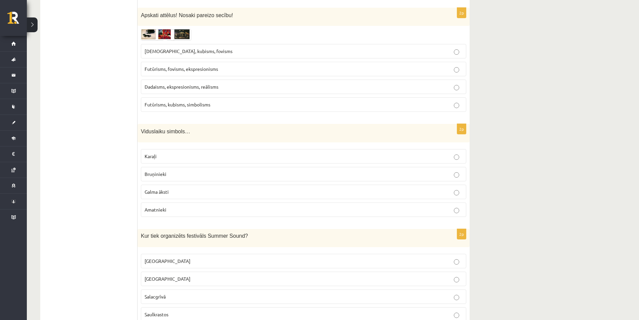
click at [168, 171] on label "Bruņinieki" at bounding box center [304, 174] width 326 height 14
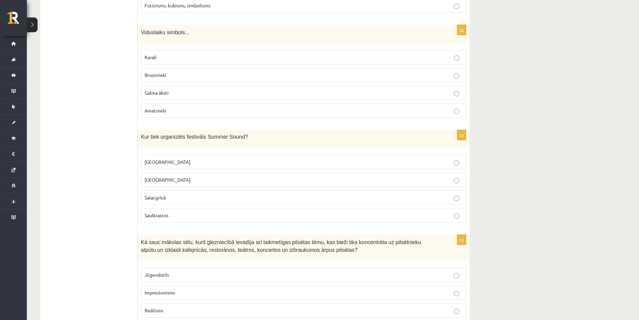
scroll to position [560, 0]
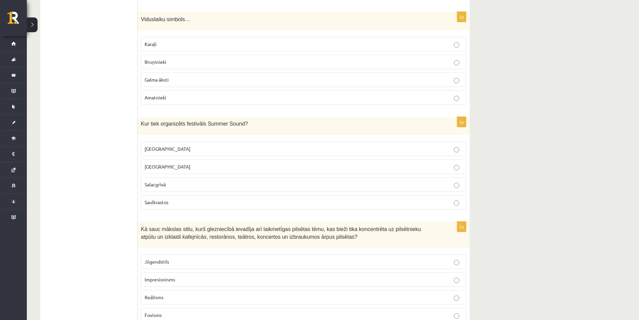
click at [167, 182] on p "Salacgrīvā" at bounding box center [304, 184] width 318 height 7
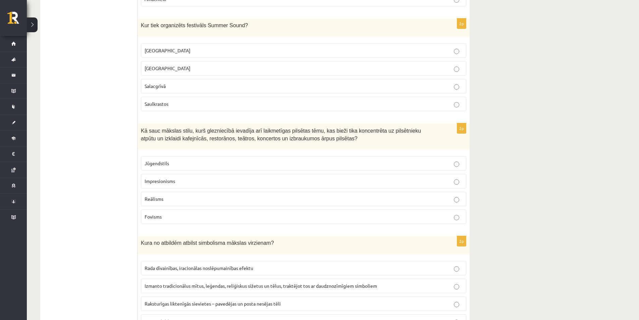
scroll to position [671, 0]
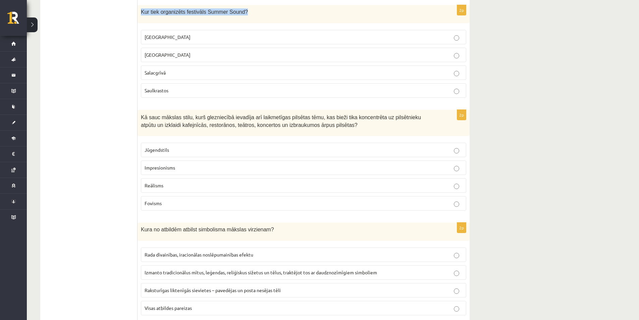
drag, startPoint x: 141, startPoint y: 11, endPoint x: 246, endPoint y: 17, distance: 104.9
click at [246, 17] on div "Kur tiek organizēts festivāls Summer Sound?" at bounding box center [304, 14] width 332 height 18
copy span "Kur tiek organizēts festivāls Summer Sound?"
click at [150, 60] on label "[GEOGRAPHIC_DATA]" at bounding box center [304, 55] width 326 height 14
click at [126, 82] on ul "1. uzdevums 2. uzdevums 3. uzdevums 4. uzdevums 5. uzdevums" at bounding box center [92, 324] width 91 height 1751
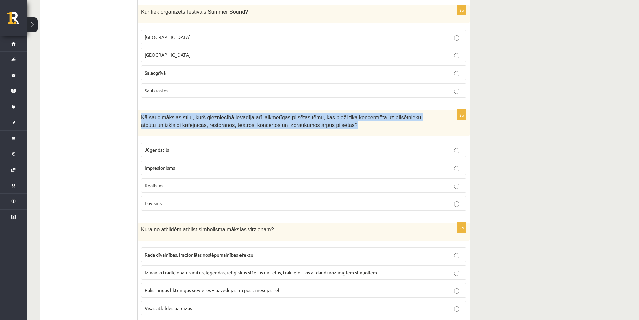
drag, startPoint x: 141, startPoint y: 117, endPoint x: 337, endPoint y: 133, distance: 197.1
click at [337, 133] on div "Kā sauc mākslas stilu, kurš glezniecībā ievadīja arī laikmetīgas pilsētas tēmu,…" at bounding box center [304, 123] width 332 height 26
copy span "Kā sauc mākslas stilu, kurš glezniecībā ievadīja arī laikmetīgas pilsētas tēmu,…"
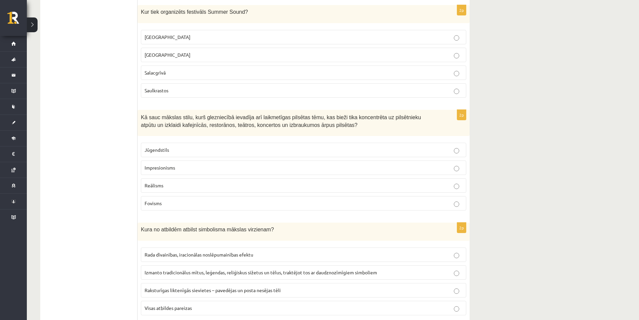
click at [149, 140] on fieldset "Jūgendstils Impresionisms [DEMOGRAPHIC_DATA] Fovisms" at bounding box center [304, 175] width 326 height 73
click at [157, 151] on span "Jūgendstils" at bounding box center [157, 150] width 25 height 6
click at [163, 173] on label "Impresionisms" at bounding box center [304, 167] width 326 height 14
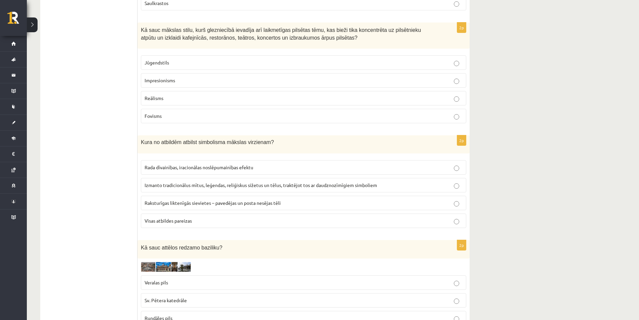
scroll to position [783, 0]
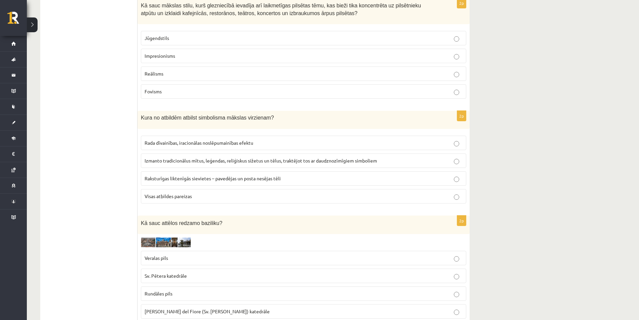
click at [163, 190] on label "Visas atbildes pareizas" at bounding box center [304, 196] width 326 height 14
click at [155, 243] on img at bounding box center [166, 242] width 50 height 10
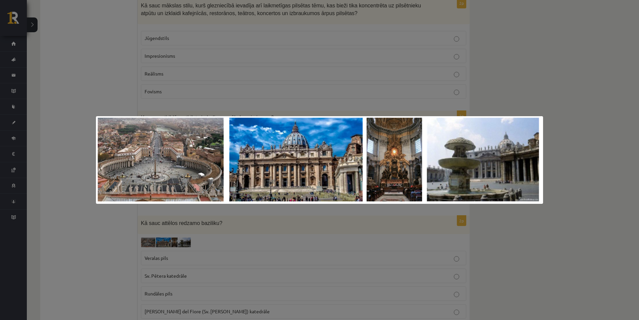
click at [102, 228] on div at bounding box center [319, 160] width 639 height 320
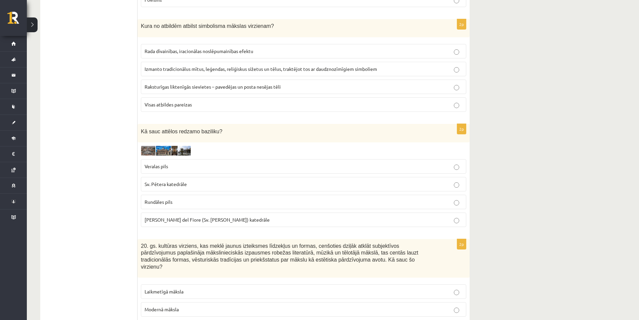
scroll to position [895, 0]
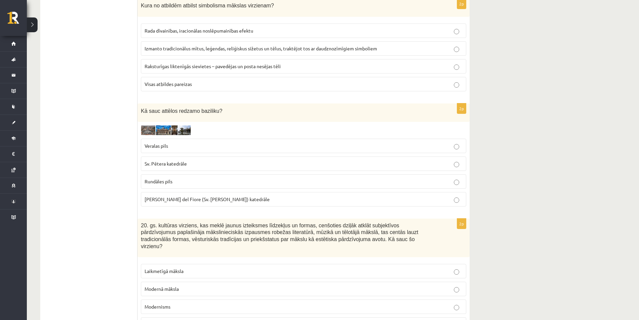
click at [164, 202] on p "[PERSON_NAME] del Fiore (Sv. [PERSON_NAME]) katedrāle" at bounding box center [304, 199] width 318 height 7
drag, startPoint x: 190, startPoint y: 200, endPoint x: 145, endPoint y: 198, distance: 45.4
click at [145, 198] on span "[PERSON_NAME] del Fiore (Sv. [PERSON_NAME]) katedrāle" at bounding box center [207, 199] width 125 height 6
copy span "[PERSON_NAME] del Fiore"
click at [164, 124] on div "2p Kā sauc attēlos redzamo baziliku? [GEOGRAPHIC_DATA] Sv. Pētera katedrāle [GE…" at bounding box center [304, 157] width 332 height 108
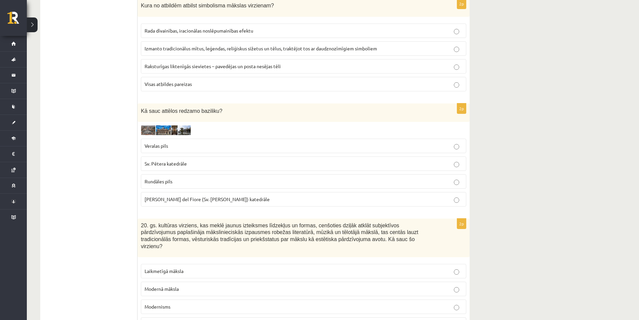
click at [163, 127] on img at bounding box center [166, 130] width 50 height 10
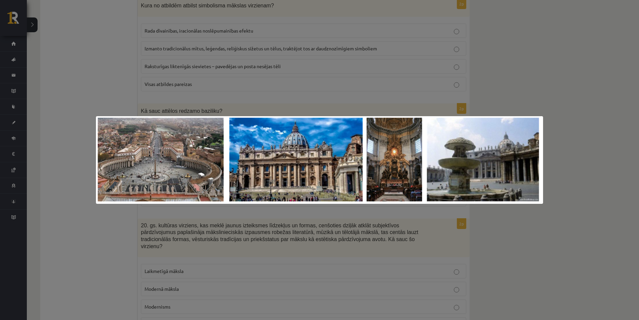
click at [75, 82] on div at bounding box center [319, 160] width 639 height 320
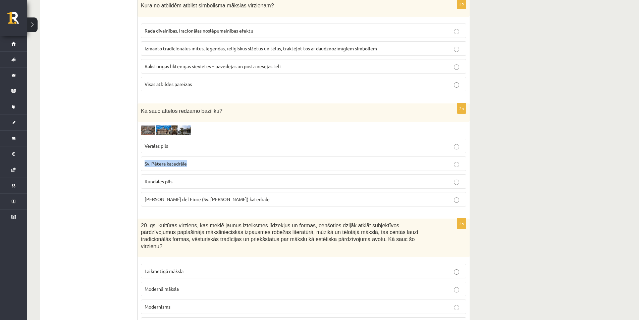
drag, startPoint x: 192, startPoint y: 162, endPoint x: 140, endPoint y: 164, distance: 52.1
click at [140, 164] on div "2p Kā sauc attēlos redzamo baziliku? [GEOGRAPHIC_DATA] Sv. Pētera katedrāle [GE…" at bounding box center [304, 157] width 332 height 108
copy span "Sv. Pētera katedrāle"
click at [170, 131] on img at bounding box center [166, 130] width 50 height 10
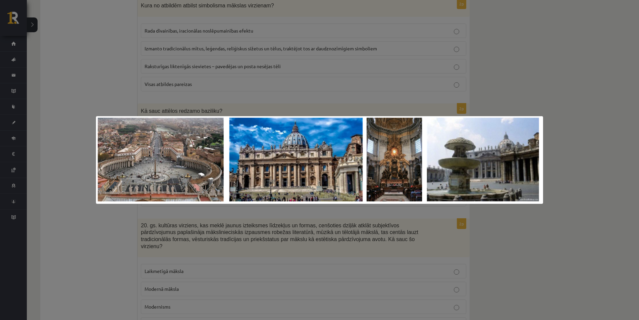
click at [98, 79] on div at bounding box center [319, 160] width 639 height 320
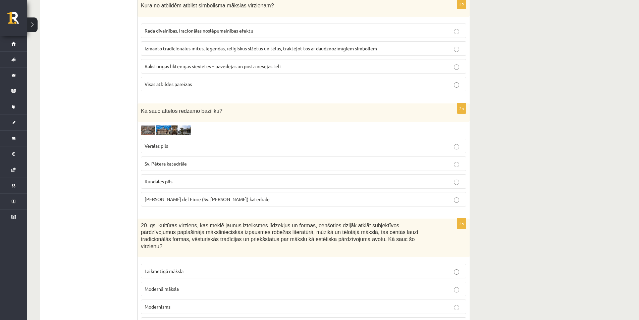
click at [186, 162] on span "Sv. Pētera katedrāle" at bounding box center [166, 163] width 42 height 6
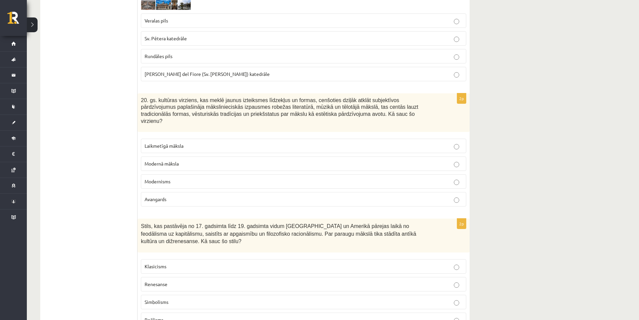
scroll to position [1007, 0]
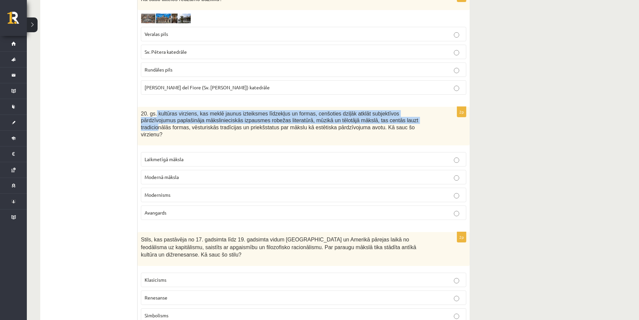
drag, startPoint x: 156, startPoint y: 113, endPoint x: 349, endPoint y: 124, distance: 193.6
click at [349, 124] on p "20. gs. kultūras virziens, kas meklē jaunus izteiksmes līdzekļus un formas, cen…" at bounding box center [287, 124] width 292 height 28
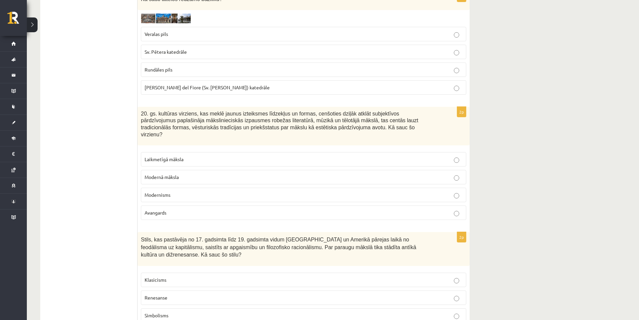
click at [278, 133] on div "20. gs. kultūras virziens, kas meklē jaunus izteiksmes līdzekļus un formas, cen…" at bounding box center [304, 126] width 332 height 39
click at [218, 156] on p "Laikmetīgā māksla" at bounding box center [304, 159] width 318 height 7
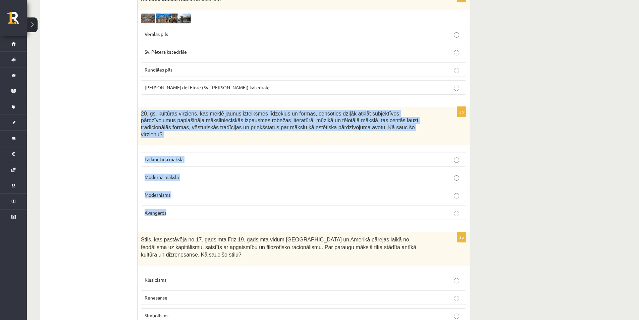
drag, startPoint x: 140, startPoint y: 112, endPoint x: 244, endPoint y: 204, distance: 138.6
click at [244, 204] on div "2p 20. gs. kultūras virziens, kas meklē jaunus izteiksmes līdzekļus un formas, …" at bounding box center [304, 166] width 332 height 118
copy div "20. gs. kultūras virziens, kas meklē jaunus izteiksmes līdzekļus un formas, cen…"
click at [167, 209] on p "Avangards" at bounding box center [304, 212] width 318 height 7
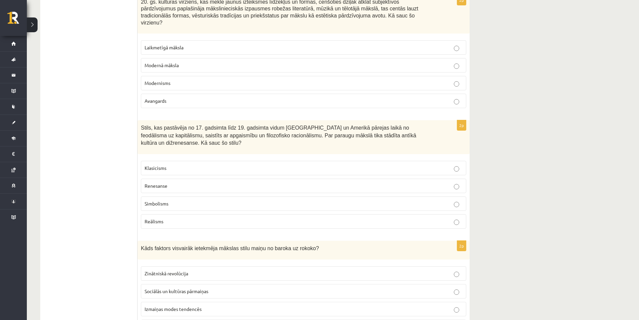
click at [196, 182] on p "Renesanse" at bounding box center [304, 185] width 318 height 7
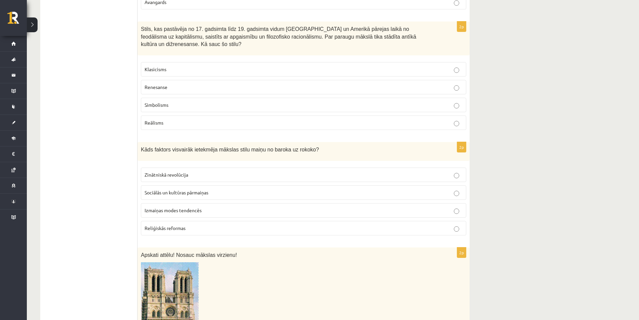
scroll to position [1231, 0]
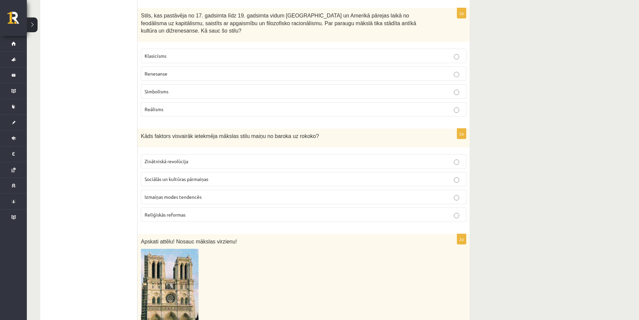
click at [201, 211] on p "Reliģiskās reformas" at bounding box center [304, 214] width 318 height 7
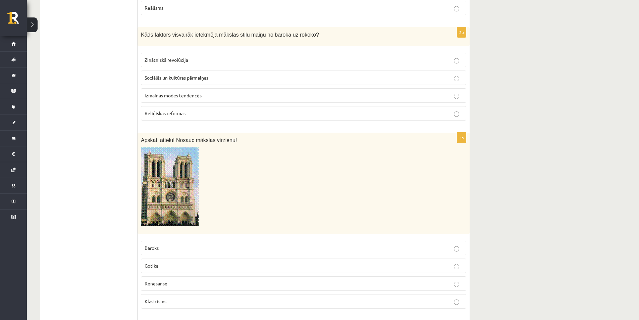
scroll to position [1343, 0]
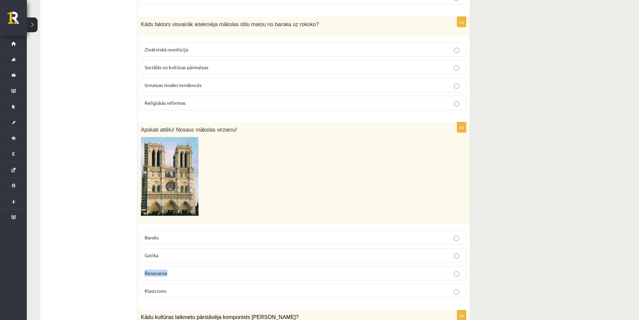
drag, startPoint x: 183, startPoint y: 258, endPoint x: 144, endPoint y: 262, distance: 38.7
click at [144, 266] on label "Renesanse" at bounding box center [304, 273] width 326 height 14
copy span "Renesanse"
drag, startPoint x: 171, startPoint y: 241, endPoint x: 136, endPoint y: 239, distance: 35.3
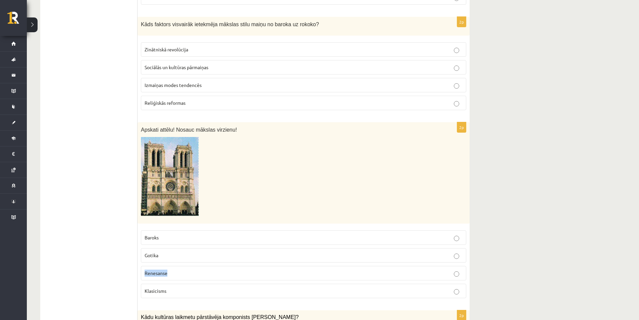
click at [160, 252] on p "Gotika" at bounding box center [304, 255] width 318 height 7
drag, startPoint x: 160, startPoint y: 240, endPoint x: 147, endPoint y: 243, distance: 14.0
click at [147, 252] on p "Gotika" at bounding box center [304, 255] width 318 height 7
click at [179, 252] on p "Gotika" at bounding box center [304, 255] width 318 height 7
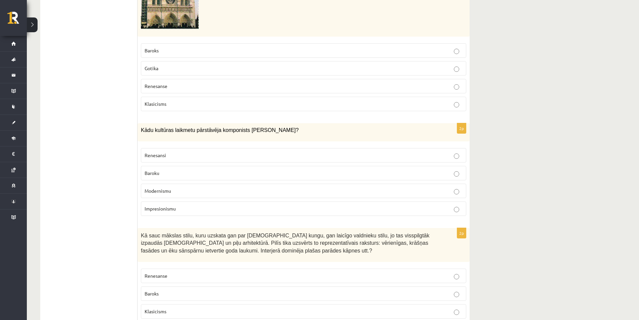
scroll to position [1557, 0]
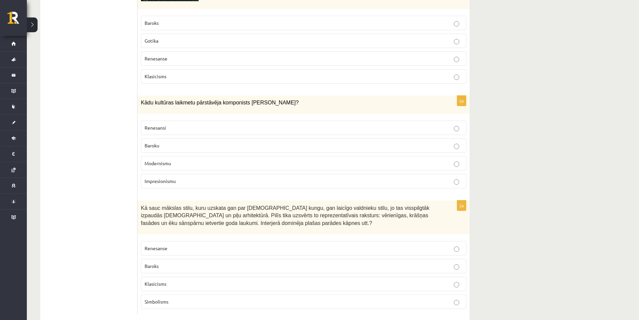
drag, startPoint x: 282, startPoint y: 85, endPoint x: 124, endPoint y: 94, distance: 158.7
click at [146, 100] on span "Kādu kultūras laikmetu pārstāvēja komponists [PERSON_NAME]?" at bounding box center [220, 103] width 158 height 6
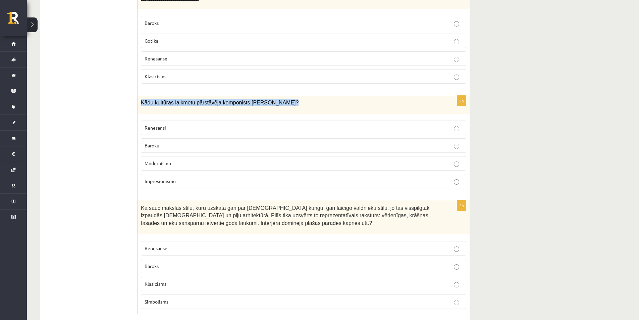
click at [146, 100] on span "Kādu kultūras laikmetu pārstāvēja komponists [PERSON_NAME]?" at bounding box center [220, 103] width 158 height 6
copy div "Kādu kultūras laikmetu pārstāvēja komponists [PERSON_NAME]?"
click at [147, 142] on span "Baroku" at bounding box center [152, 145] width 15 height 6
click at [153, 205] on span "Kā sauc mākslas stilu, kuru uzskata gan par [DEMOGRAPHIC_DATA] kungu, gan laicī…" at bounding box center [285, 215] width 289 height 21
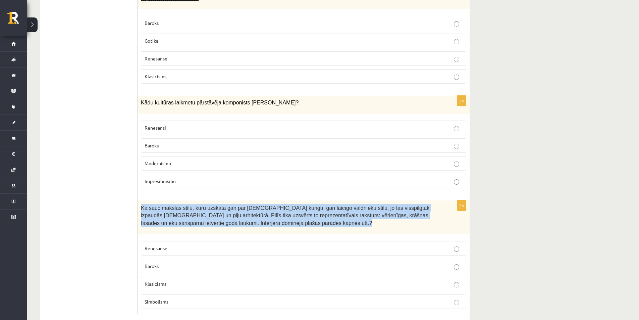
click at [153, 205] on span "Kā sauc mākslas stilu, kuru uzskata gan par [DEMOGRAPHIC_DATA] kungu, gan laicī…" at bounding box center [285, 215] width 289 height 21
copy div "Kā sauc mākslas stilu, kuru uzskata gan par [DEMOGRAPHIC_DATA] kungu, gan laicī…"
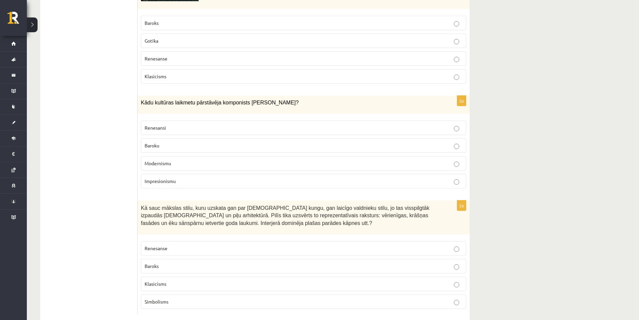
click at [198, 259] on label "Baroks" at bounding box center [304, 266] width 326 height 14
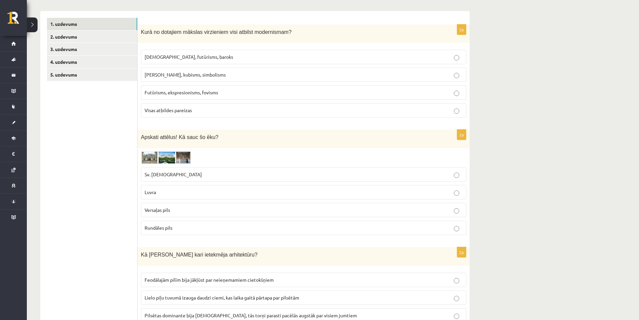
scroll to position [0, 0]
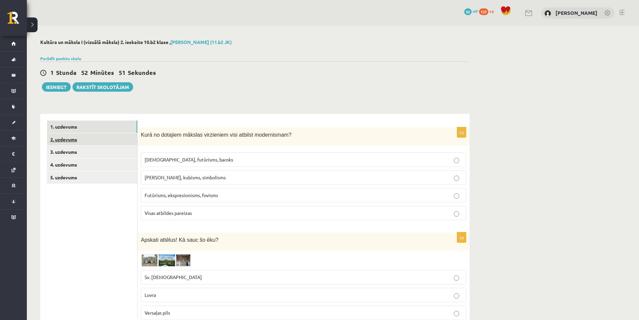
click at [95, 140] on link "2. uzdevums" at bounding box center [92, 139] width 90 height 12
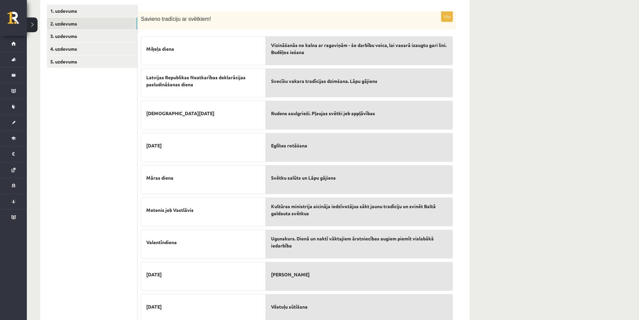
scroll to position [175, 0]
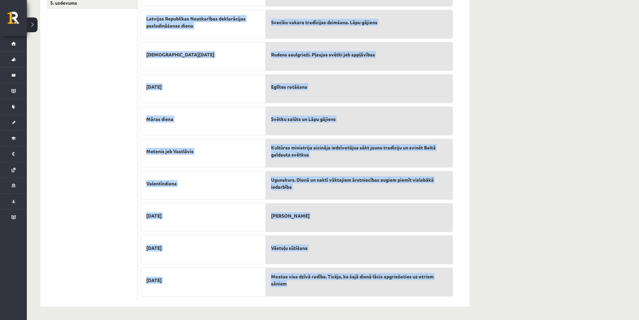
drag, startPoint x: 145, startPoint y: 102, endPoint x: 335, endPoint y: 283, distance: 261.9
click at [335, 286] on fieldset "Miķeļa diena Latvijas Republikas Neatkarības deklarācijas pasludināšanas diena …" at bounding box center [297, 135] width 312 height 322
copy fieldset "Loremi dolor Sitametc Adipiscing Elitseddoei temporincidi utlaboreetdolo magna …"
click at [232, 157] on p "Metenis jeb Vastlāvis" at bounding box center [203, 151] width 114 height 14
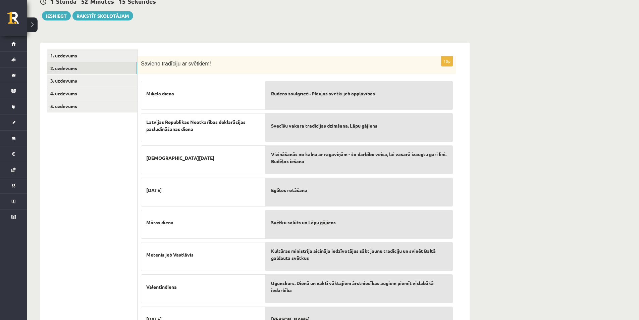
scroll to position [63, 0]
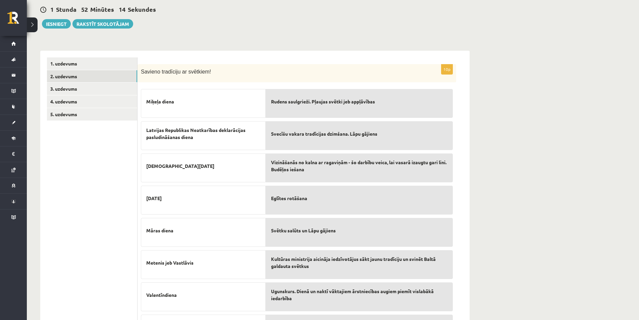
drag, startPoint x: 292, startPoint y: 186, endPoint x: 292, endPoint y: 169, distance: 17.1
click at [292, 169] on div "Rudens saulgrieži. Pļaujas svētki jeb appļāvības Svecīšu vakara tradīcijas dzim…" at bounding box center [359, 247] width 187 height 322
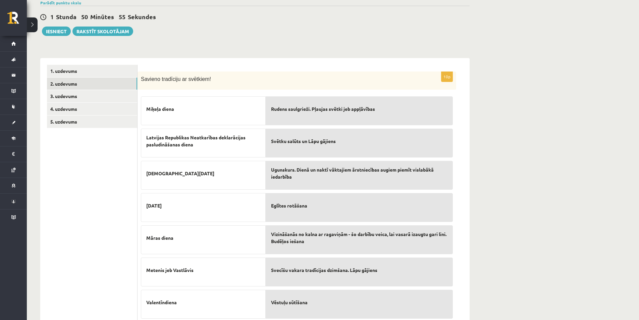
scroll to position [0, 0]
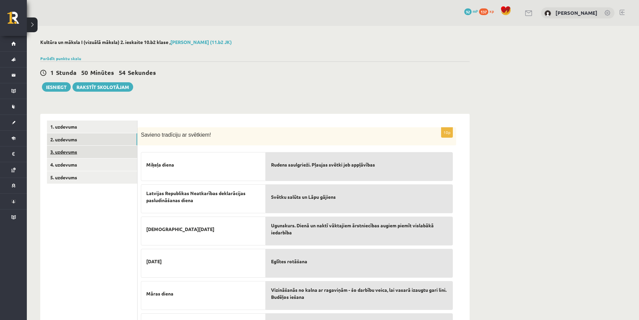
click at [98, 152] on link "3. uzdevums" at bounding box center [92, 152] width 90 height 12
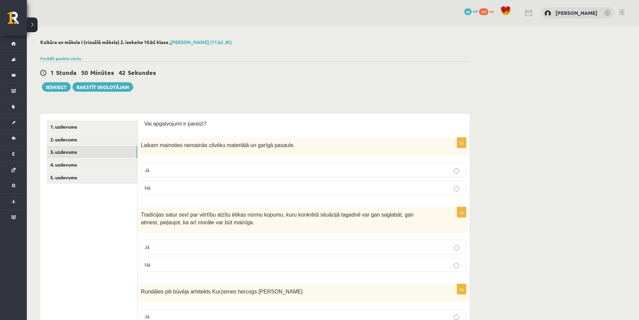
click at [175, 189] on p "Nē" at bounding box center [304, 187] width 318 height 7
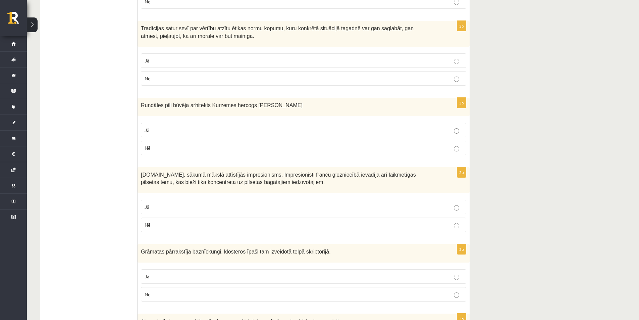
scroll to position [112, 0]
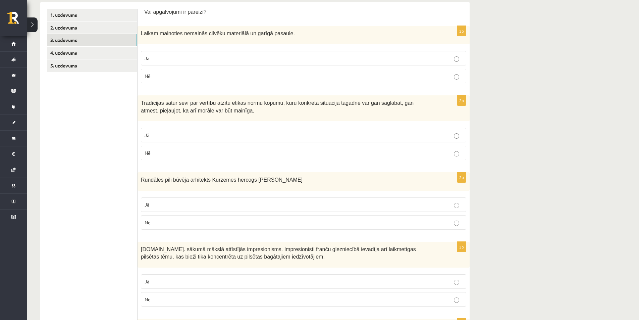
click at [195, 140] on label "Jā" at bounding box center [304, 135] width 326 height 14
drag, startPoint x: 272, startPoint y: 180, endPoint x: 152, endPoint y: 177, distance: 120.2
click at [152, 177] on p "Rundāles pili būvēja arhitekts Kurzemes hercogs [PERSON_NAME]" at bounding box center [287, 180] width 292 height 8
click at [146, 178] on span "Rundāles pili būvēja arhitekts Kurzemes hercogs [PERSON_NAME]" at bounding box center [222, 180] width 162 height 6
drag, startPoint x: 139, startPoint y: 179, endPoint x: 186, endPoint y: 219, distance: 62.1
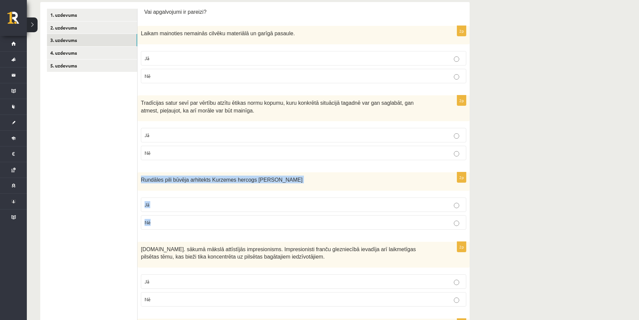
click at [186, 219] on div "2p Rundāles pili būvēja arhitekts Kurzemes hercogs [PERSON_NAME] Jā Nē" at bounding box center [304, 203] width 332 height 63
click at [161, 221] on p "Nē" at bounding box center [304, 222] width 318 height 7
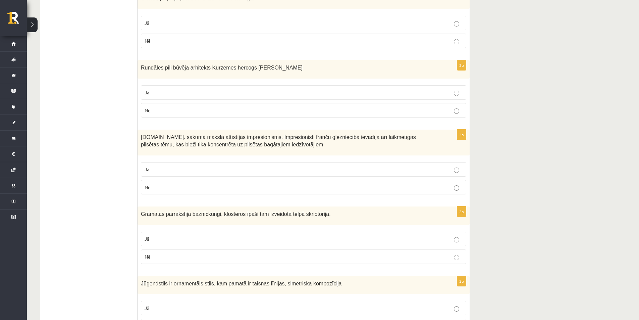
click at [217, 171] on p "Jā" at bounding box center [304, 169] width 318 height 7
click at [199, 235] on p "Jā" at bounding box center [304, 238] width 318 height 7
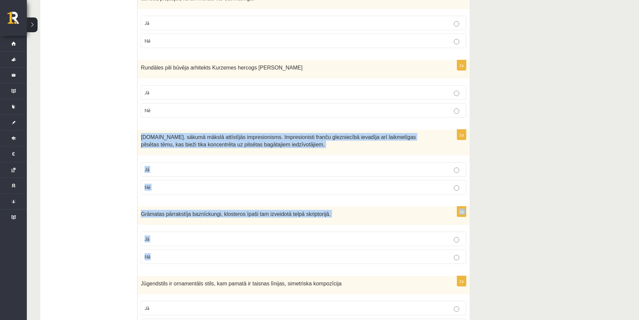
drag, startPoint x: 142, startPoint y: 139, endPoint x: 261, endPoint y: 260, distance: 170.2
click at [157, 190] on p "Nē" at bounding box center [304, 187] width 318 height 7
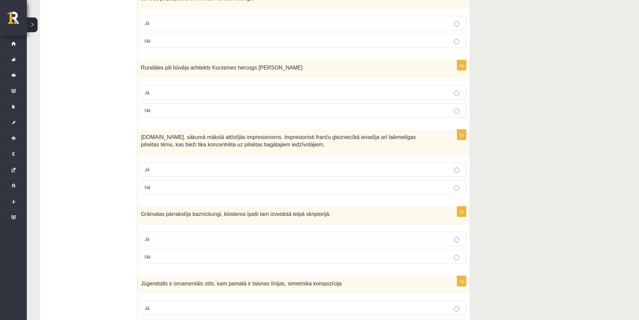
scroll to position [336, 0]
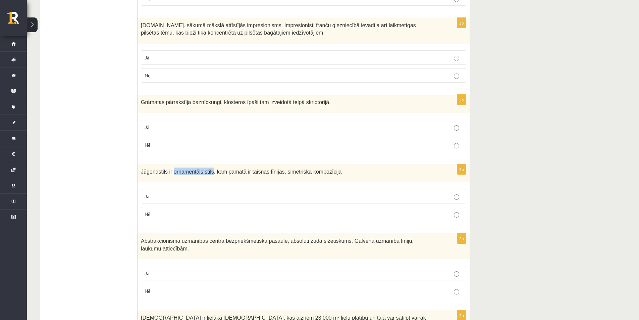
drag, startPoint x: 171, startPoint y: 171, endPoint x: 207, endPoint y: 177, distance: 37.0
click at [207, 177] on div "Jūgendstils ir ornamentāls stils, kam pamatā ir taisnas līnijas, simetriska kom…" at bounding box center [304, 173] width 332 height 18
click at [152, 182] on div "Jūgendstils ir ornamentāls stils, kam pamatā ir taisnas līnijas, simetriska kom…" at bounding box center [304, 173] width 332 height 18
click at [161, 193] on p "Jā" at bounding box center [304, 196] width 318 height 7
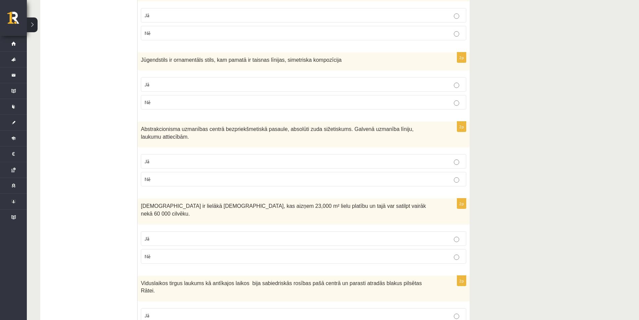
click at [207, 158] on p "Jā" at bounding box center [304, 161] width 318 height 7
drag, startPoint x: 140, startPoint y: 199, endPoint x: 419, endPoint y: 207, distance: 279.1
click at [419, 207] on div "[DEMOGRAPHIC_DATA] ir lielākā [DEMOGRAPHIC_DATA], kas aizņem 23,000 m² lielu pl…" at bounding box center [304, 211] width 332 height 26
click at [154, 235] on p "Jā" at bounding box center [304, 238] width 318 height 7
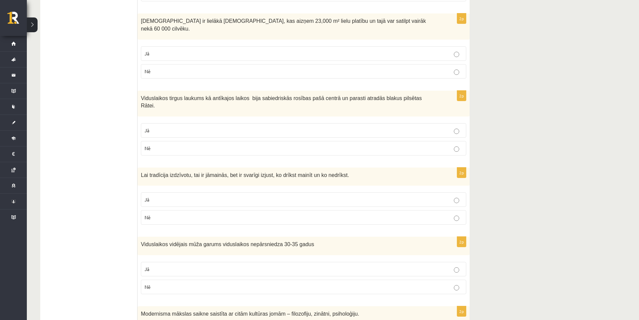
scroll to position [590, 0]
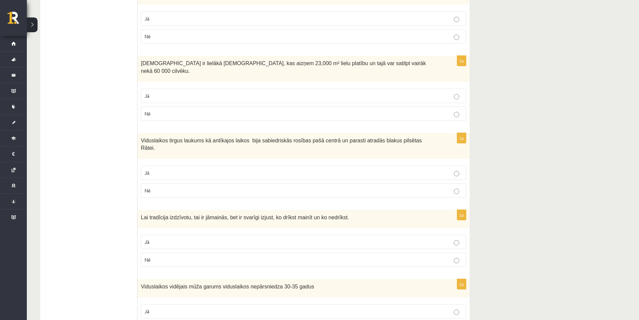
click at [404, 165] on label "Jā" at bounding box center [304, 172] width 326 height 14
click at [208, 238] on p "Jā" at bounding box center [304, 241] width 318 height 7
click at [270, 187] on p "Nē" at bounding box center [304, 190] width 318 height 7
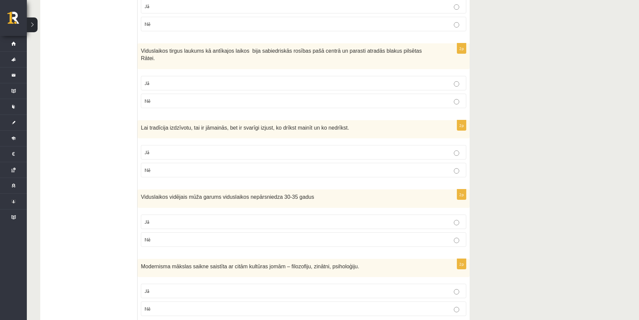
scroll to position [702, 0]
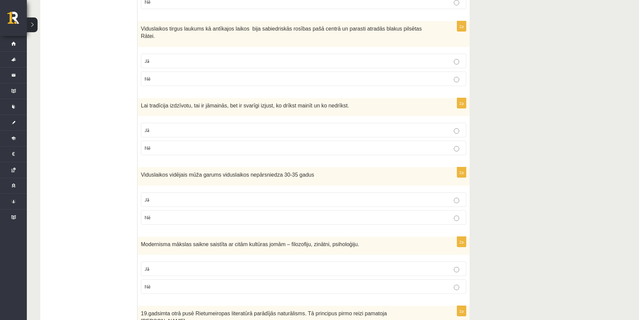
click at [213, 196] on p "Jā" at bounding box center [304, 199] width 318 height 7
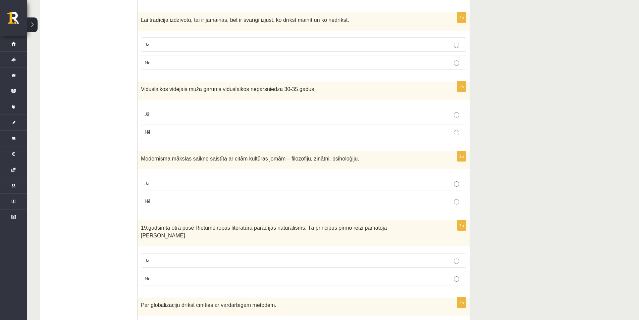
scroll to position [814, 0]
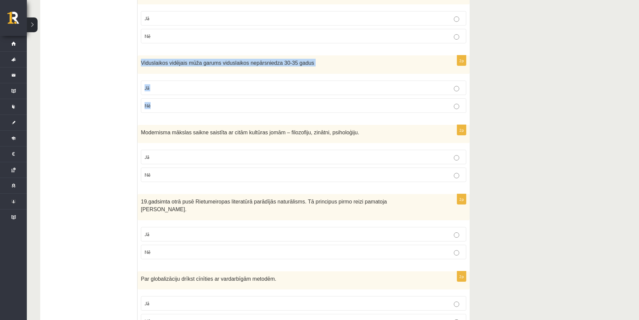
drag, startPoint x: 140, startPoint y: 41, endPoint x: 168, endPoint y: 79, distance: 46.7
click at [168, 79] on div "2p Viduslaikos vidējais mūža garums viduslaikos nepārsniedza 30-35 gadus Jā Nē" at bounding box center [304, 86] width 332 height 63
click at [119, 116] on ul "1. uzdevums 2. uzdevums 3. uzdevums 4. uzdevums 5. uzdevums" at bounding box center [92, 32] width 91 height 1451
click at [279, 153] on p "Jā" at bounding box center [304, 156] width 318 height 7
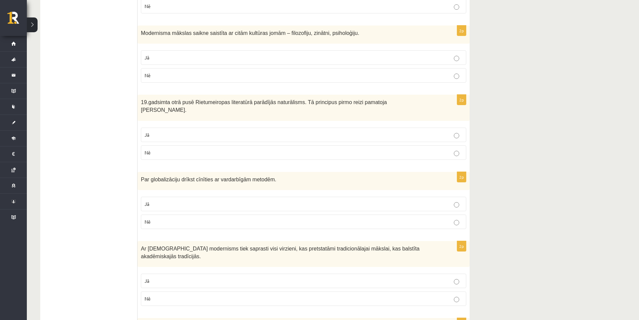
scroll to position [926, 0]
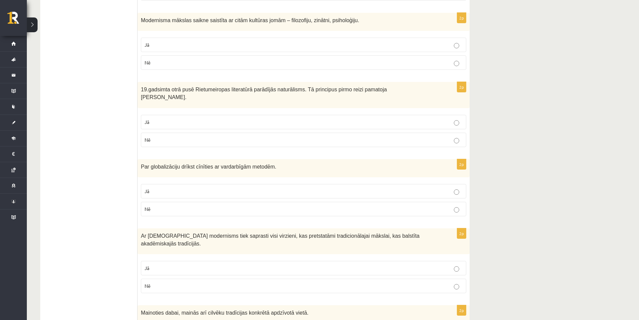
click at [233, 205] on p "Nē" at bounding box center [304, 208] width 318 height 7
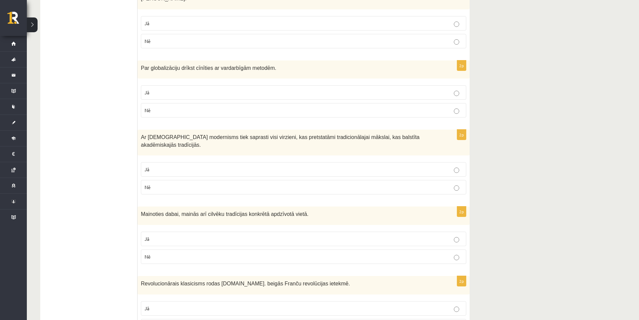
scroll to position [1038, 0]
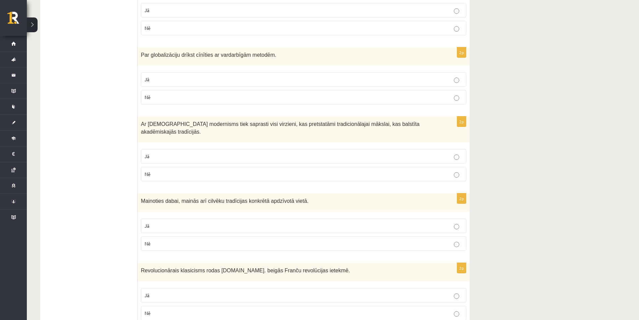
click at [259, 153] on p "Jā" at bounding box center [304, 156] width 318 height 7
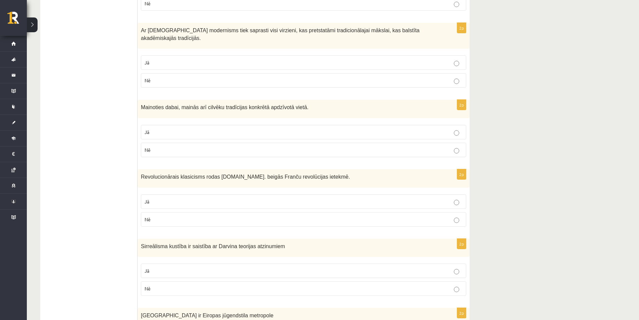
scroll to position [1122, 0]
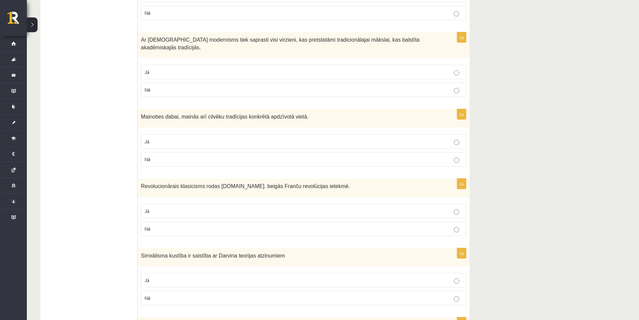
click at [197, 138] on p "Jā" at bounding box center [304, 141] width 318 height 7
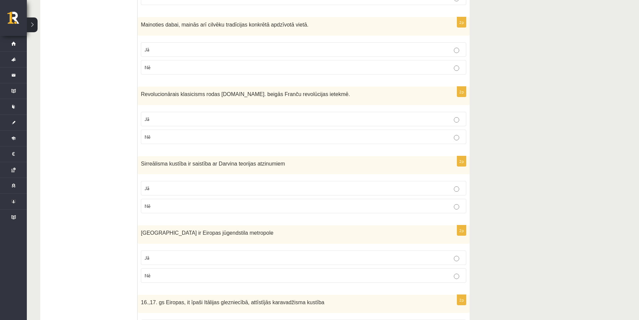
scroll to position [1234, 0]
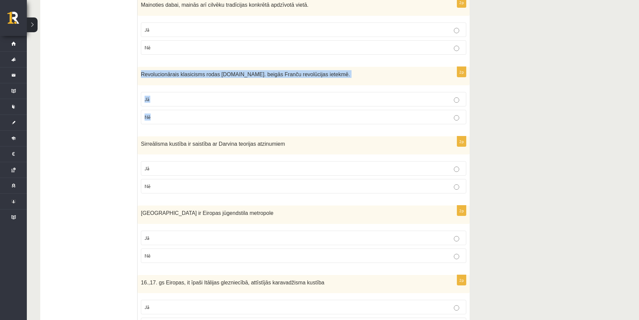
drag, startPoint x: 141, startPoint y: 36, endPoint x: 164, endPoint y: 70, distance: 41.5
click at [164, 70] on div "2p Revolucionārais klasicisms rodas [DOMAIN_NAME]. beigās Franču revolūcijas ie…" at bounding box center [304, 98] width 332 height 63
click at [167, 96] on p "Jā" at bounding box center [304, 99] width 318 height 7
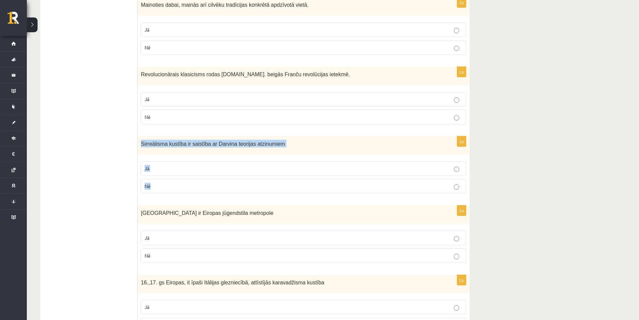
drag, startPoint x: 140, startPoint y: 104, endPoint x: 161, endPoint y: 148, distance: 48.5
click at [161, 148] on div "2p Sirreālisma kustība ir saistība ar Darvina teorijas atzinumiem Jā Nē" at bounding box center [304, 167] width 332 height 63
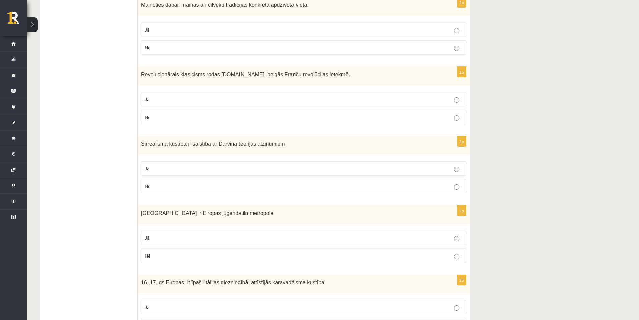
click at [208, 205] on div "[GEOGRAPHIC_DATA] ir Eiropas jūgendstila metropole" at bounding box center [304, 214] width 332 height 18
click at [202, 183] on p "Nē" at bounding box center [304, 186] width 318 height 7
drag, startPoint x: 140, startPoint y: 176, endPoint x: 166, endPoint y: 214, distance: 46.2
click at [166, 215] on div "2p [GEOGRAPHIC_DATA] ir Eiropas jūgendstila metropole Jā Nē" at bounding box center [304, 236] width 332 height 63
click at [162, 234] on p "Jā" at bounding box center [304, 237] width 318 height 7
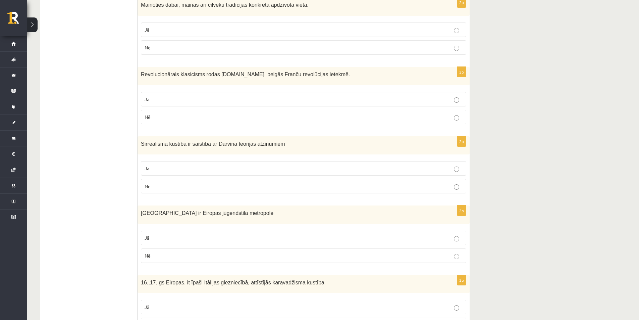
click at [188, 303] on p "Jā" at bounding box center [304, 306] width 318 height 7
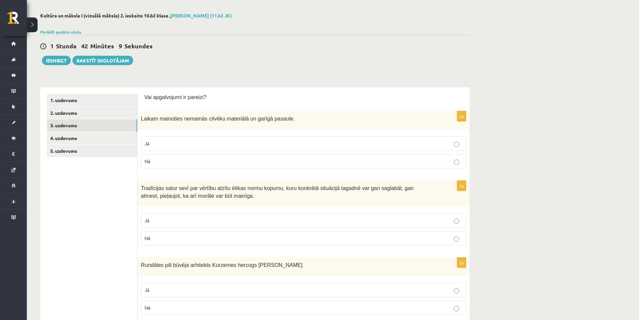
scroll to position [0, 0]
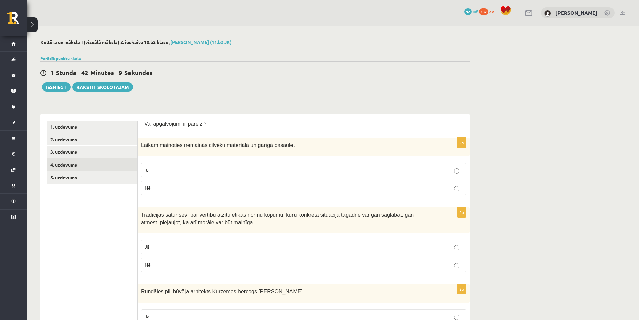
click at [99, 166] on link "4. uzdevums" at bounding box center [92, 164] width 90 height 12
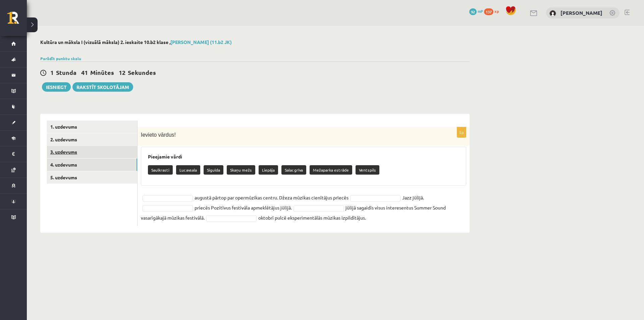
click at [99, 150] on link "3. uzdevums" at bounding box center [92, 152] width 90 height 12
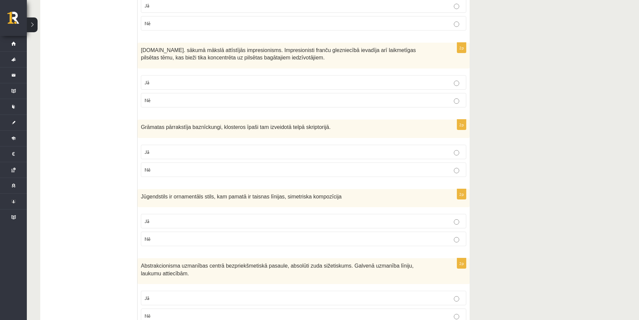
scroll to position [336, 0]
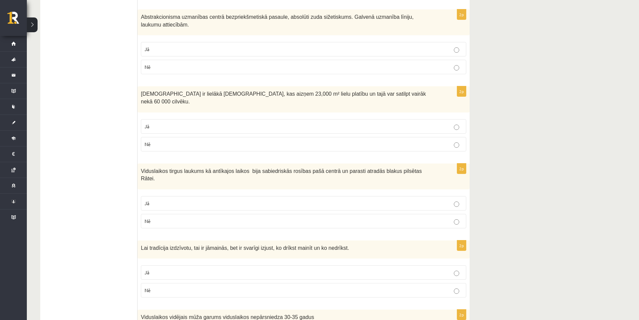
click at [226, 200] on p "Jā" at bounding box center [304, 203] width 318 height 7
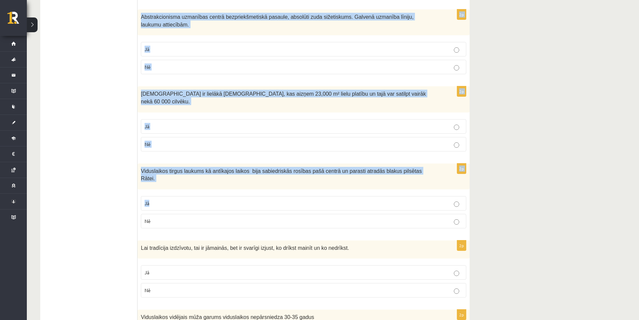
scroll to position [671, 0]
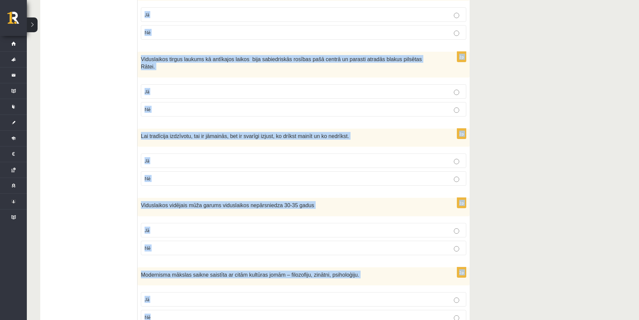
drag, startPoint x: 140, startPoint y: 102, endPoint x: 345, endPoint y: 291, distance: 278.8
click at [345, 291] on form "Vai apgalvojumi ir pareizi? 2p Laikam mainoties nemainās cilvēku materiālā un g…" at bounding box center [303, 174] width 319 height 1451
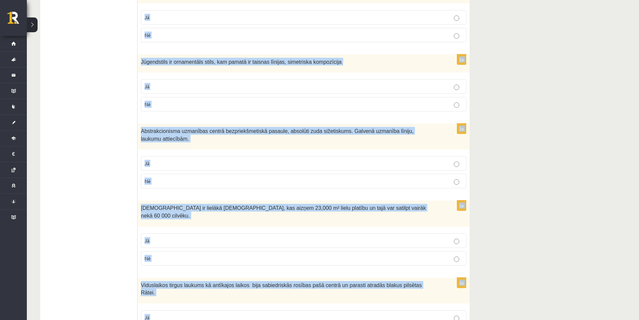
scroll to position [336, 0]
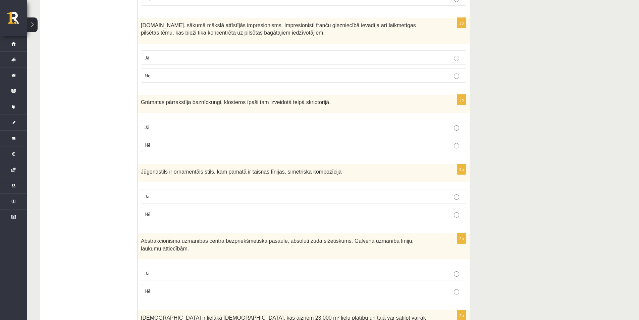
click at [179, 212] on p "Nē" at bounding box center [304, 213] width 318 height 7
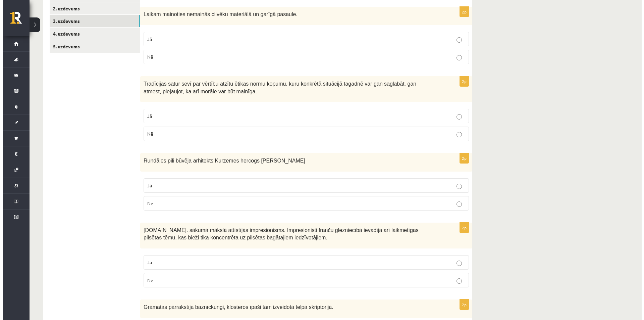
scroll to position [0, 0]
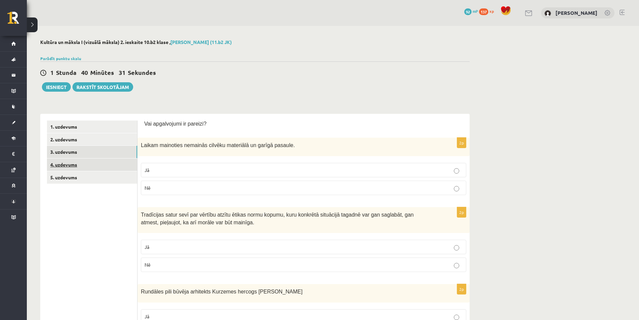
click at [95, 170] on link "4. uzdevums" at bounding box center [92, 164] width 90 height 12
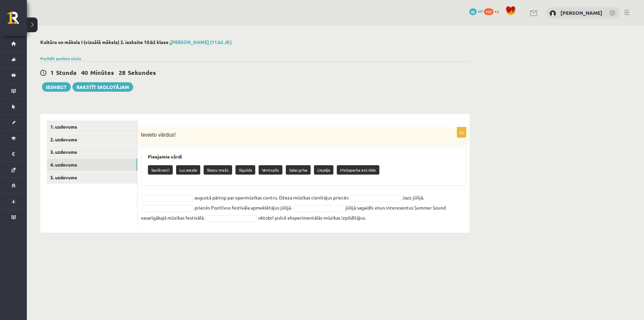
drag, startPoint x: 148, startPoint y: 156, endPoint x: 378, endPoint y: 229, distance: 241.3
click at [378, 229] on div "5p Ievieto vārdus! Pieejamie vārdi Saulkrasti Lucavsala Skaņu mežs Sigulda [GEO…" at bounding box center [304, 173] width 332 height 119
click at [219, 134] on p "Ievieto vārdus!" at bounding box center [287, 135] width 292 height 8
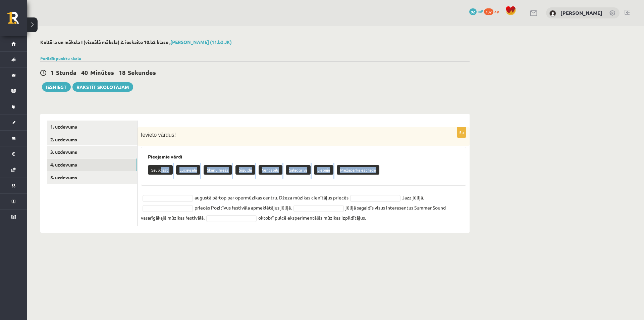
drag, startPoint x: 160, startPoint y: 169, endPoint x: 165, endPoint y: 190, distance: 21.3
click at [165, 190] on div "5p Ievieto vārdus! Pieejamie vārdi Saulkrasti Lucavsala Skaņu mežs Sigulda [GEO…" at bounding box center [304, 176] width 332 height 99
click at [166, 180] on div "Pieejamie vārdi Saulkrasti Lucavsala Skaņu mežs Sigulda [GEOGRAPHIC_DATA] [GEOG…" at bounding box center [304, 166] width 326 height 39
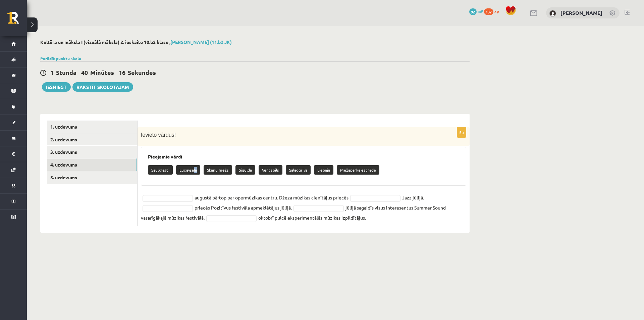
drag, startPoint x: 193, startPoint y: 169, endPoint x: 195, endPoint y: 178, distance: 9.3
click at [195, 178] on div "Saulkrasti Lucavsala Skaņu mežs Sigulda Ventspils [GEOGRAPHIC_DATA] [GEOGRAPHIC…" at bounding box center [303, 171] width 311 height 16
click at [195, 176] on div "Saulkrasti Lucavsala Skaņu mežs Sigulda Ventspils [GEOGRAPHIC_DATA] [GEOGRAPHIC…" at bounding box center [303, 171] width 311 height 16
click at [186, 193] on fieldset "augustā pārtop par opermūzikas centru. Džeza mūzikas cienītājus priecēs Jazz jū…" at bounding box center [304, 207] width 326 height 30
click at [186, 194] on fieldset "augustā pārtop par opermūzikas centru. Džeza mūzikas cienītājus priecēs Jazz jū…" at bounding box center [304, 207] width 326 height 30
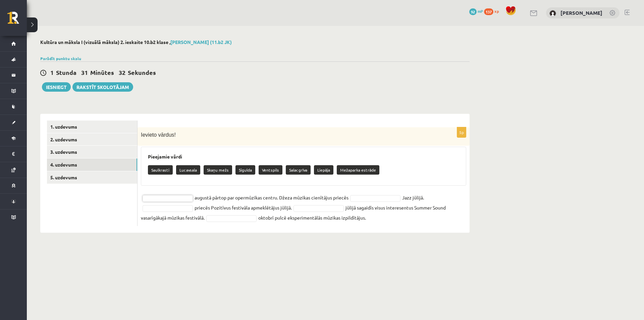
click at [175, 194] on div "5p Ievieto vārdus! Pieejamie vārdi Saulkrasti Lucavsala Skaņu mežs Sigulda [GEO…" at bounding box center [304, 176] width 332 height 99
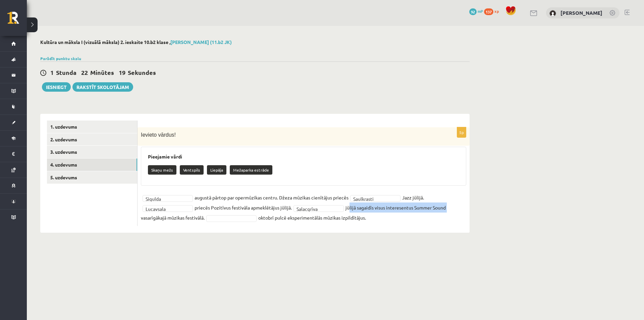
drag, startPoint x: 350, startPoint y: 208, endPoint x: 452, endPoint y: 212, distance: 102.4
click at [452, 212] on fieldset "**********" at bounding box center [304, 207] width 326 height 30
click at [201, 234] on div "Kultūra un māksla I (vizuālā māksla) 2. ieskaite 10.b2 klase , [PERSON_NAME] (1…" at bounding box center [255, 136] width 457 height 220
click at [236, 222] on fieldset "**********" at bounding box center [304, 207] width 326 height 30
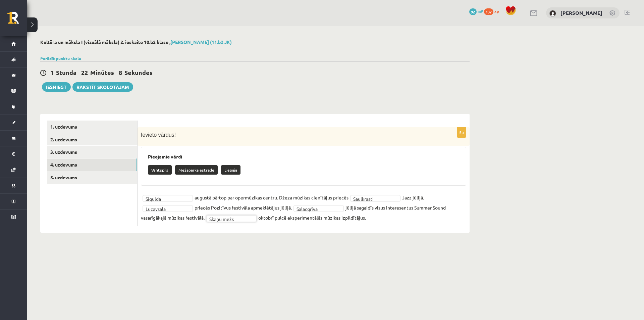
click at [320, 214] on fieldset "**********" at bounding box center [304, 207] width 326 height 30
click at [93, 180] on link "5. uzdevums" at bounding box center [92, 177] width 90 height 12
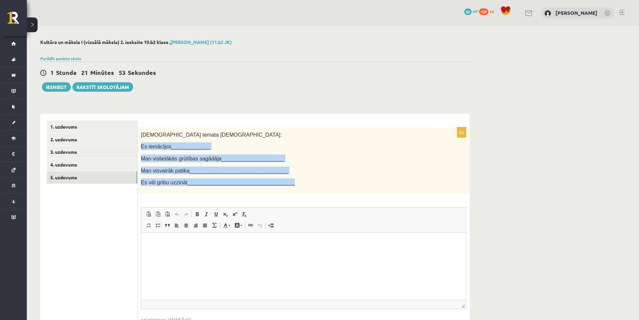
drag, startPoint x: 142, startPoint y: 146, endPoint x: 293, endPoint y: 191, distance: 157.3
click at [293, 191] on div "[DEMOGRAPHIC_DATA] temata [DEMOGRAPHIC_DATA]: Es iemācījos_____________ Man vis…" at bounding box center [304, 160] width 332 height 66
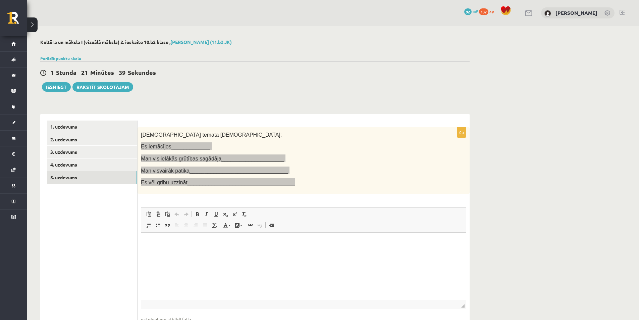
click at [196, 253] on html at bounding box center [303, 242] width 325 height 20
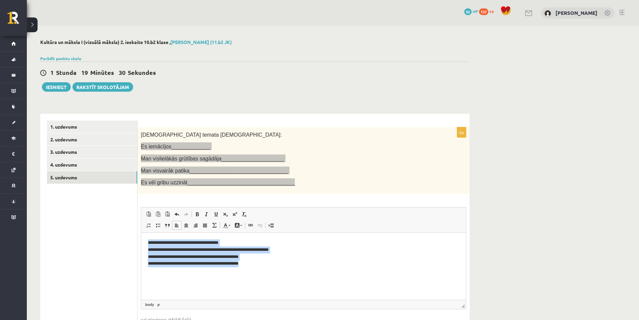
drag, startPoint x: 256, startPoint y: 264, endPoint x: 145, endPoint y: 234, distance: 115.7
click at [145, 234] on html "**********" at bounding box center [303, 252] width 325 height 41
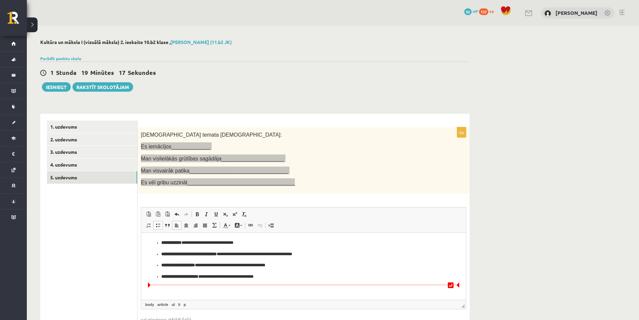
click at [161, 277] on ul "**********" at bounding box center [303, 259] width 311 height 41
click at [161, 265] on ul "**********" at bounding box center [303, 254] width 311 height 30
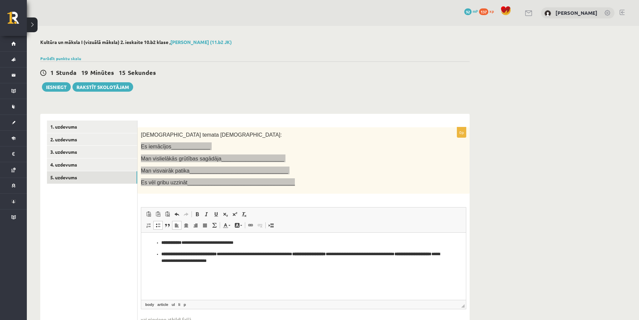
click at [161, 253] on strong "**********" at bounding box center [188, 253] width 55 height 4
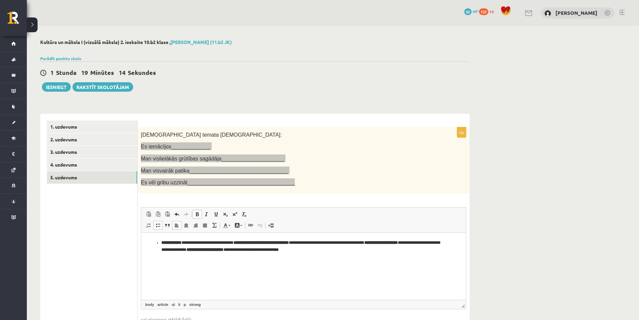
click at [162, 241] on strong "**********" at bounding box center [171, 242] width 20 height 4
click at [236, 241] on p "**********" at bounding box center [303, 246] width 311 height 14
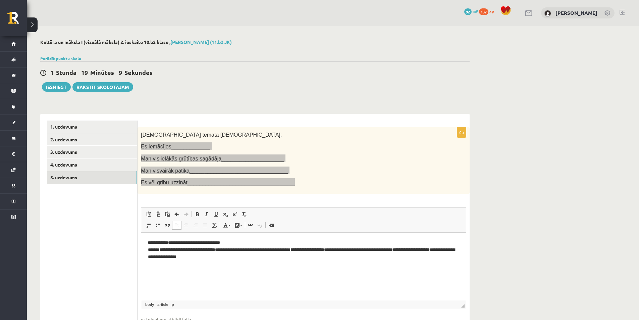
click at [298, 248] on p "**********" at bounding box center [303, 249] width 311 height 21
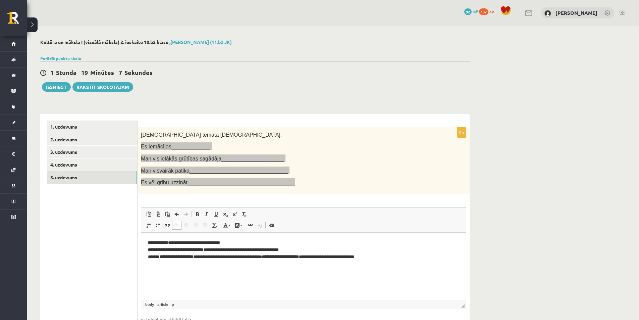
click at [265, 256] on strong "**********" at bounding box center [280, 256] width 37 height 4
click at [278, 256] on p "**********" at bounding box center [303, 253] width 311 height 28
click at [245, 257] on p "**********" at bounding box center [303, 253] width 311 height 28
click at [258, 256] on p "**********" at bounding box center [303, 253] width 311 height 28
drag, startPoint x: 192, startPoint y: 262, endPoint x: 148, endPoint y: 265, distance: 44.7
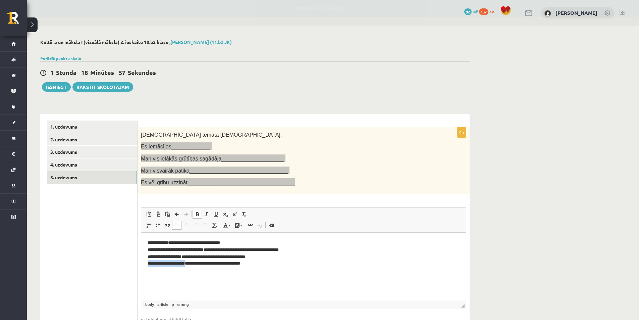
click at [148, 265] on html "**********" at bounding box center [303, 252] width 325 height 41
drag, startPoint x: 198, startPoint y: 215, endPoint x: 60, endPoint y: 9, distance: 248.7
click at [198, 215] on span at bounding box center [197, 213] width 5 height 5
drag, startPoint x: 190, startPoint y: 256, endPoint x: 148, endPoint y: 257, distance: 42.3
click at [148, 257] on html "**********" at bounding box center [303, 252] width 325 height 41
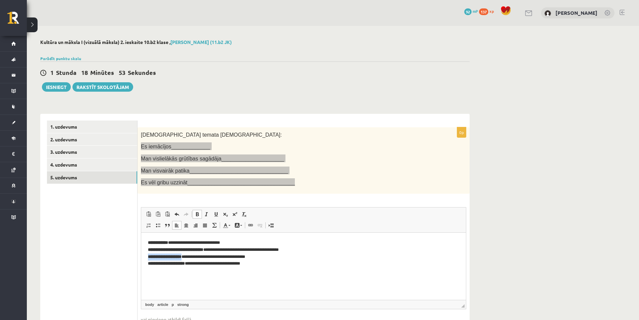
click at [197, 215] on span at bounding box center [197, 213] width 5 height 5
click at [196, 212] on span at bounding box center [197, 213] width 5 height 5
click at [199, 215] on span at bounding box center [197, 213] width 5 height 5
click at [198, 215] on span at bounding box center [197, 213] width 5 height 5
click at [151, 256] on p "**********" at bounding box center [303, 253] width 311 height 28
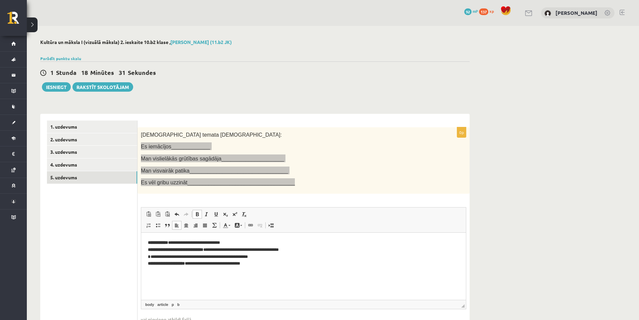
click at [149, 257] on b "*" at bounding box center [149, 256] width 3 height 4
drag, startPoint x: 192, startPoint y: 265, endPoint x: 148, endPoint y: 263, distance: 44.0
click at [148, 263] on strong "**********" at bounding box center [166, 263] width 37 height 4
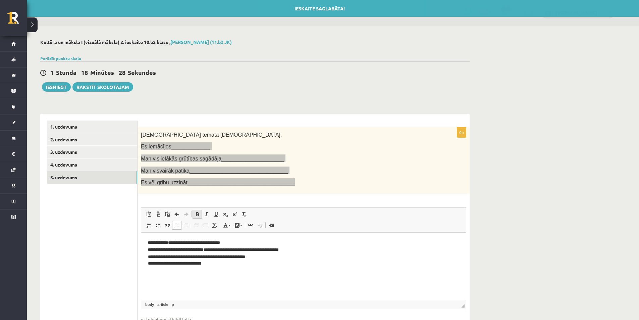
click at [198, 217] on span at bounding box center [197, 213] width 5 height 5
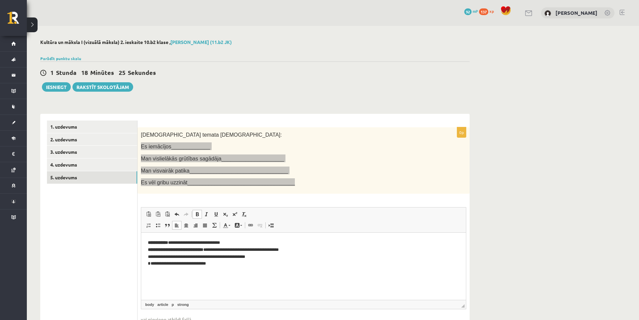
click at [197, 214] on span at bounding box center [197, 213] width 5 height 5
click at [151, 262] on p "**********" at bounding box center [303, 253] width 311 height 28
drag, startPoint x: 218, startPoint y: 250, endPoint x: 146, endPoint y: 247, distance: 72.2
click at [146, 247] on html "**********" at bounding box center [303, 252] width 325 height 41
click at [196, 213] on span at bounding box center [197, 213] width 5 height 5
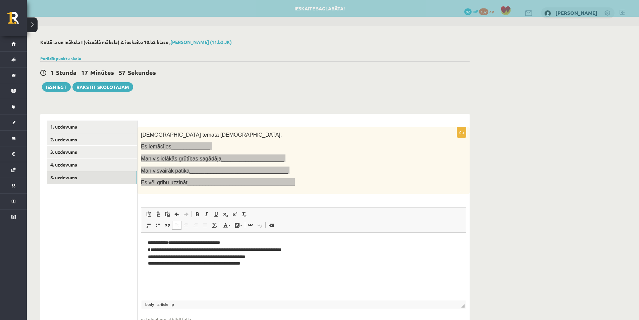
click at [151, 249] on b "*" at bounding box center [149, 249] width 3 height 4
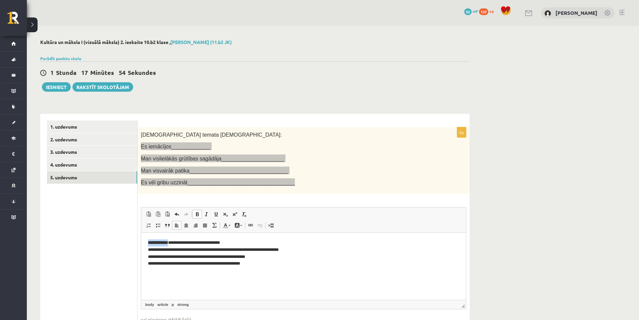
drag, startPoint x: 174, startPoint y: 242, endPoint x: 148, endPoint y: 240, distance: 25.9
click at [148, 240] on strong "**********" at bounding box center [158, 242] width 20 height 4
click at [196, 216] on span at bounding box center [197, 213] width 5 height 5
click at [151, 243] on b "*" at bounding box center [149, 242] width 3 height 4
click at [153, 243] on p "**********" at bounding box center [303, 253] width 311 height 28
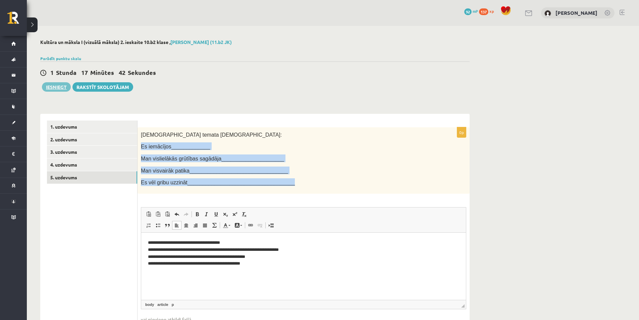
click at [57, 89] on button "Iesniegt" at bounding box center [56, 86] width 29 height 9
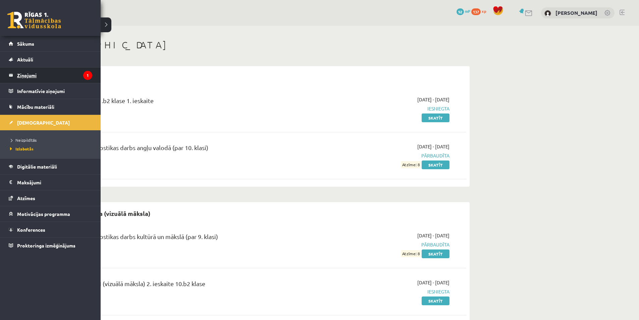
click at [44, 78] on legend "Ziņojumi 1" at bounding box center [54, 74] width 75 height 15
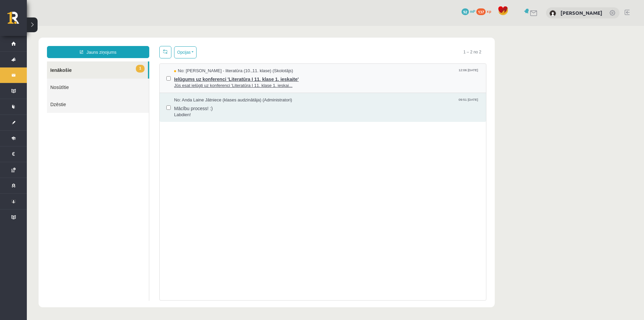
click at [304, 80] on span "Ielūgums uz konferenci 'Literatūra I 11. klase 1. ieskaite'" at bounding box center [326, 78] width 305 height 8
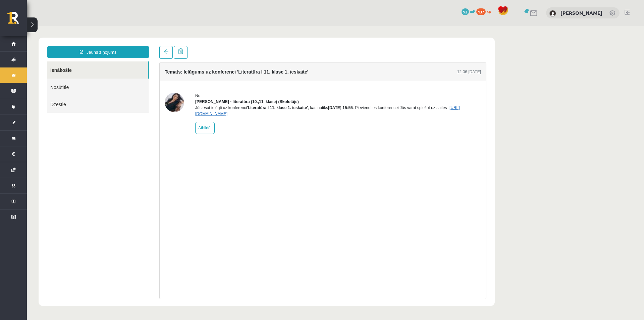
click at [239, 116] on link "[URL][DOMAIN_NAME]" at bounding box center [327, 110] width 265 height 11
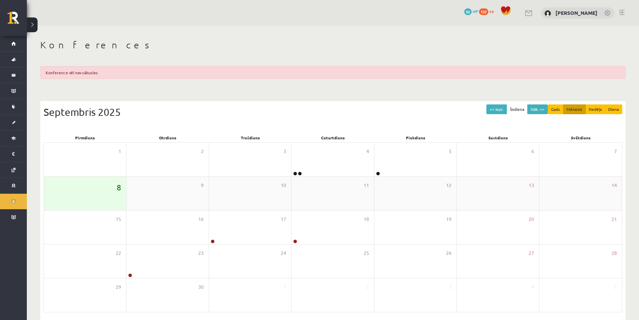
click at [121, 189] on span "8" at bounding box center [119, 187] width 4 height 11
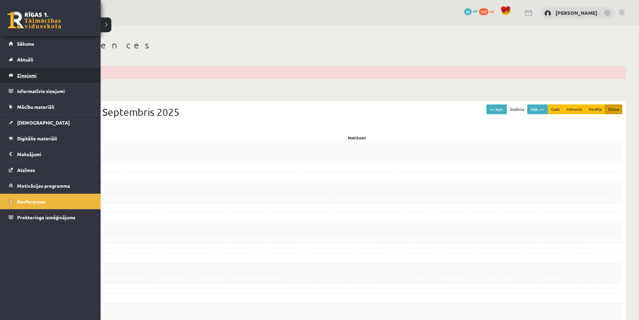
click at [33, 78] on legend "Ziņojumi 0" at bounding box center [54, 74] width 75 height 15
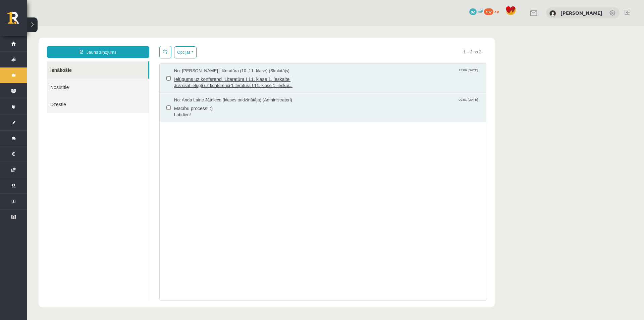
click at [334, 83] on span "Jūs esat ielūgti uz konferenci 'Literatūra I 11. klase 1. ieskai..." at bounding box center [326, 86] width 305 height 6
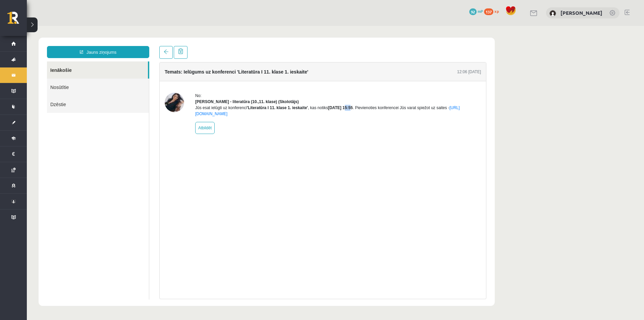
drag, startPoint x: 346, startPoint y: 114, endPoint x: 351, endPoint y: 114, distance: 4.7
click at [351, 110] on b "2025-09-17 15:55" at bounding box center [340, 107] width 25 height 5
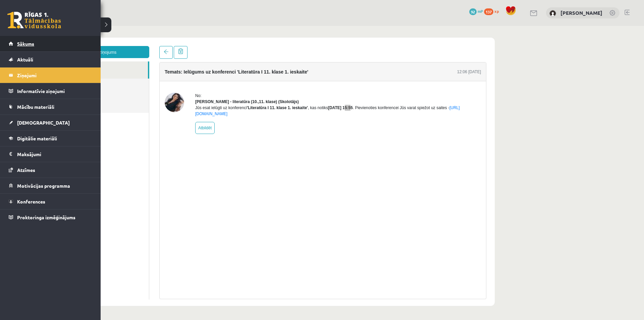
click at [27, 41] on span "Sākums" at bounding box center [25, 44] width 17 height 6
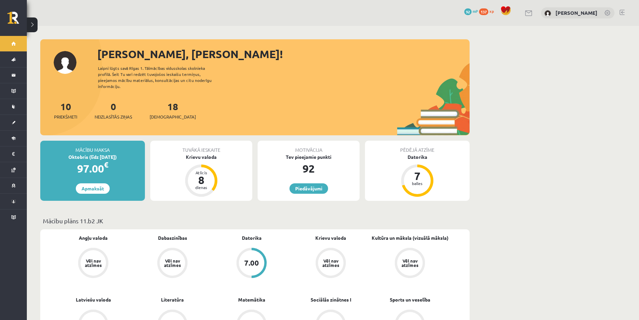
scroll to position [112, 0]
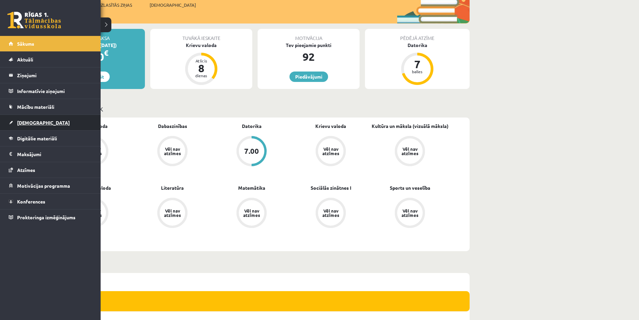
click at [23, 124] on span "[DEMOGRAPHIC_DATA]" at bounding box center [43, 122] width 53 height 6
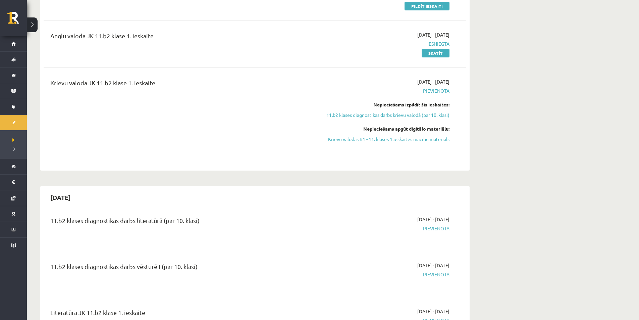
scroll to position [224, 0]
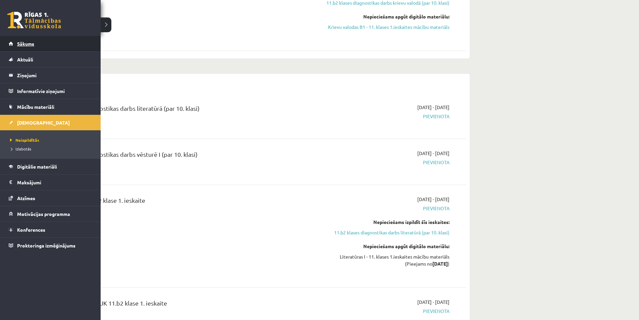
click at [15, 44] on link "Sākums" at bounding box center [51, 43] width 84 height 15
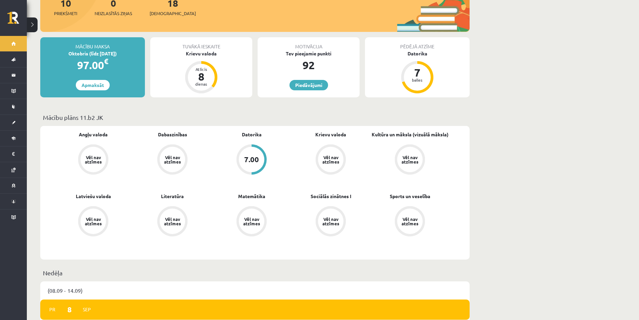
scroll to position [112, 0]
